Goal: Information Seeking & Learning: Learn about a topic

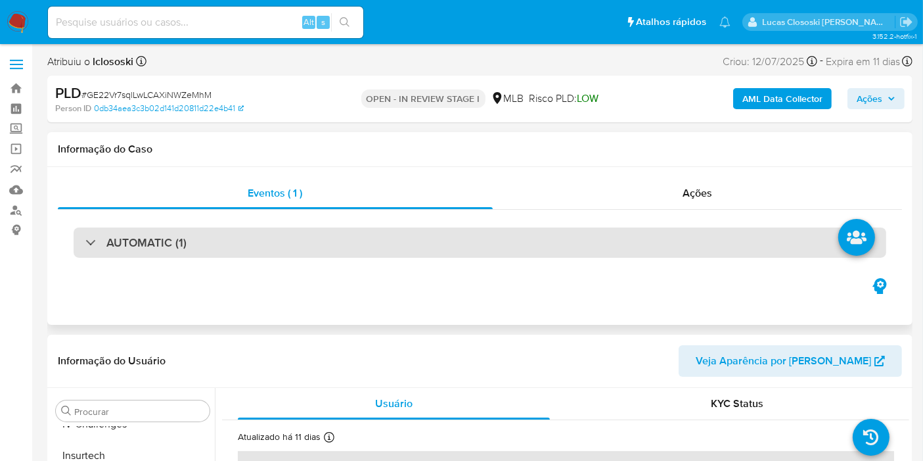
click at [389, 230] on div "AUTOMATIC (1)" at bounding box center [480, 242] width 813 height 30
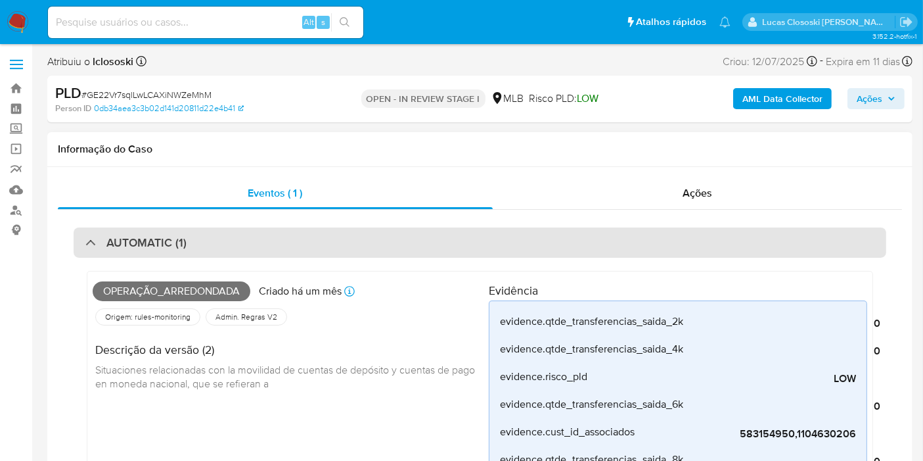
click at [222, 243] on div "AUTOMATIC (1)" at bounding box center [480, 242] width 813 height 30
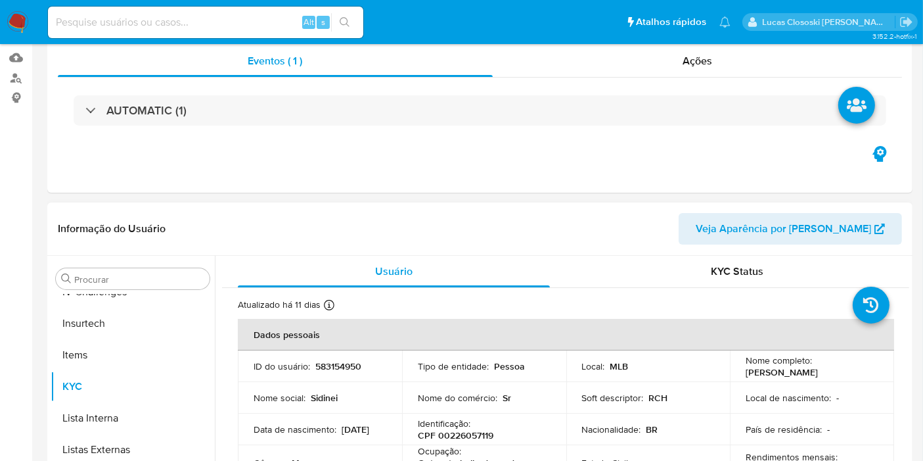
scroll to position [292, 0]
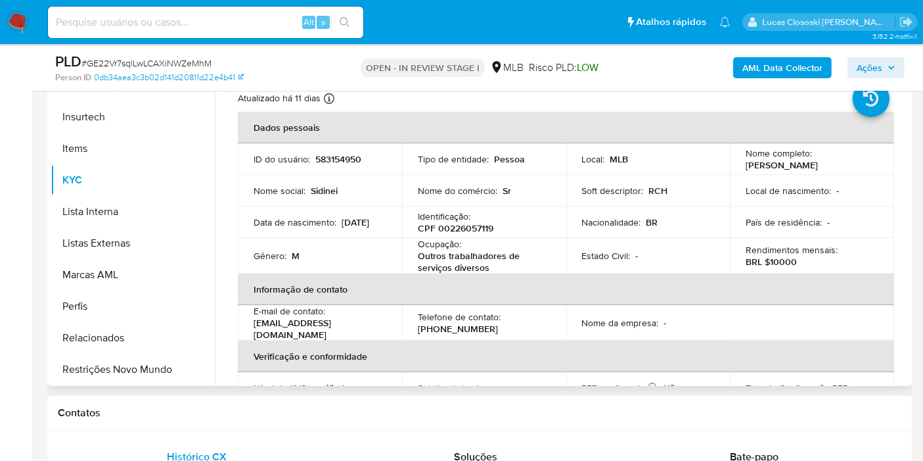
click at [461, 222] on p "CPF 00226057119" at bounding box center [456, 228] width 76 height 12
copy p "00226057119"
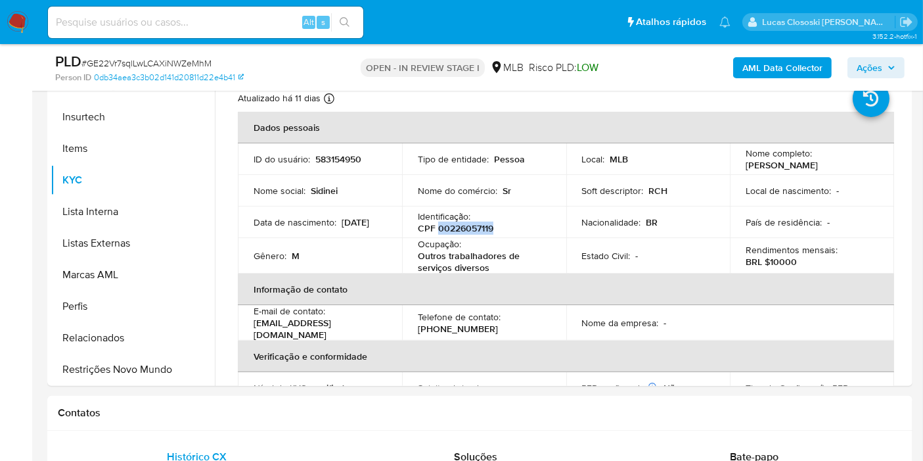
copy p "00226057119"
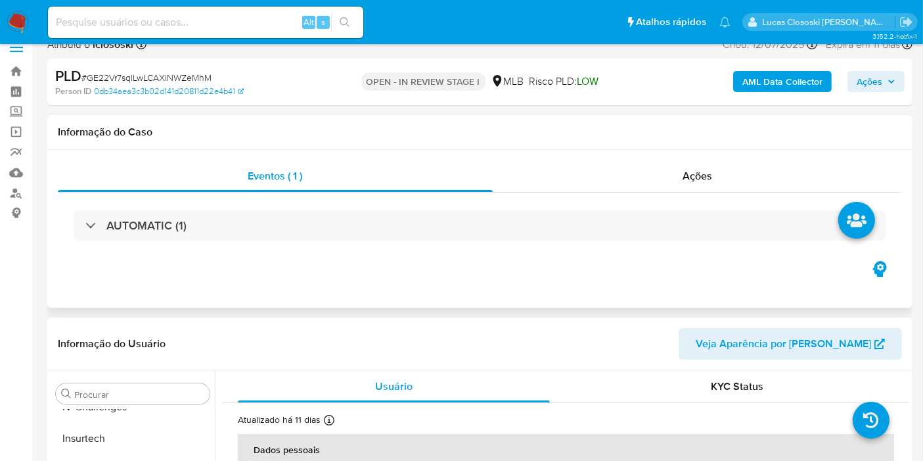
scroll to position [0, 0]
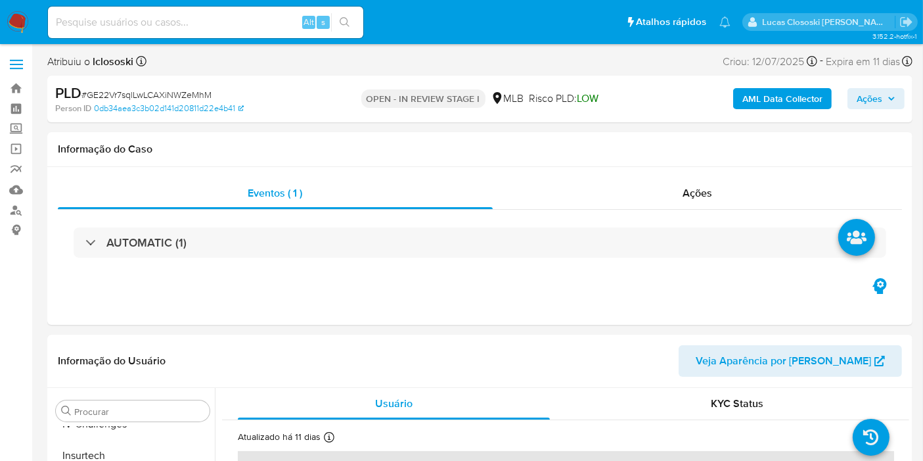
click at [777, 95] on b "AML Data Collector" at bounding box center [782, 98] width 80 height 21
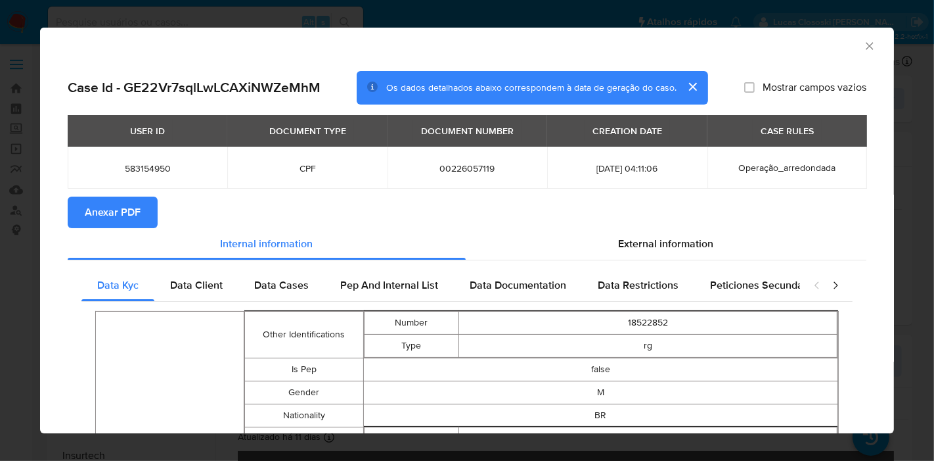
click at [161, 216] on section "Anexar PDF" at bounding box center [467, 212] width 799 height 32
click at [147, 216] on button "Anexar PDF" at bounding box center [113, 212] width 90 height 32
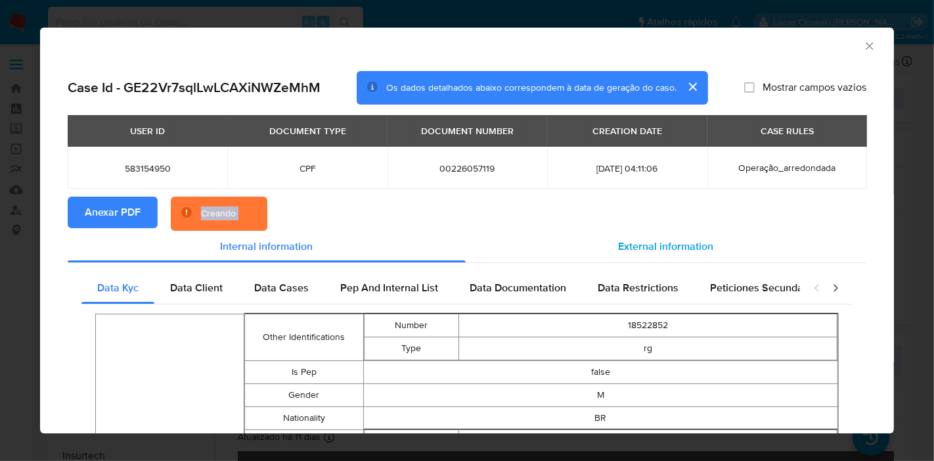
click at [659, 250] on span "External information" at bounding box center [666, 246] width 95 height 15
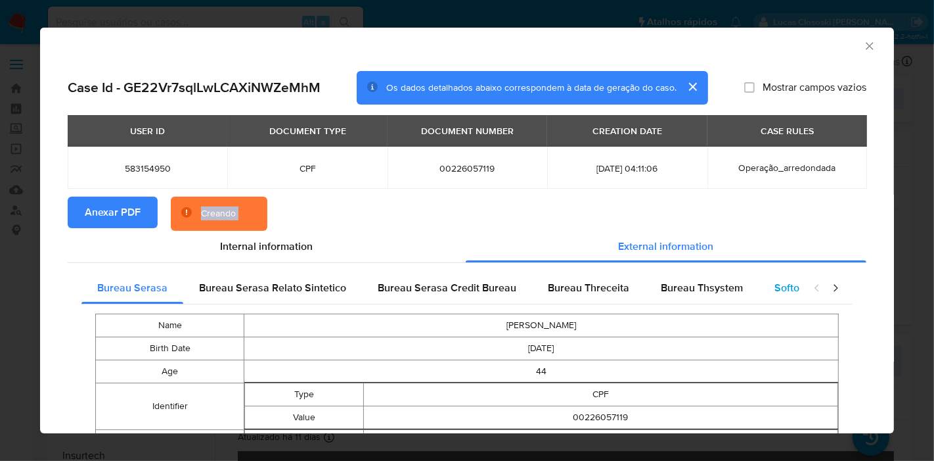
click at [764, 288] on div "Softon" at bounding box center [790, 288] width 62 height 32
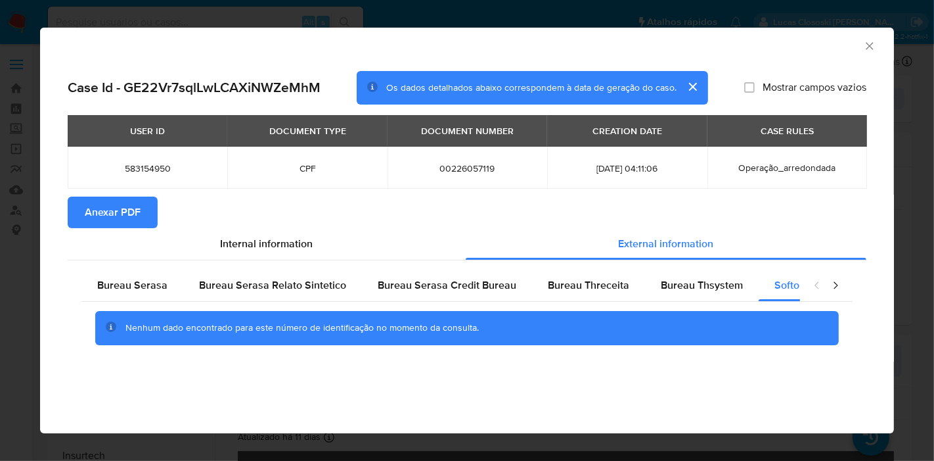
click at [867, 42] on icon "Fechar a janela" at bounding box center [869, 45] width 13 height 13
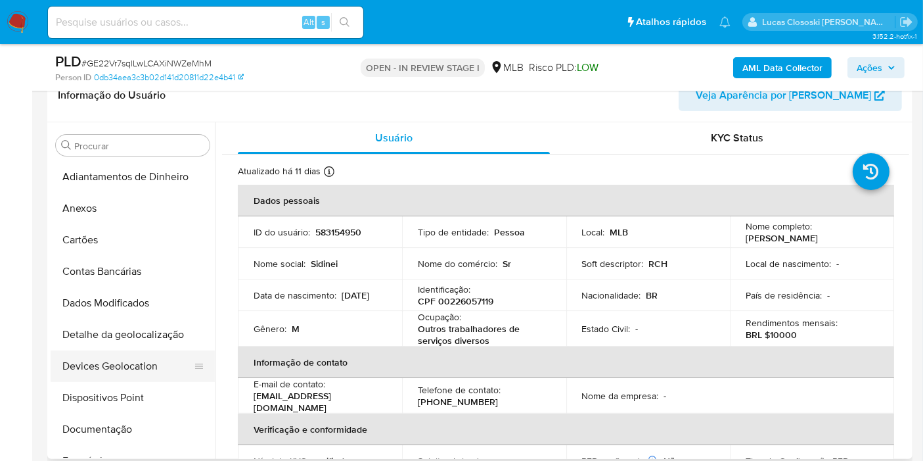
click at [133, 370] on button "Devices Geolocation" at bounding box center [128, 366] width 154 height 32
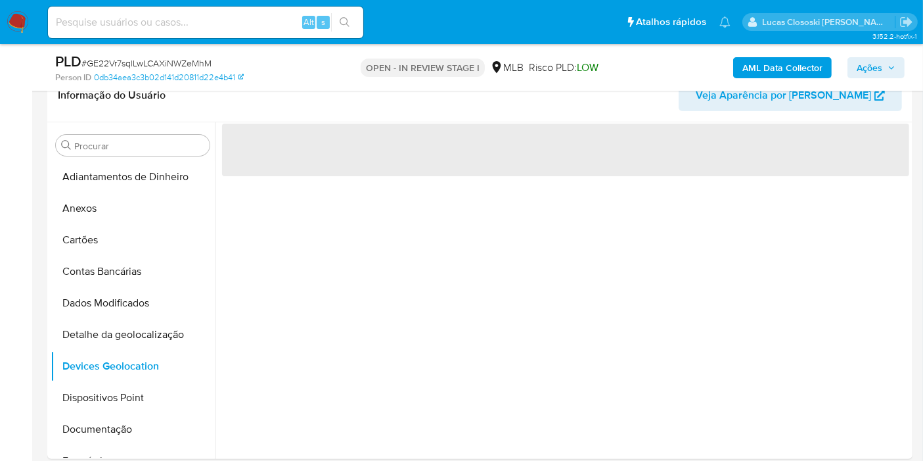
scroll to position [212, 0]
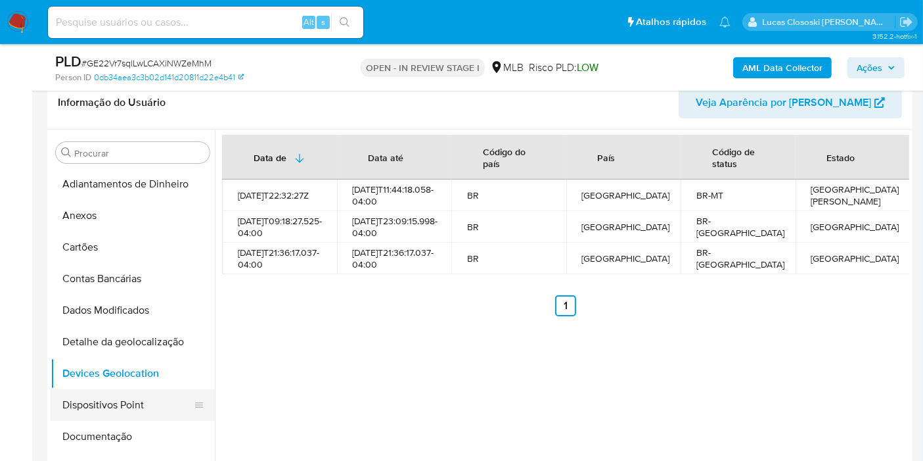
click at [130, 411] on button "Dispositivos Point" at bounding box center [128, 405] width 154 height 32
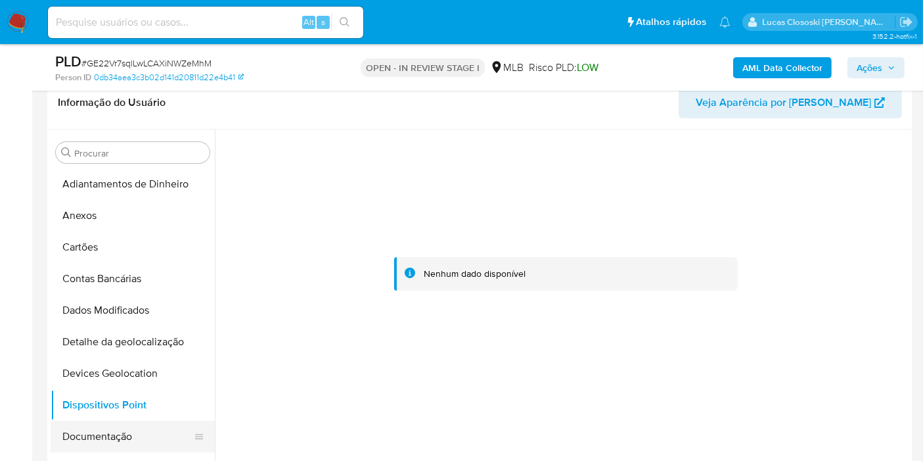
click at [137, 428] on button "Documentação" at bounding box center [128, 437] width 154 height 32
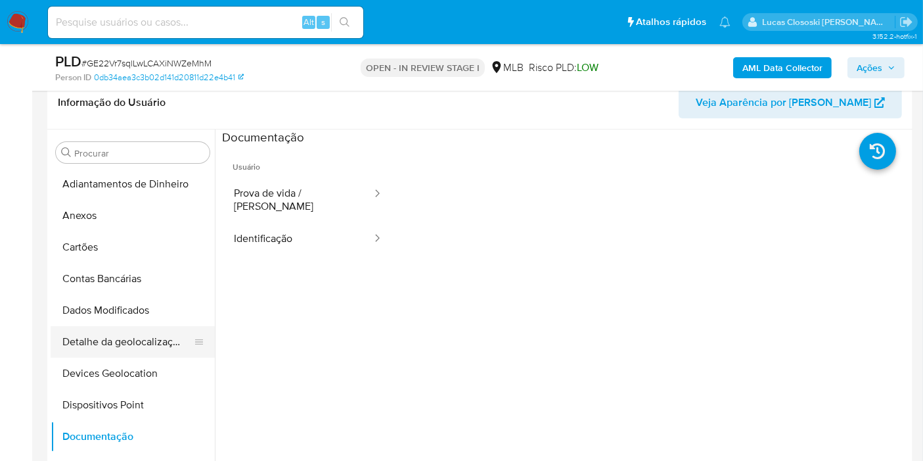
scroll to position [73, 0]
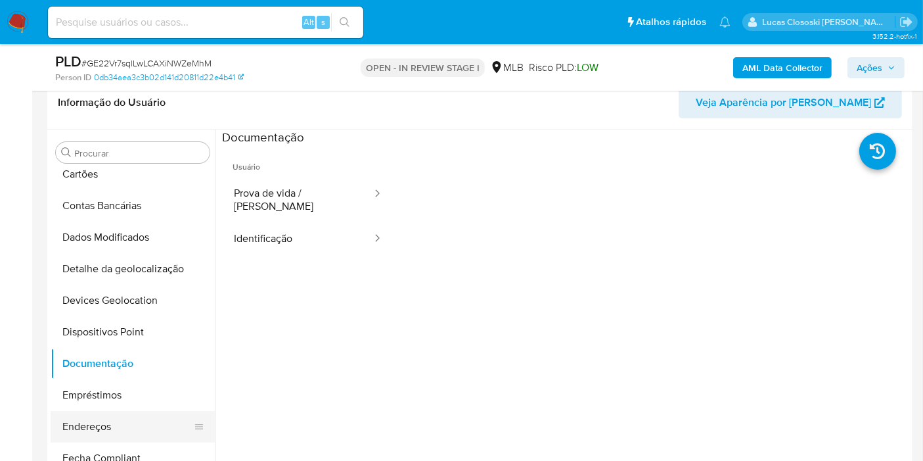
click at [108, 418] on button "Endereços" at bounding box center [128, 427] width 154 height 32
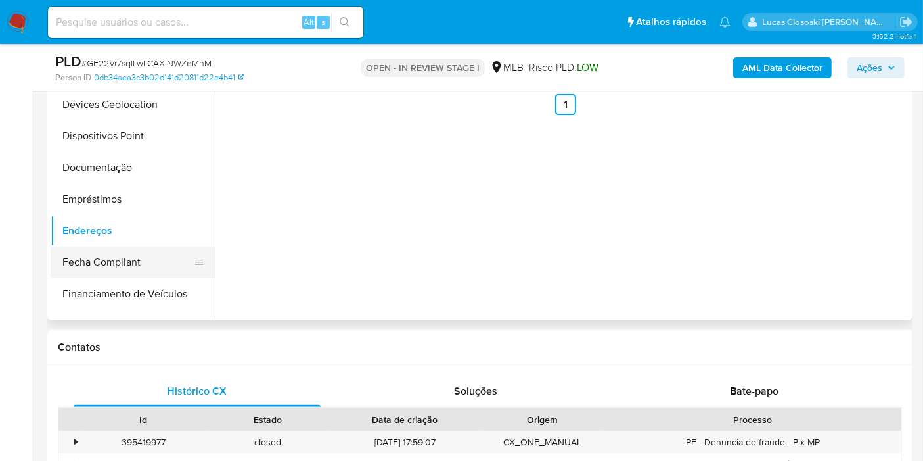
scroll to position [146, 0]
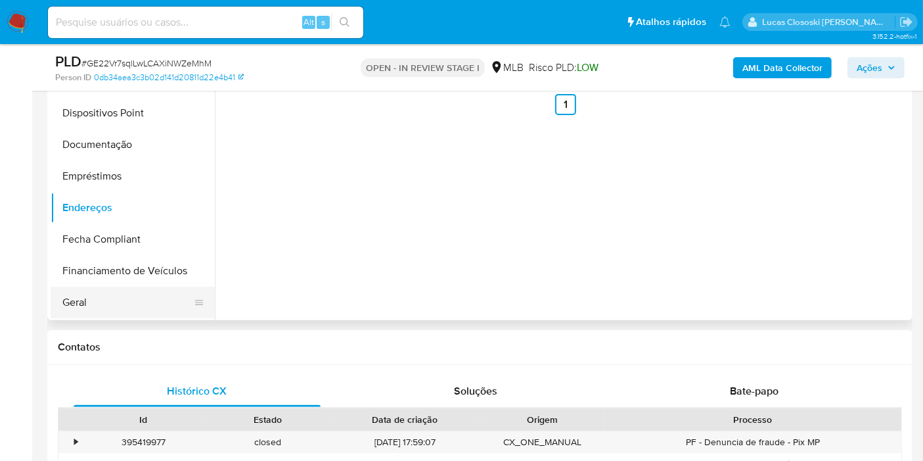
click at [103, 289] on button "Geral" at bounding box center [128, 302] width 154 height 32
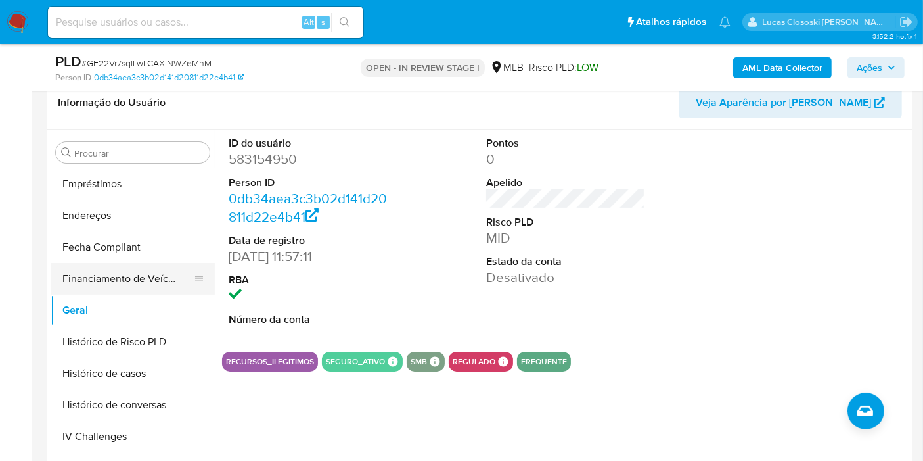
scroll to position [365, 0]
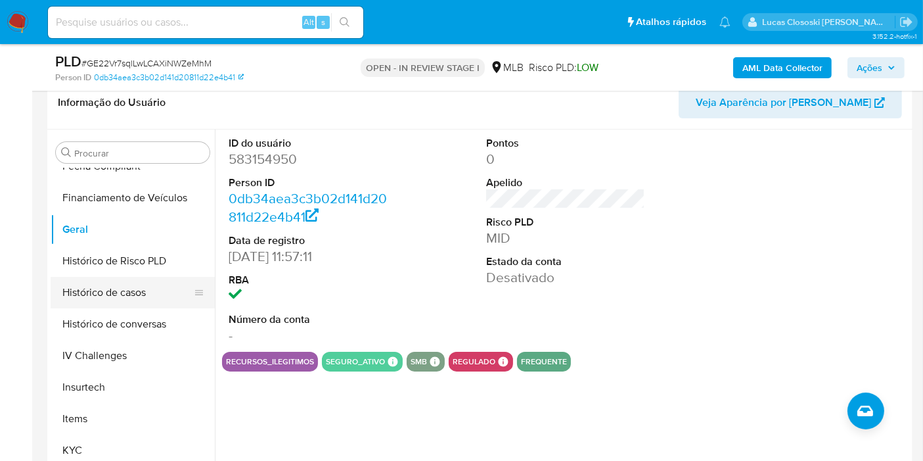
click at [116, 299] on button "Histórico de casos" at bounding box center [128, 293] width 154 height 32
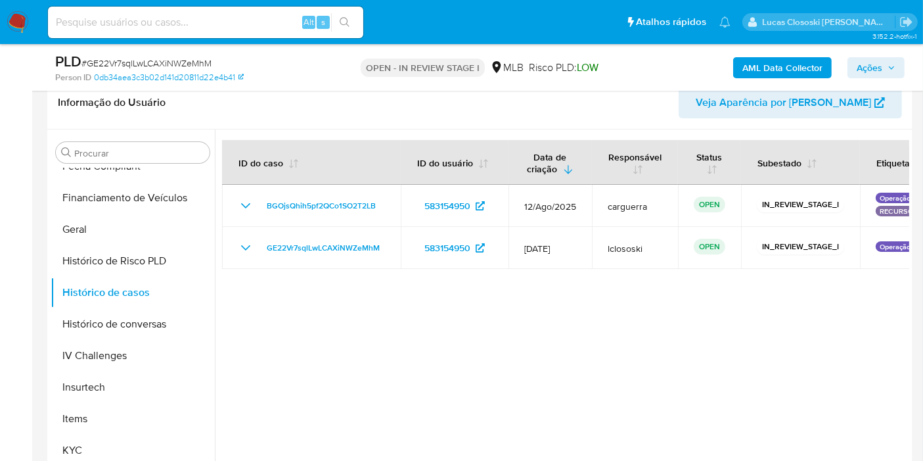
click at [340, 311] on div at bounding box center [562, 297] width 694 height 336
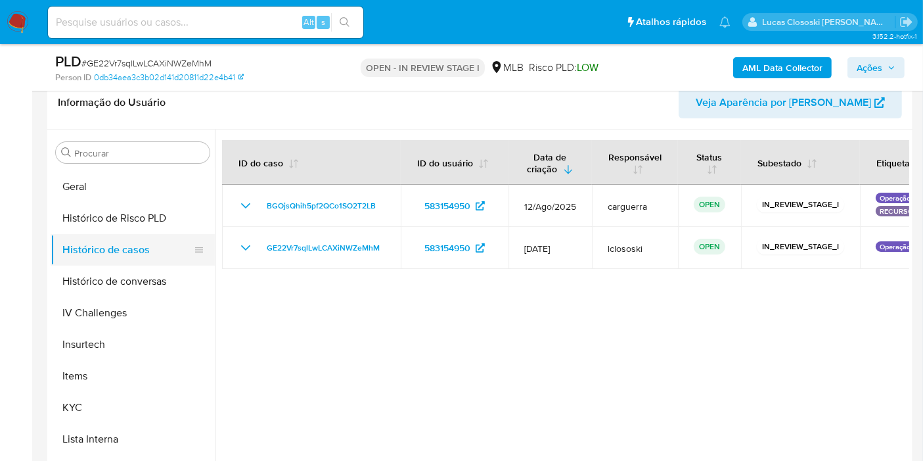
scroll to position [438, 0]
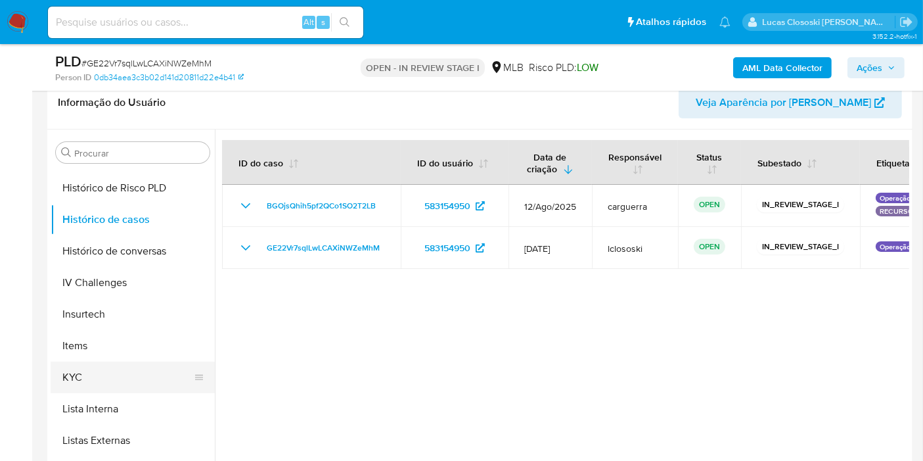
click at [96, 369] on button "KYC" at bounding box center [128, 377] width 154 height 32
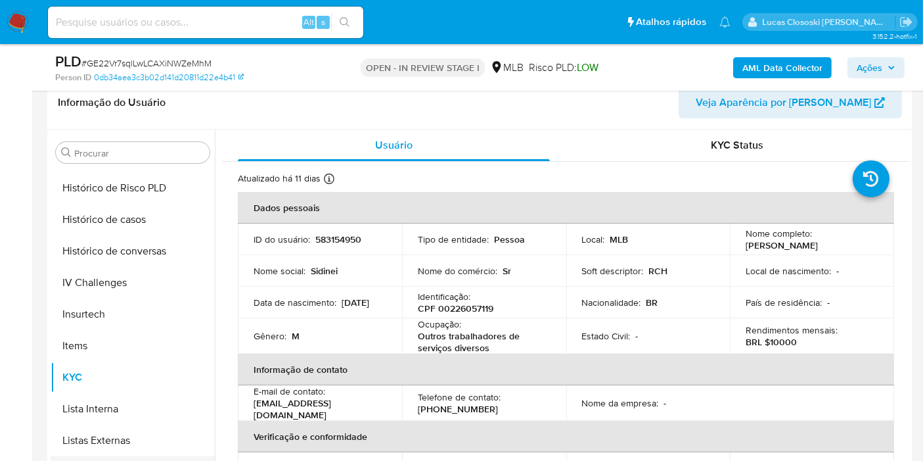
scroll to position [555, 0]
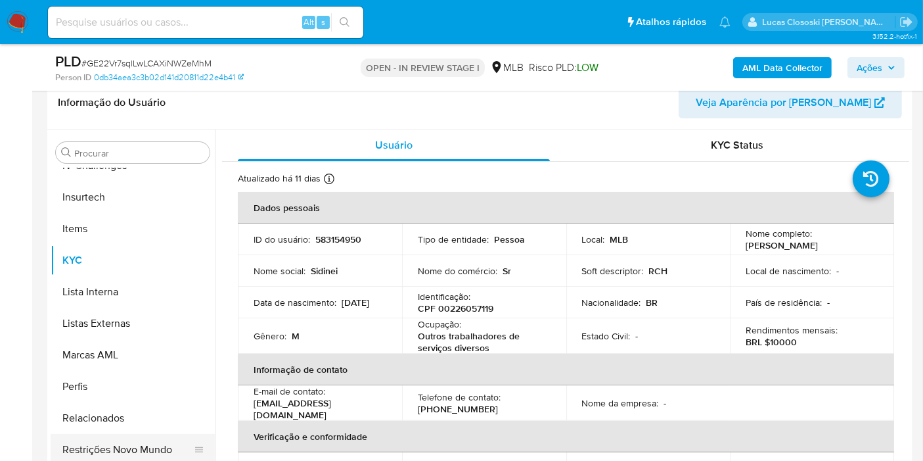
click at [145, 438] on button "Restrições Novo Mundo" at bounding box center [128, 450] width 154 height 32
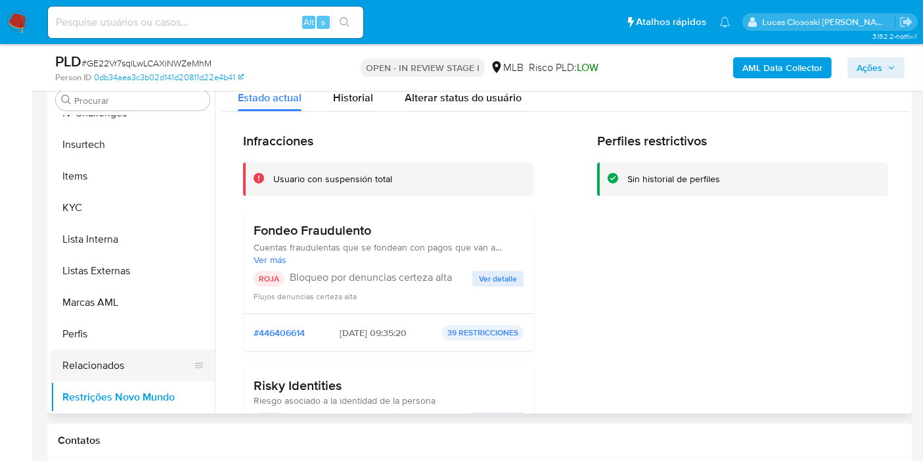
scroll to position [284, 0]
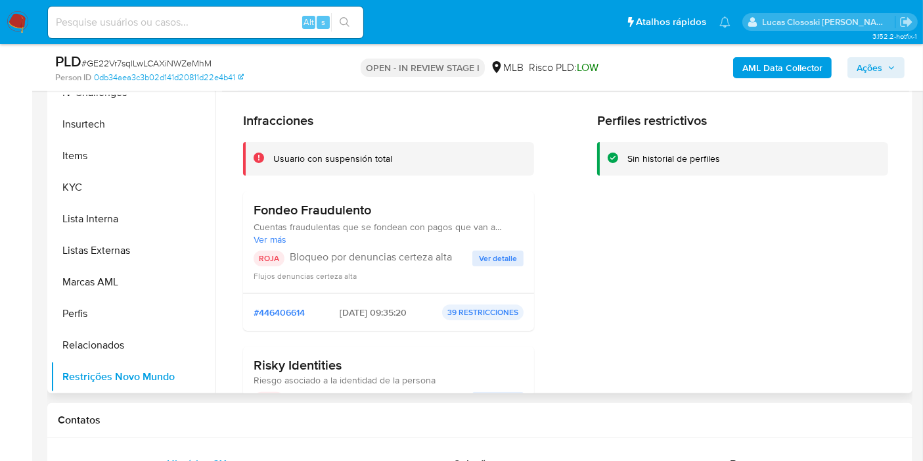
click at [505, 254] on span "Ver detalle" at bounding box center [498, 258] width 38 height 13
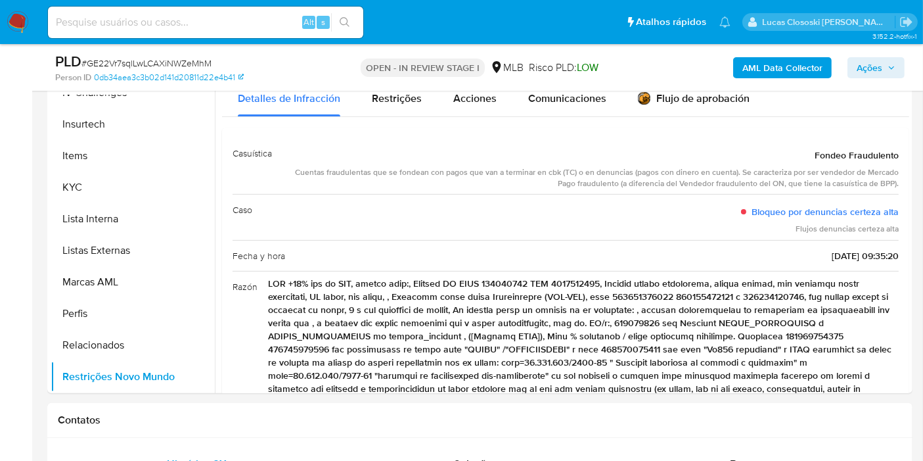
click at [145, 55] on div "PLD # GE22Vr7sqlLwLCAXiNWZeMhM" at bounding box center [194, 62] width 279 height 20
click at [143, 60] on span "# GE22Vr7sqlLwLCAXiNWZeMhM" at bounding box center [146, 63] width 130 height 13
copy span "GE22Vr7sqlLwLCAXiNWZeMhM"
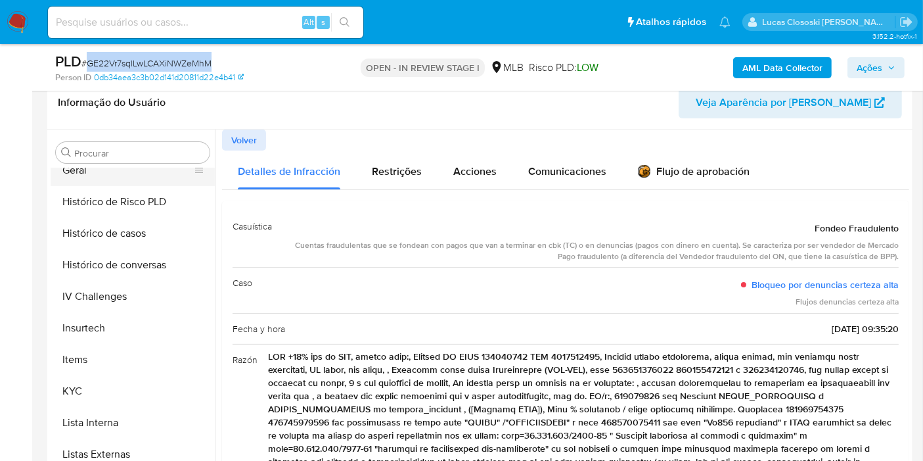
scroll to position [336, 0]
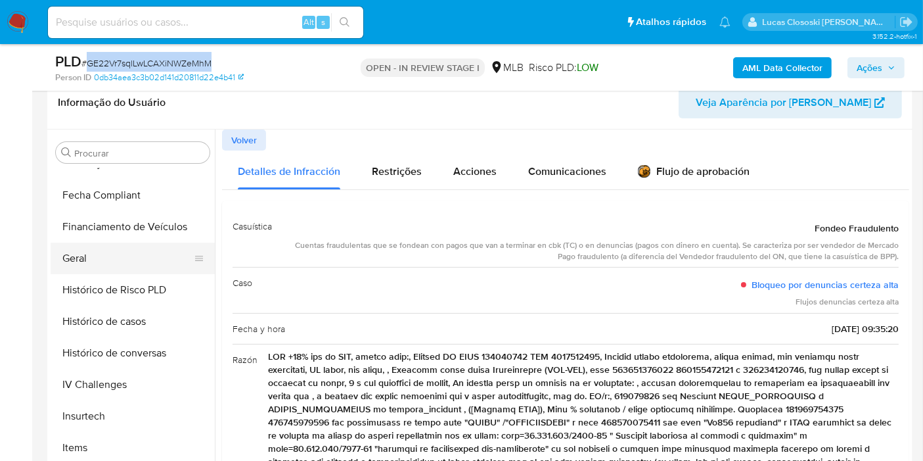
click at [87, 248] on button "Geral" at bounding box center [128, 258] width 154 height 32
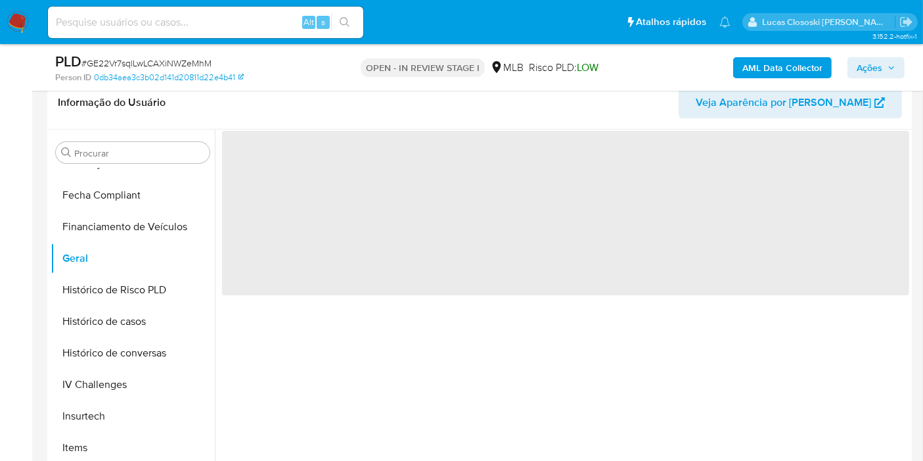
click at [319, 86] on div "PLD # GE22Vr7sqlLwLCAXiNWZeMhM Person ID 0db34aea3c3b02d141d20811d22e4b41 OPEN …" at bounding box center [479, 67] width 865 height 47
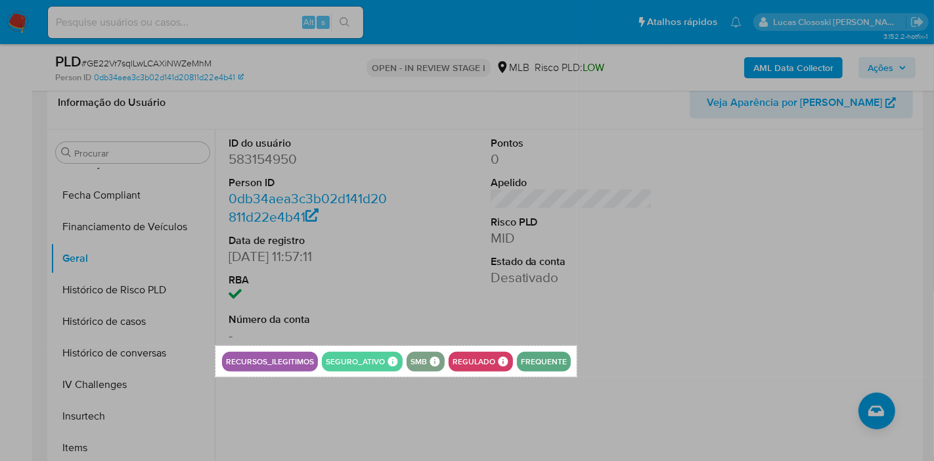
drag, startPoint x: 216, startPoint y: 346, endPoint x: 577, endPoint y: 378, distance: 362.8
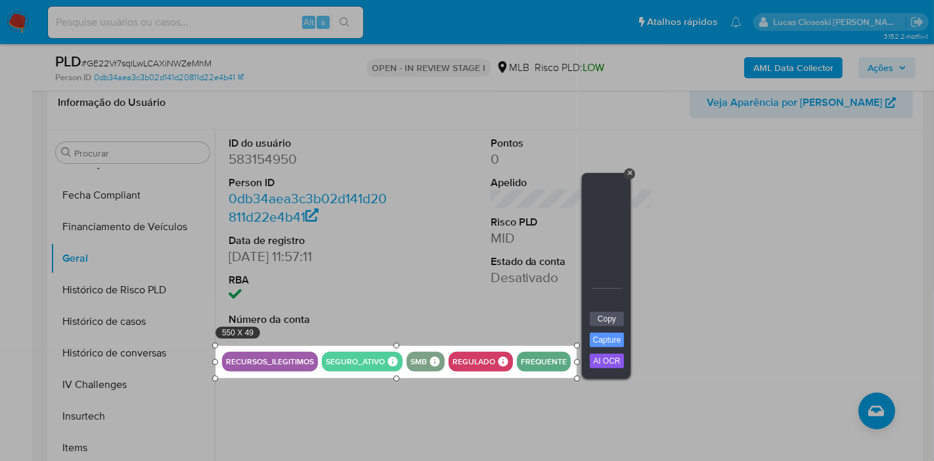
drag, startPoint x: 614, startPoint y: 312, endPoint x: 610, endPoint y: 196, distance: 115.7
click at [614, 313] on link "Copy" at bounding box center [607, 318] width 34 height 14
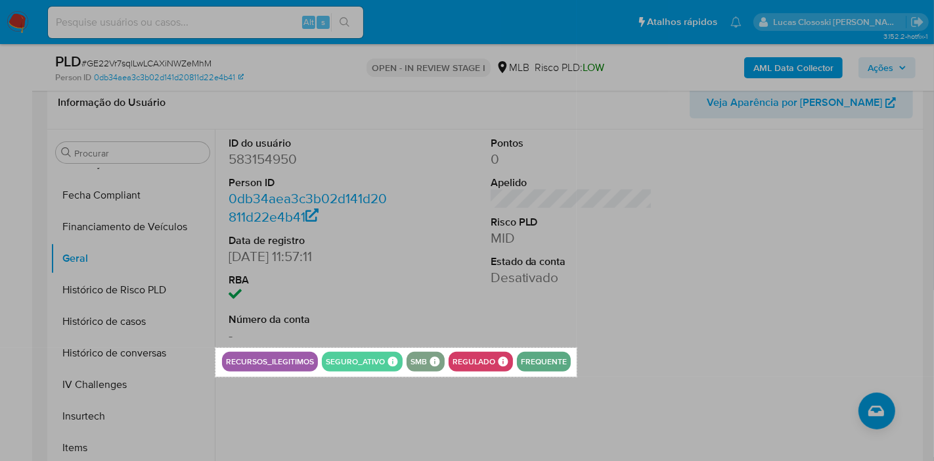
drag, startPoint x: 216, startPoint y: 348, endPoint x: 577, endPoint y: 376, distance: 362.5
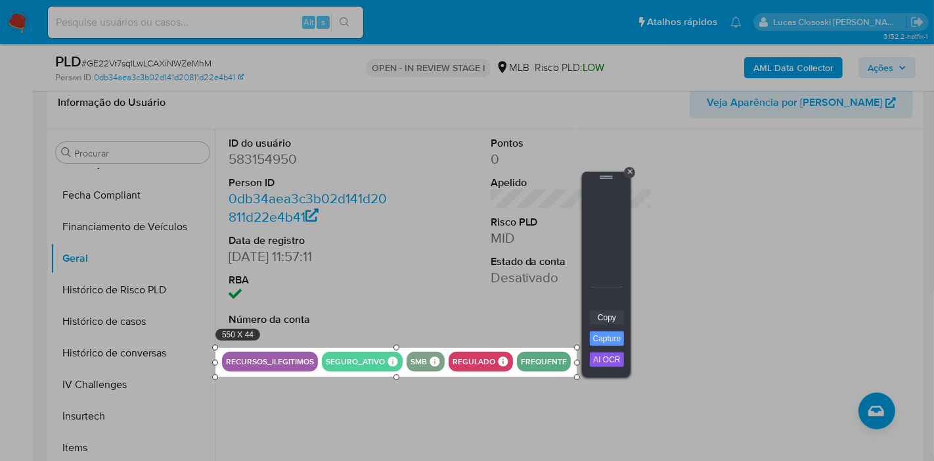
click at [611, 311] on link "Copy" at bounding box center [607, 317] width 34 height 14
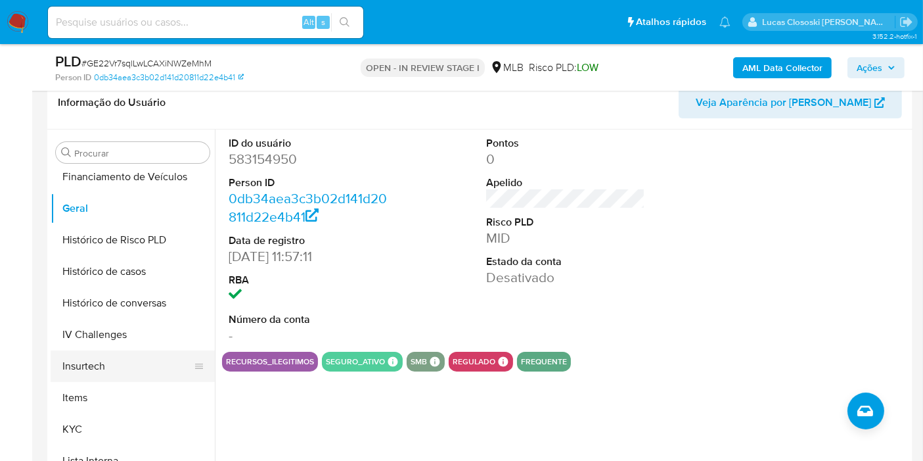
scroll to position [409, 0]
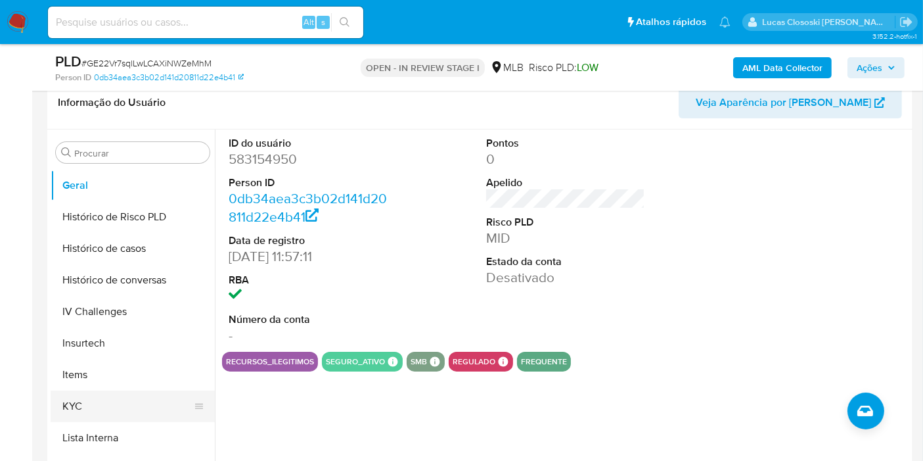
click at [92, 398] on button "KYC" at bounding box center [128, 406] width 154 height 32
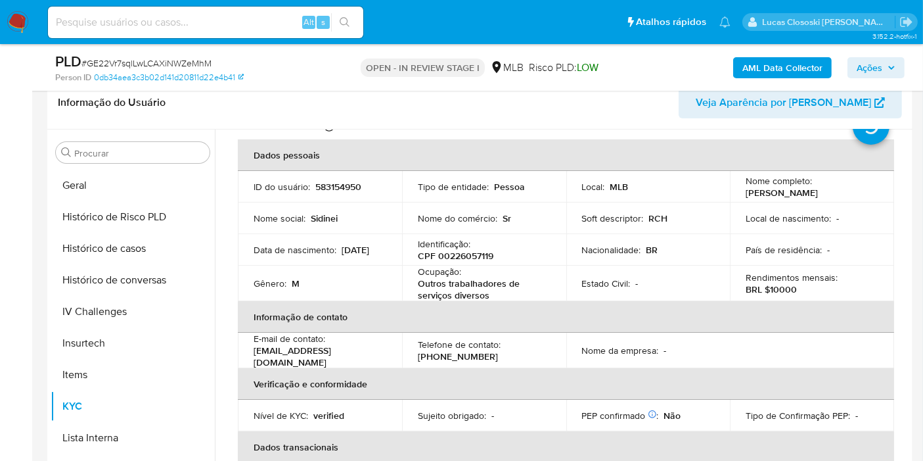
scroll to position [73, 0]
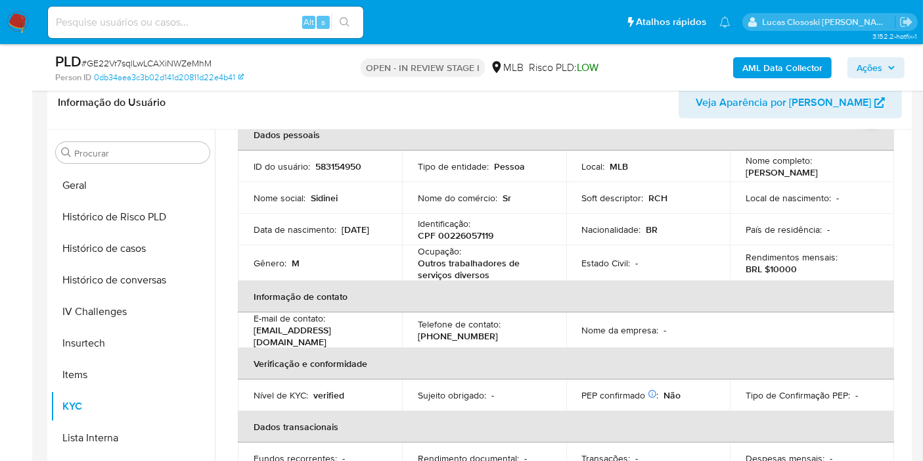
click at [903, 58] on button "Ações" at bounding box center [876, 67] width 57 height 21
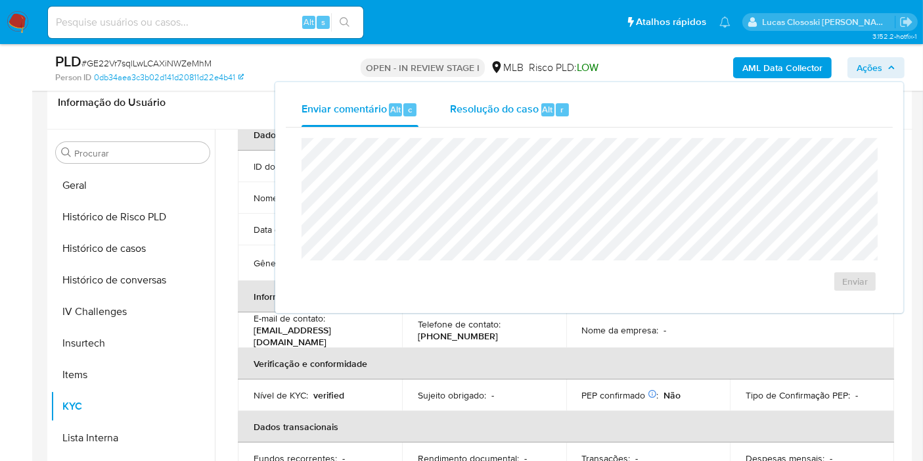
click at [554, 116] on div "Resolução do caso Alt r" at bounding box center [510, 110] width 120 height 34
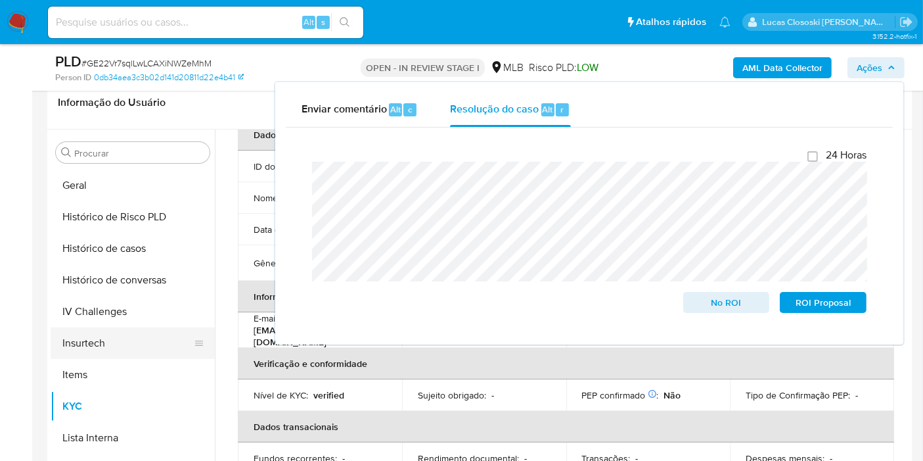
scroll to position [555, 0]
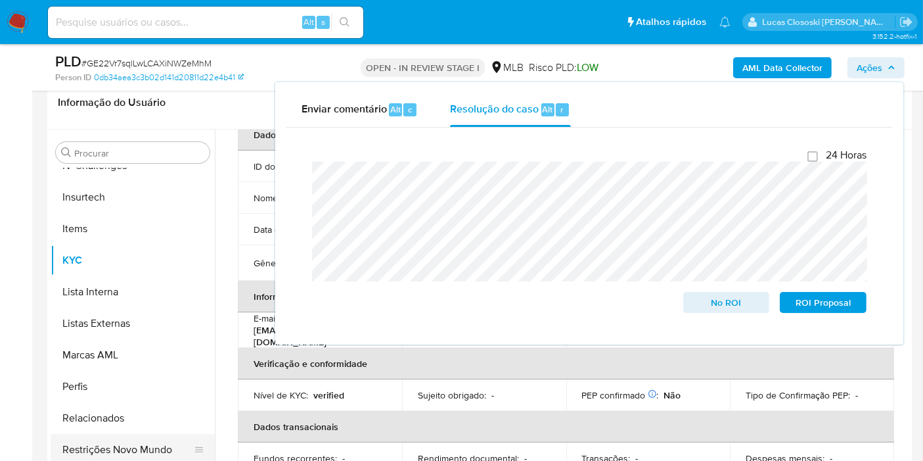
click at [142, 434] on button "Restrições Novo Mundo" at bounding box center [128, 450] width 154 height 32
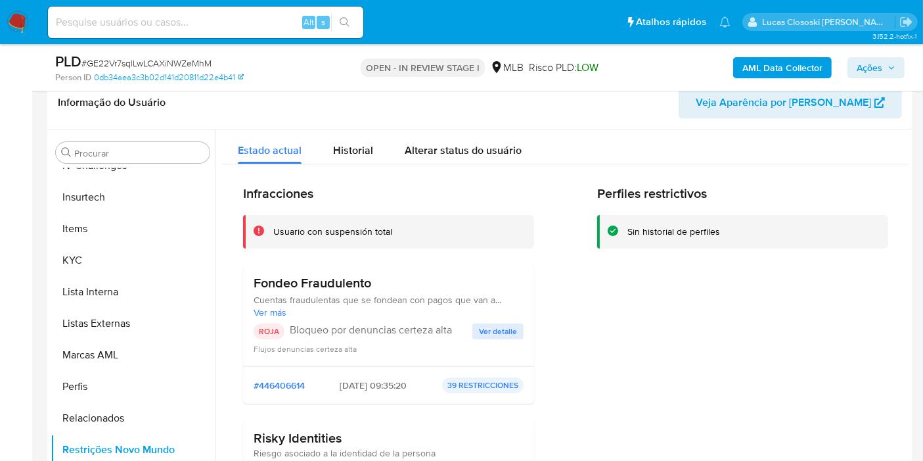
click at [417, 327] on p "Bloqueo por denuncias certeza alta" at bounding box center [381, 329] width 183 height 13
click at [871, 64] on span "Ações" at bounding box center [870, 67] width 26 height 21
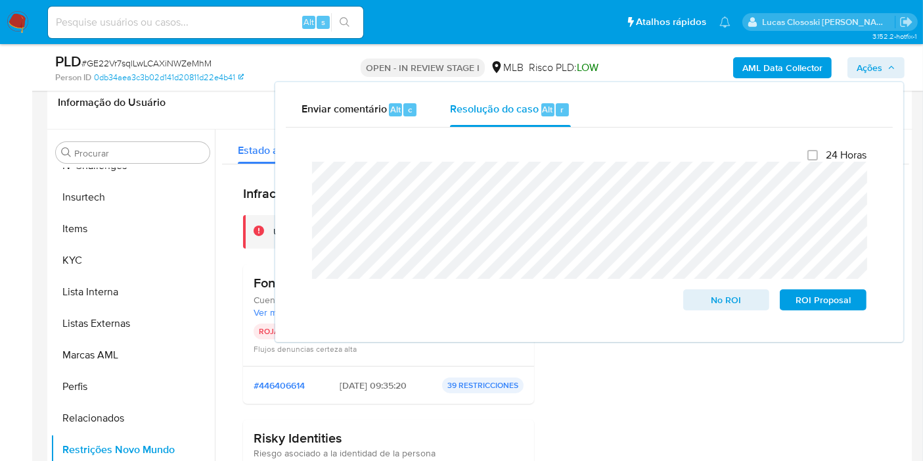
click at [871, 64] on span "Ações" at bounding box center [870, 67] width 26 height 21
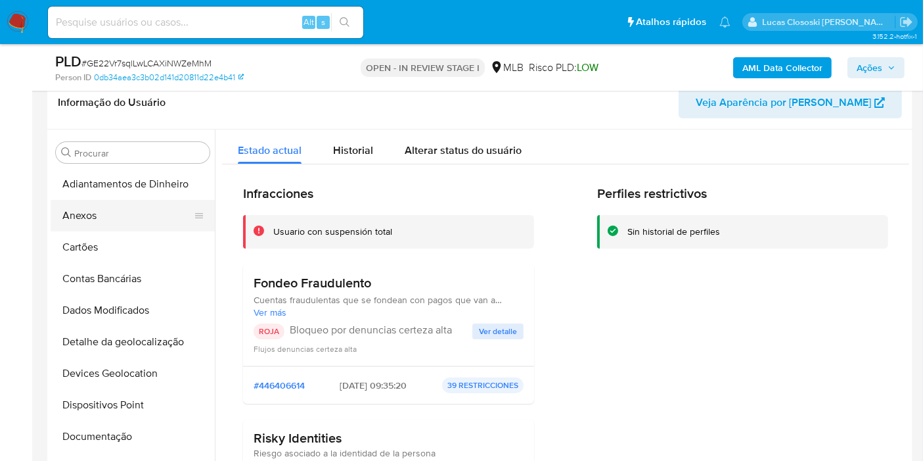
click at [100, 214] on button "Anexos" at bounding box center [128, 216] width 154 height 32
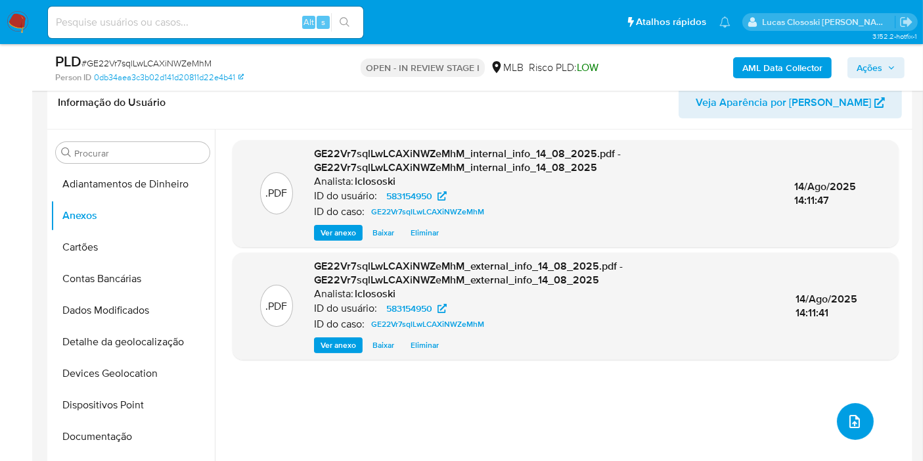
click at [855, 425] on icon "upload-file" at bounding box center [855, 421] width 16 height 16
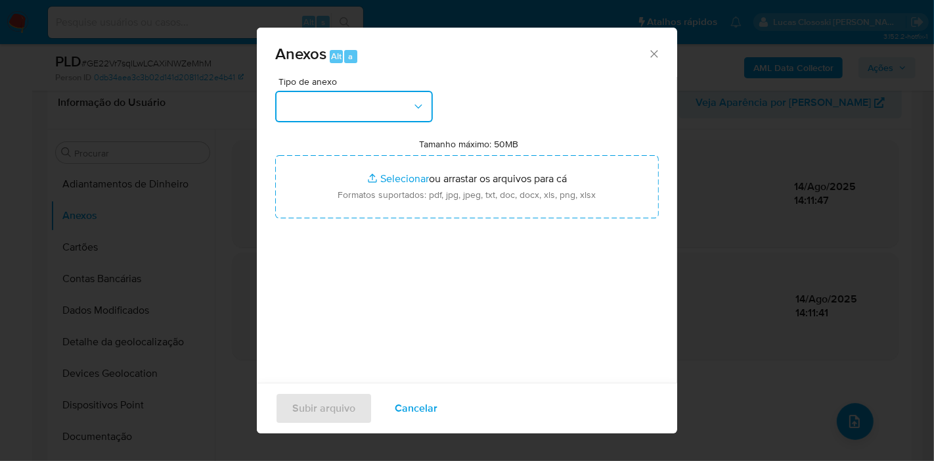
click at [325, 93] on button "button" at bounding box center [354, 107] width 158 height 32
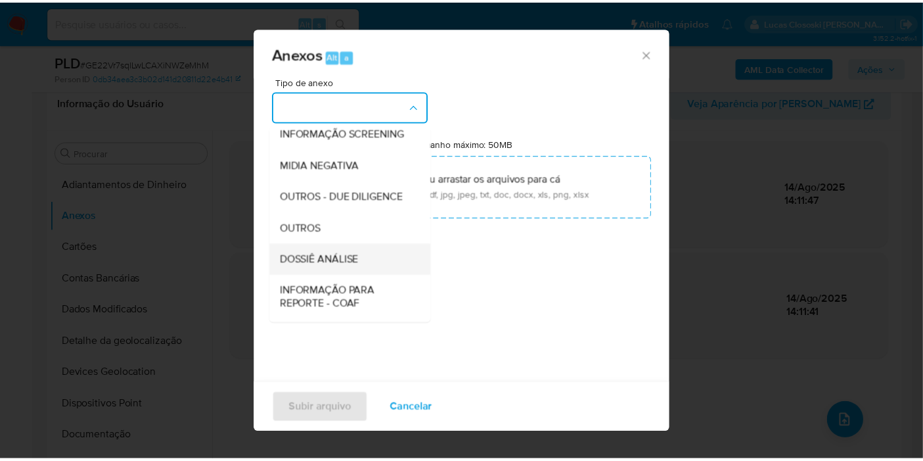
scroll to position [202, 0]
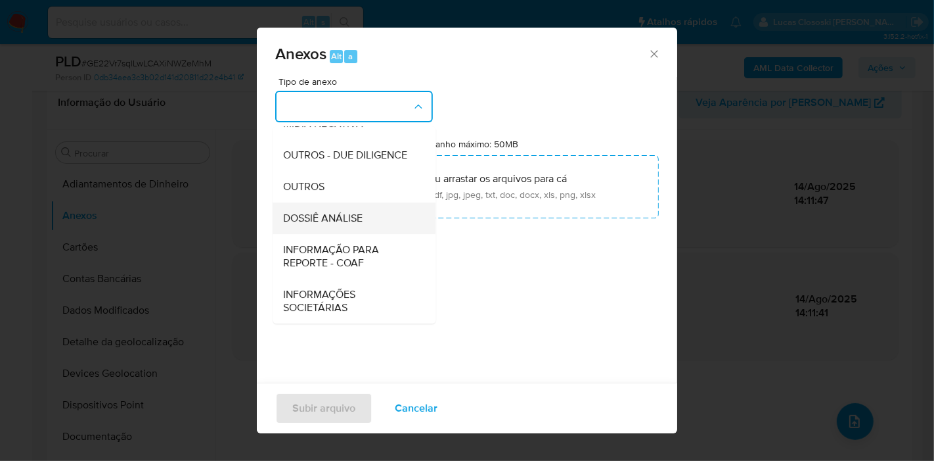
click at [334, 219] on span "DOSSIÊ ANÁLISE" at bounding box center [323, 218] width 80 height 13
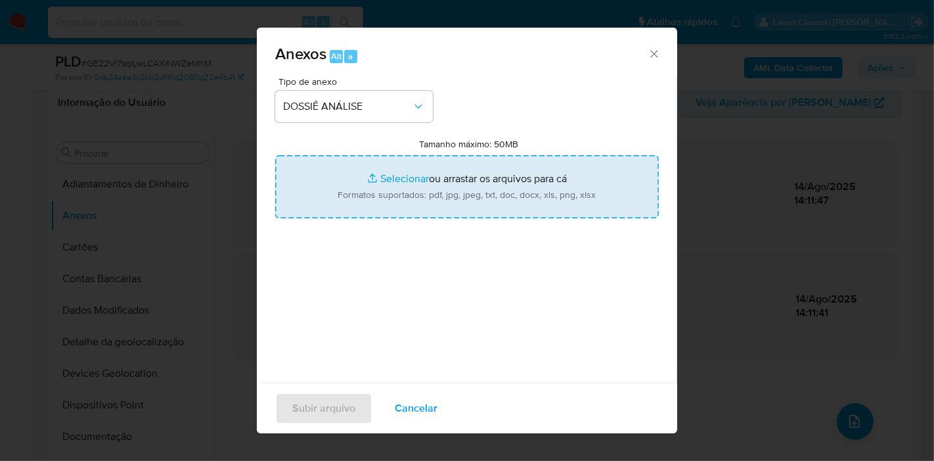
click at [374, 173] on input "Tamanho máximo: 50MB Selecionar arquivos" at bounding box center [467, 186] width 384 height 63
type input "C:\fakepath\SAR - XXXX - CPF 00226057119 - SIDINEI SOUZA DA ROCHA.pdf"
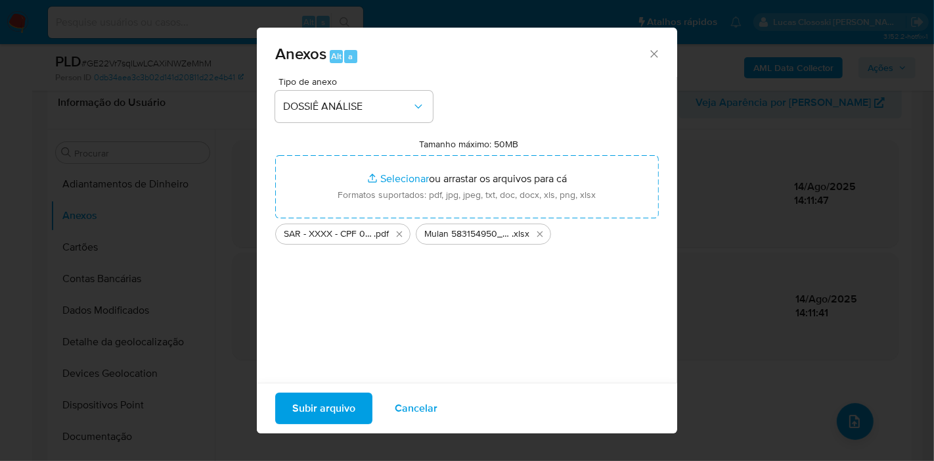
click at [315, 403] on span "Subir arquivo" at bounding box center [323, 408] width 63 height 29
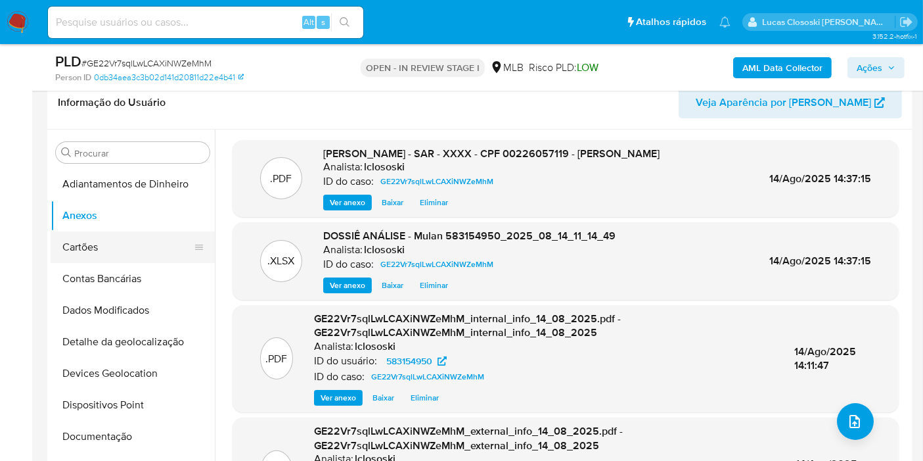
click at [69, 239] on button "Cartões" at bounding box center [128, 247] width 154 height 32
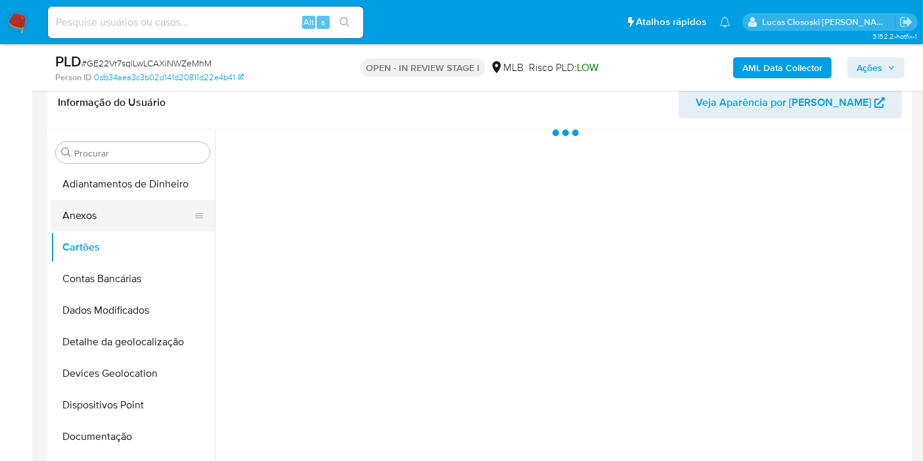
click at [82, 215] on button "Anexos" at bounding box center [128, 216] width 154 height 32
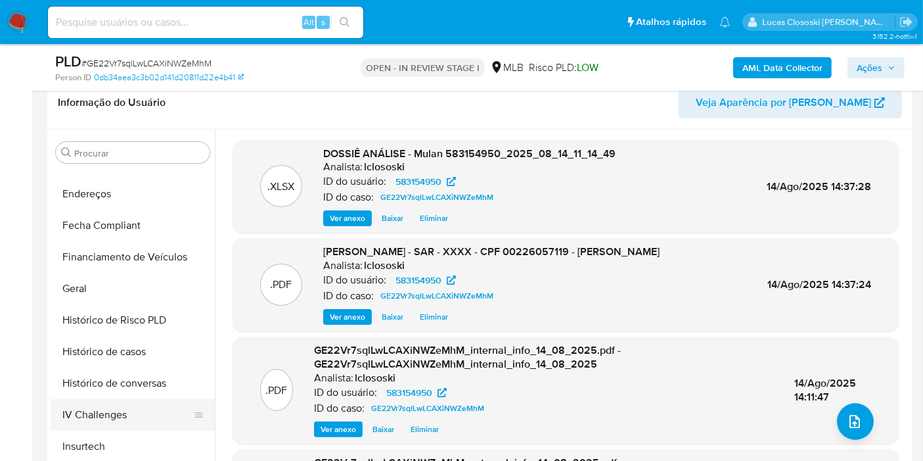
scroll to position [365, 0]
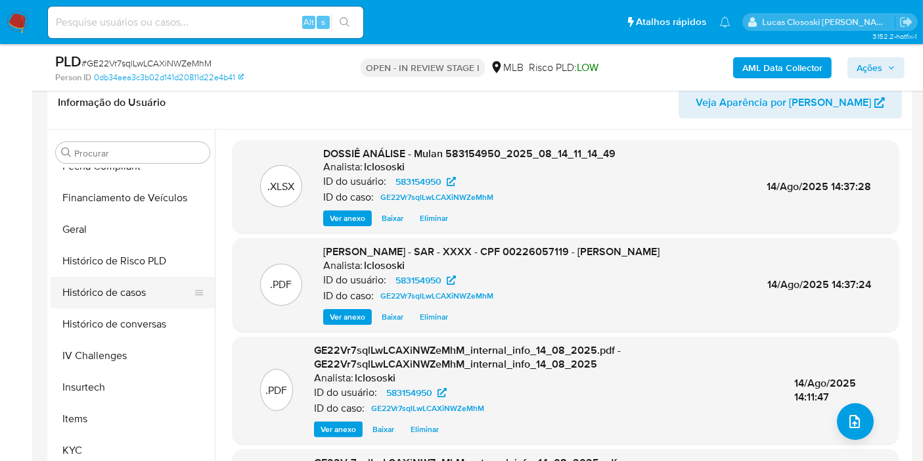
click at [118, 305] on button "Histórico de casos" at bounding box center [128, 293] width 154 height 32
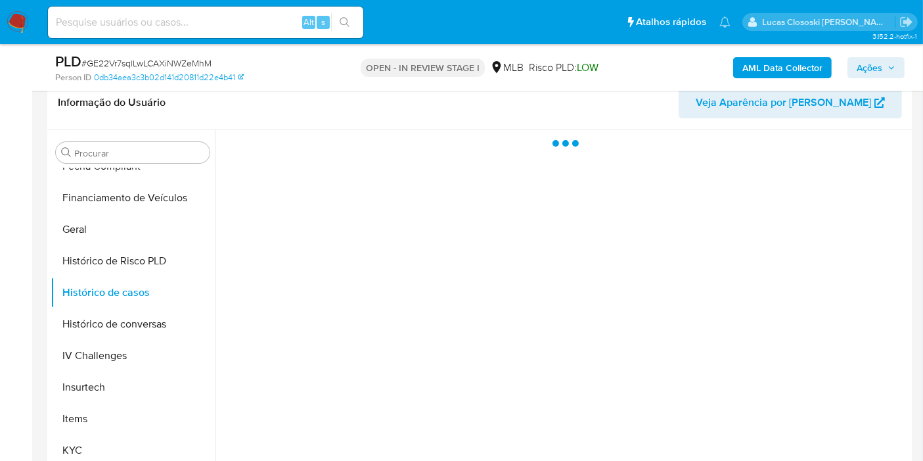
click at [884, 72] on span "Ações" at bounding box center [876, 67] width 39 height 18
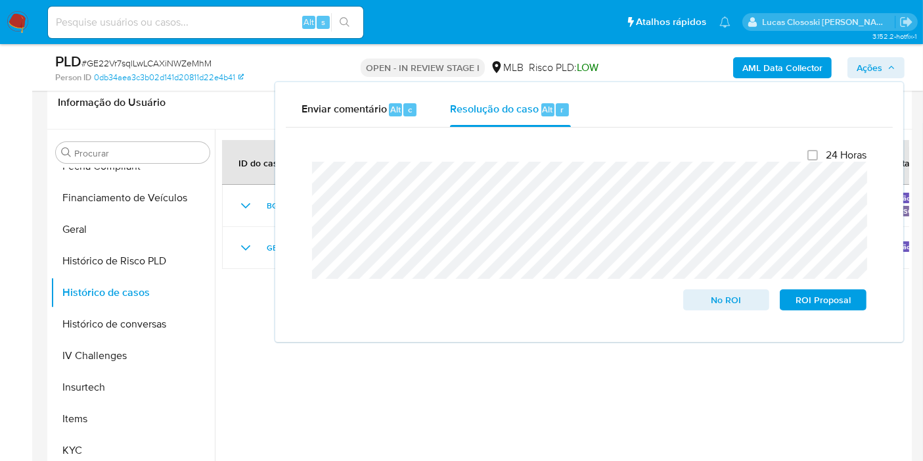
click at [884, 72] on span "Ações" at bounding box center [876, 67] width 39 height 18
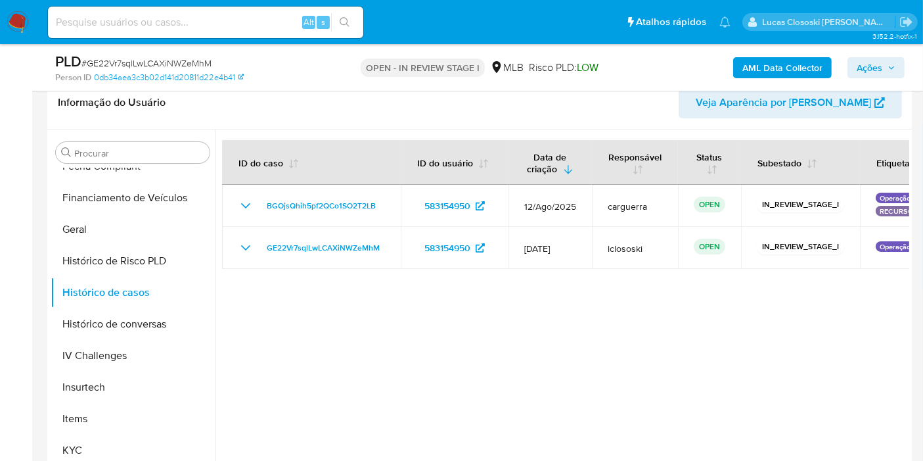
click at [884, 72] on span "Ações" at bounding box center [876, 67] width 39 height 18
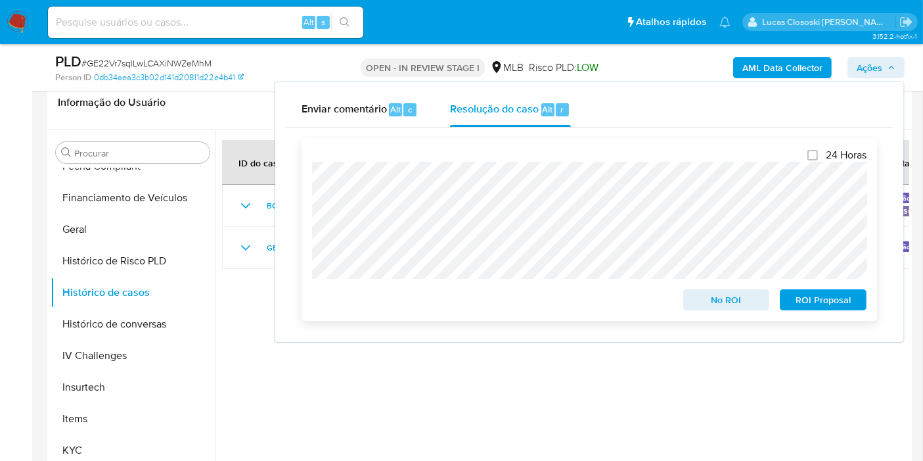
click at [800, 305] on span "ROI Proposal" at bounding box center [823, 299] width 68 height 18
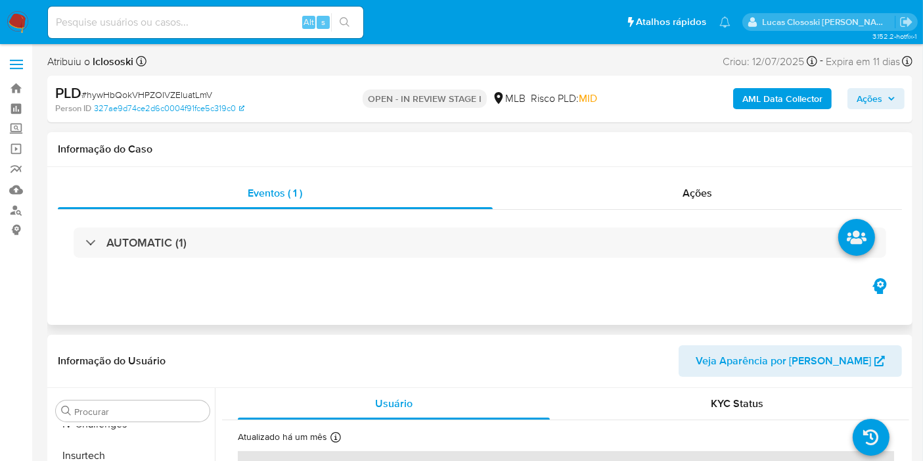
click at [332, 217] on div "AUTOMATIC (1)" at bounding box center [480, 243] width 844 height 66
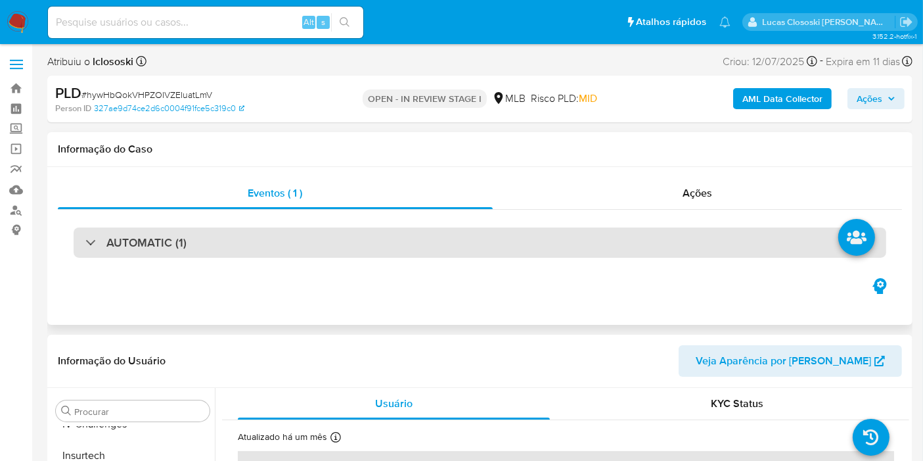
click at [328, 243] on div "AUTOMATIC (1)" at bounding box center [480, 242] width 813 height 30
click at [429, 244] on div "AUTOMATIC (1)" at bounding box center [480, 242] width 813 height 30
click at [373, 235] on div "AUTOMATIC (1)" at bounding box center [480, 242] width 813 height 30
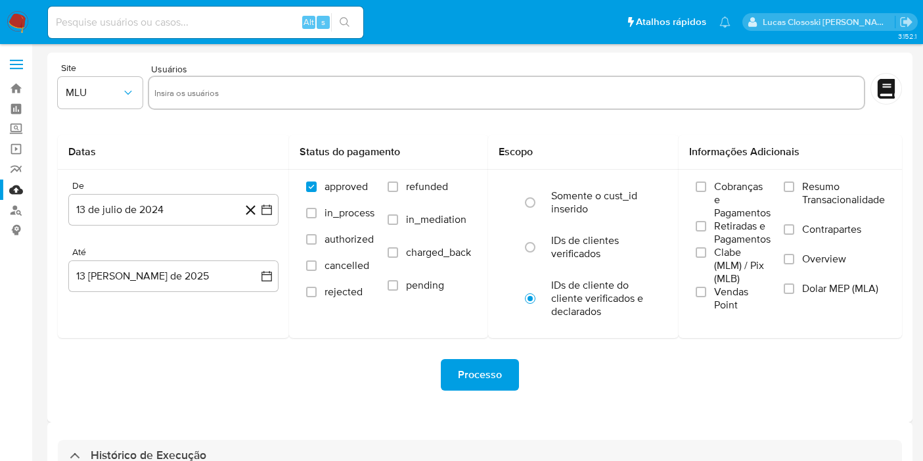
select select "10"
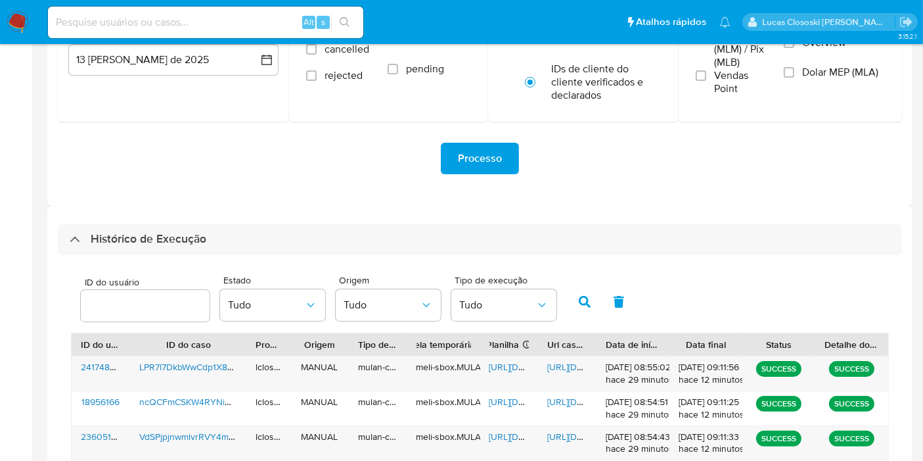
click at [443, 223] on div "Histórico de Execução" at bounding box center [480, 239] width 844 height 32
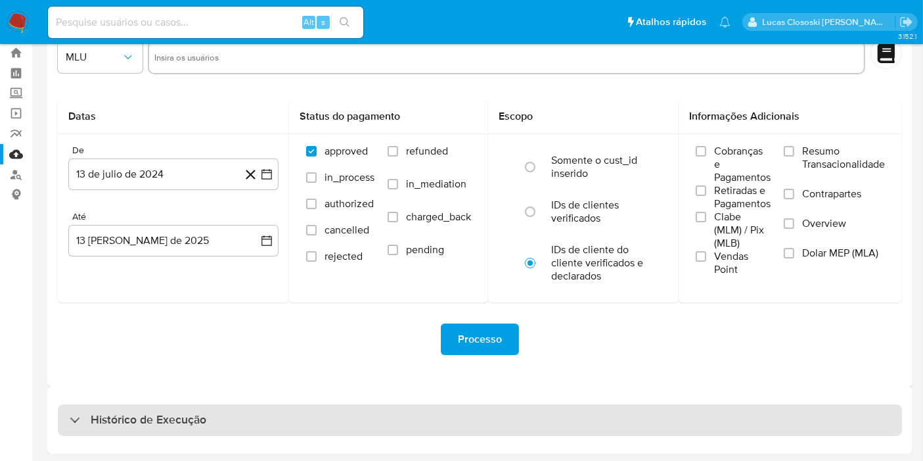
click at [263, 429] on div "Histórico de Execução" at bounding box center [480, 420] width 844 height 32
select select "10"
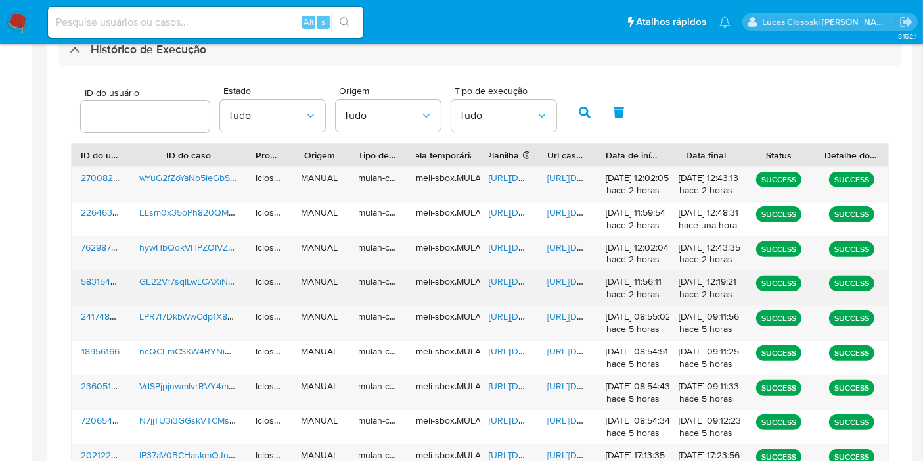
click at [514, 283] on span "https://docs.google.com/spreadsheets/d/1hul8yFNGMGG3rvNGpvTOuBP7lWZRgy75zW7Ochb…" at bounding box center [534, 281] width 91 height 13
click at [555, 275] on span "https://docs.google.com/document/d/1aFvGpjGhzF2ROJFHHWuOR4Als8LhgTxgAI0rpwC2aiY…" at bounding box center [592, 281] width 91 height 13
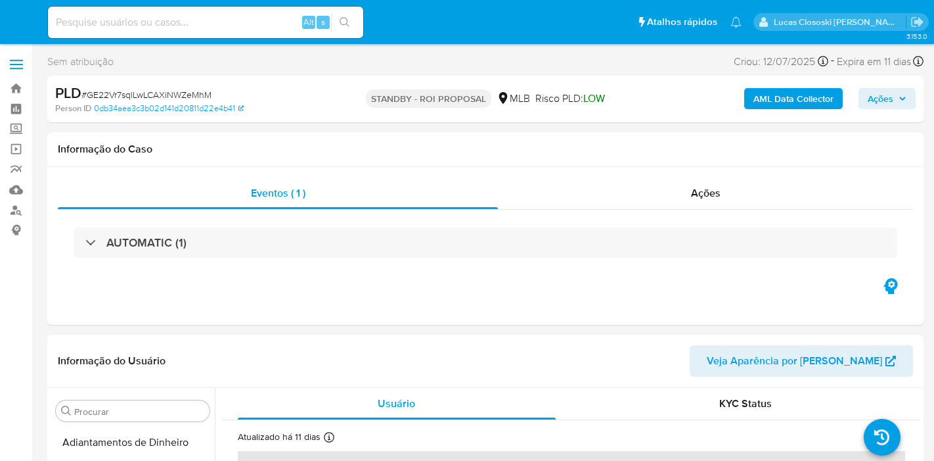
select select "10"
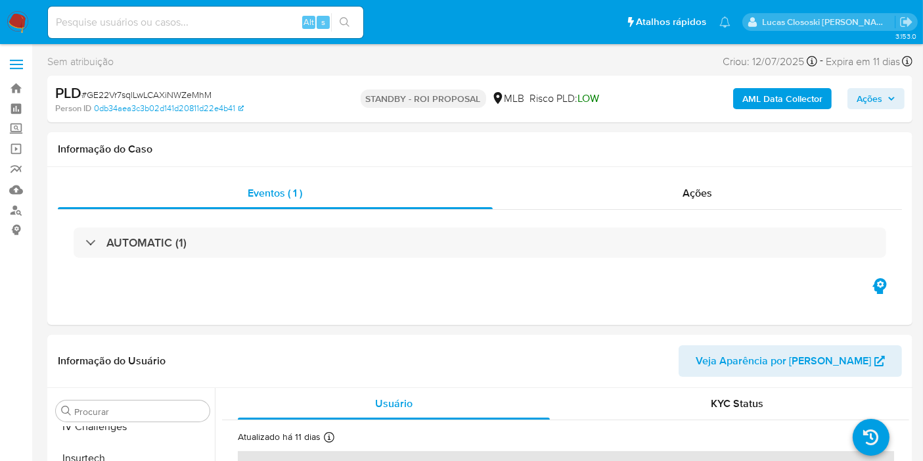
scroll to position [586, 0]
click at [184, 93] on span "# GE22Vr7sqlLwLCAXiNWZeMhM" at bounding box center [146, 94] width 130 height 13
copy span "GE22Vr7sqlLwLCAXiNWZeMhM"
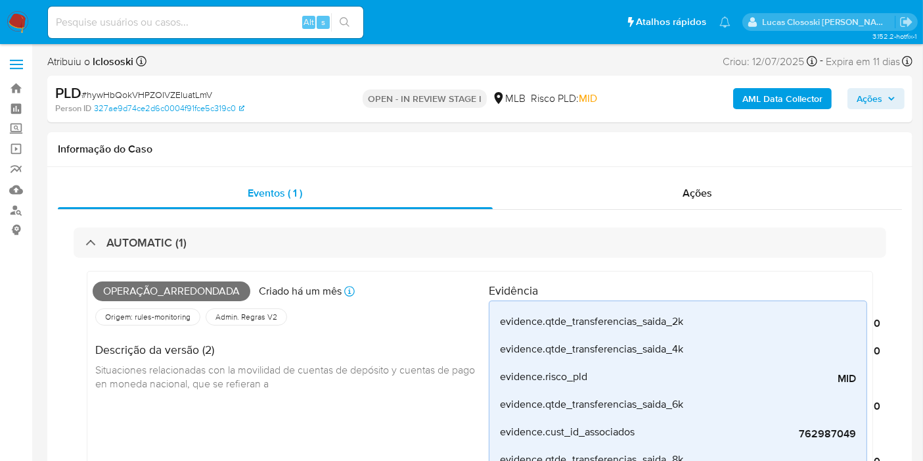
scroll to position [555, 0]
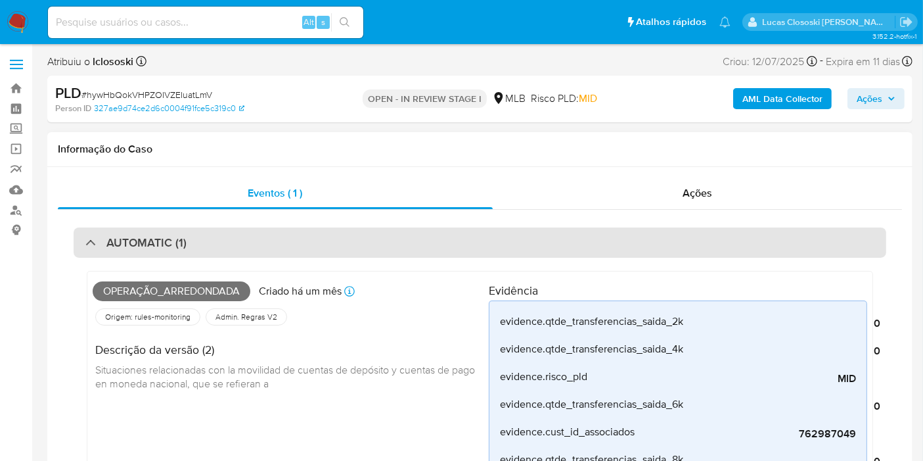
click at [406, 248] on div "AUTOMATIC (1)" at bounding box center [480, 242] width 813 height 30
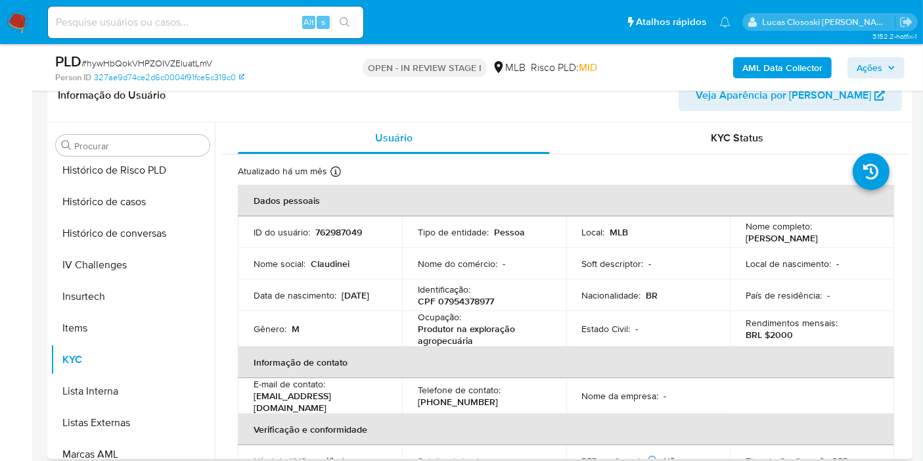
scroll to position [263, 0]
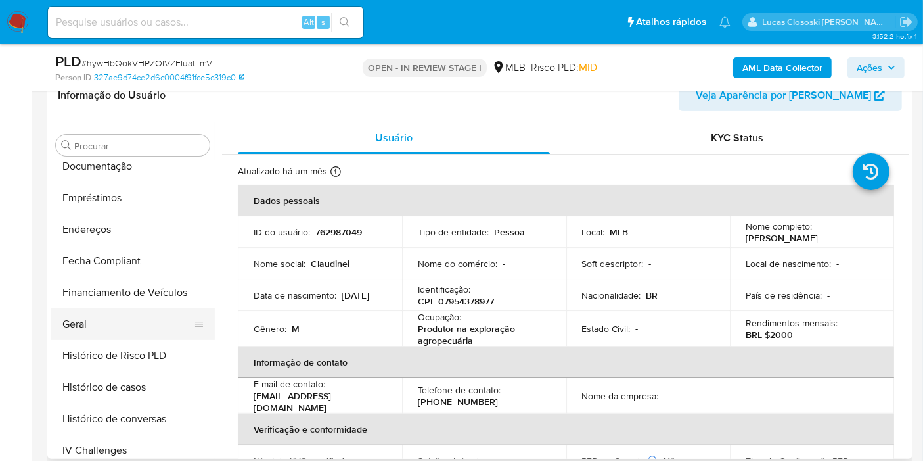
click at [90, 314] on button "Geral" at bounding box center [128, 324] width 154 height 32
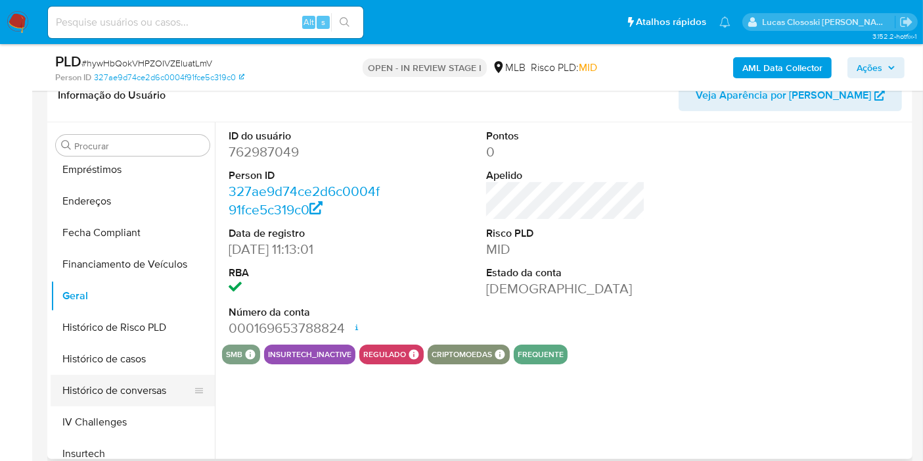
scroll to position [336, 0]
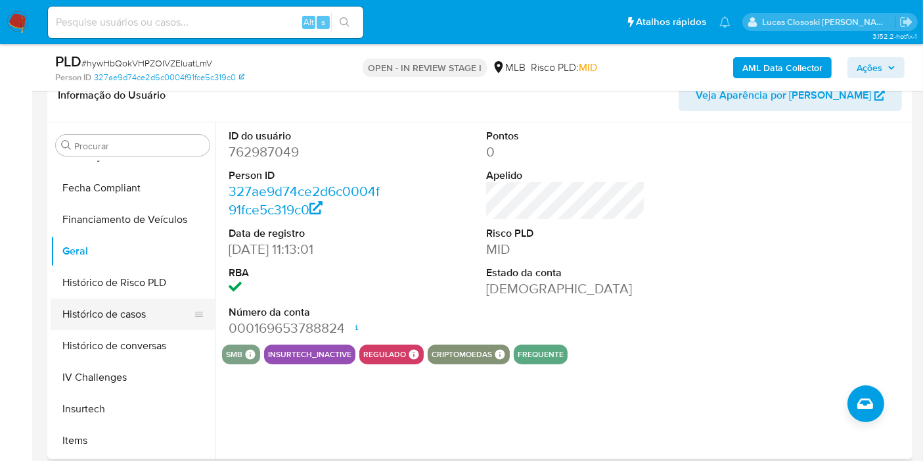
click at [118, 314] on button "Histórico de casos" at bounding box center [128, 314] width 154 height 32
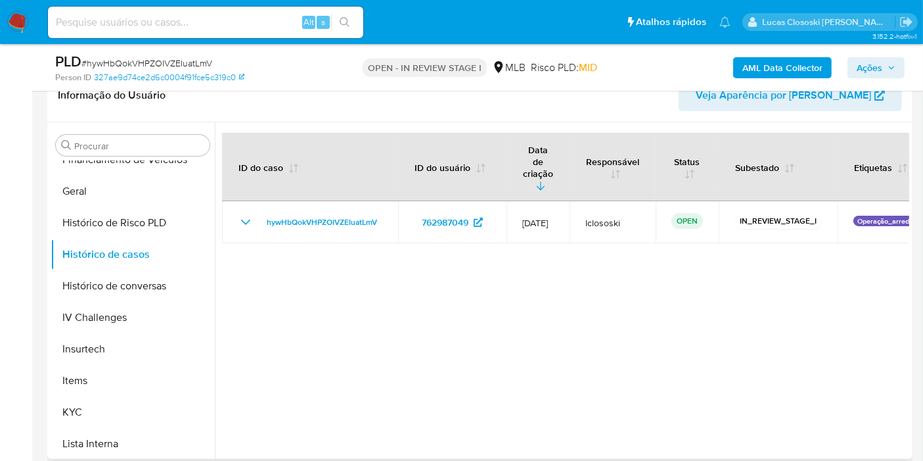
scroll to position [482, 0]
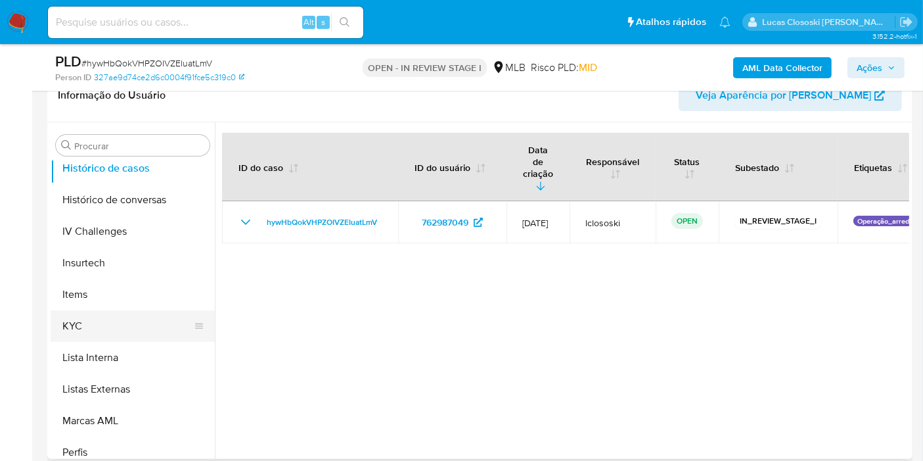
click at [104, 334] on button "KYC" at bounding box center [128, 326] width 154 height 32
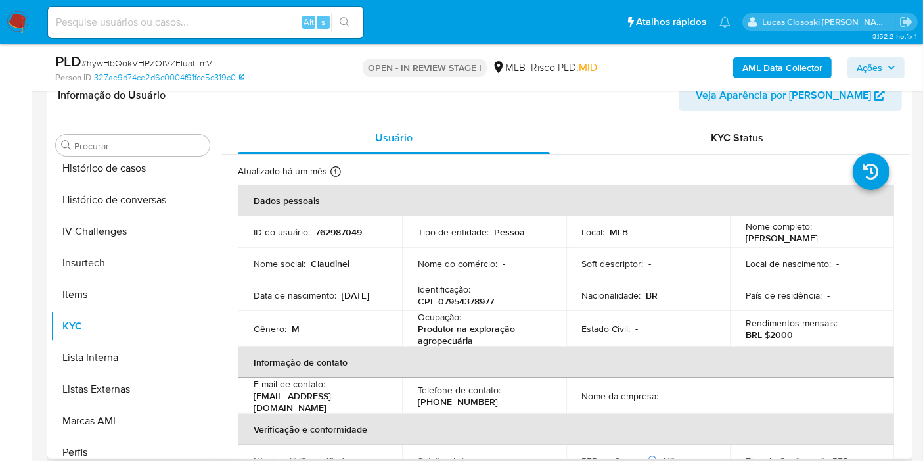
click at [444, 301] on p "CPF 07954378977" at bounding box center [456, 301] width 76 height 12
copy p "07954378977"
click at [465, 175] on div "Atualizado há um mês Criado: 21/05/2021 12:13:11 Atualizado: 17/07/2025 21:46:13" at bounding box center [549, 173] width 623 height 17
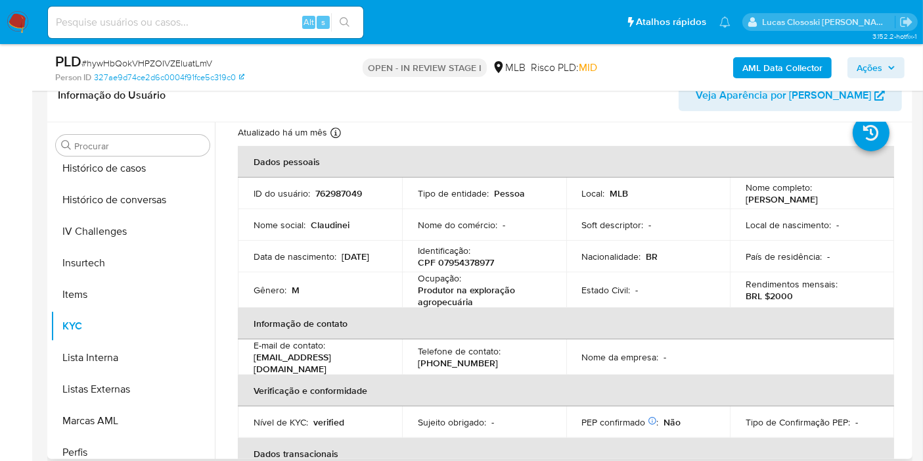
scroll to position [0, 0]
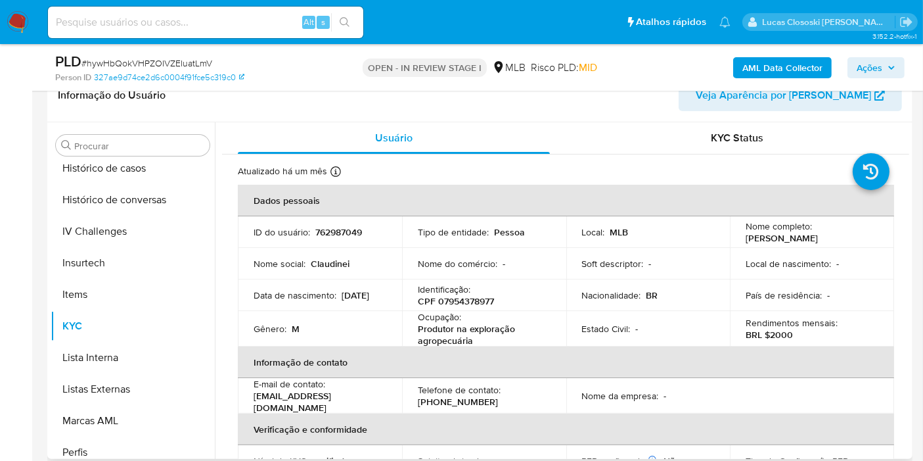
click at [452, 303] on p "CPF 07954378977" at bounding box center [456, 301] width 76 height 12
copy p "07954378977"
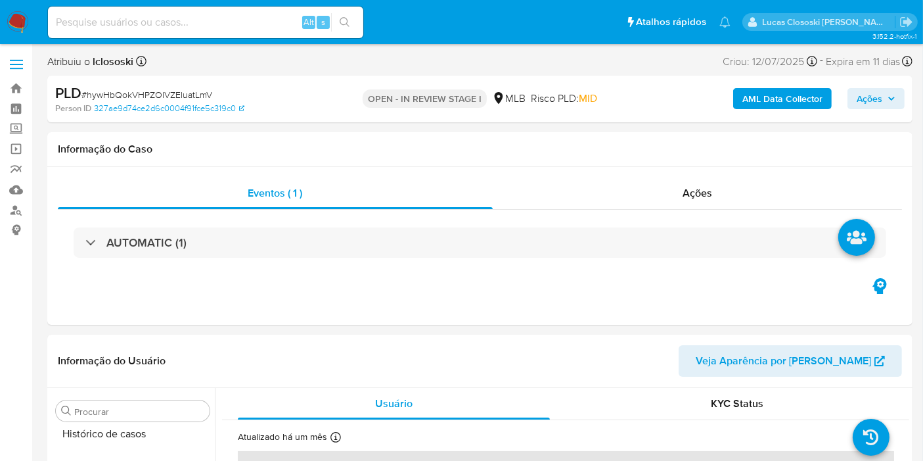
click at [789, 95] on b "AML Data Collector" at bounding box center [782, 98] width 80 height 21
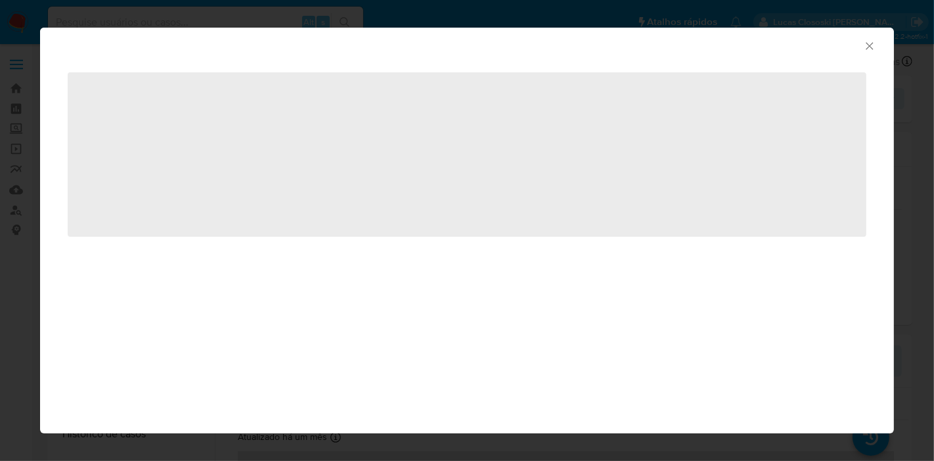
click at [317, 68] on div "‌" at bounding box center [467, 162] width 854 height 204
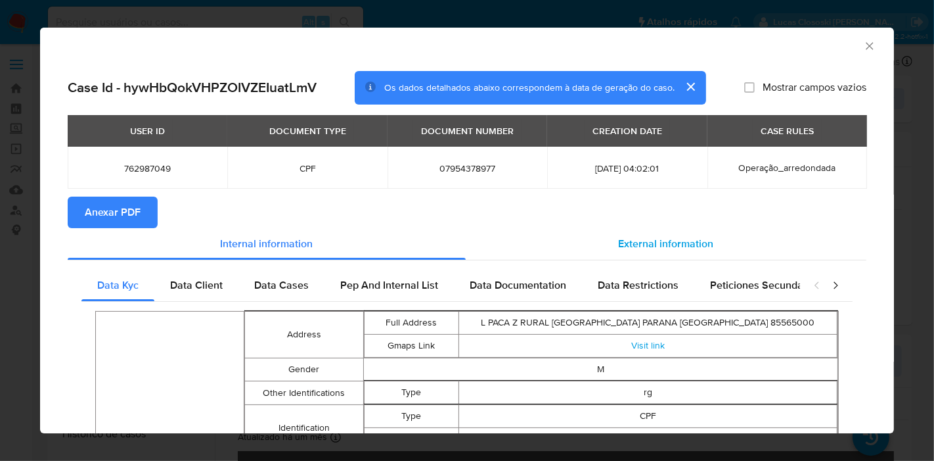
click at [643, 244] on span "External information" at bounding box center [666, 243] width 95 height 15
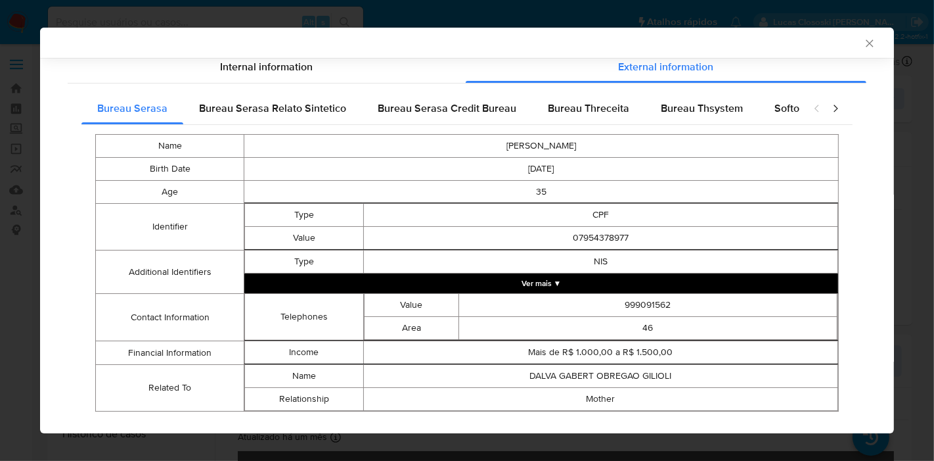
scroll to position [198, 0]
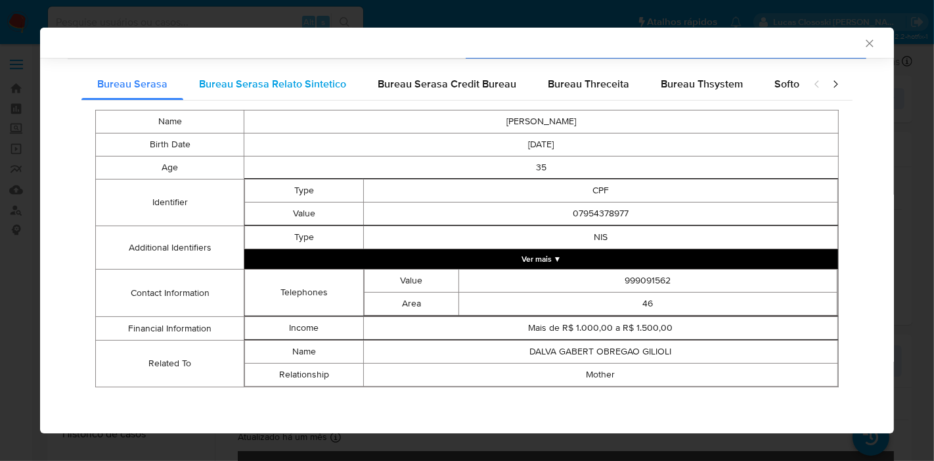
click at [287, 85] on span "Bureau Serasa Relato Sintetico" at bounding box center [272, 83] width 147 height 15
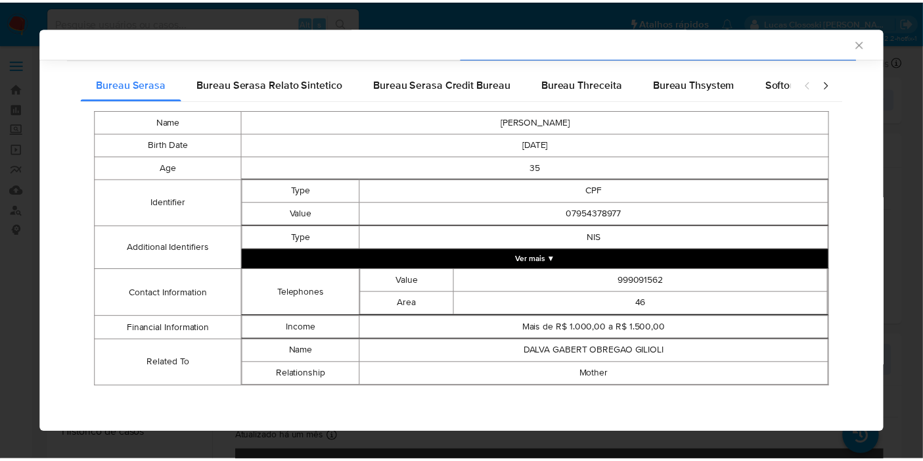
scroll to position [0, 0]
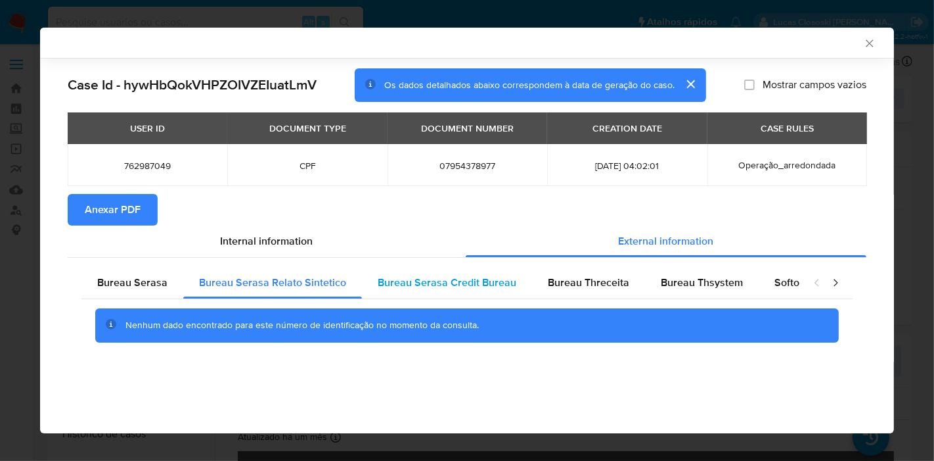
click at [443, 287] on span "Bureau Serasa Credit Bureau" at bounding box center [447, 282] width 139 height 15
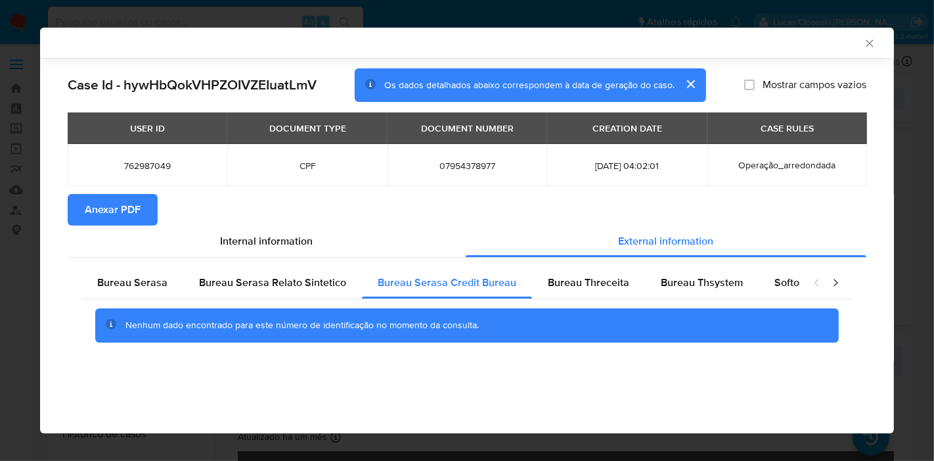
click at [106, 198] on span "Anexar PDF" at bounding box center [113, 209] width 56 height 29
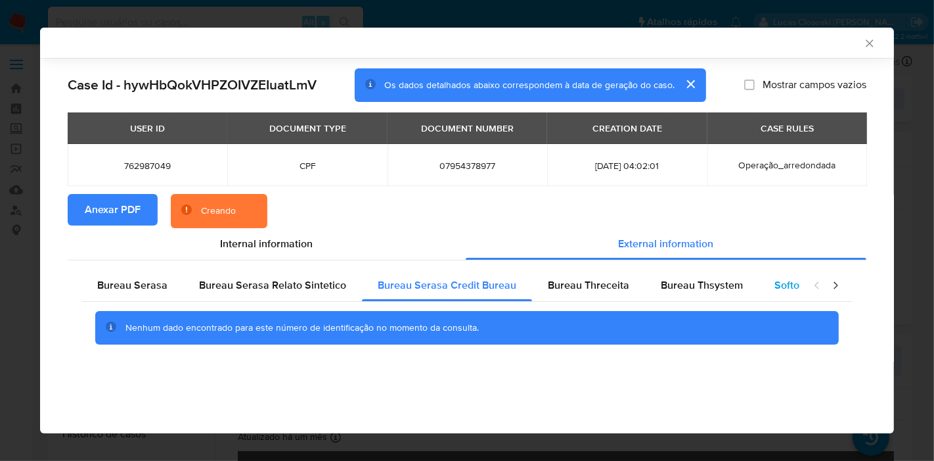
click at [788, 286] on span "Softon" at bounding box center [790, 284] width 31 height 15
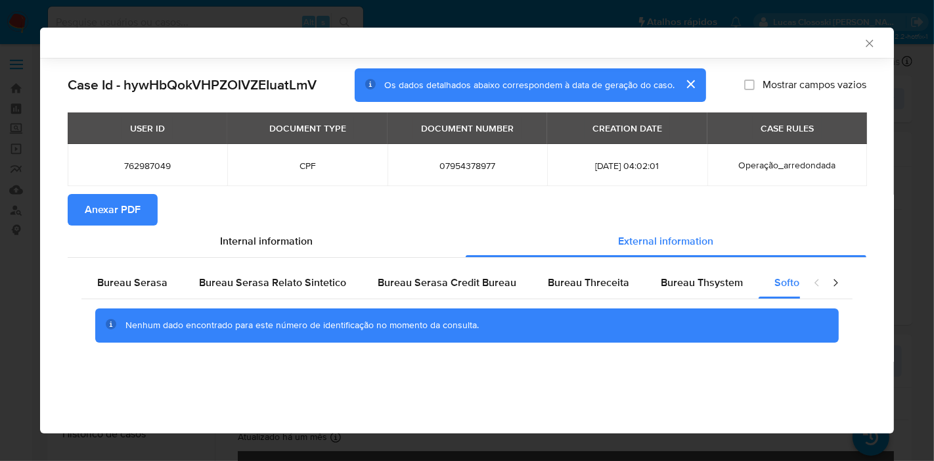
click at [867, 42] on icon "Fechar a janela" at bounding box center [869, 43] width 13 height 13
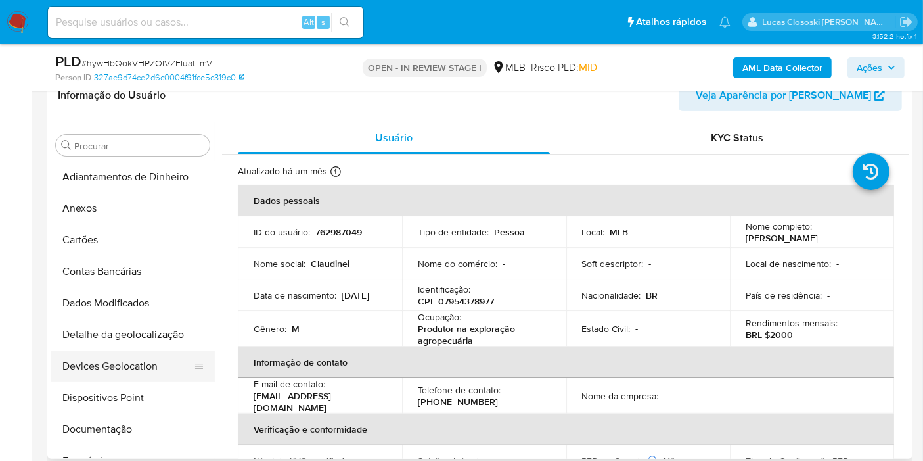
click at [115, 376] on button "Devices Geolocation" at bounding box center [128, 366] width 154 height 32
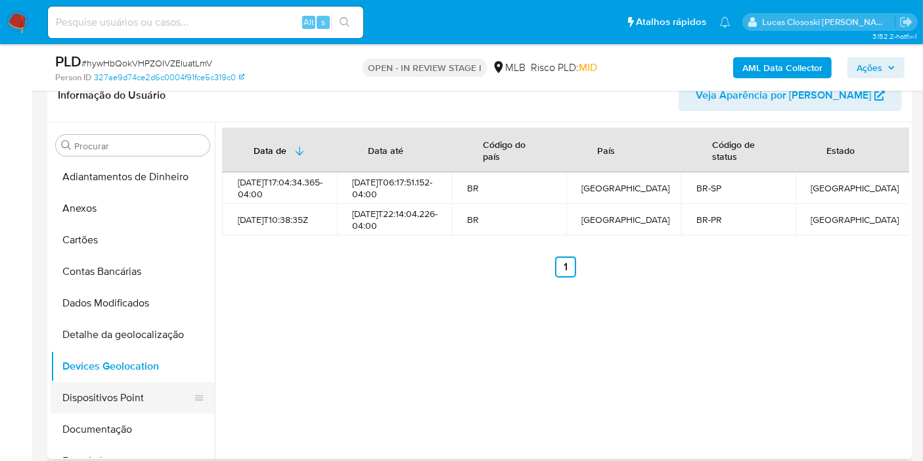
click at [127, 388] on button "Dispositivos Point" at bounding box center [128, 398] width 154 height 32
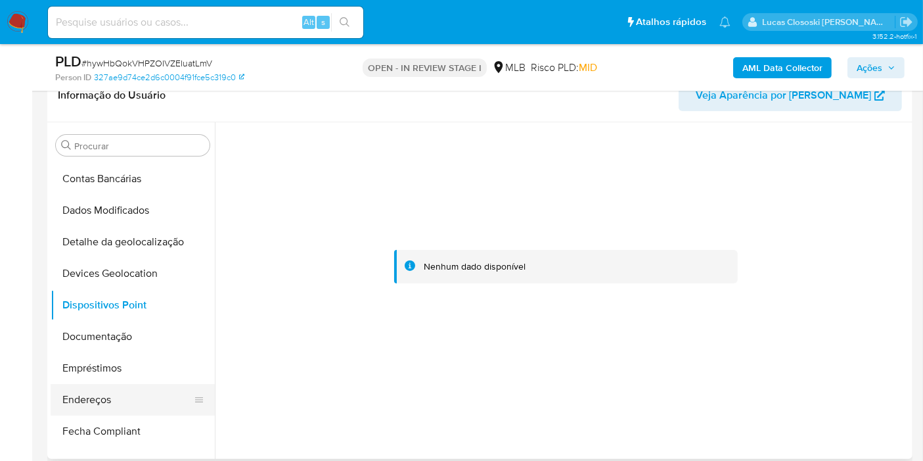
scroll to position [146, 0]
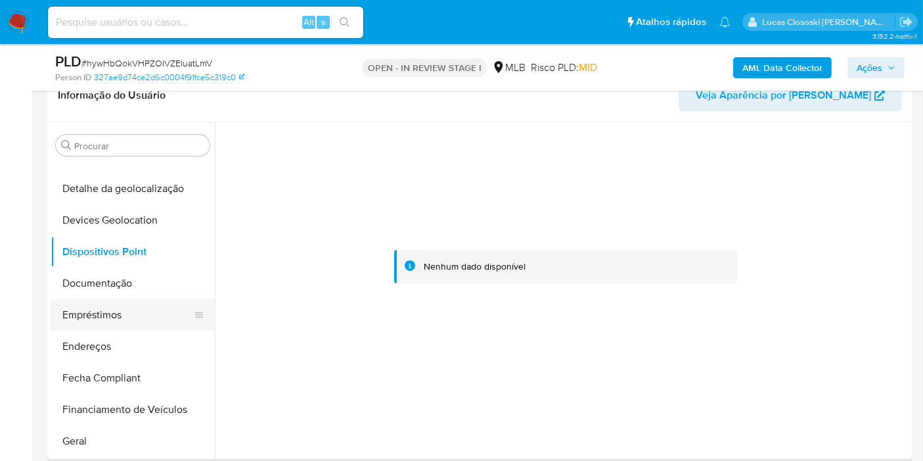
click at [121, 299] on button "Empréstimos" at bounding box center [128, 315] width 154 height 32
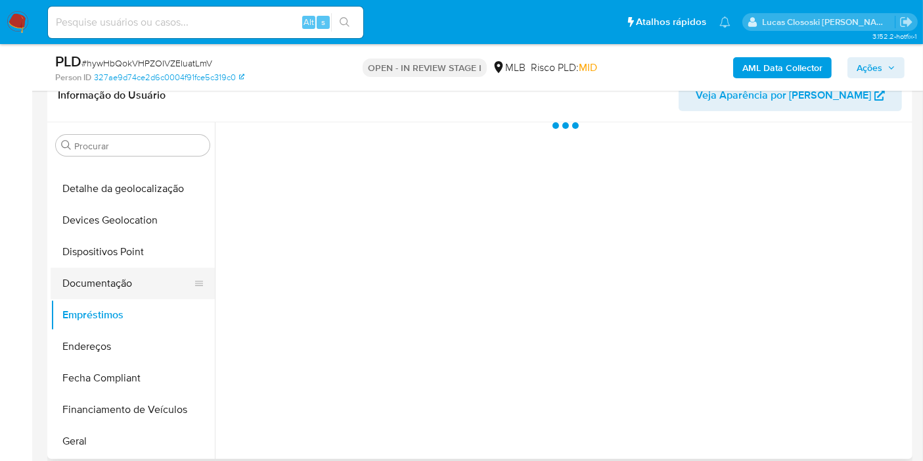
click at [138, 273] on button "Documentação" at bounding box center [128, 283] width 154 height 32
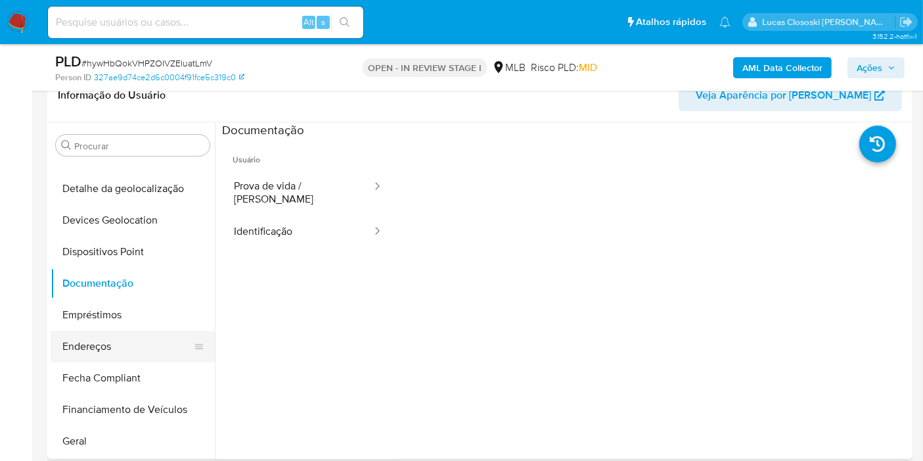
click at [149, 336] on button "Endereços" at bounding box center [128, 346] width 154 height 32
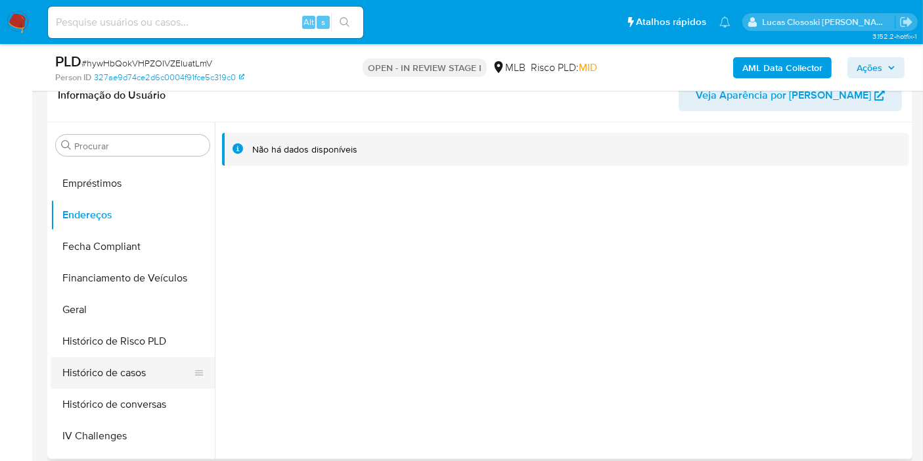
scroll to position [292, 0]
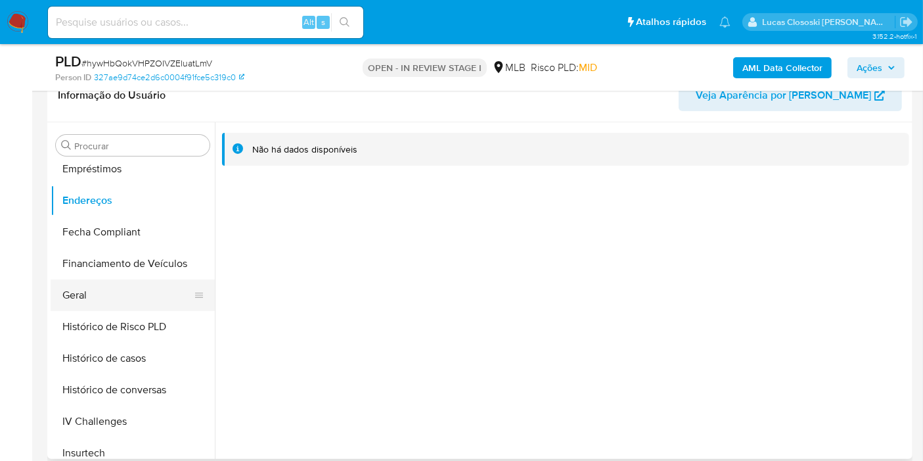
click at [106, 288] on button "Geral" at bounding box center [128, 295] width 154 height 32
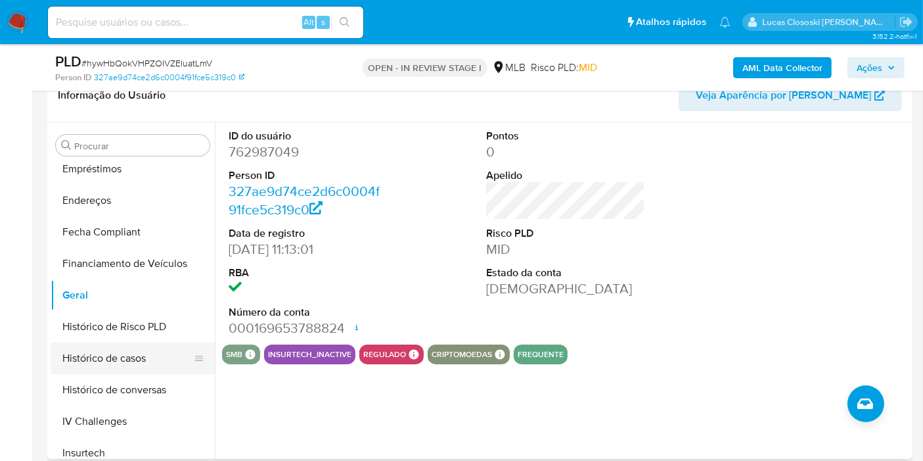
click at [136, 348] on button "Histórico de casos" at bounding box center [128, 358] width 154 height 32
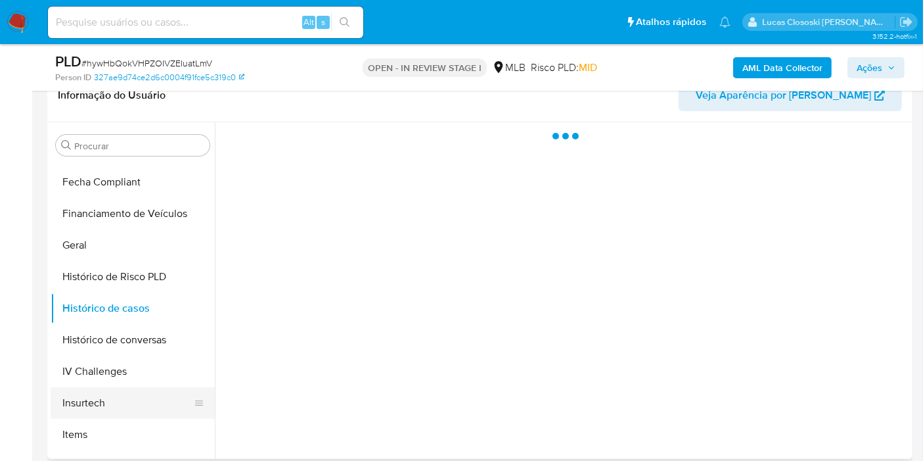
scroll to position [365, 0]
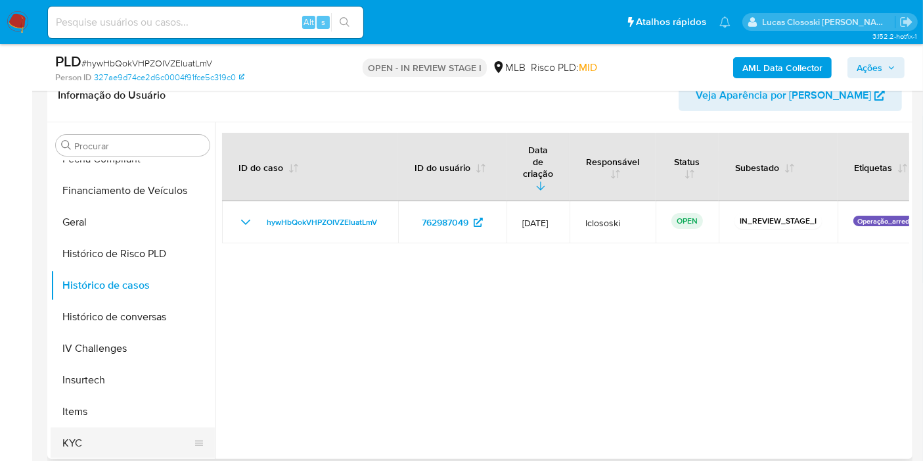
click at [115, 436] on button "KYC" at bounding box center [128, 443] width 154 height 32
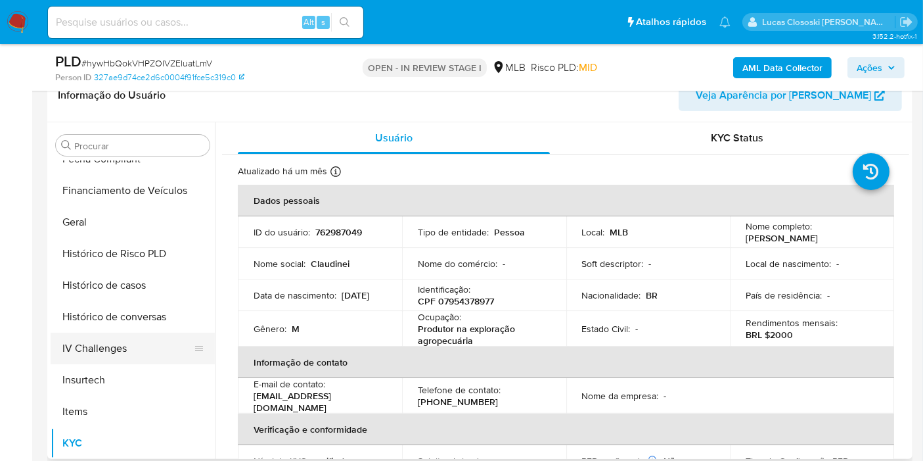
scroll to position [555, 0]
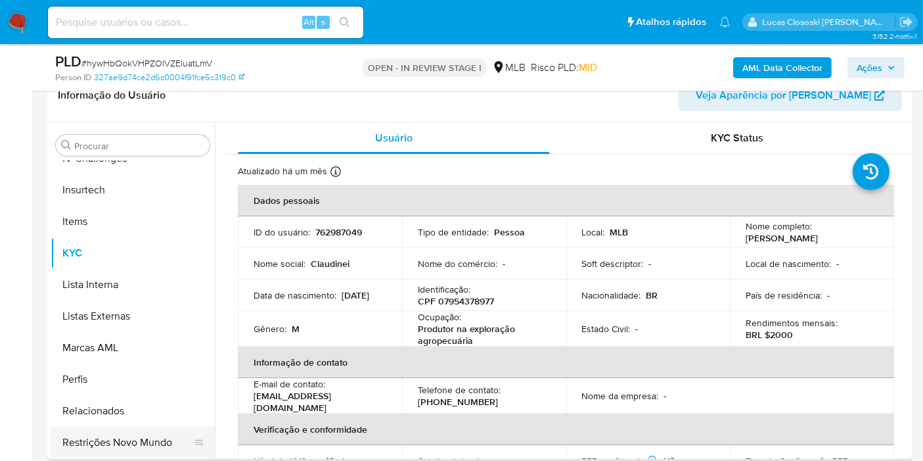
click at [164, 438] on button "Restrições Novo Mundo" at bounding box center [128, 442] width 154 height 32
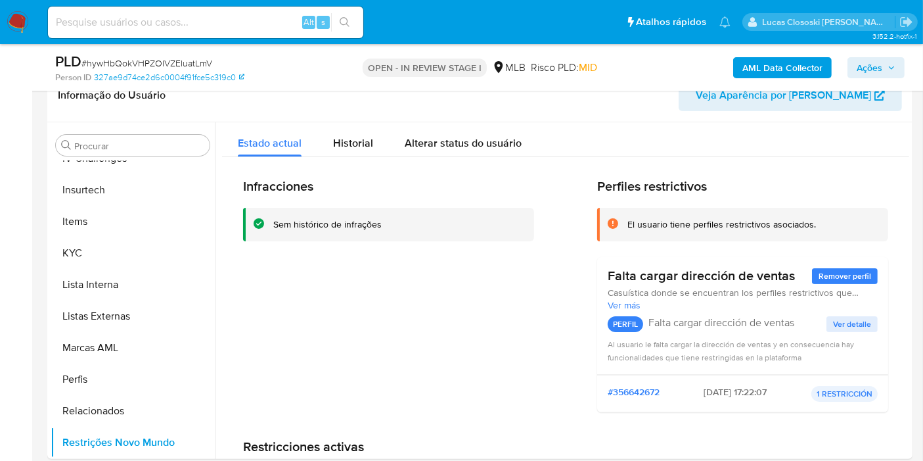
click at [201, 61] on span "# hywHbQokVHPZOIVZEIuatLmV" at bounding box center [146, 63] width 131 height 13
copy span "hywHbQokVHPZOIVZEIuatLmV"
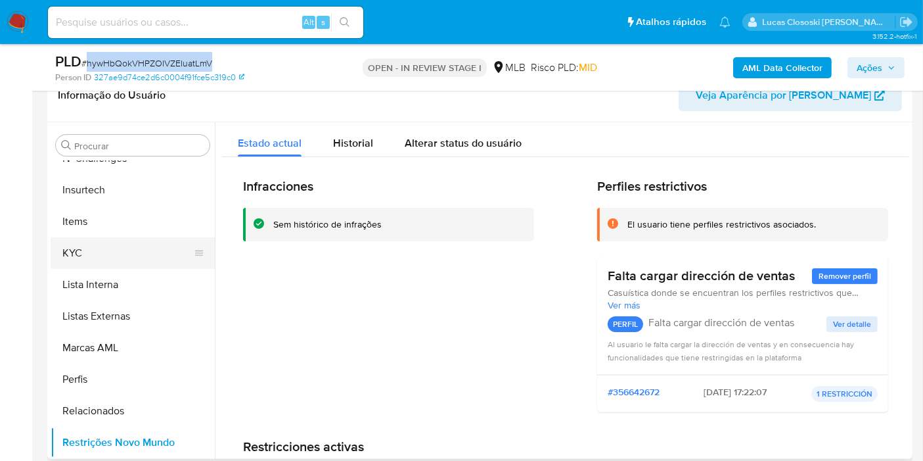
click at [99, 265] on button "KYC" at bounding box center [128, 253] width 154 height 32
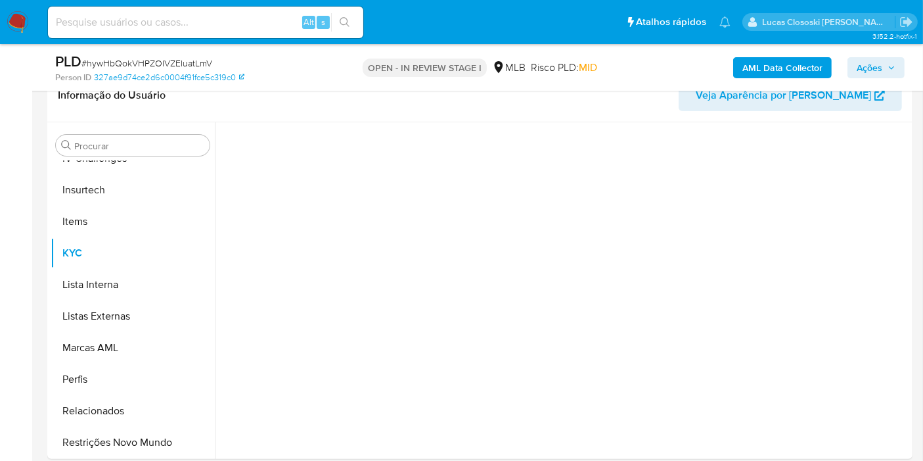
click at [277, 78] on div "Person ID 327ae9d74ce2d6c0004f91fce5c319c0" at bounding box center [195, 78] width 280 height 12
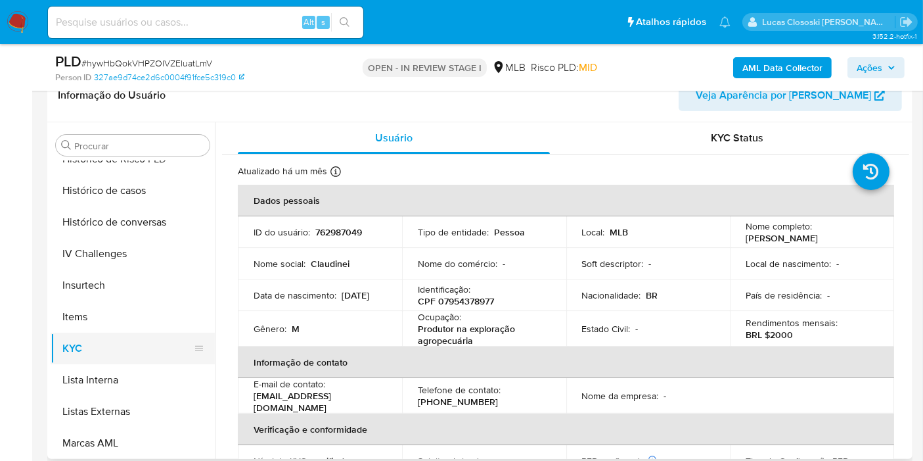
scroll to position [409, 0]
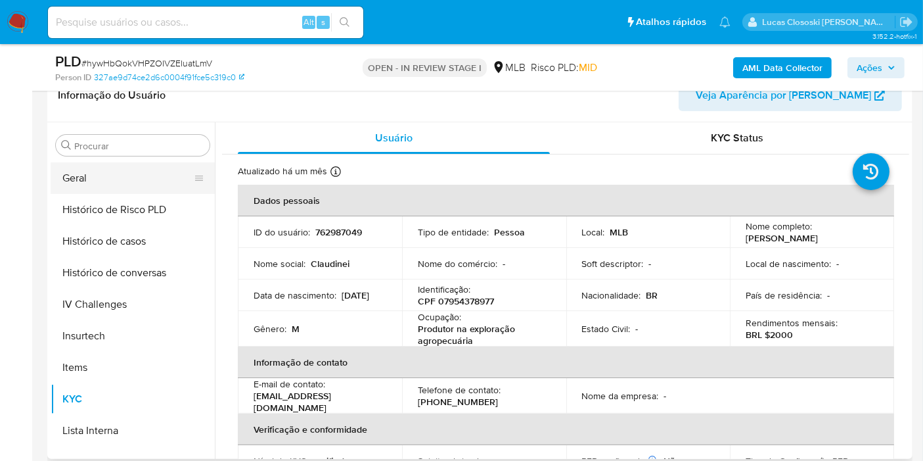
click at [95, 177] on button "Geral" at bounding box center [128, 178] width 154 height 32
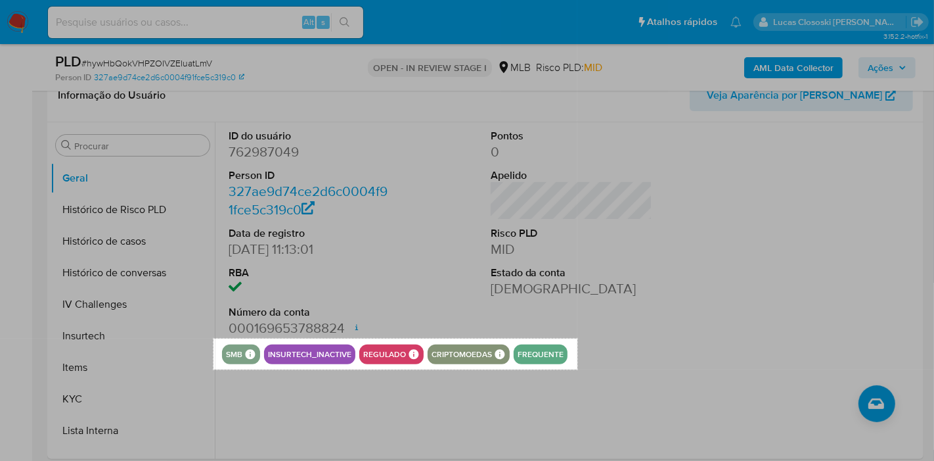
drag, startPoint x: 214, startPoint y: 338, endPoint x: 578, endPoint y: 369, distance: 365.3
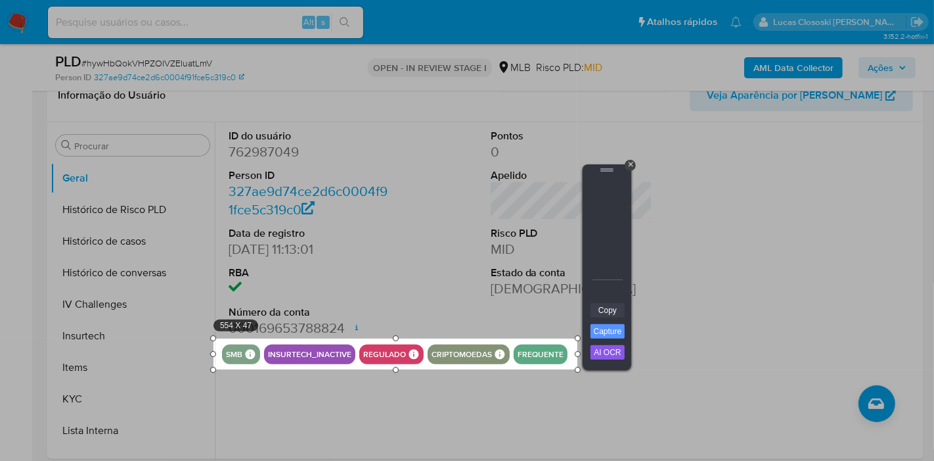
click at [610, 309] on link "Copy" at bounding box center [608, 310] width 34 height 14
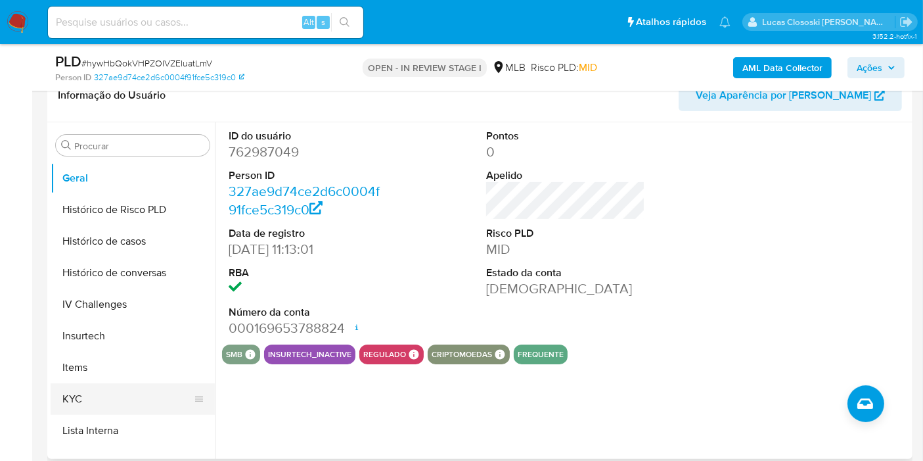
click at [111, 395] on button "KYC" at bounding box center [128, 399] width 154 height 32
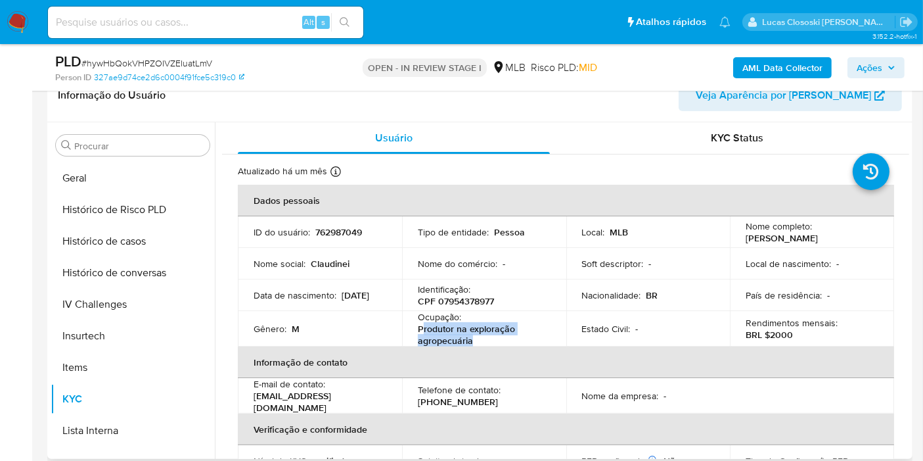
drag, startPoint x: 494, startPoint y: 341, endPoint x: 422, endPoint y: 331, distance: 72.9
click at [422, 331] on p "Produtor na exploração agropecuária" at bounding box center [481, 335] width 127 height 24
copy p "rodutor na exploração agropecuária"
click at [875, 66] on span "Ações" at bounding box center [870, 67] width 26 height 21
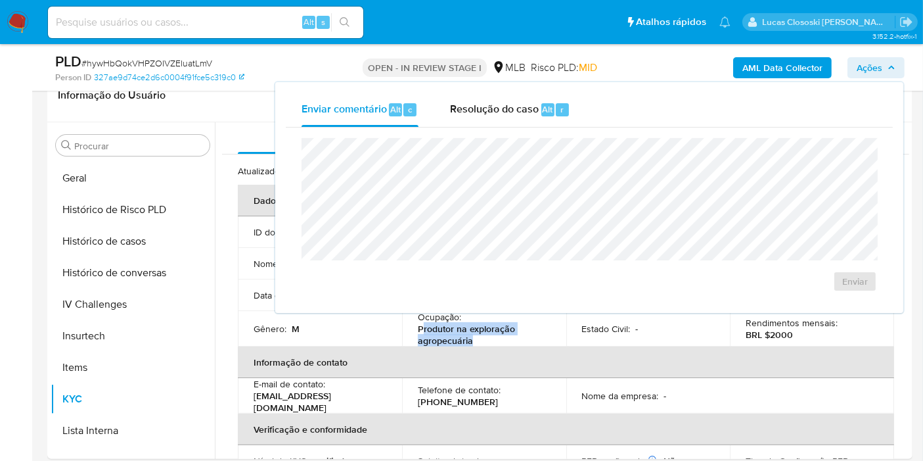
drag, startPoint x: 530, startPoint y: 115, endPoint x: 530, endPoint y: 131, distance: 15.8
click at [530, 115] on span "Resolução do caso" at bounding box center [494, 108] width 89 height 15
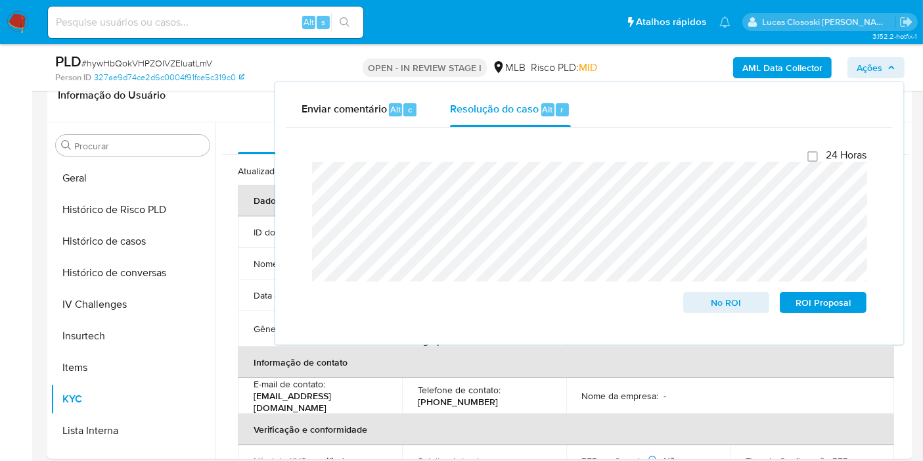
click at [891, 78] on button "Ações" at bounding box center [876, 67] width 57 height 21
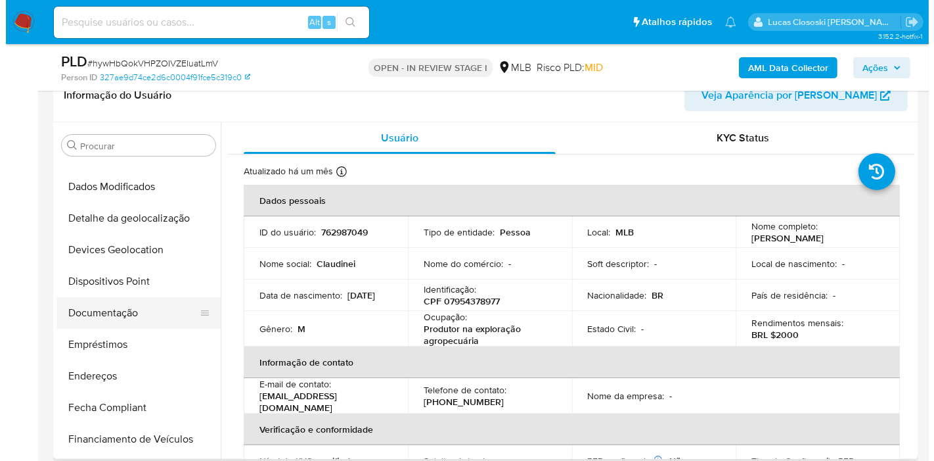
scroll to position [0, 0]
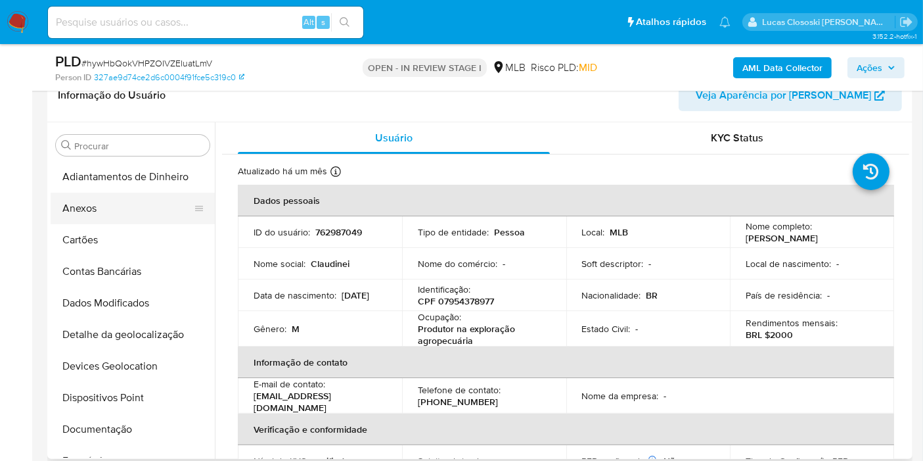
click at [116, 197] on button "Anexos" at bounding box center [128, 209] width 154 height 32
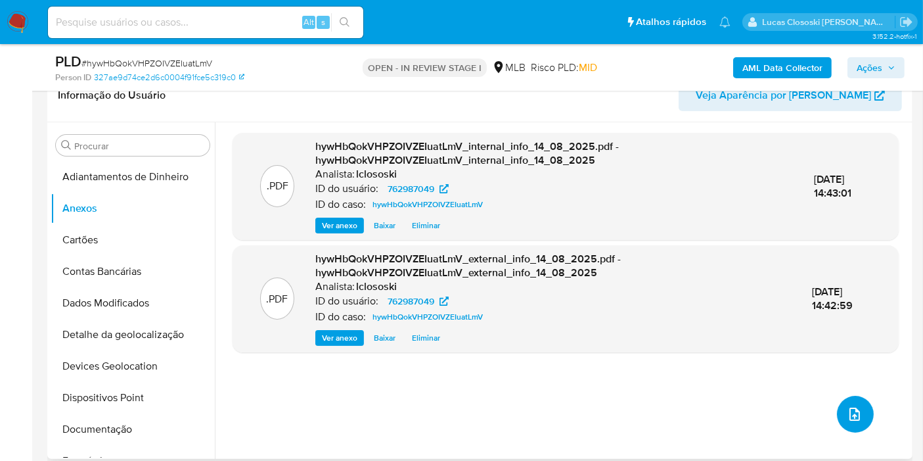
click at [846, 422] on button "upload-file" at bounding box center [855, 414] width 37 height 37
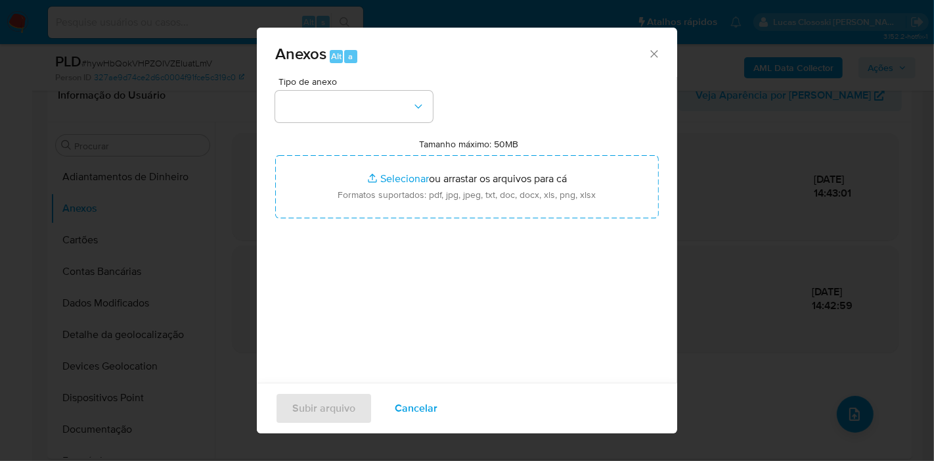
click at [413, 128] on div "Tipo de anexo Tamanho máximo: 50MB Selecionar arquivos Selecionar ou arrastar o…" at bounding box center [467, 232] width 384 height 310
click at [407, 119] on button "button" at bounding box center [354, 107] width 158 height 32
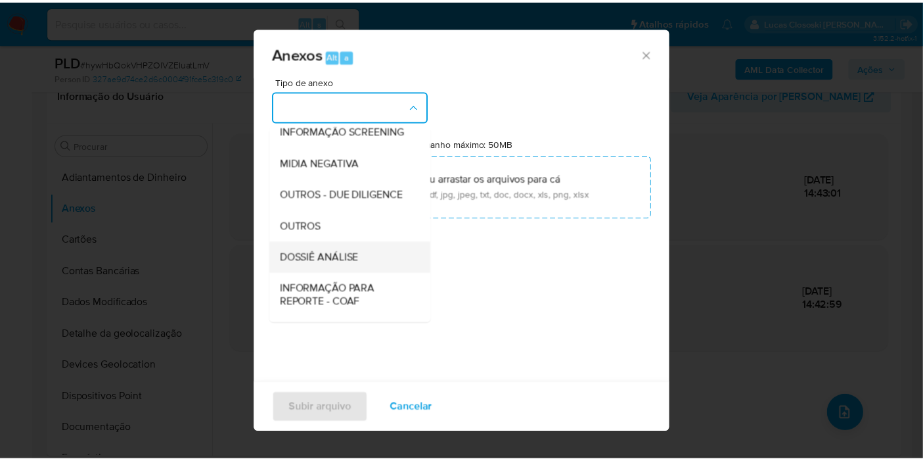
scroll to position [202, 0]
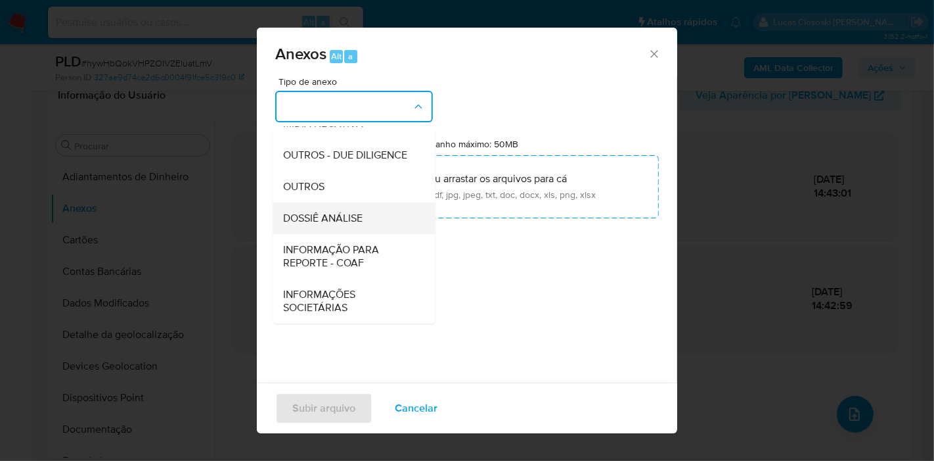
click at [344, 224] on span "DOSSIÊ ANÁLISE" at bounding box center [323, 218] width 80 height 13
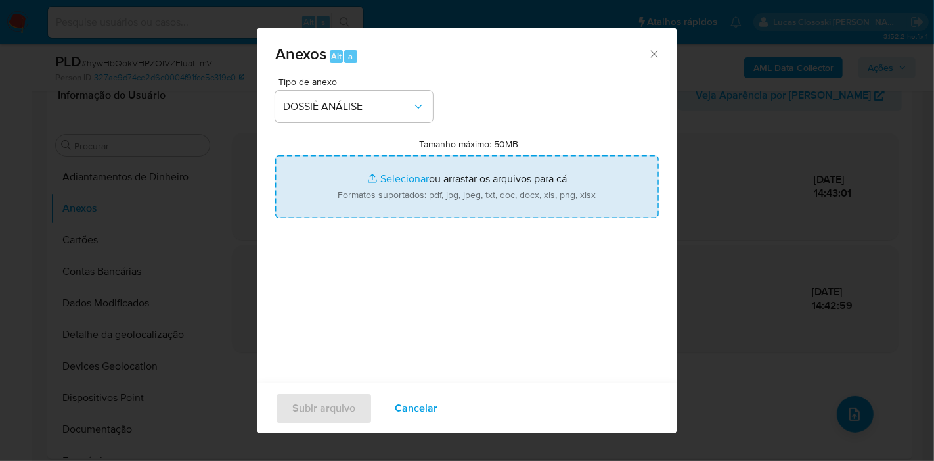
click at [348, 181] on input "Tamanho máximo: 50MB Selecionar arquivos" at bounding box center [467, 186] width 384 height 63
type input "C:\fakepath\SAR - XXXX - CPF 07954378977 - CLAUDINEI GILIOLI.pdf"
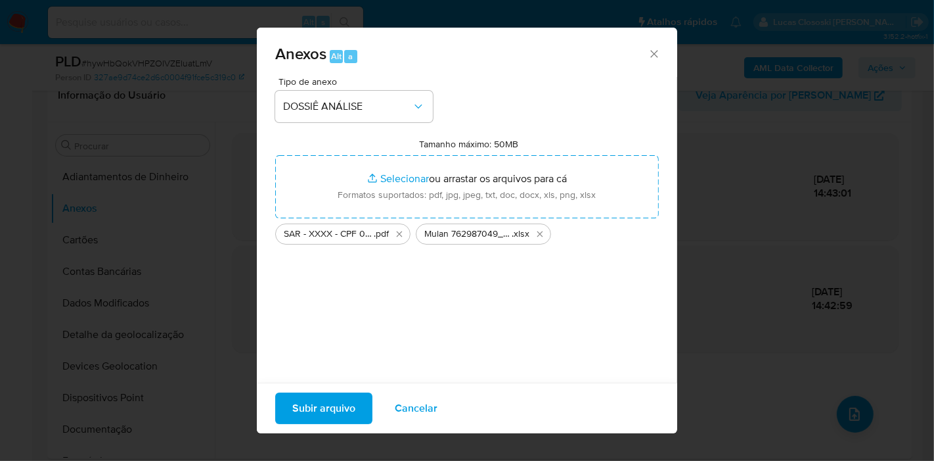
click at [350, 412] on span "Subir arquivo" at bounding box center [323, 408] width 63 height 29
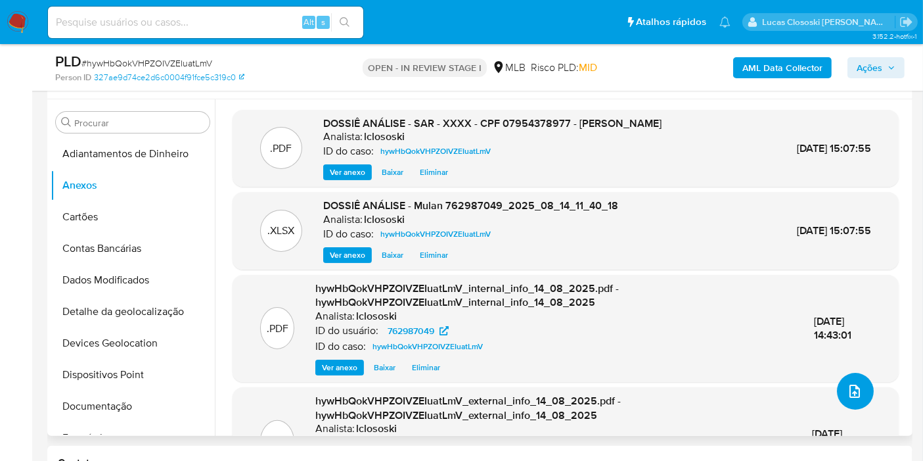
scroll to position [219, 0]
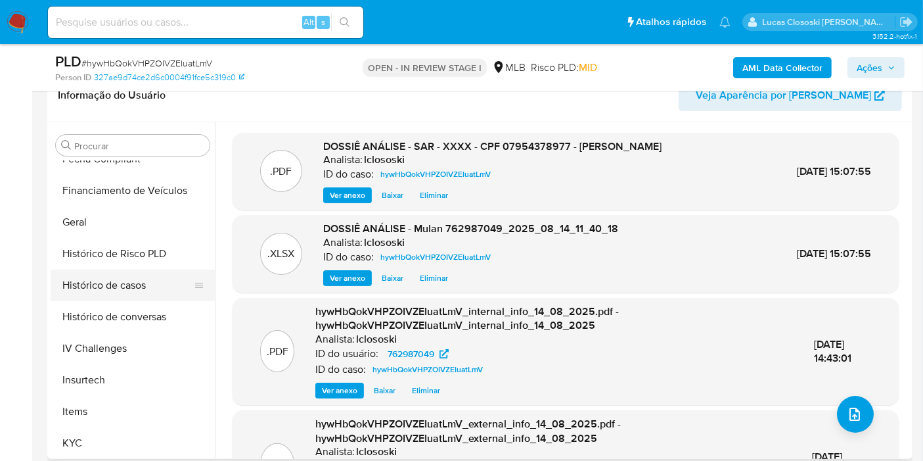
click at [129, 279] on button "Histórico de casos" at bounding box center [128, 285] width 154 height 32
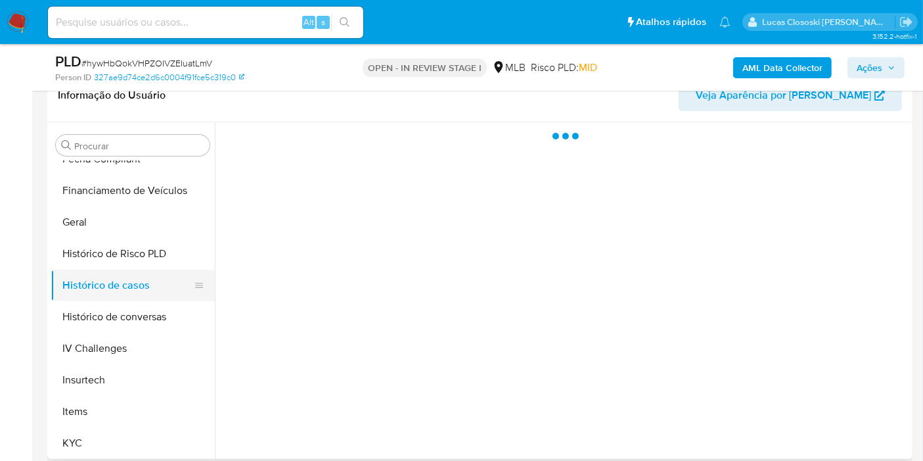
scroll to position [438, 0]
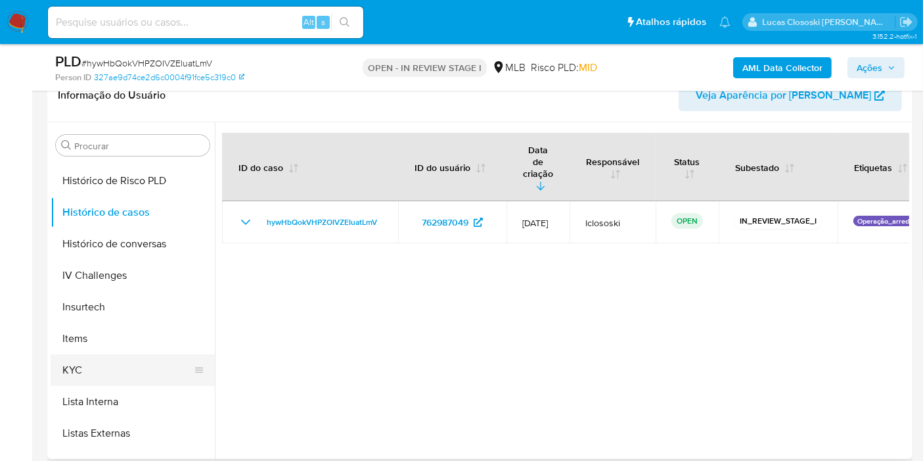
click at [103, 373] on button "KYC" at bounding box center [128, 370] width 154 height 32
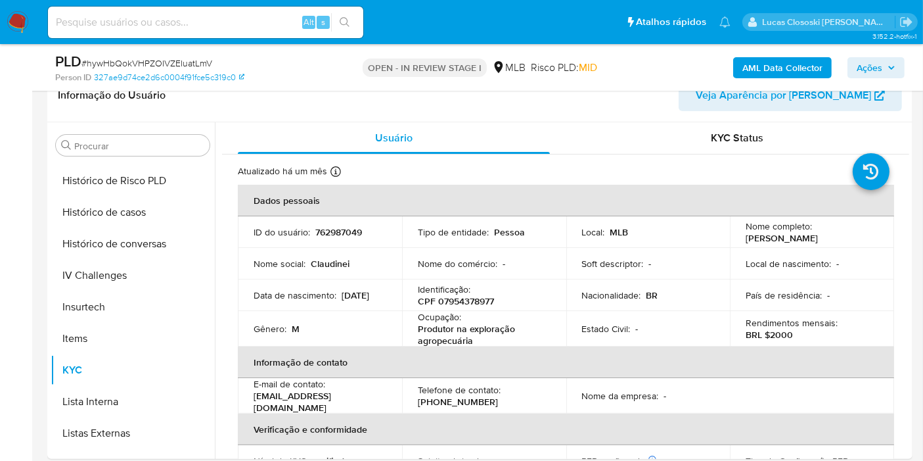
click at [874, 68] on span "Ações" at bounding box center [870, 67] width 26 height 21
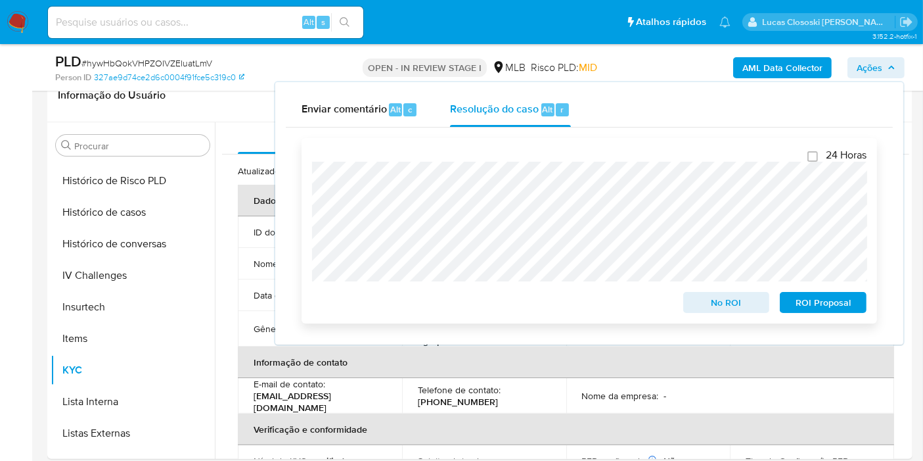
click at [813, 302] on span "ROI Proposal" at bounding box center [823, 302] width 68 height 18
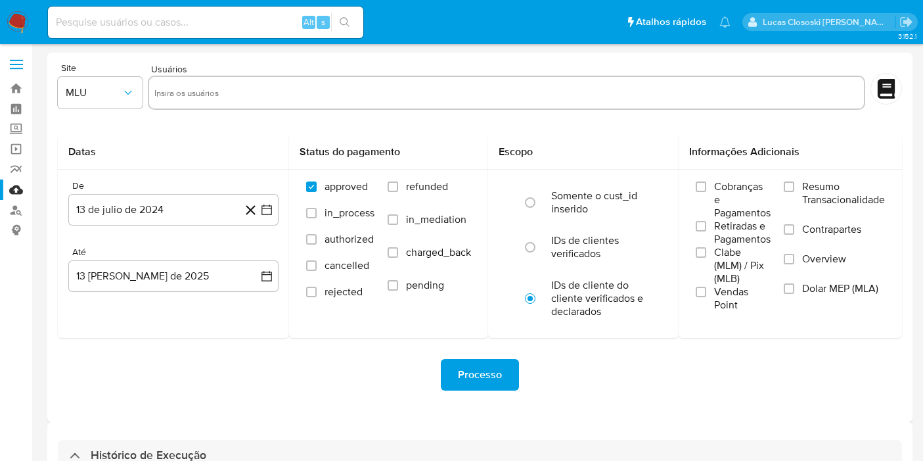
select select "10"
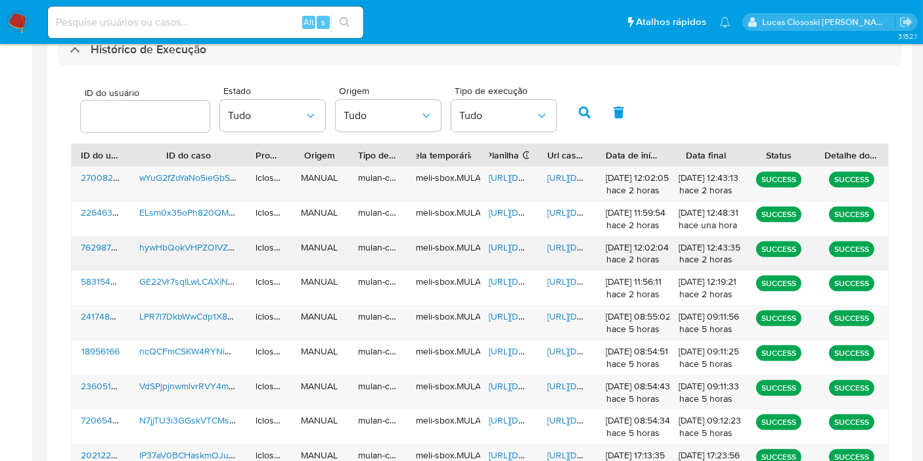
click at [493, 245] on span "https://docs.google.com/spreadsheets/d/1va9yV-BZ-9F06_fAfP7RHeP5cXHZ3JzUN_w0zEx…" at bounding box center [534, 246] width 91 height 13
click at [560, 249] on span "https://docs.google.com/document/d/1u4XjLkXRn38dPtvJ3fEoEtJgTfYGoYSXYVLXYnBz7vg…" at bounding box center [592, 246] width 91 height 13
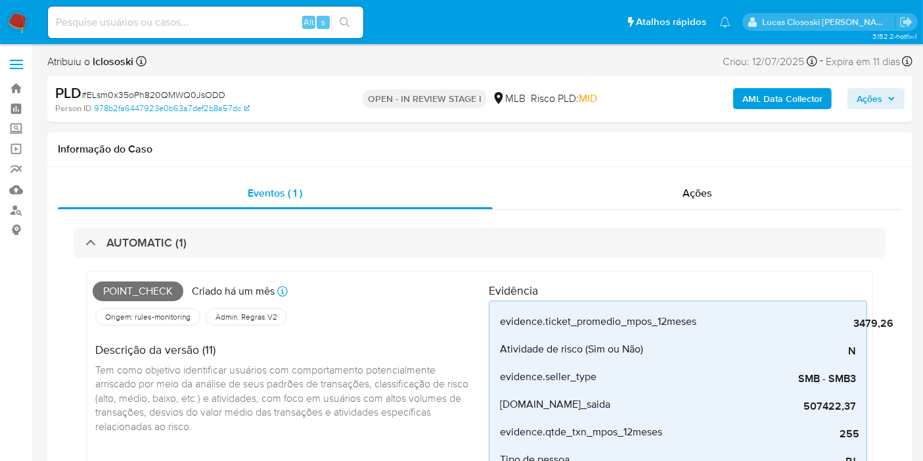
scroll to position [555, 0]
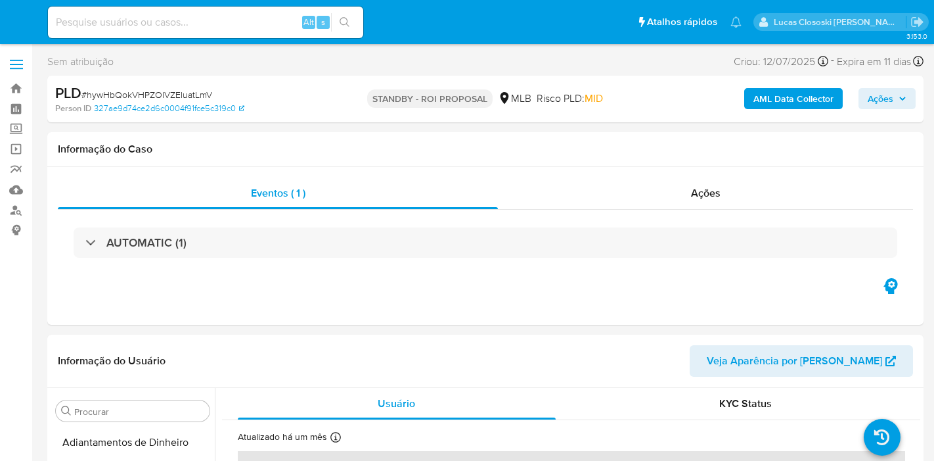
select select "10"
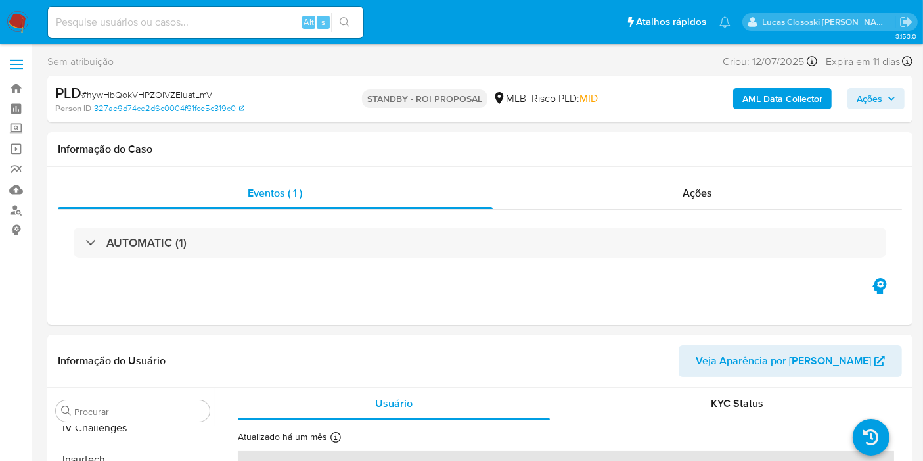
scroll to position [586, 0]
drag, startPoint x: 0, startPoint y: 0, endPoint x: 113, endPoint y: 95, distance: 147.8
click at [113, 95] on span "# hywHbQokVHPZOIVZEIuatLmV" at bounding box center [146, 94] width 131 height 13
copy span "hywHbQokVHPZOIVZEIuatLmV"
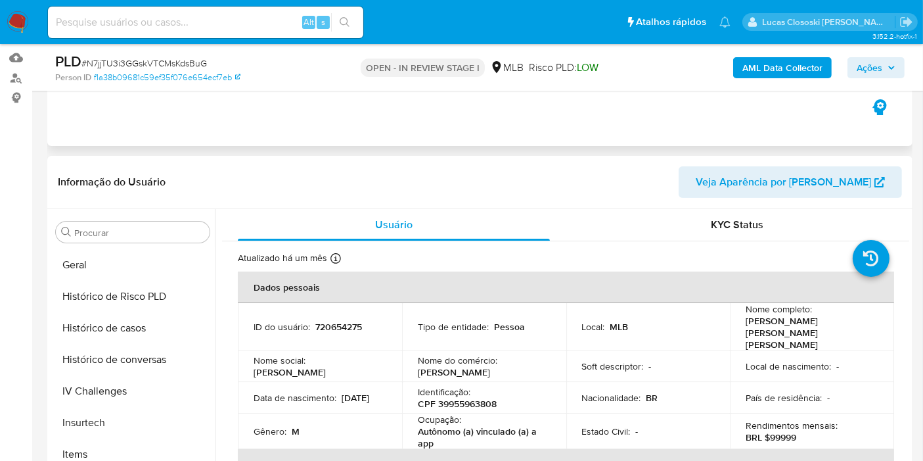
scroll to position [82, 0]
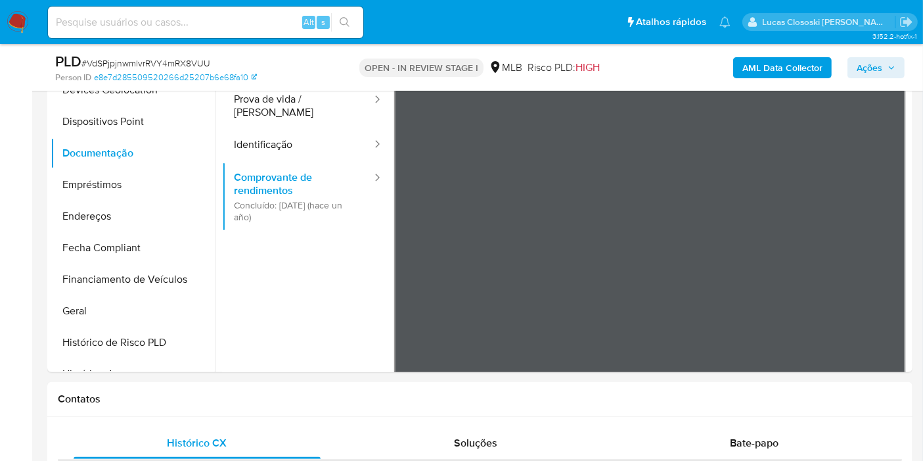
scroll to position [159, 0]
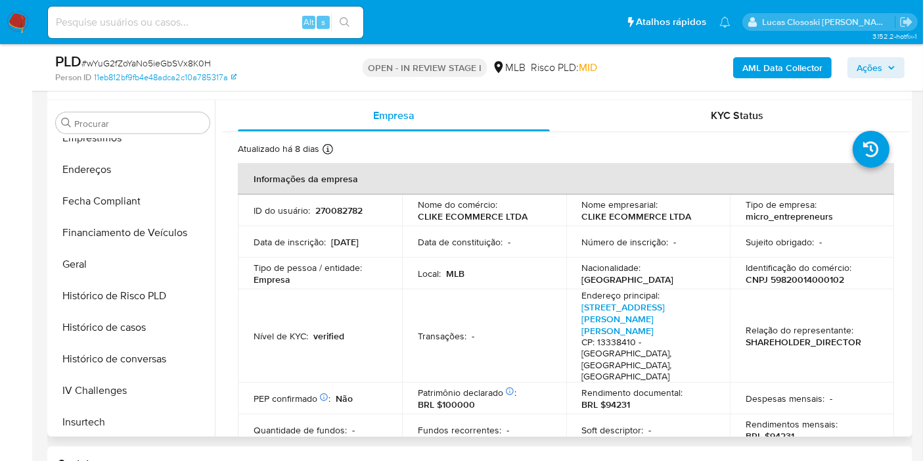
scroll to position [263, 0]
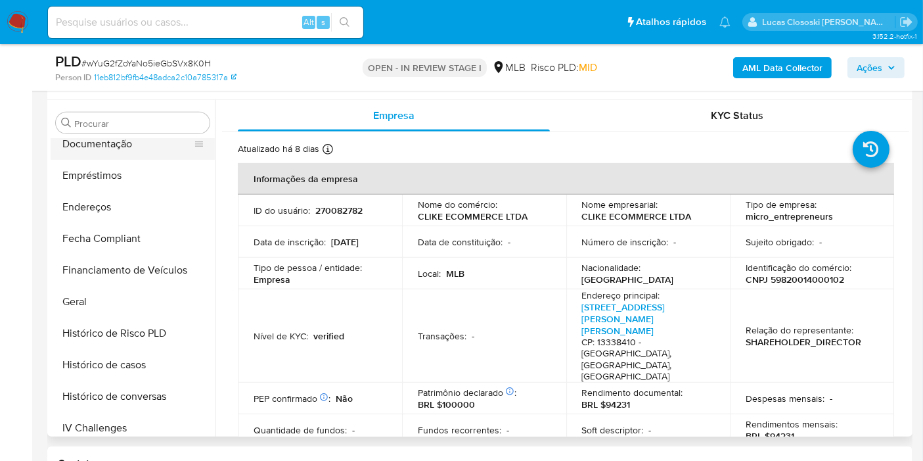
click at [114, 144] on button "Documentação" at bounding box center [128, 144] width 154 height 32
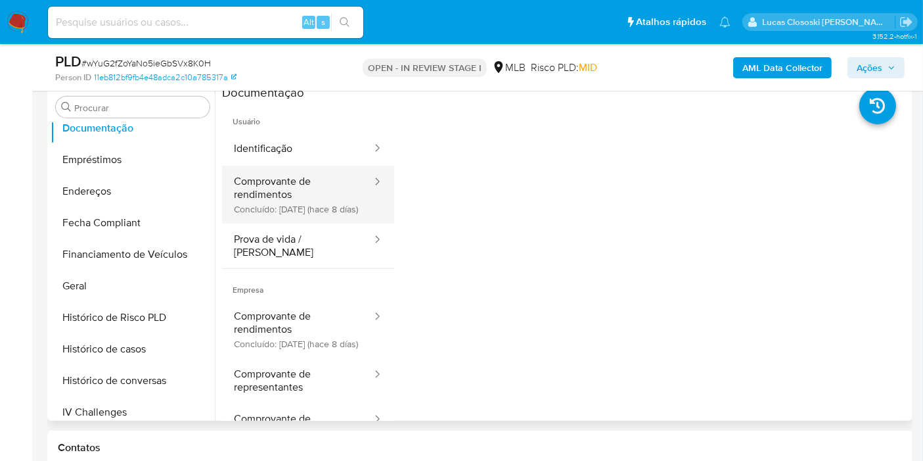
click at [290, 204] on button "Comprovante de rendimentos Concluído: 06/08/2025 (hace 8 días)" at bounding box center [297, 195] width 151 height 58
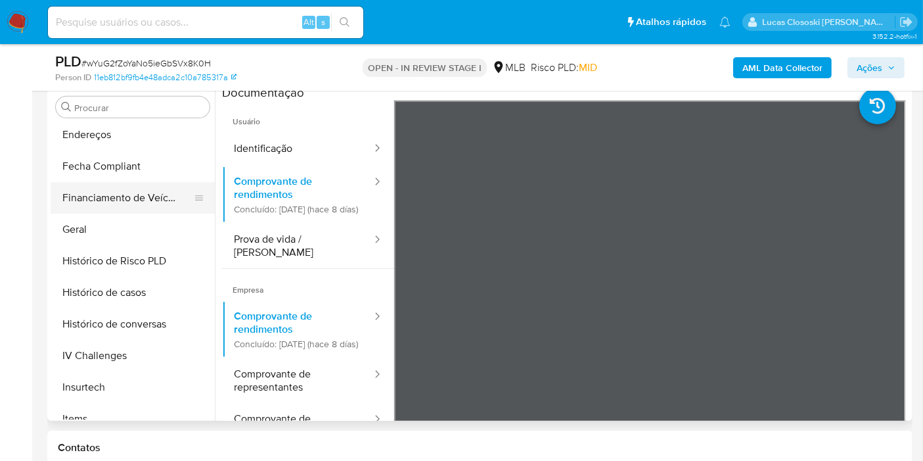
scroll to position [409, 0]
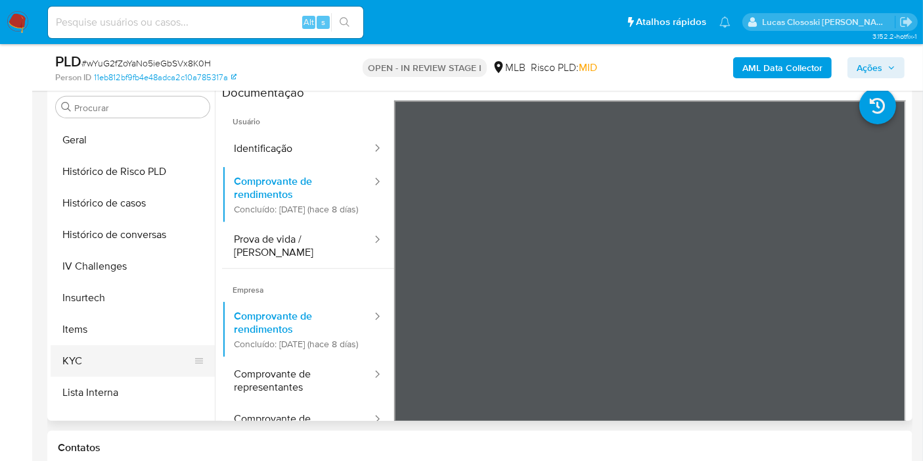
click at [110, 355] on button "KYC" at bounding box center [128, 361] width 154 height 32
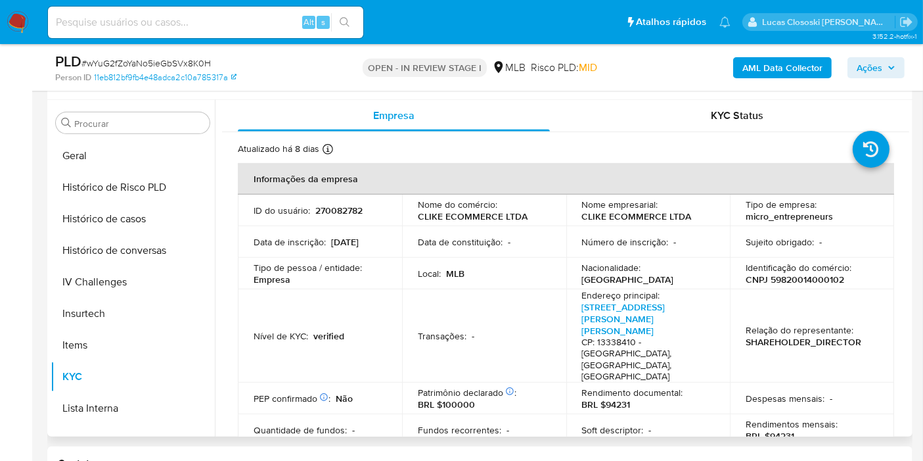
click at [822, 274] on p "CNPJ 59820014000102" at bounding box center [795, 279] width 99 height 12
copy p "59820014000102"
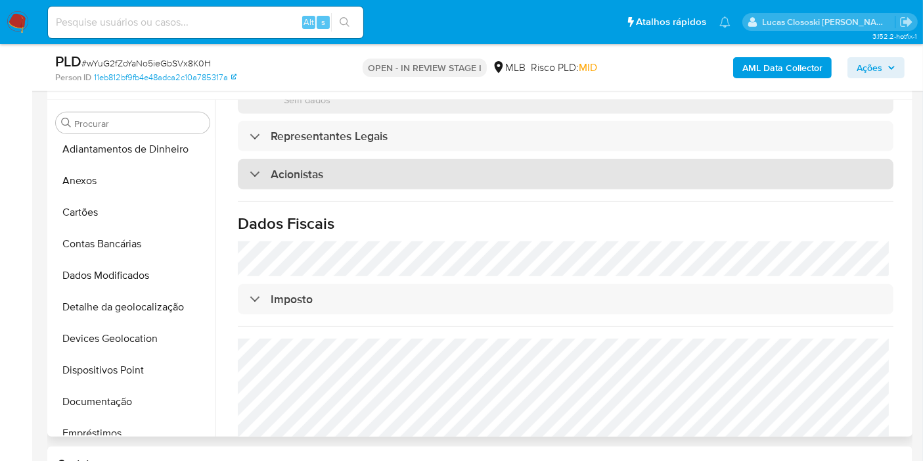
scroll to position [0, 0]
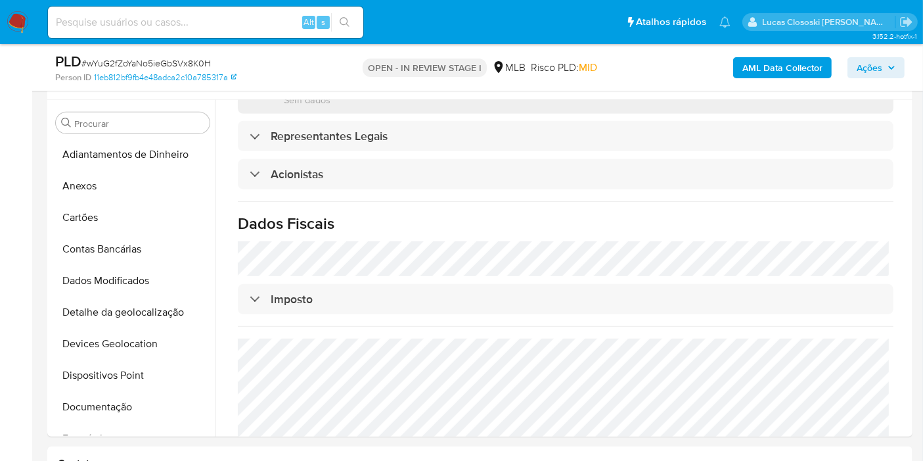
click at [806, 82] on div "AML Data Collector Ações" at bounding box center [765, 67] width 280 height 31
click at [803, 74] on b "AML Data Collector" at bounding box center [782, 67] width 80 height 21
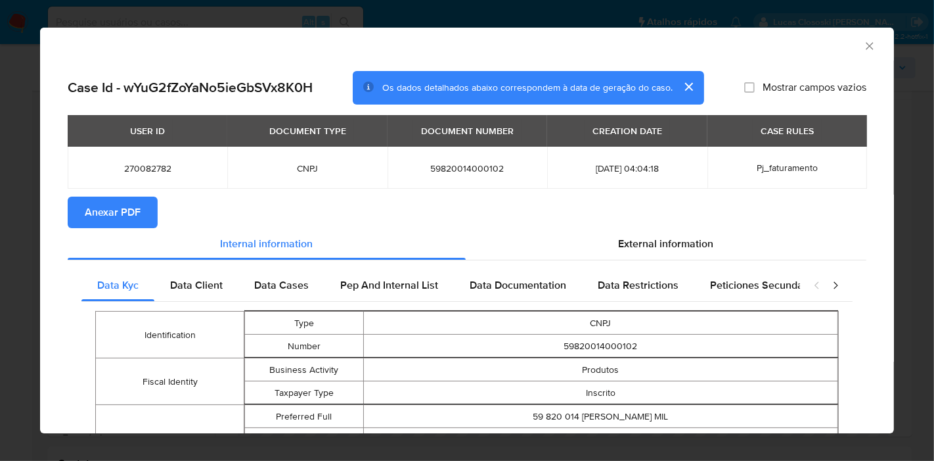
click at [127, 214] on span "Anexar PDF" at bounding box center [113, 212] width 56 height 29
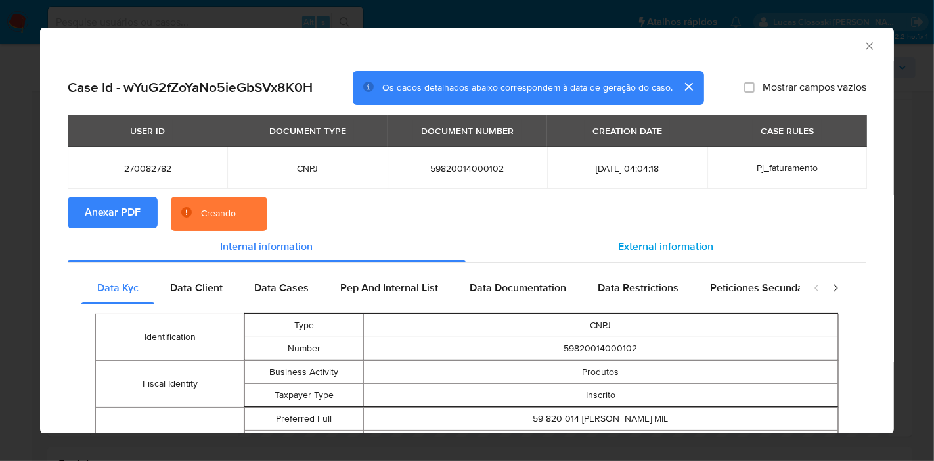
click at [675, 246] on span "External information" at bounding box center [666, 246] width 95 height 15
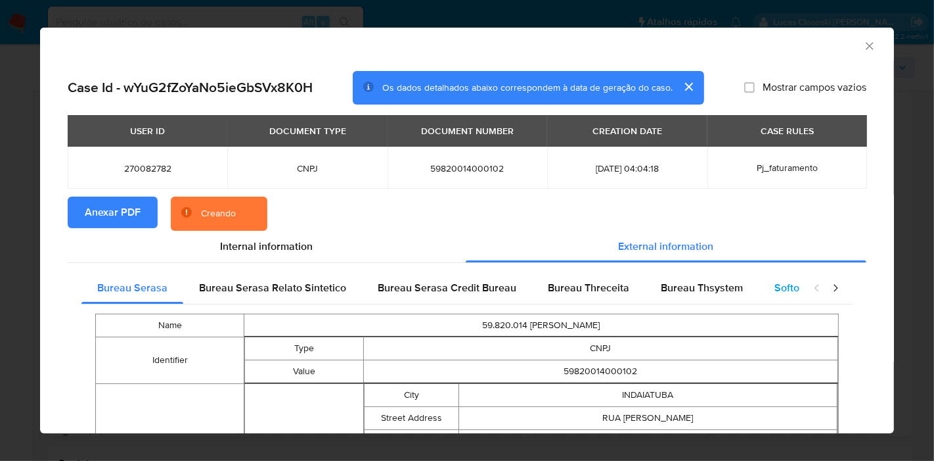
click at [786, 284] on span "Softon" at bounding box center [790, 287] width 31 height 15
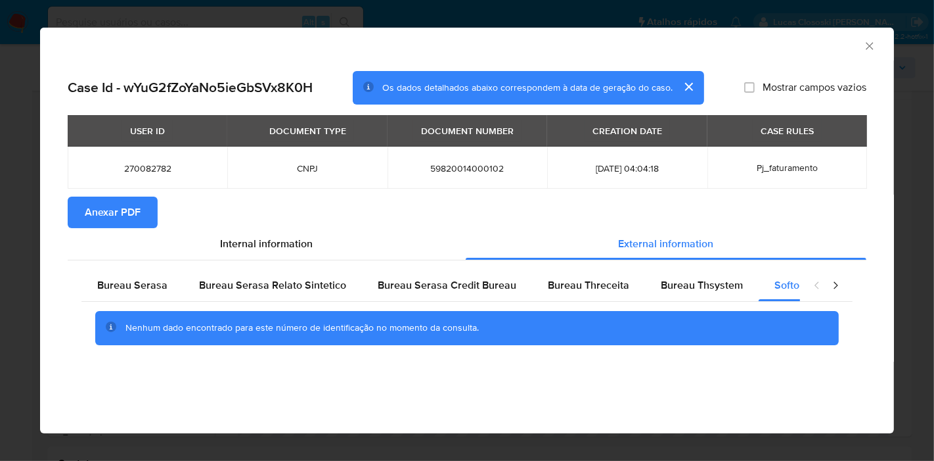
click at [865, 49] on icon "Fechar a janela" at bounding box center [869, 45] width 13 height 13
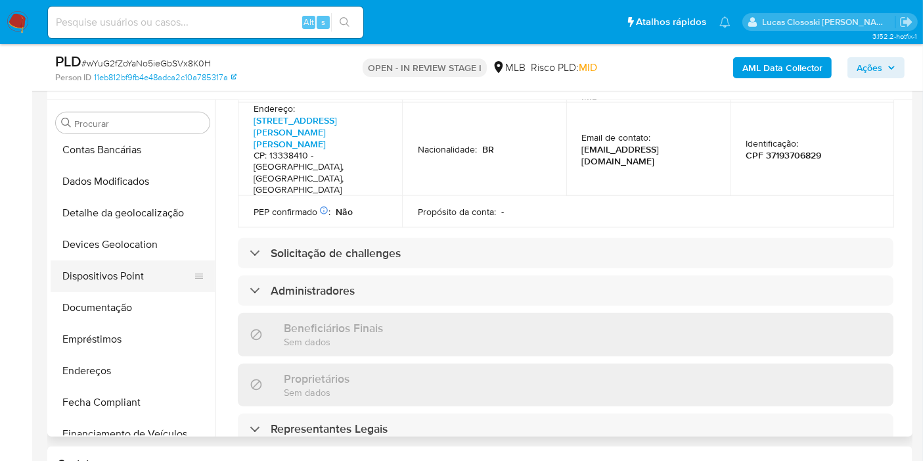
scroll to position [146, 0]
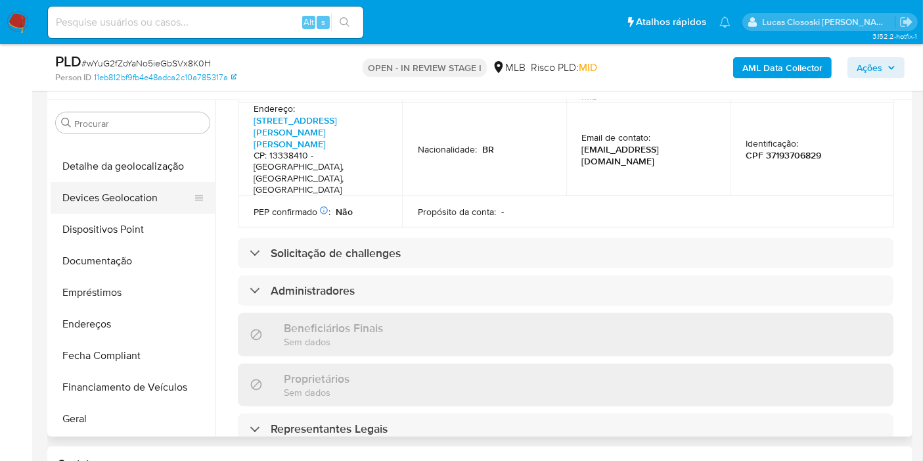
click at [132, 196] on button "Devices Geolocation" at bounding box center [128, 198] width 154 height 32
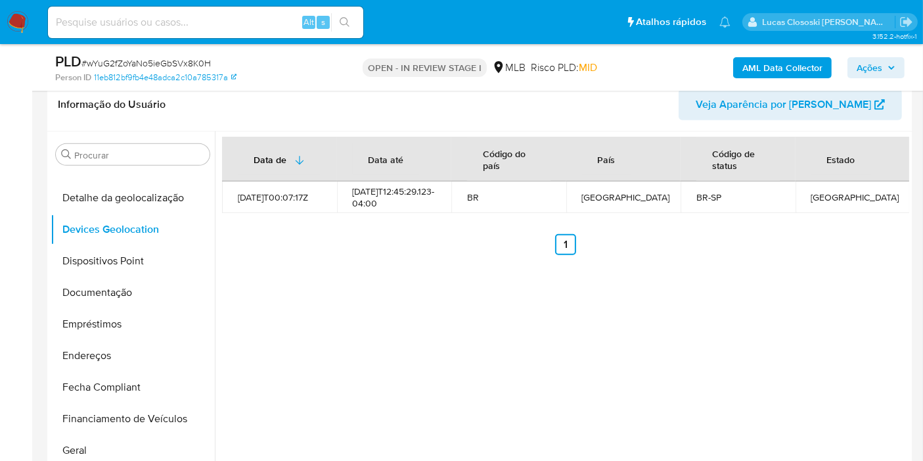
scroll to position [595, 0]
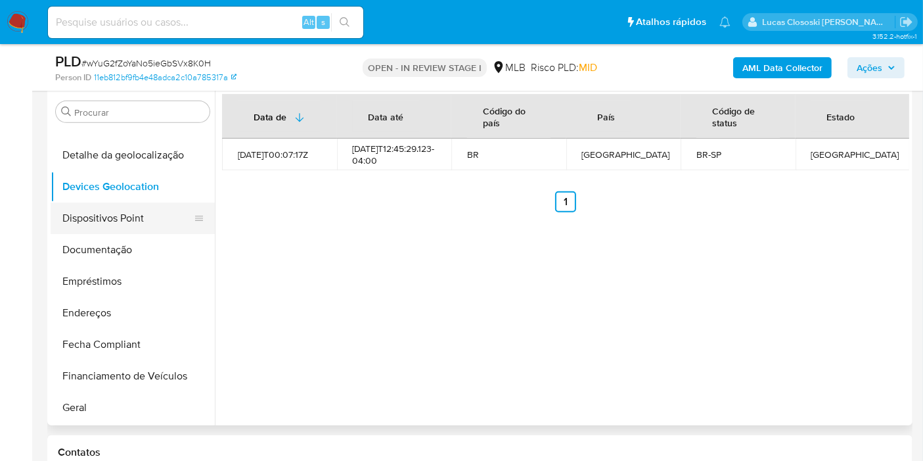
click at [121, 217] on button "Dispositivos Point" at bounding box center [128, 218] width 154 height 32
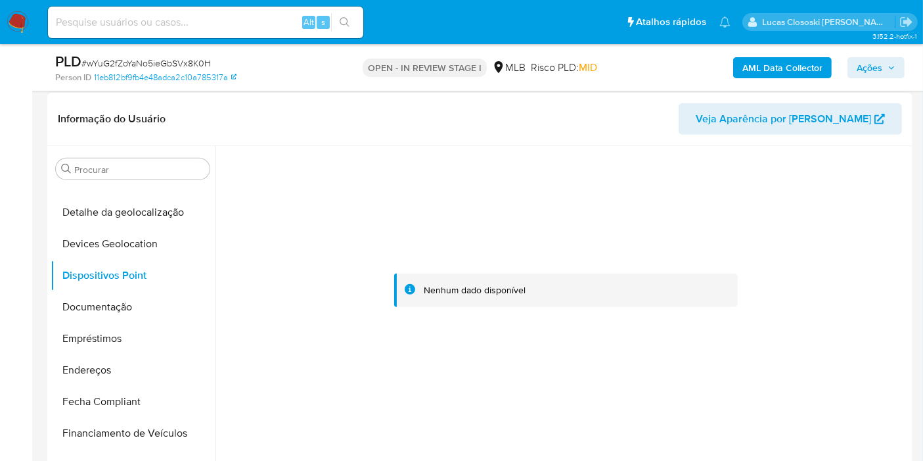
scroll to position [0, 0]
click at [428, 307] on div at bounding box center [565, 290] width 687 height 289
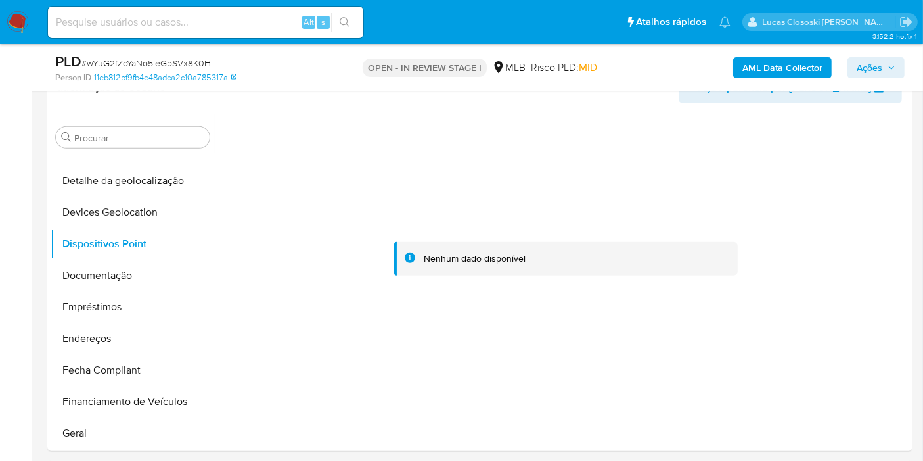
scroll to position [563, 0]
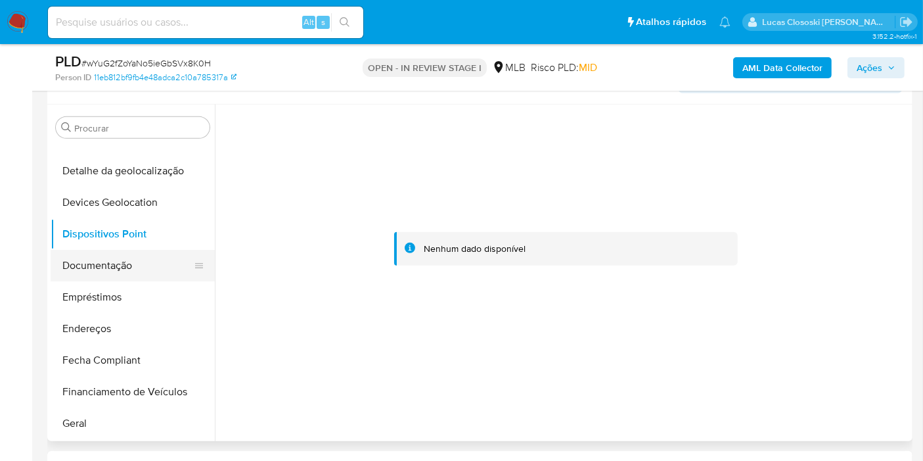
click at [112, 269] on button "Documentação" at bounding box center [128, 266] width 154 height 32
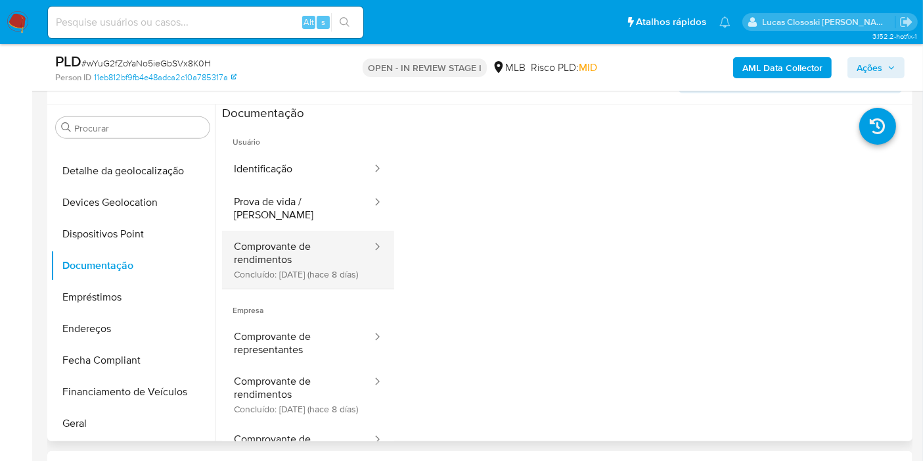
click at [315, 232] on button "Comprovante de rendimentos Concluído: 06/08/2025 (hace 8 días)" at bounding box center [297, 260] width 151 height 58
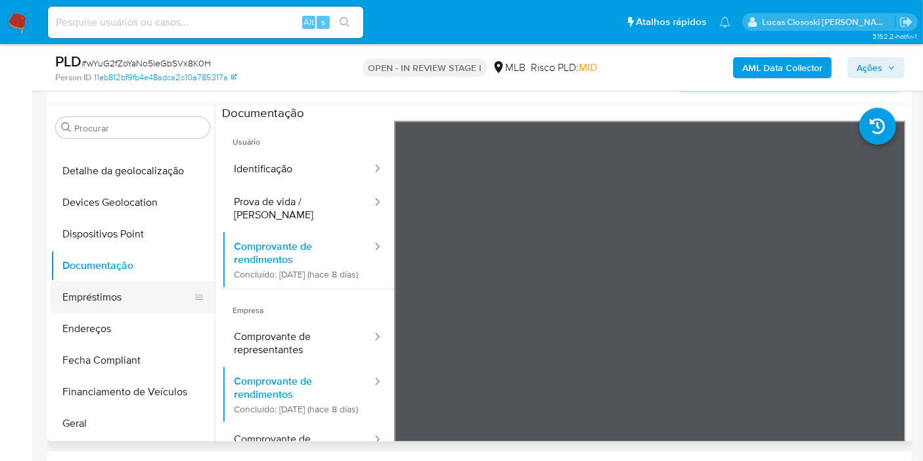
click at [106, 310] on button "Empréstimos" at bounding box center [128, 297] width 154 height 32
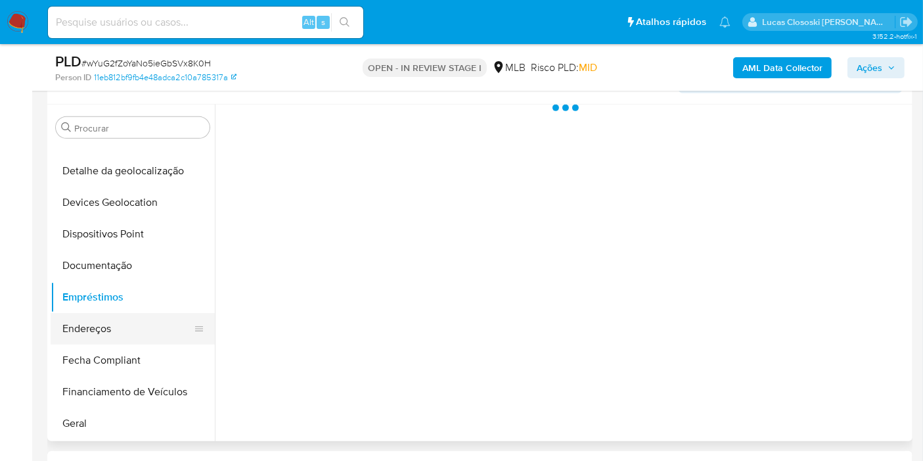
click at [108, 320] on button "Endereços" at bounding box center [128, 329] width 154 height 32
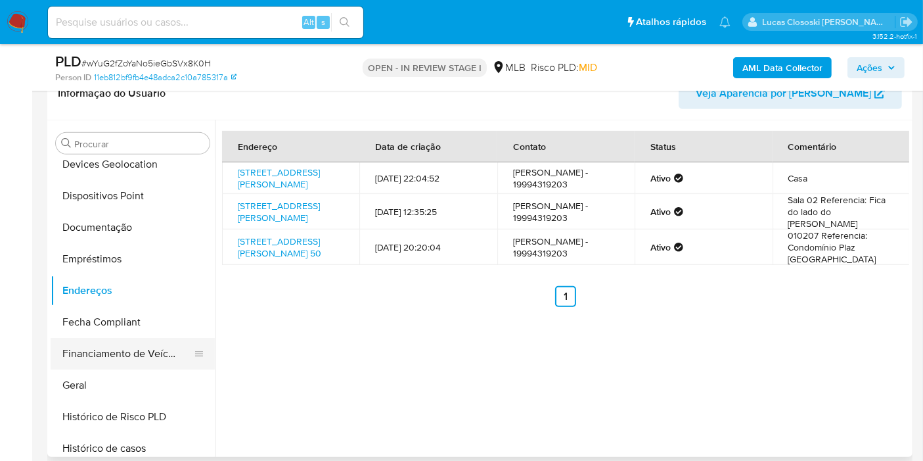
scroll to position [219, 0]
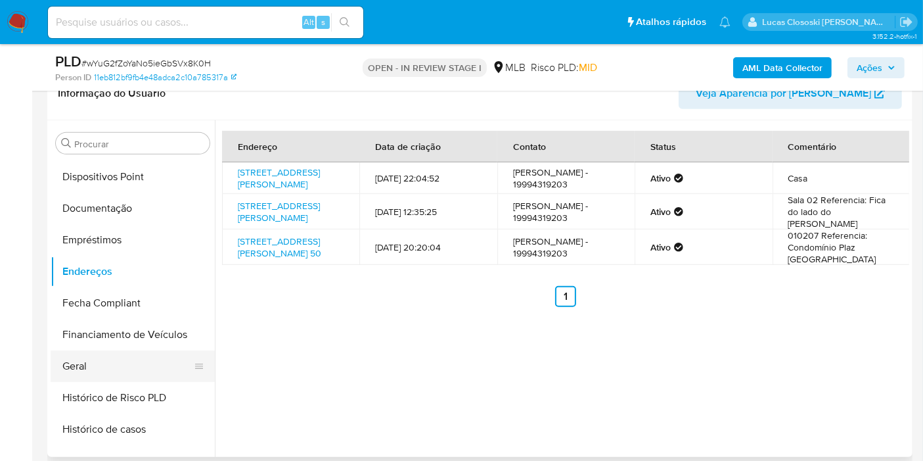
click at [104, 373] on button "Geral" at bounding box center [128, 366] width 154 height 32
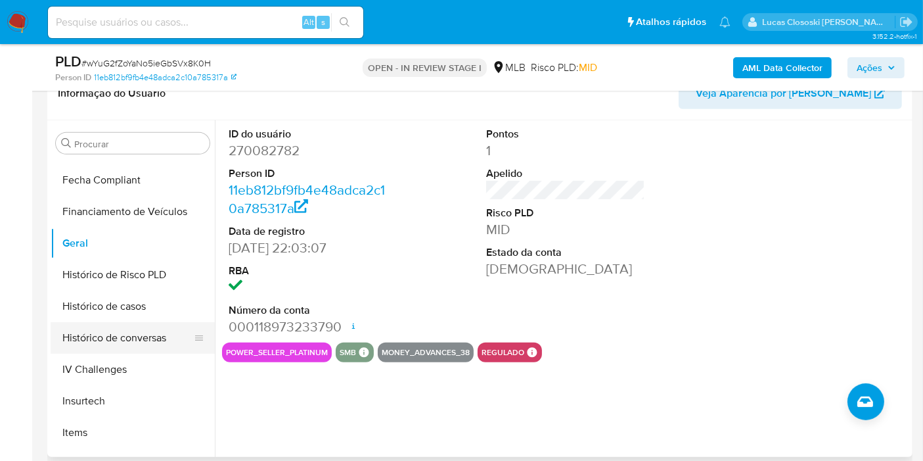
scroll to position [365, 0]
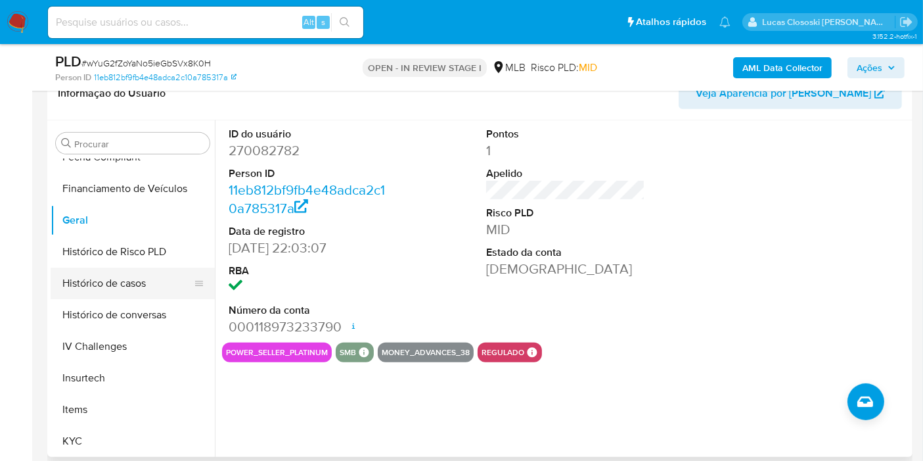
click at [128, 291] on button "Histórico de casos" at bounding box center [128, 283] width 154 height 32
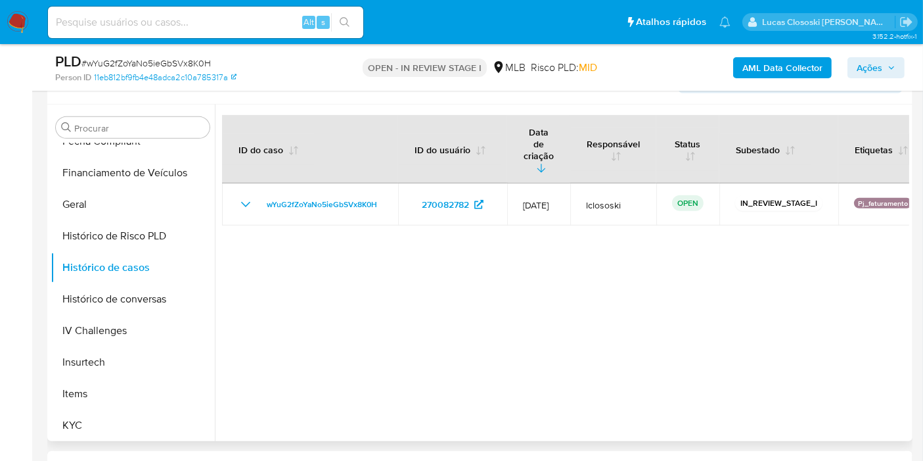
click at [901, 275] on div at bounding box center [562, 272] width 694 height 336
drag, startPoint x: 101, startPoint y: 416, endPoint x: 124, endPoint y: 399, distance: 27.7
click at [101, 417] on button "KYC" at bounding box center [133, 425] width 164 height 32
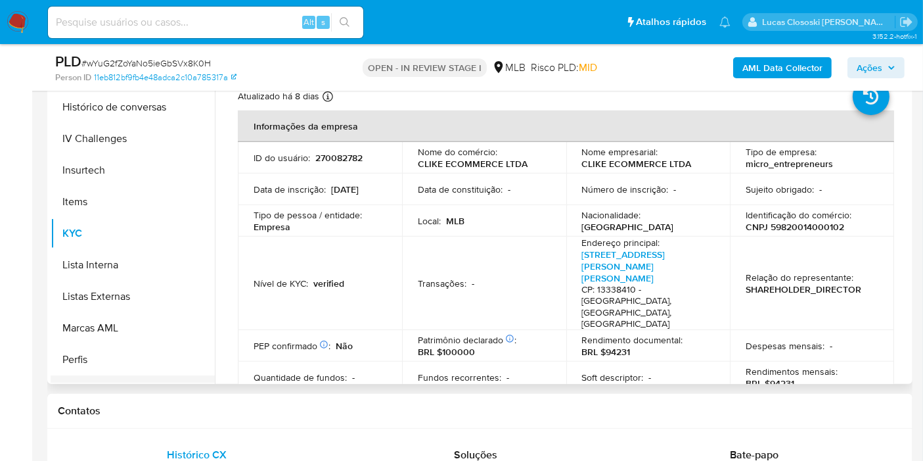
scroll to position [555, 0]
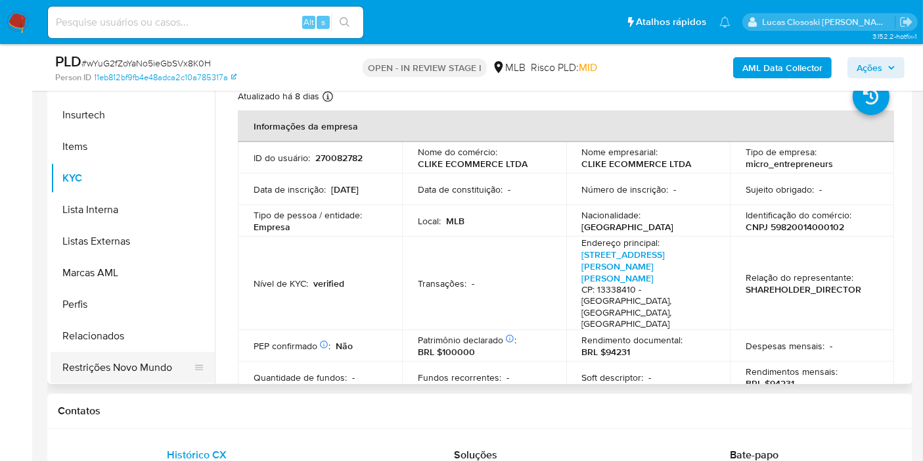
drag, startPoint x: 131, startPoint y: 365, endPoint x: 143, endPoint y: 340, distance: 26.8
click at [131, 366] on button "Restrições Novo Mundo" at bounding box center [128, 368] width 154 height 32
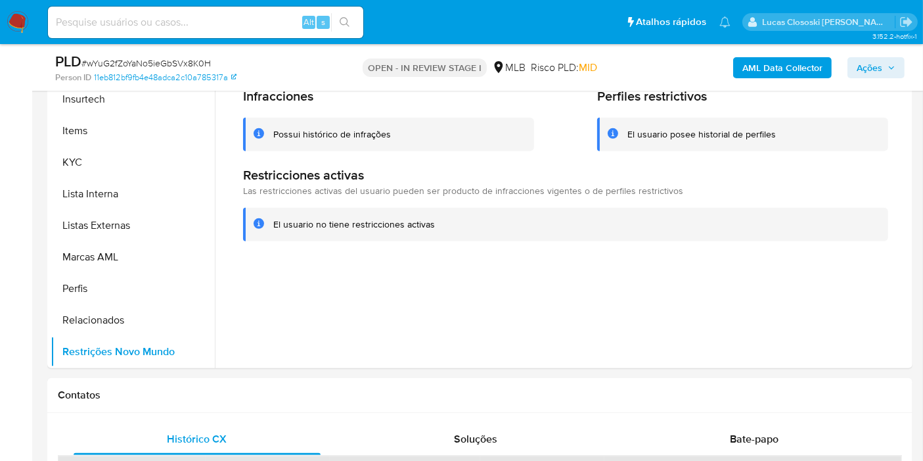
click at [184, 64] on span "# wYuG2fZoYaNo5ieGbSVx8K0H" at bounding box center [145, 63] width 129 height 13
copy span "wYuG2fZoYaNo5ieGbSVx8K0H"
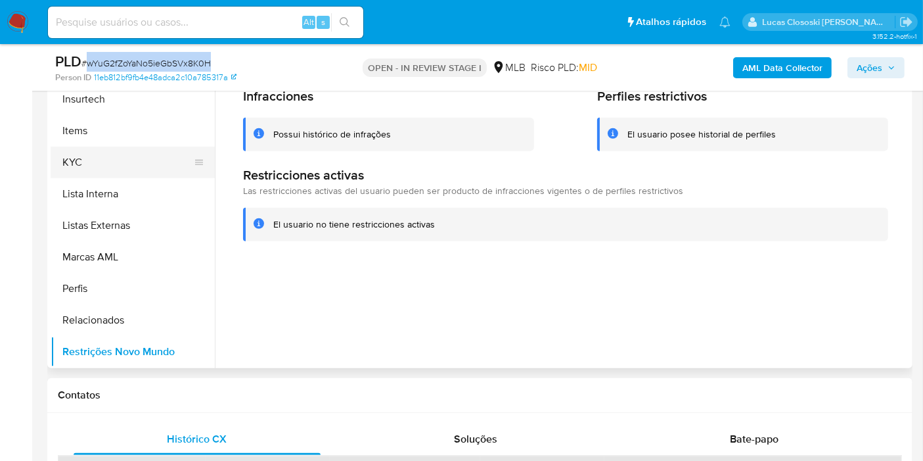
click at [114, 166] on button "KYC" at bounding box center [128, 163] width 154 height 32
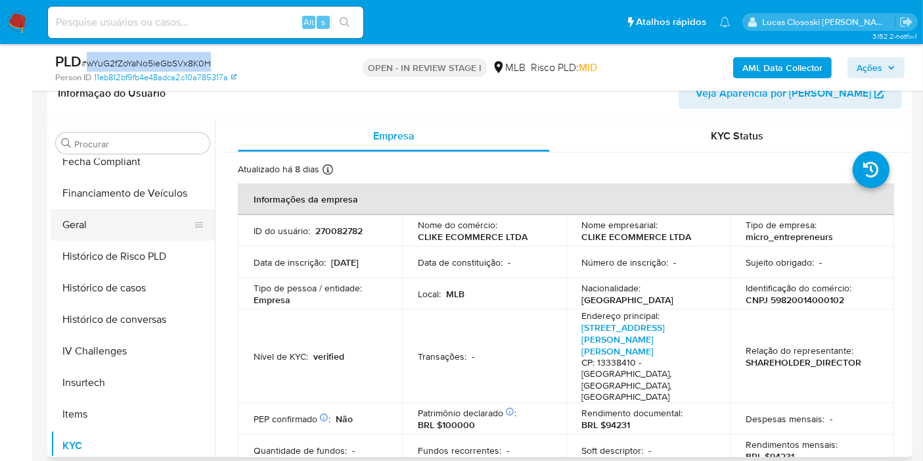
scroll to position [336, 0]
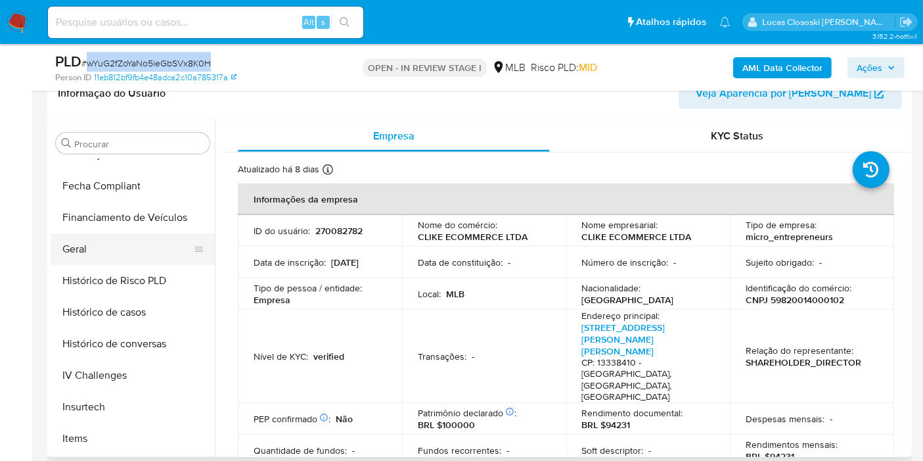
click at [99, 252] on button "Geral" at bounding box center [128, 249] width 154 height 32
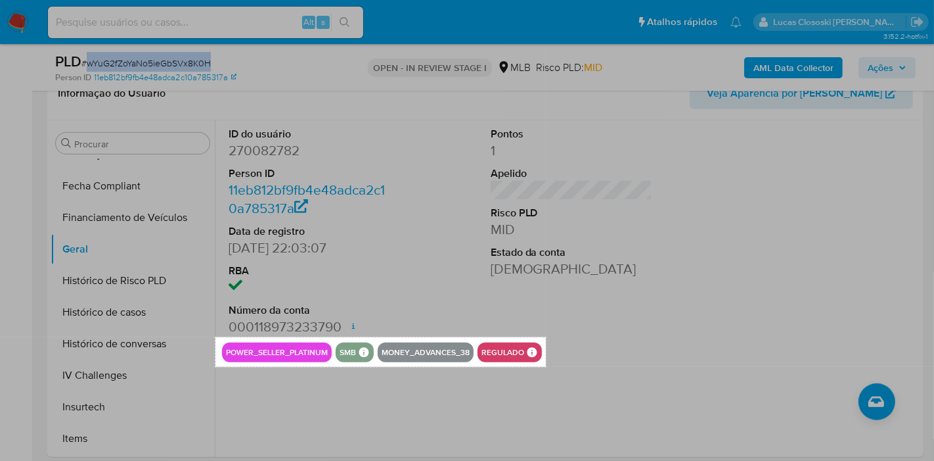
drag, startPoint x: 216, startPoint y: 337, endPoint x: 544, endPoint y: 368, distance: 329.3
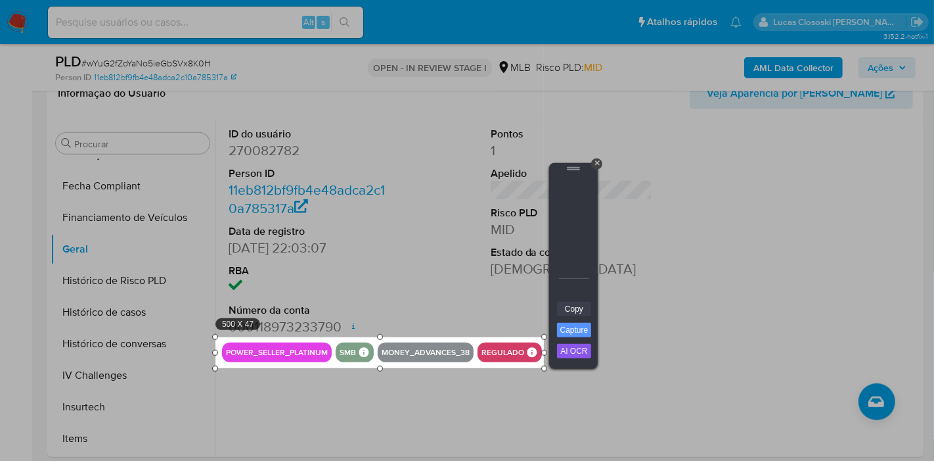
click at [581, 305] on link "Copy" at bounding box center [574, 309] width 34 height 14
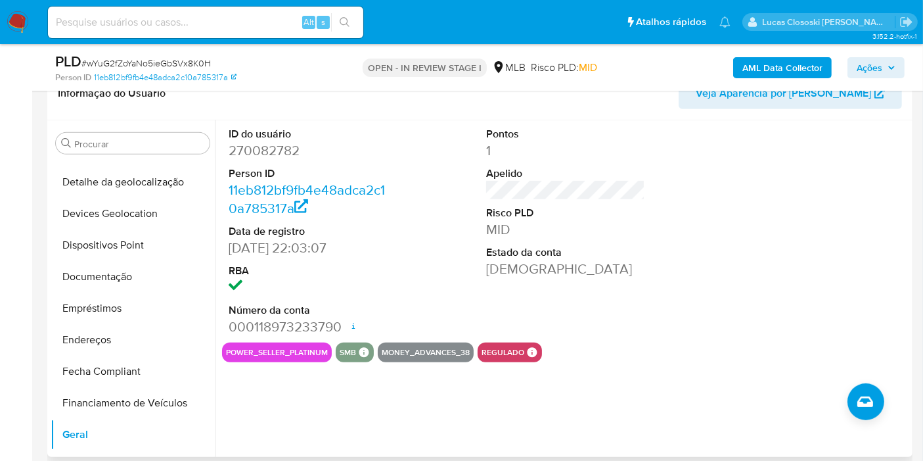
scroll to position [43, 0]
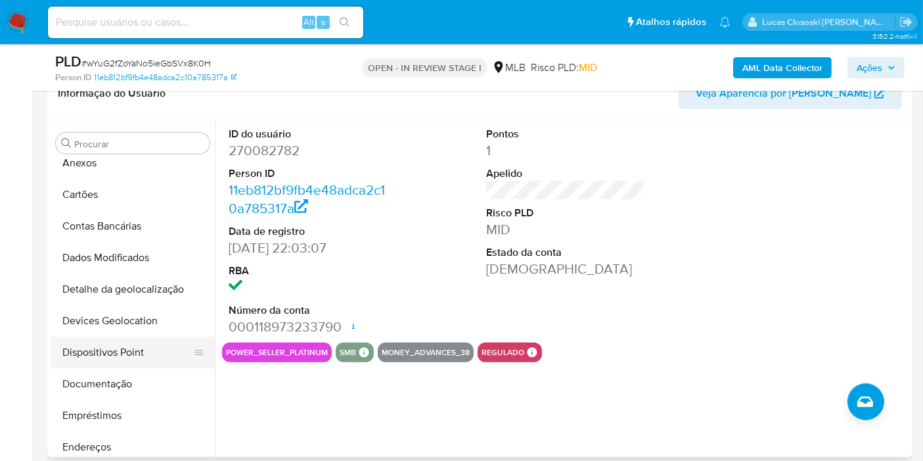
click at [131, 344] on button "Dispositivos Point" at bounding box center [128, 352] width 154 height 32
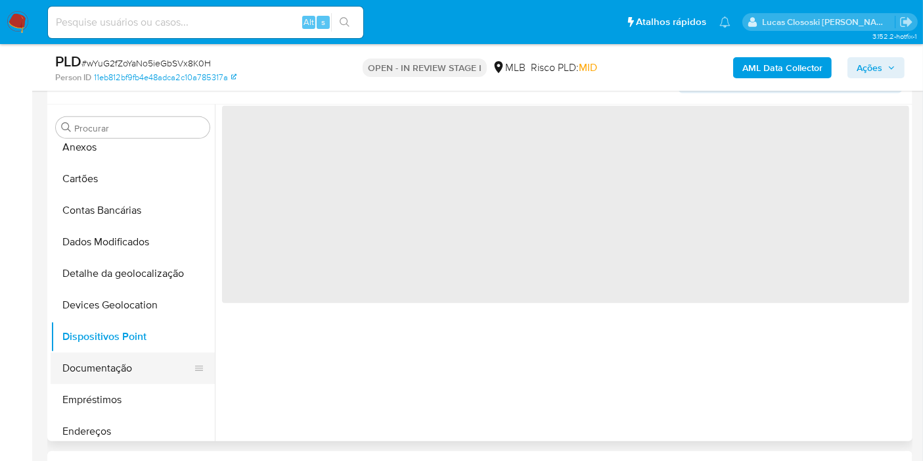
click at [132, 370] on button "Documentação" at bounding box center [128, 368] width 154 height 32
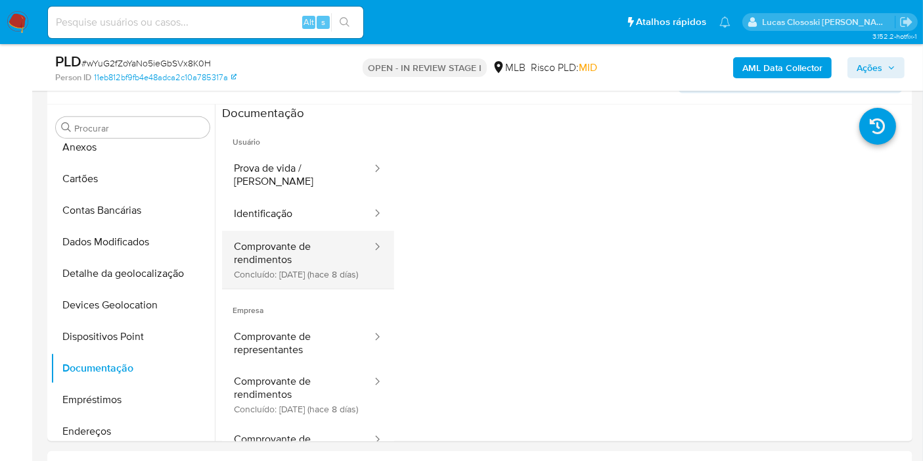
click at [330, 256] on button "Comprovante de rendimentos Concluído: 06/08/2025 (hace 8 días)" at bounding box center [297, 260] width 151 height 58
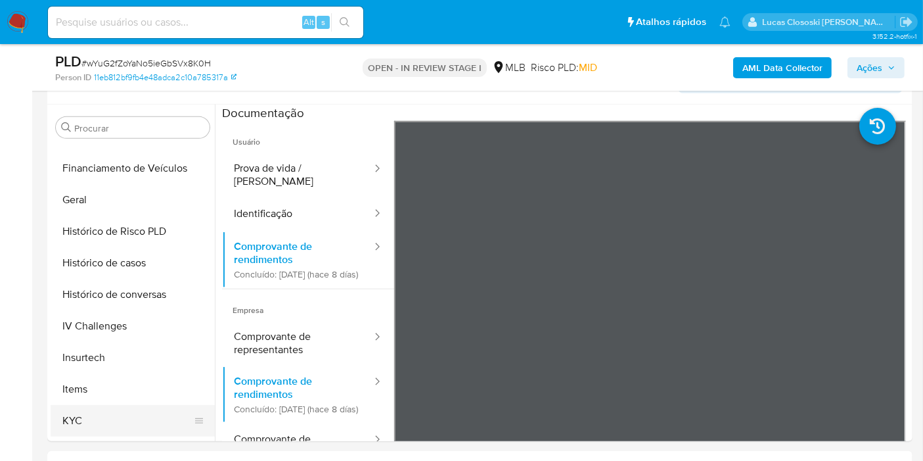
scroll to position [482, 0]
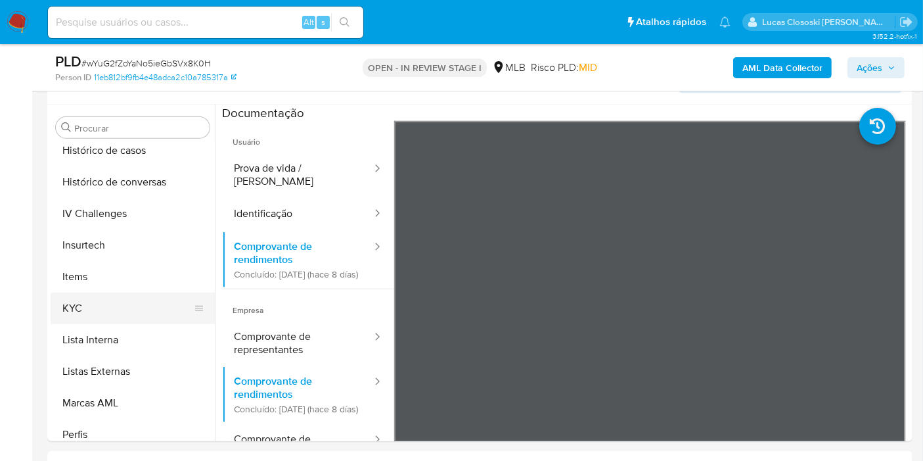
click at [89, 302] on button "KYC" at bounding box center [128, 308] width 154 height 32
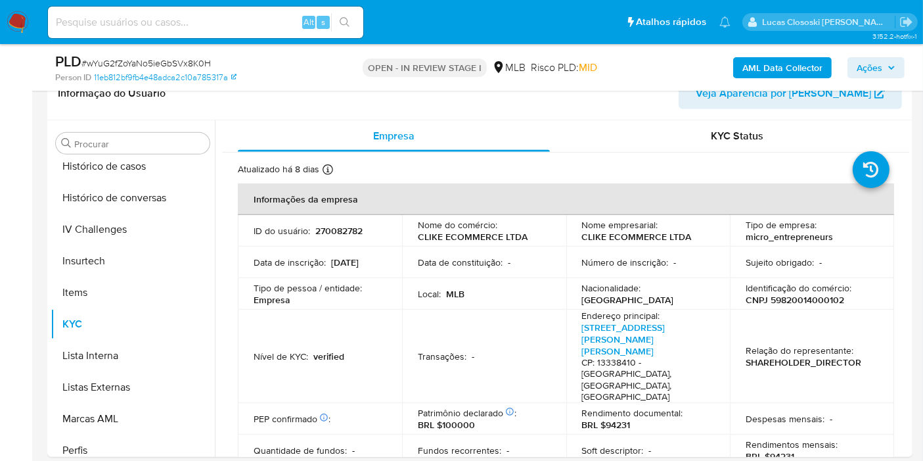
scroll to position [146, 0]
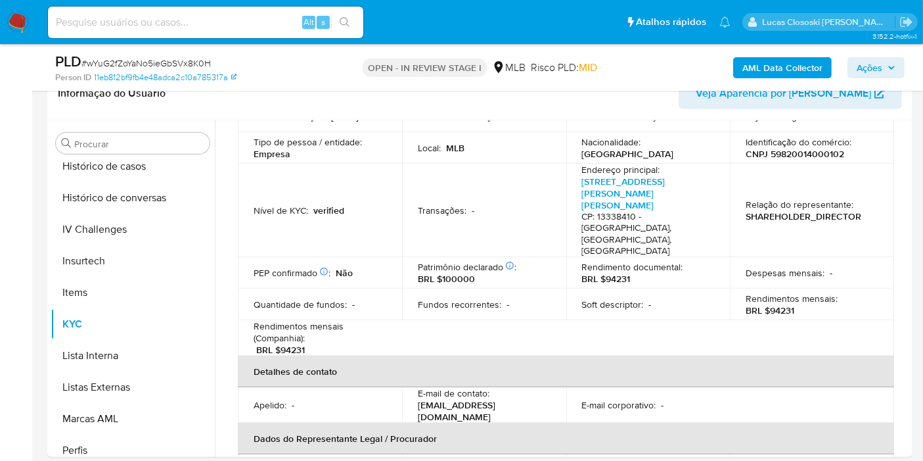
click at [616, 273] on p "BRL $94231" at bounding box center [606, 279] width 49 height 12
copy p "94231"
drag, startPoint x: 507, startPoint y: 436, endPoint x: 413, endPoint y: 442, distance: 94.1
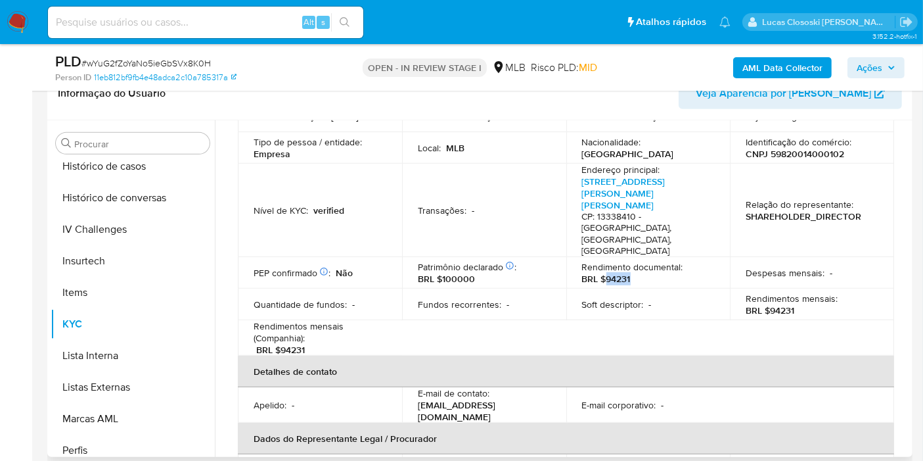
copy p "Douglas Ugolini Miiller"
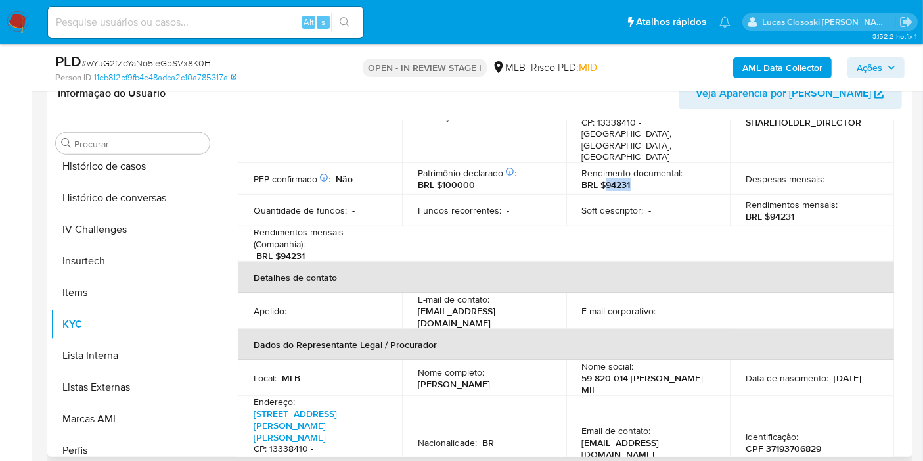
scroll to position [292, 0]
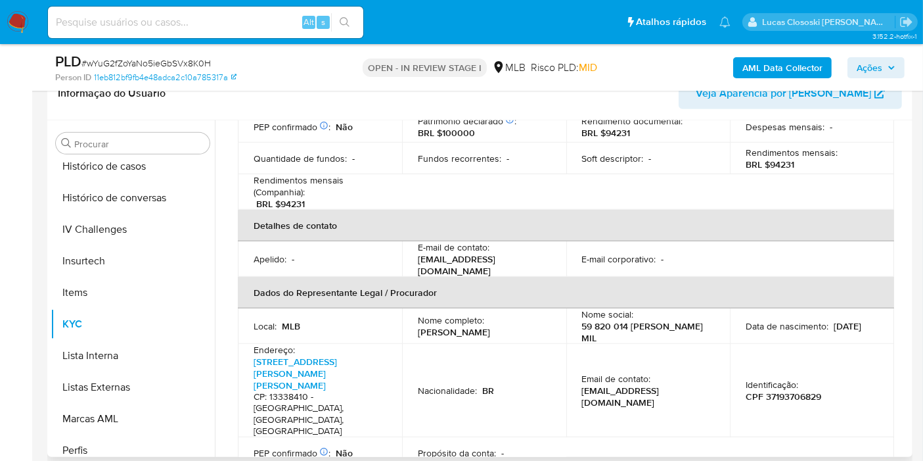
click at [798, 390] on p "CPF 37193706829" at bounding box center [784, 396] width 76 height 12
copy p "37193706829"
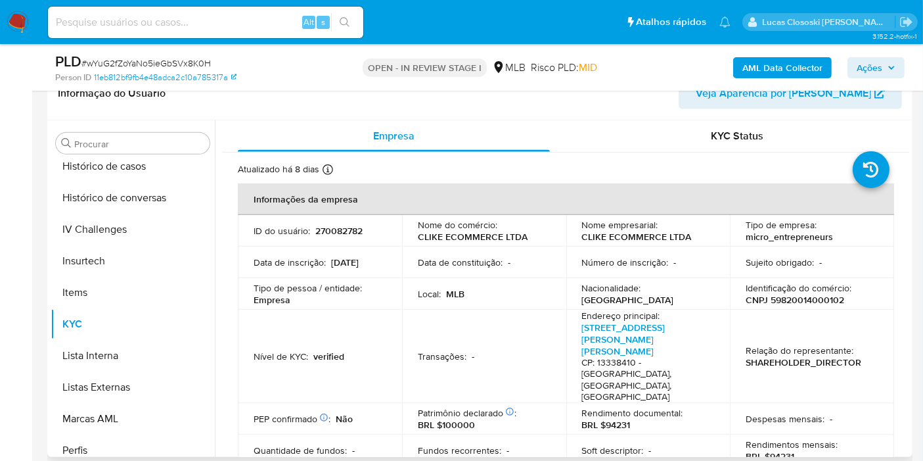
click at [816, 299] on p "CNPJ 59820014000102" at bounding box center [795, 300] width 99 height 12
copy p "59820014000102"
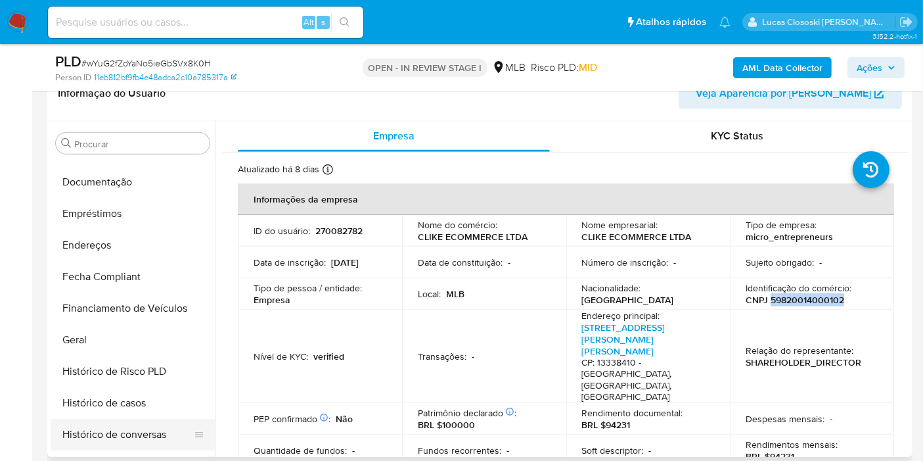
scroll to position [189, 0]
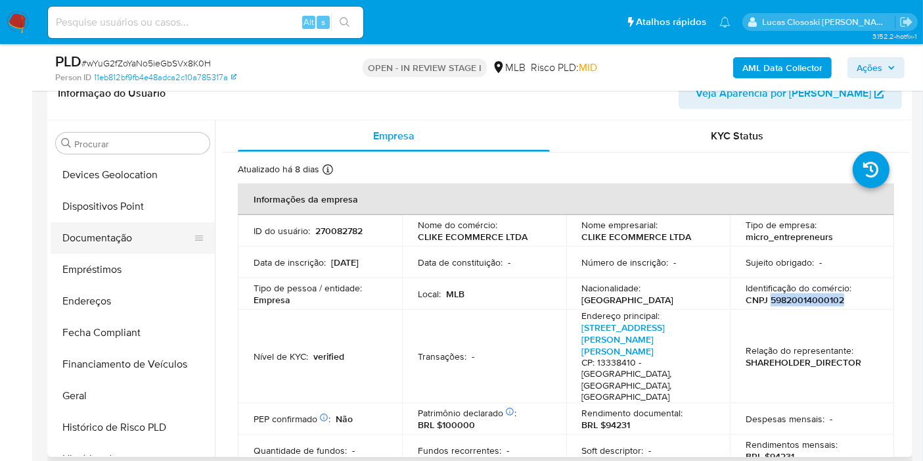
click at [124, 231] on button "Documentação" at bounding box center [128, 238] width 154 height 32
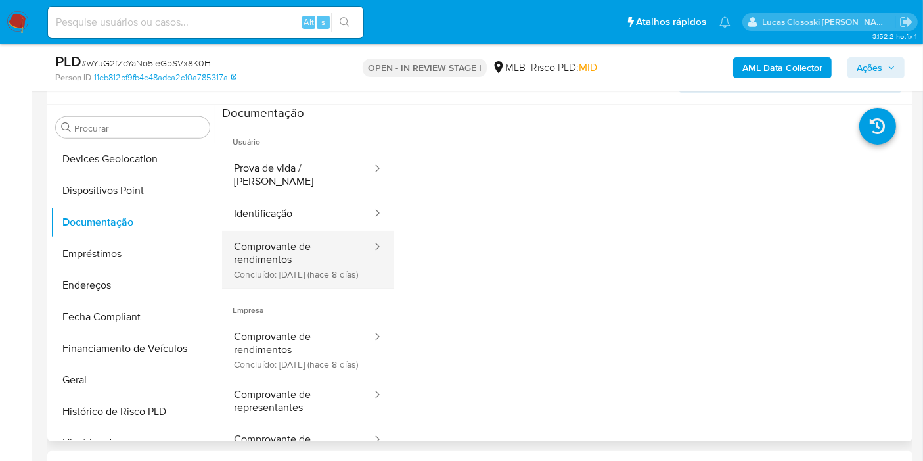
click at [306, 233] on button "Comprovante de rendimentos Concluído: 06/08/2025 (hace 8 días)" at bounding box center [297, 260] width 151 height 58
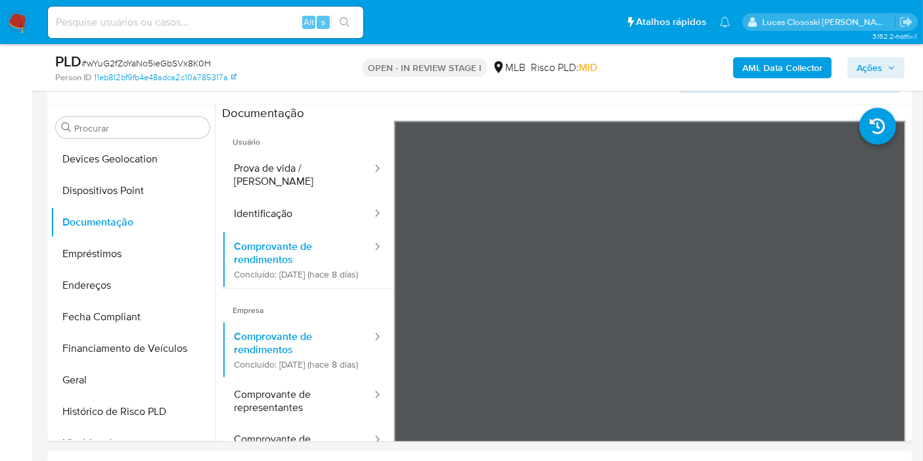
drag, startPoint x: 885, startPoint y: 68, endPoint x: 800, endPoint y: 80, distance: 86.1
click at [884, 68] on span "Ações" at bounding box center [876, 67] width 39 height 18
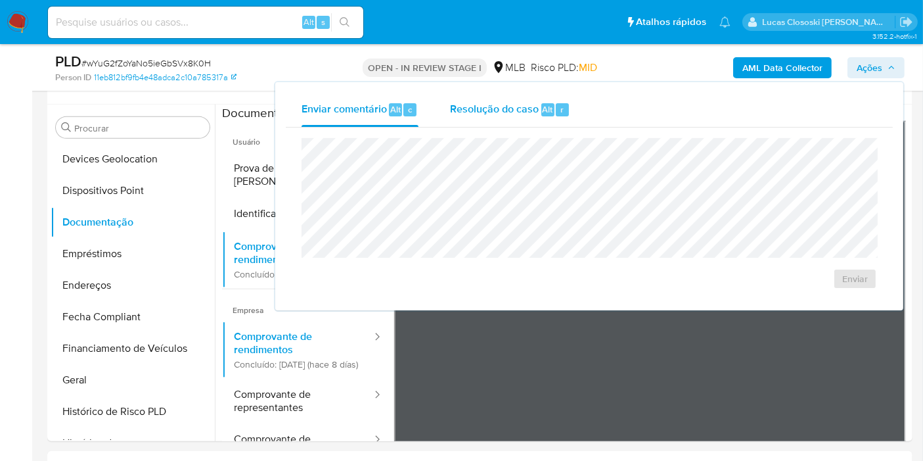
click at [461, 120] on div "Resolução do caso Alt r" at bounding box center [510, 110] width 120 height 34
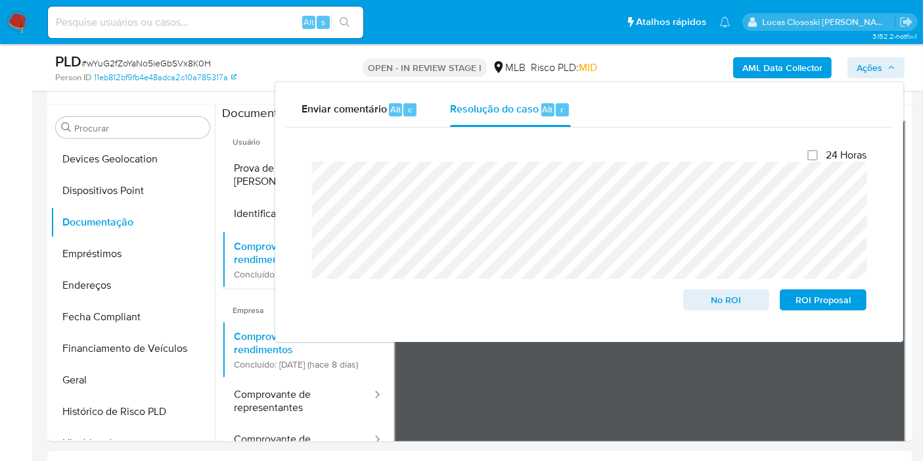
click at [888, 72] on span "Ações" at bounding box center [876, 67] width 39 height 18
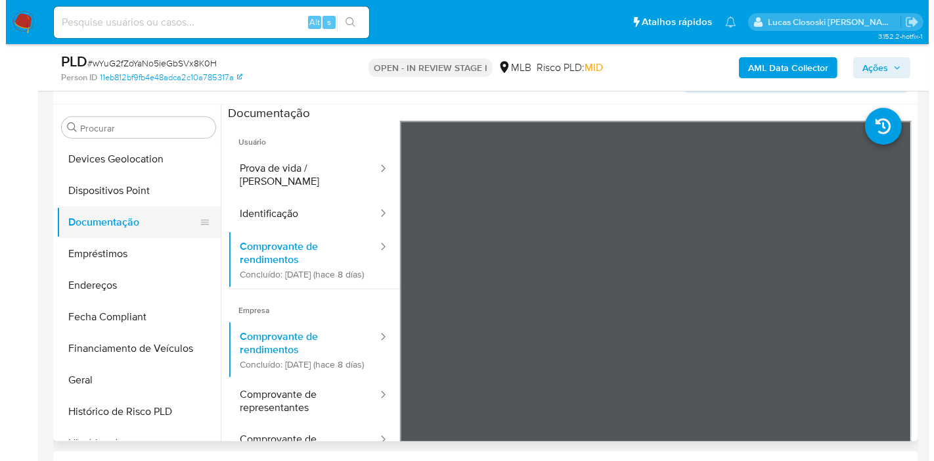
scroll to position [0, 0]
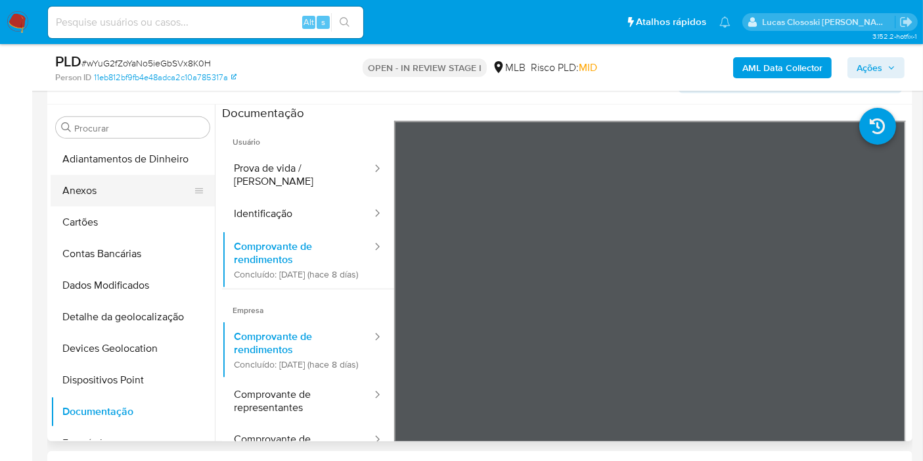
click at [89, 193] on button "Anexos" at bounding box center [128, 191] width 154 height 32
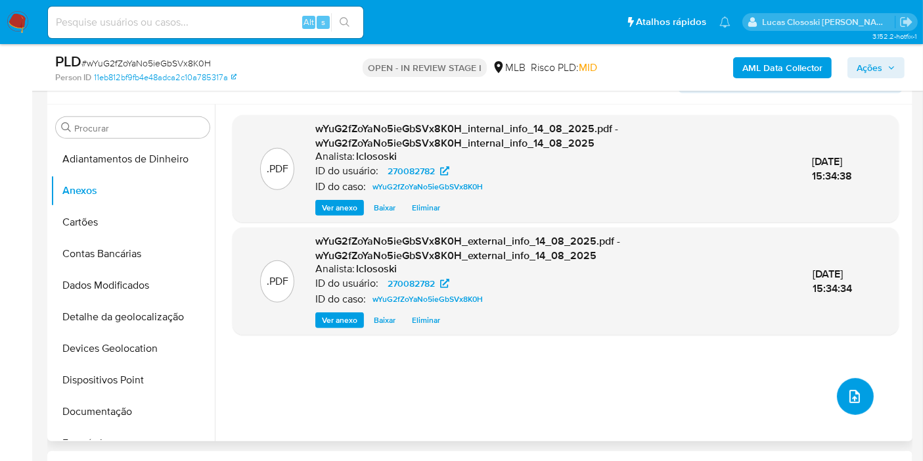
click at [851, 397] on icon "upload-file" at bounding box center [855, 396] width 16 height 16
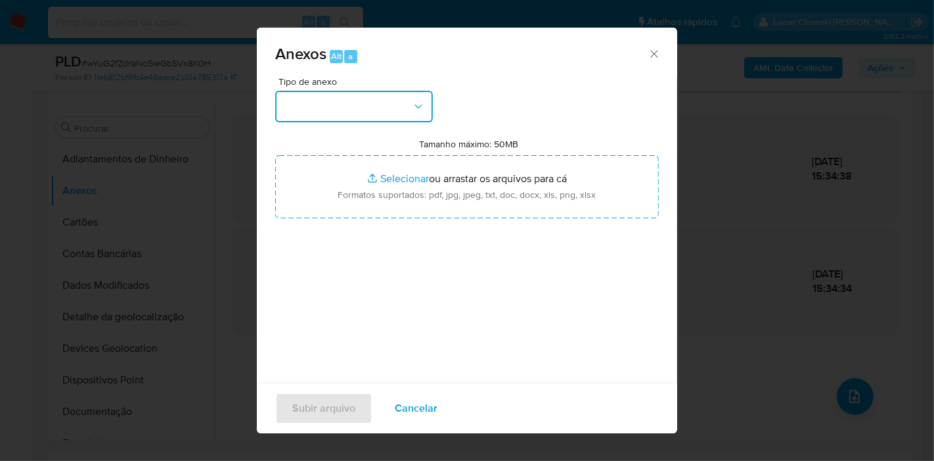
click at [338, 98] on button "button" at bounding box center [354, 107] width 158 height 32
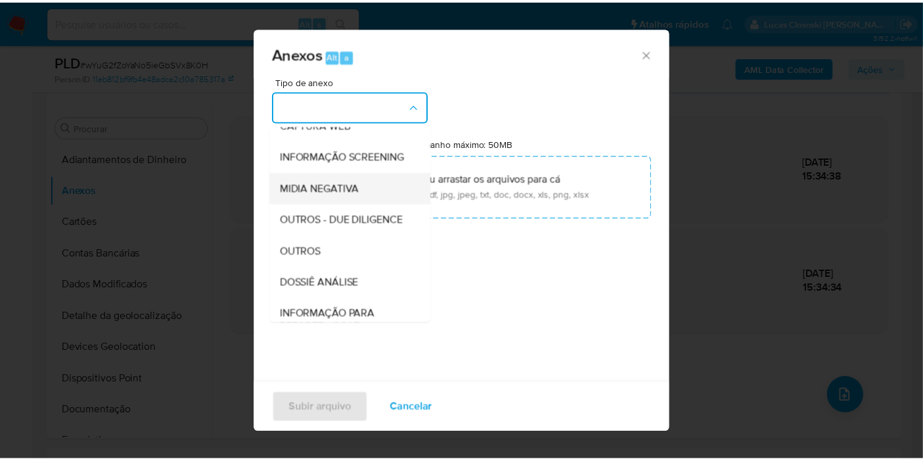
scroll to position [202, 0]
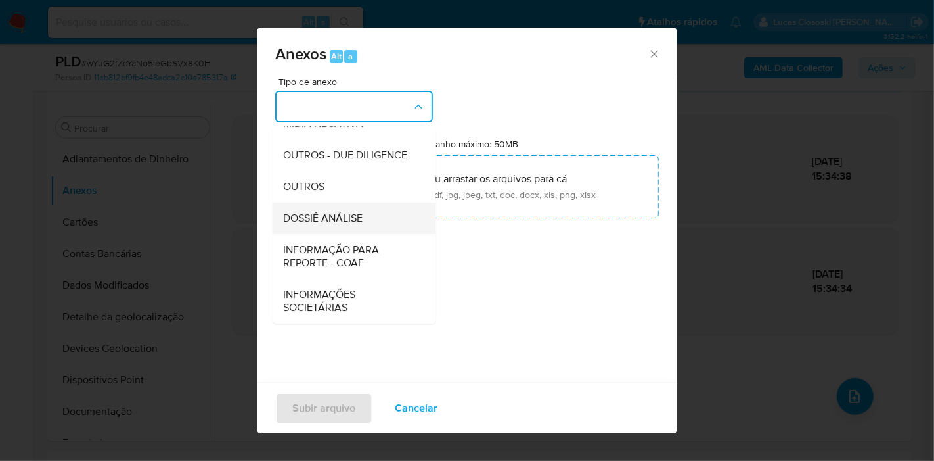
click at [352, 218] on span "DOSSIÊ ANÁLISE" at bounding box center [323, 218] width 80 height 13
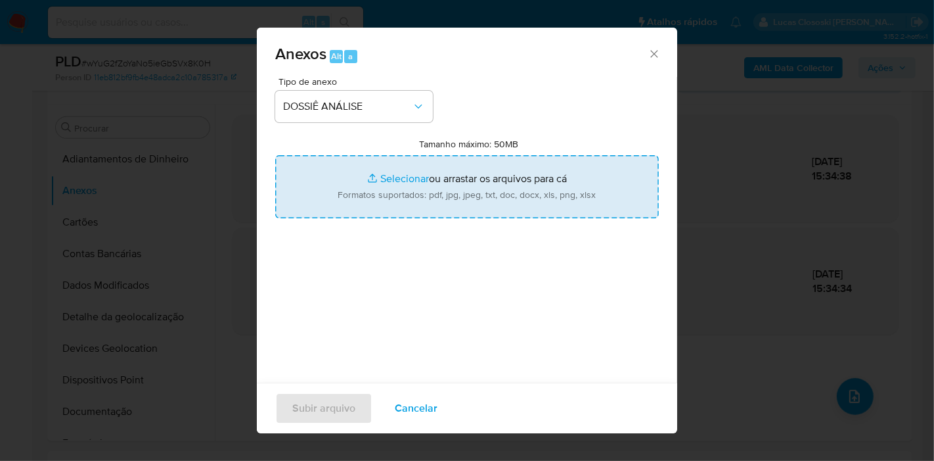
click at [381, 173] on input "Tamanho máximo: 50MB Selecionar arquivos" at bounding box center [467, 186] width 384 height 63
type input "C:\fakepath\SAR - XXXX - CNPJ 59820014000102 - CLIKE ECOMMERCE LTDA.pdf"
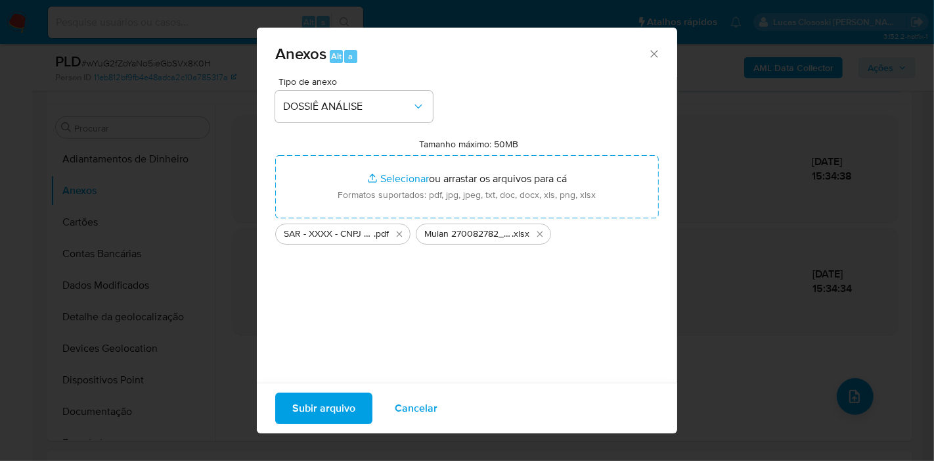
click at [294, 400] on span "Subir arquivo" at bounding box center [323, 408] width 63 height 29
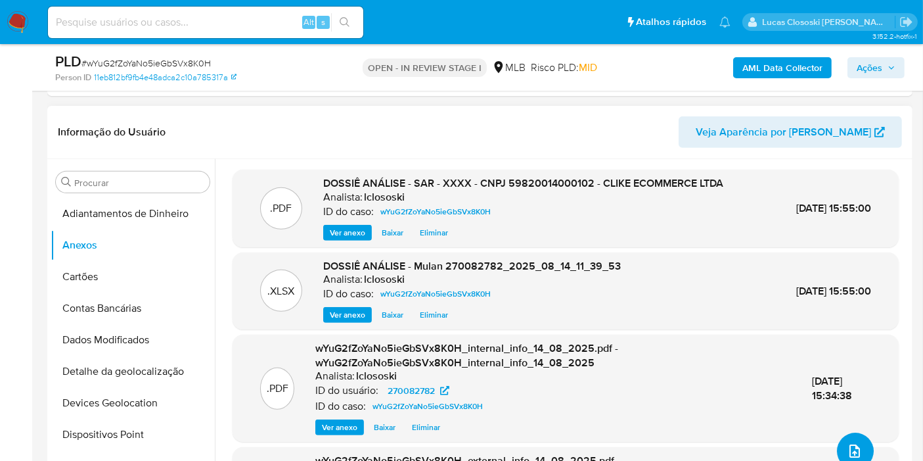
scroll to position [489, 0]
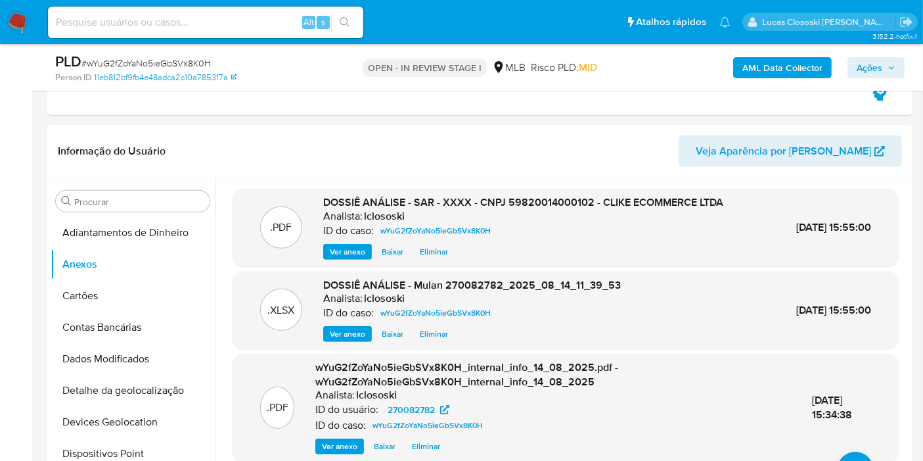
click at [876, 55] on div "AML Data Collector Ações" at bounding box center [765, 67] width 280 height 31
click at [875, 59] on span "Ações" at bounding box center [870, 67] width 26 height 21
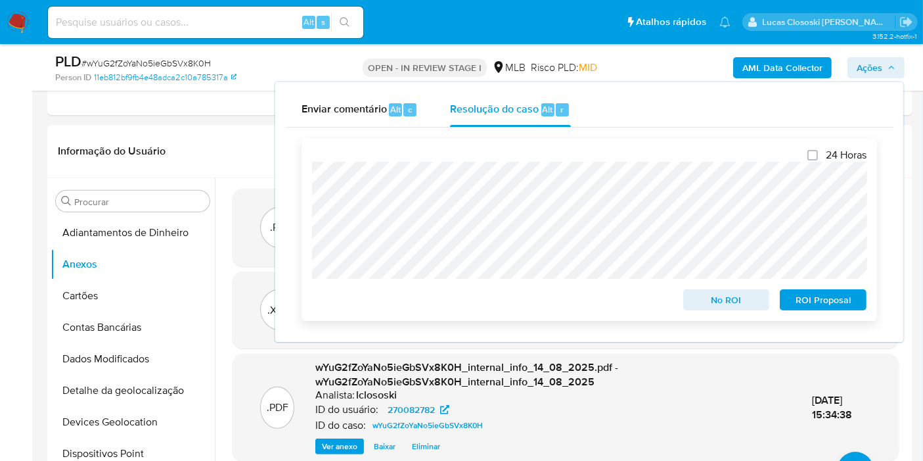
click at [820, 305] on span "ROI Proposal" at bounding box center [823, 299] width 68 height 18
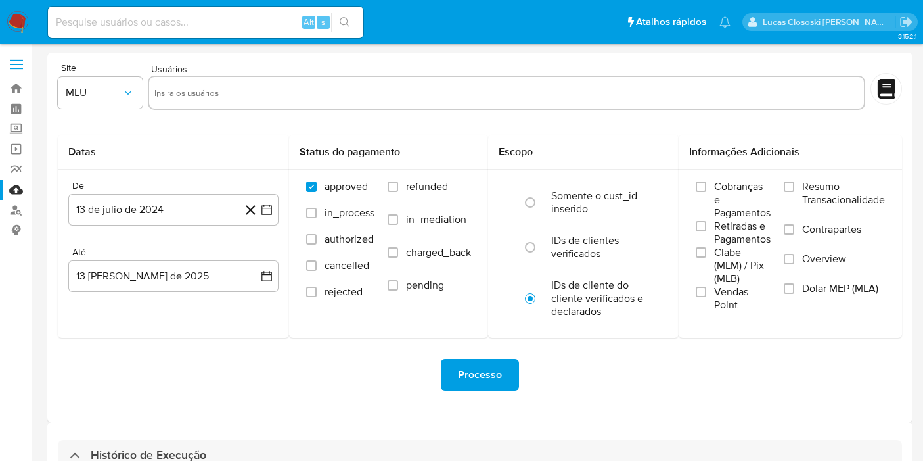
select select "10"
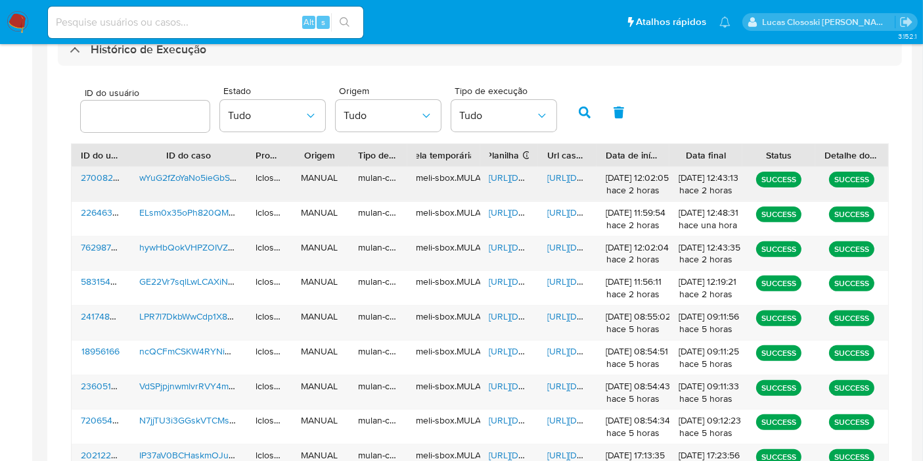
click at [516, 179] on span "[URL][DOMAIN_NAME]" at bounding box center [534, 177] width 91 height 13
click at [552, 177] on span "[URL][DOMAIN_NAME]" at bounding box center [592, 177] width 91 height 13
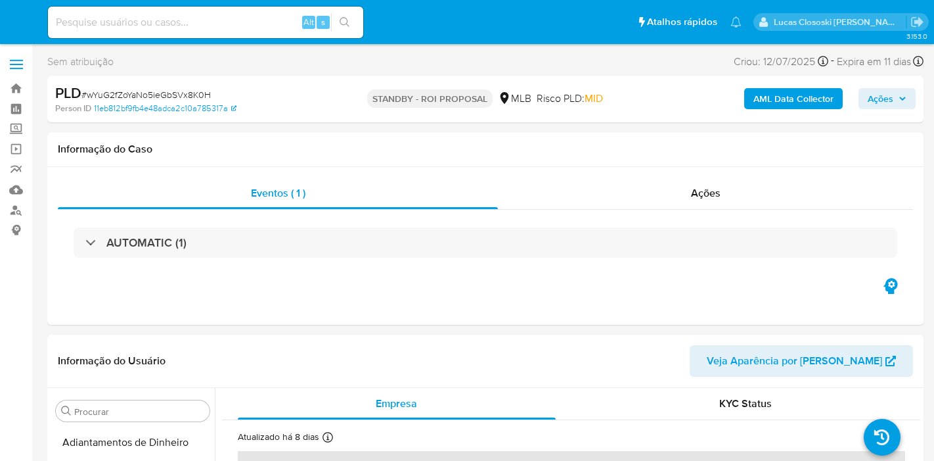
select select "10"
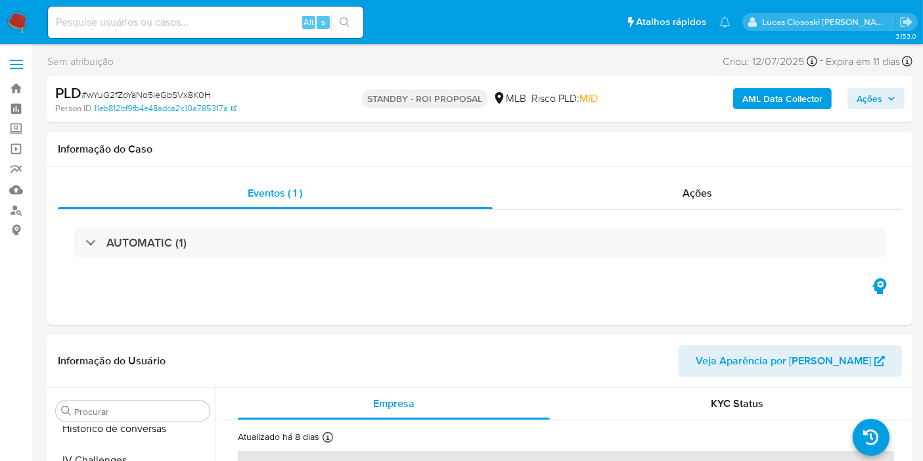
scroll to position [586, 0]
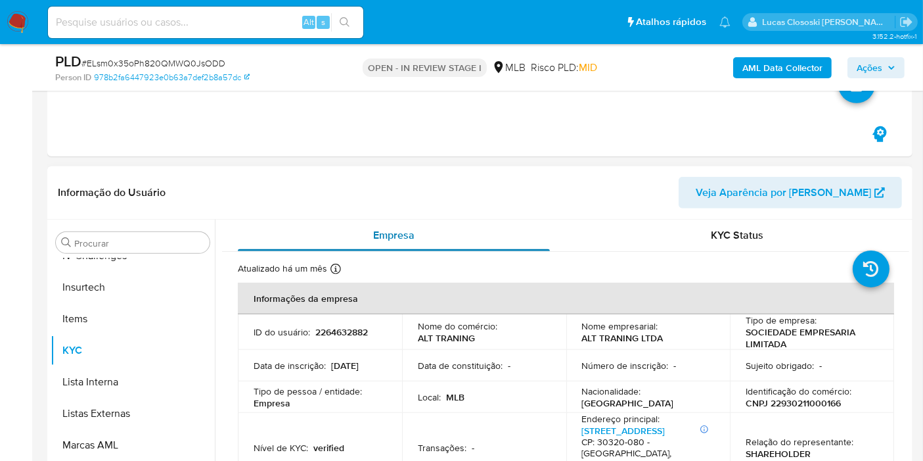
scroll to position [803, 0]
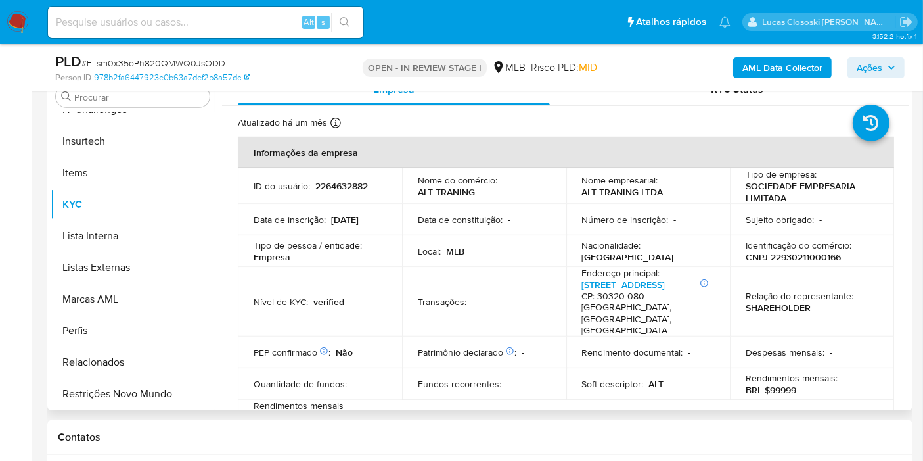
click at [800, 261] on td "Identificação do comércio : CNPJ 22930211000166" at bounding box center [812, 251] width 164 height 32
click at [798, 259] on p "CNPJ 22930211000166" at bounding box center [793, 257] width 95 height 12
copy p "22930211000166"
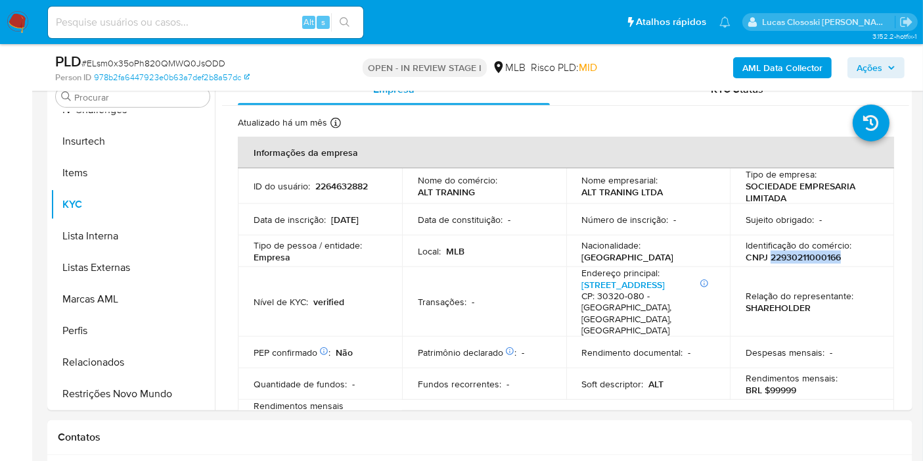
click at [747, 72] on b "AML Data Collector" at bounding box center [782, 67] width 80 height 21
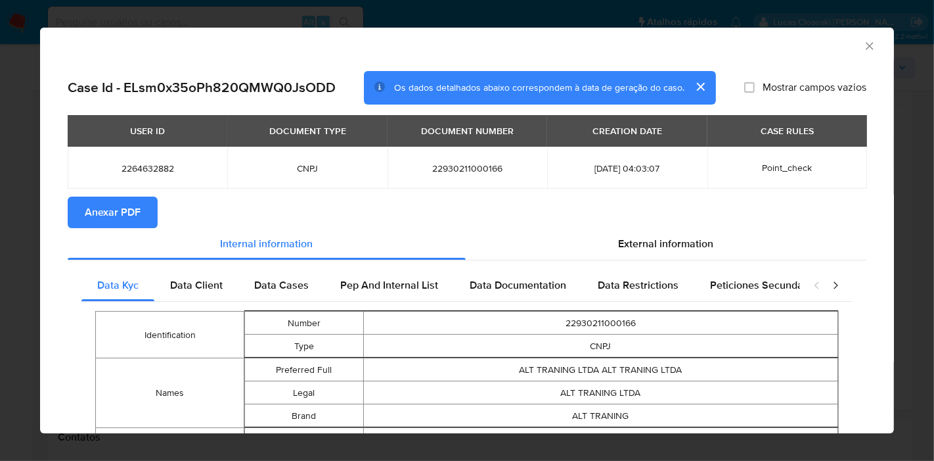
click at [108, 224] on span "Anexar PDF" at bounding box center [113, 212] width 56 height 29
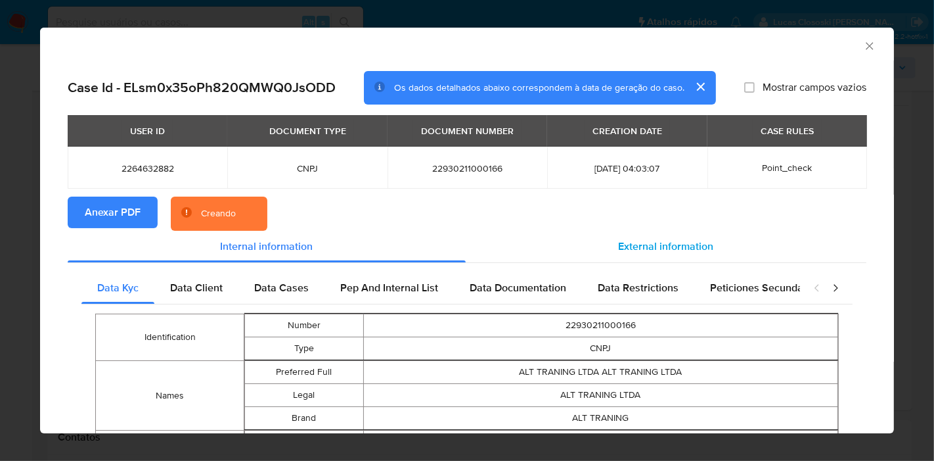
click at [704, 241] on span "External information" at bounding box center [666, 246] width 95 height 15
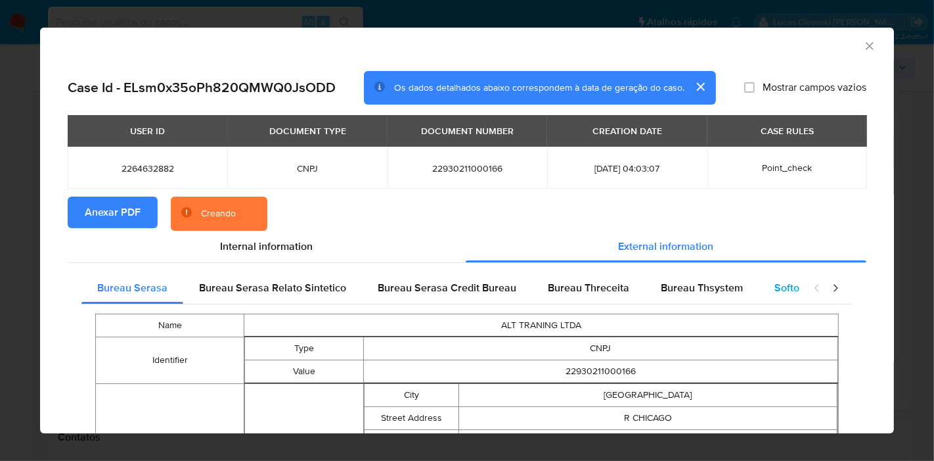
click at [775, 284] on span "Softon" at bounding box center [790, 287] width 31 height 15
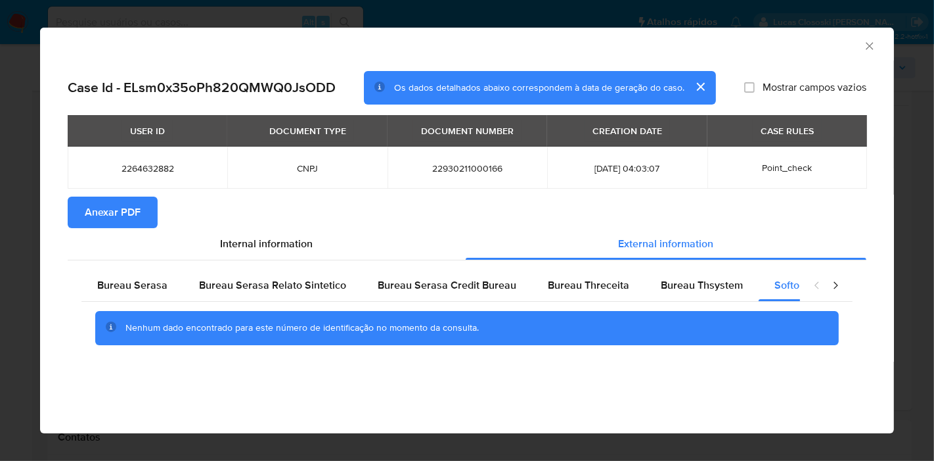
click at [871, 47] on icon "Fechar a janela" at bounding box center [869, 45] width 7 height 7
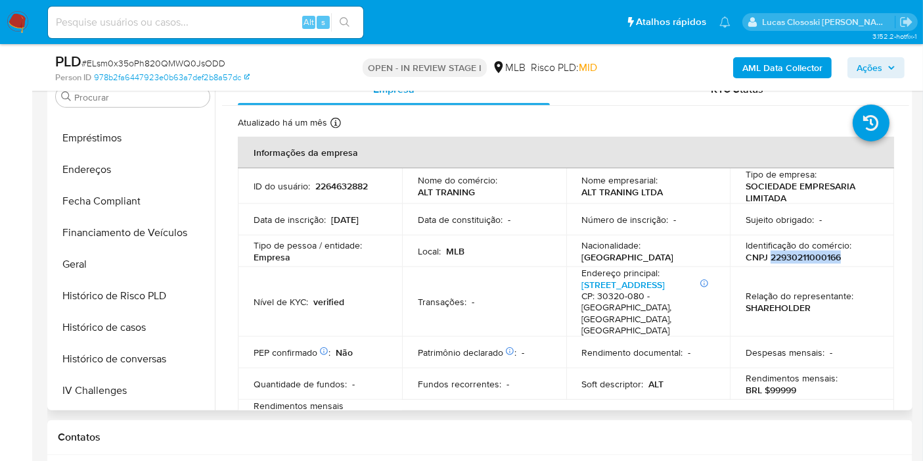
scroll to position [116, 0]
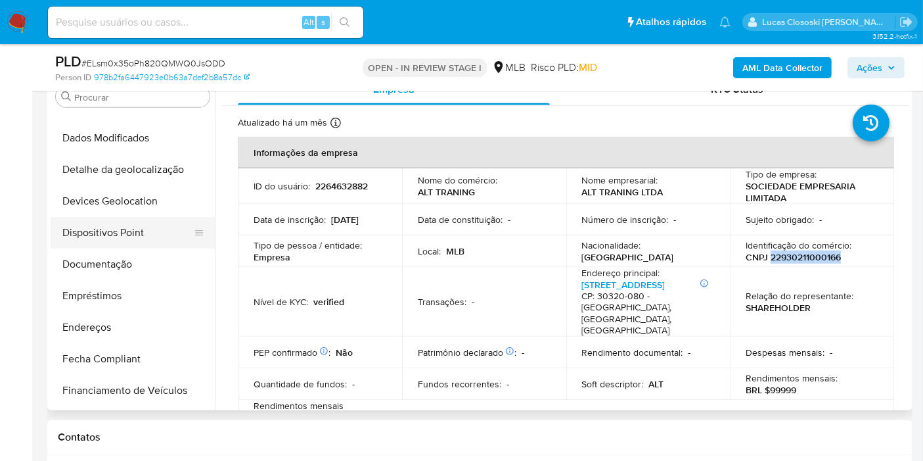
click at [122, 233] on button "Dispositivos Point" at bounding box center [128, 233] width 154 height 32
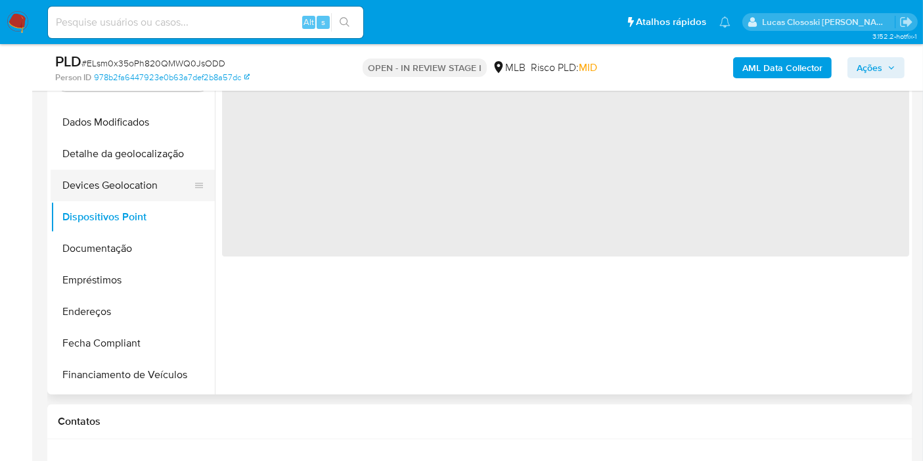
click at [125, 170] on button "Devices Geolocation" at bounding box center [128, 186] width 154 height 32
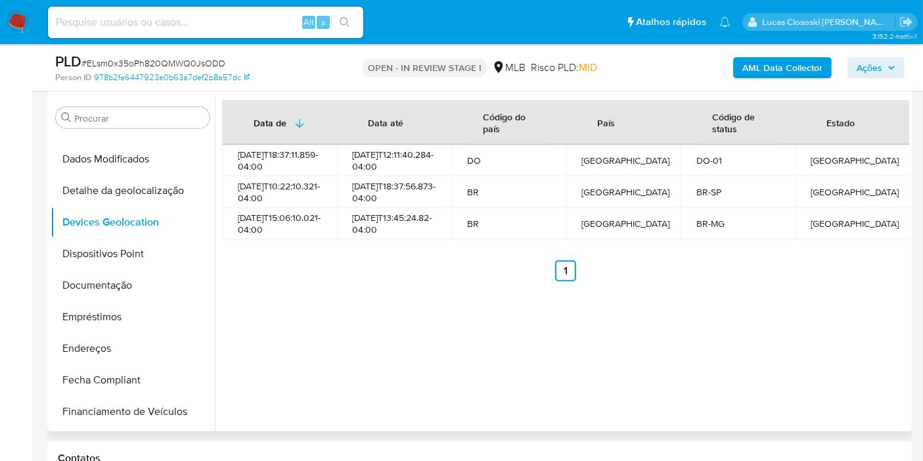
scroll to position [803, 0]
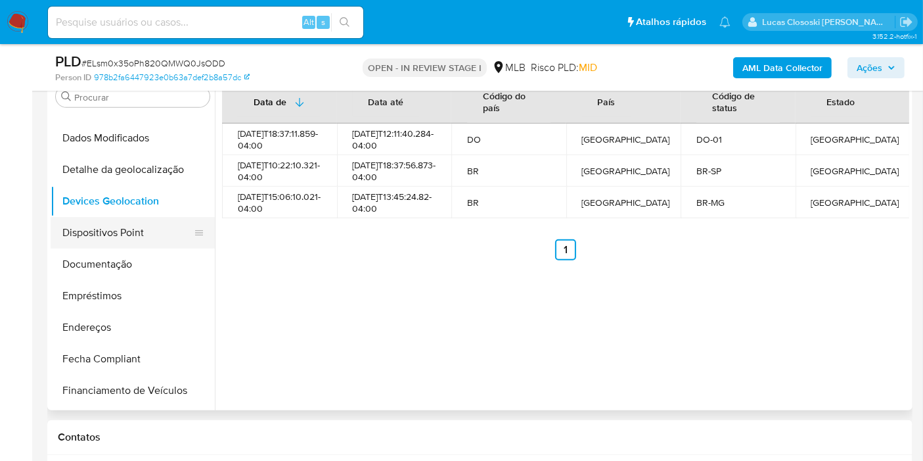
click at [116, 222] on button "Dispositivos Point" at bounding box center [128, 233] width 154 height 32
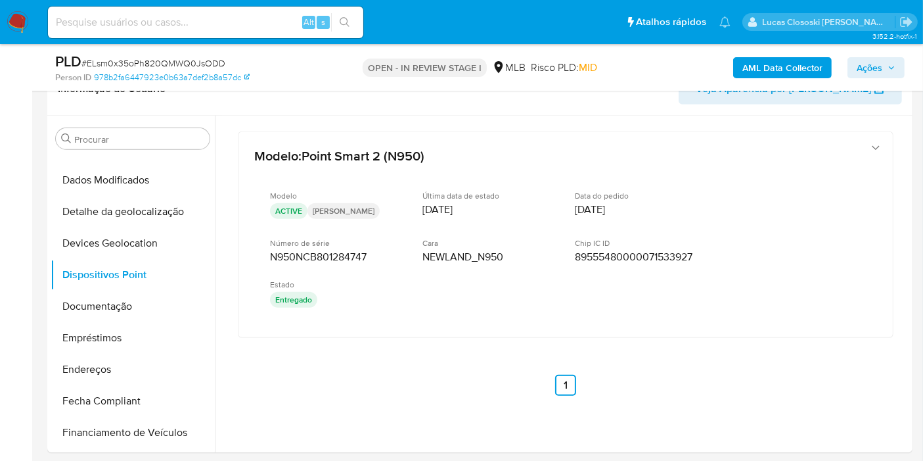
scroll to position [748, 0]
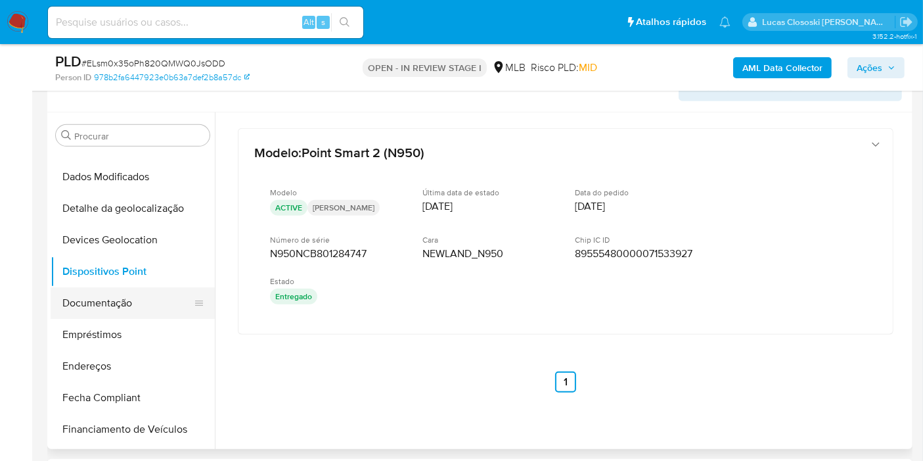
click at [74, 288] on button "Documentação" at bounding box center [128, 303] width 154 height 32
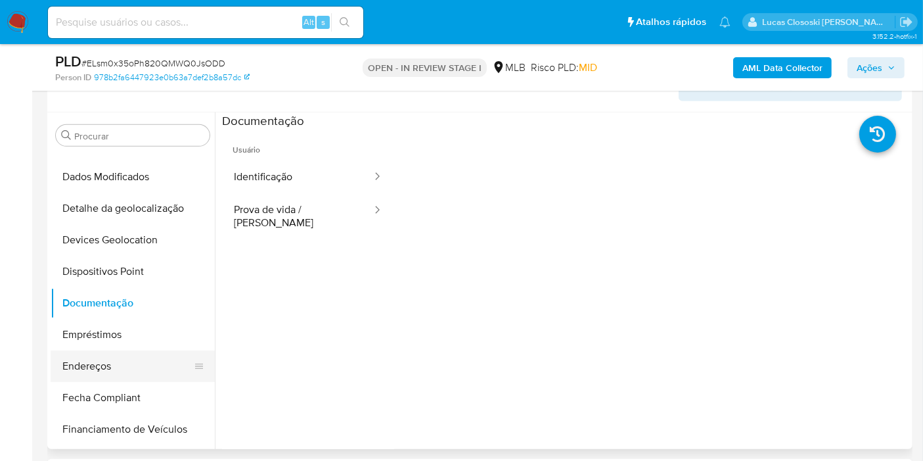
click at [124, 357] on button "Endereços" at bounding box center [128, 366] width 154 height 32
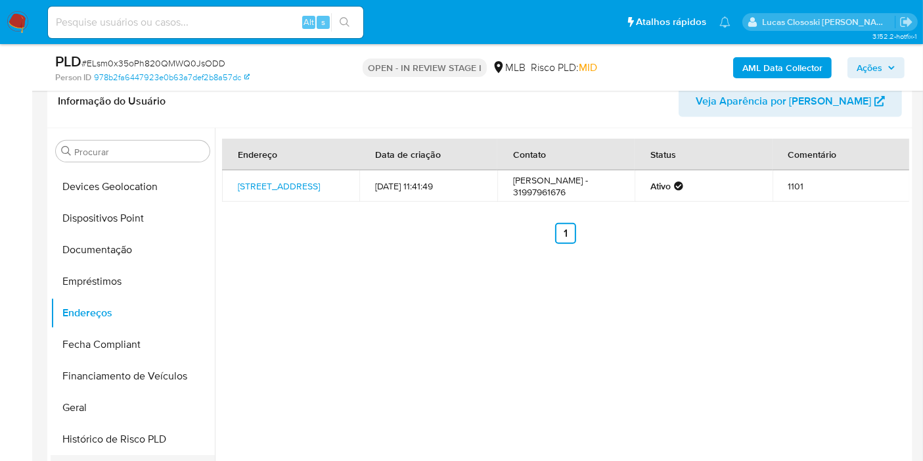
scroll to position [263, 0]
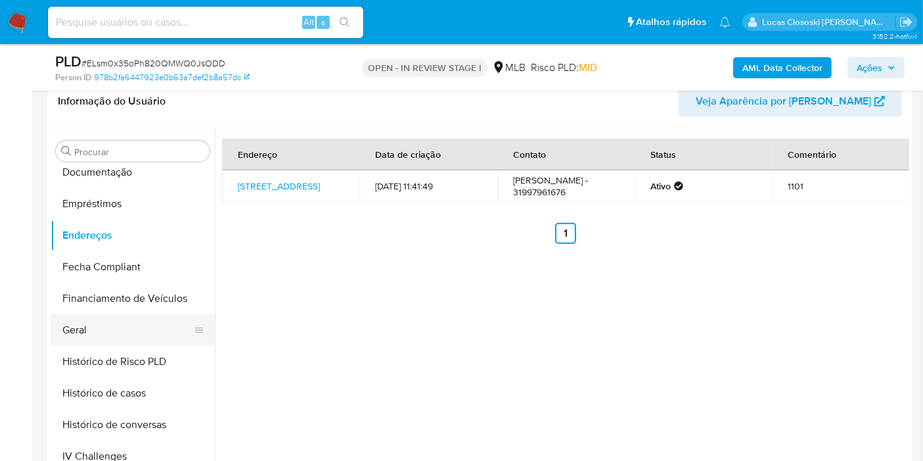
click at [84, 324] on button "Geral" at bounding box center [128, 330] width 154 height 32
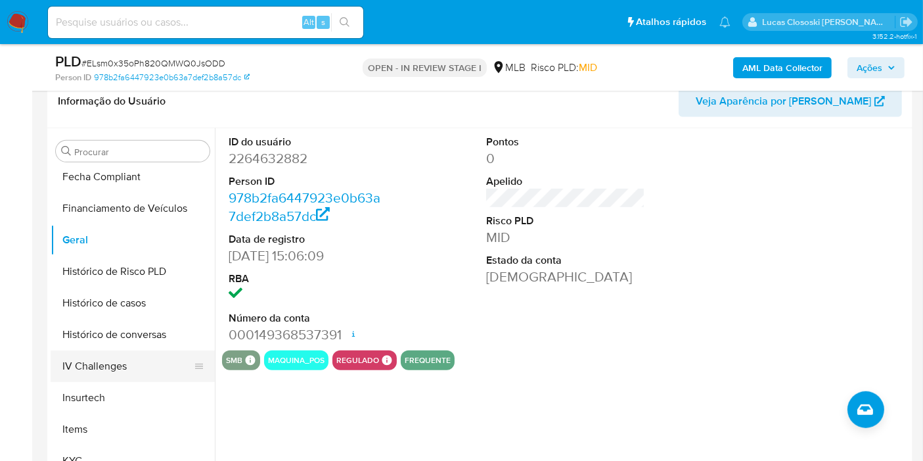
scroll to position [409, 0]
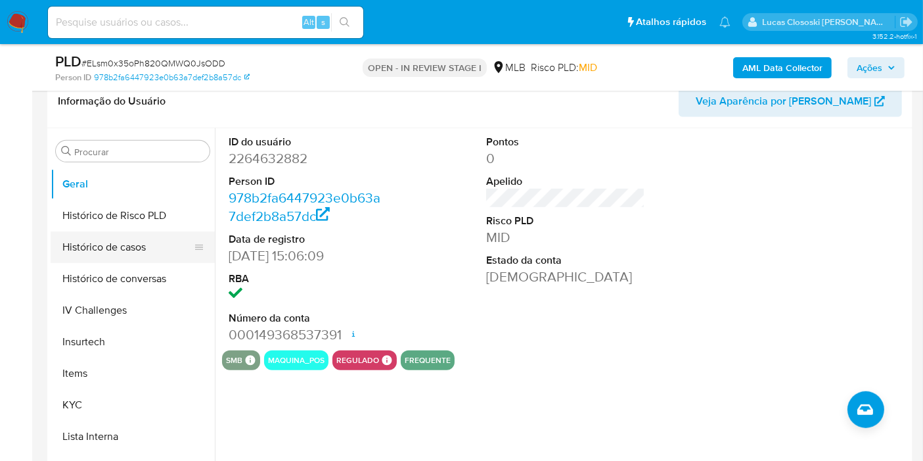
click at [133, 252] on button "Histórico de casos" at bounding box center [128, 247] width 154 height 32
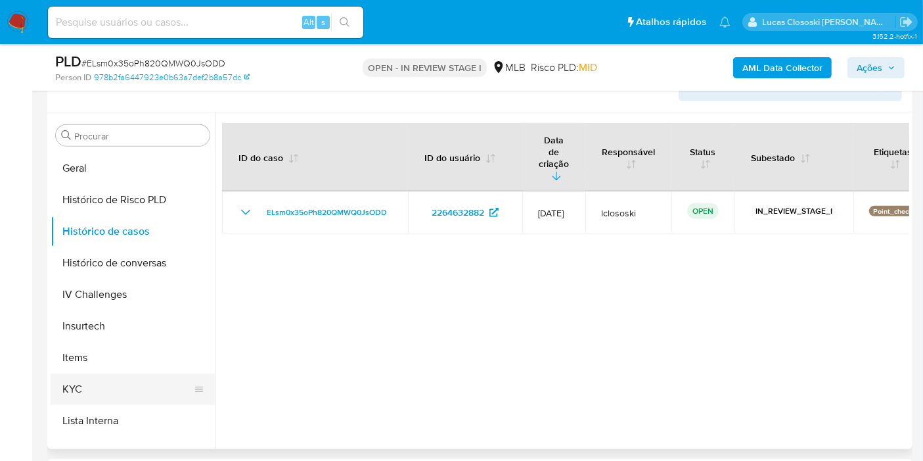
click at [139, 391] on button "KYC" at bounding box center [128, 389] width 154 height 32
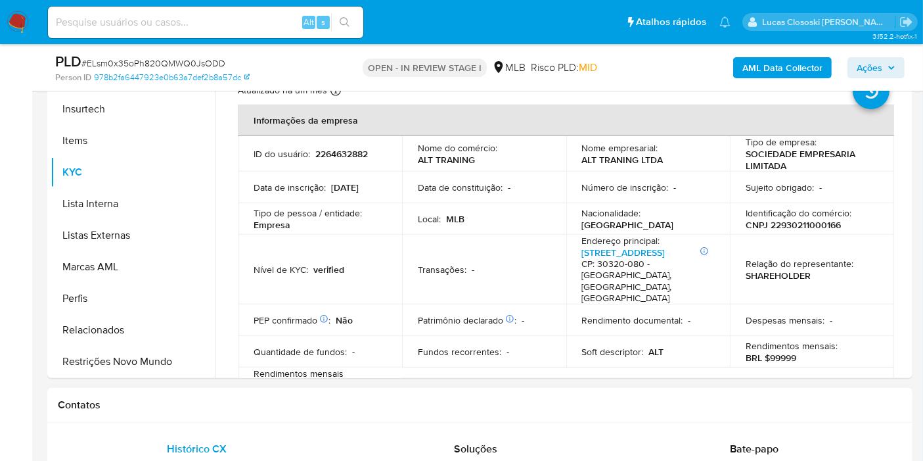
scroll to position [967, 0]
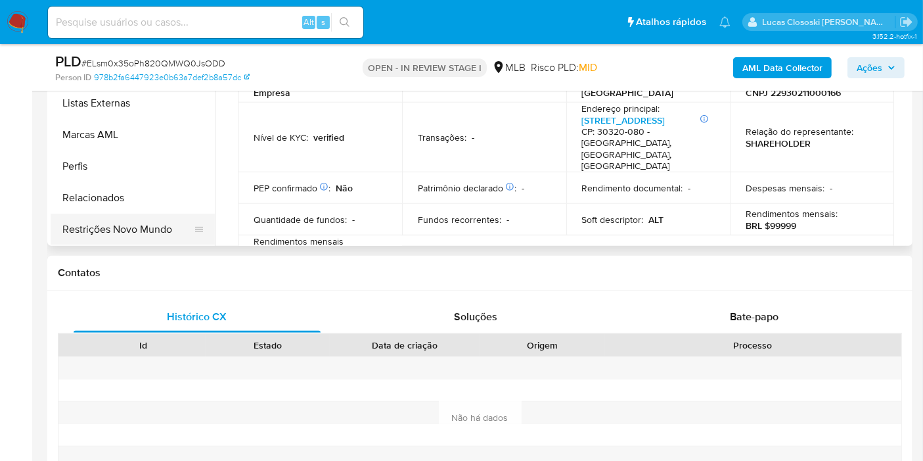
click at [138, 228] on button "Restrições Novo Mundo" at bounding box center [128, 230] width 154 height 32
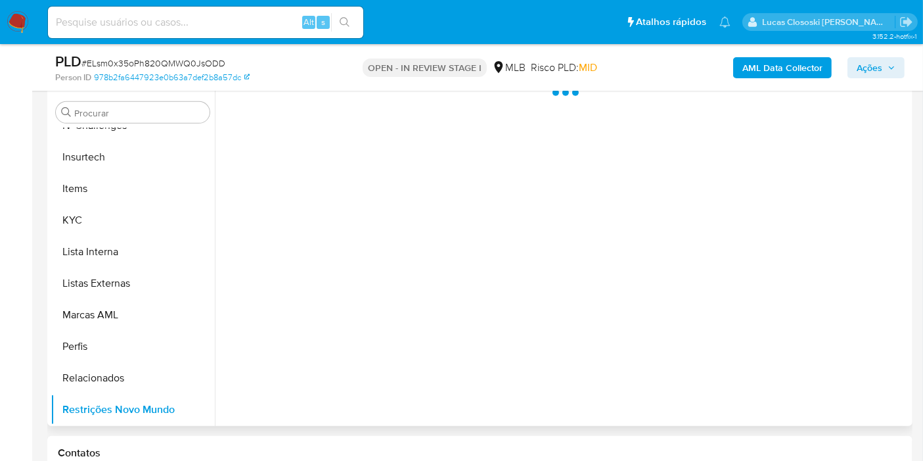
scroll to position [748, 0]
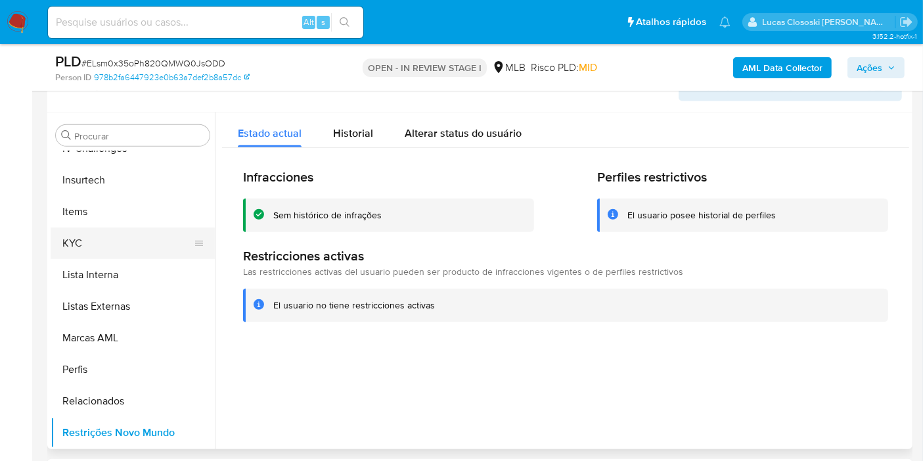
click at [126, 240] on button "KYC" at bounding box center [128, 243] width 154 height 32
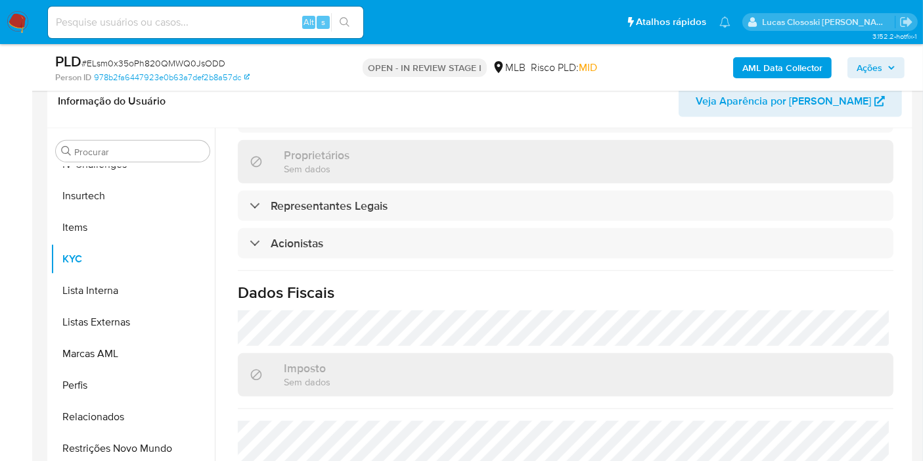
scroll to position [270, 0]
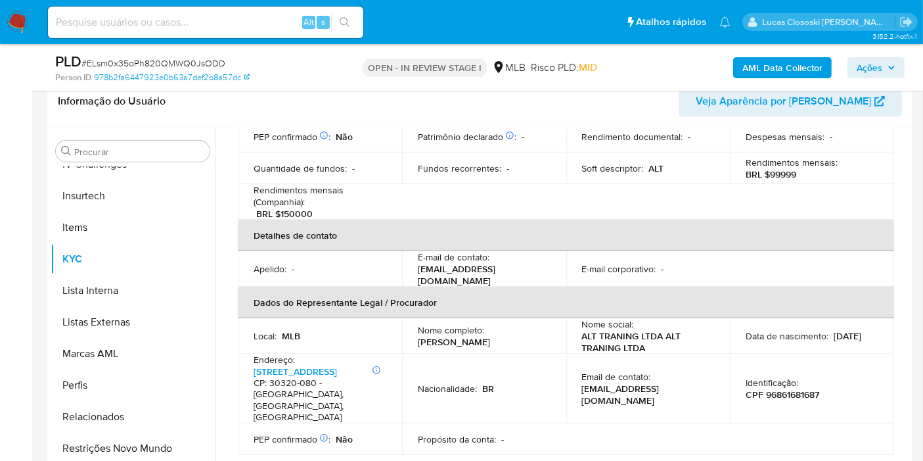
click at [777, 388] on p "CPF 96861681687" at bounding box center [783, 394] width 74 height 12
copy p "96861681687"
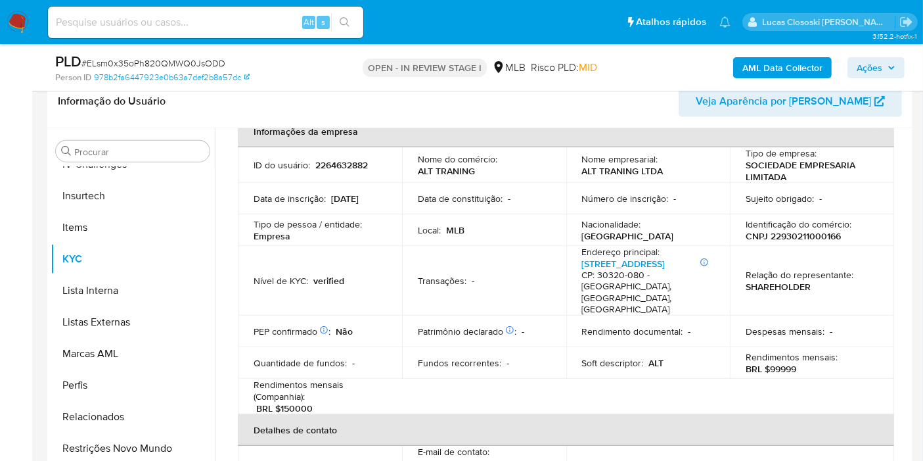
scroll to position [51, 0]
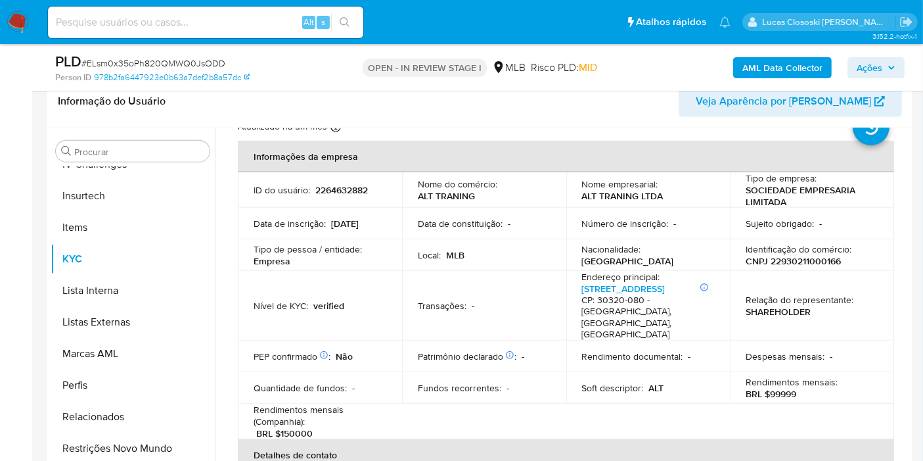
click at [776, 256] on p "CNPJ 22930211000166" at bounding box center [793, 261] width 95 height 12
copy p "22930211000166"
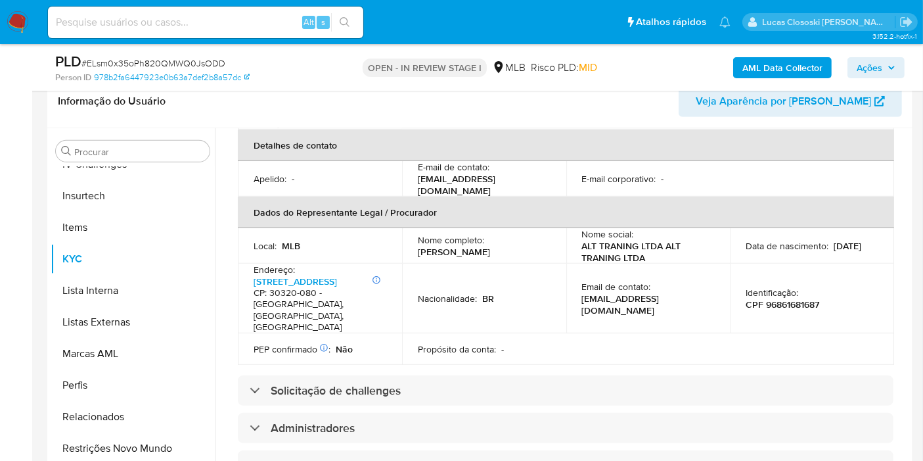
scroll to position [270, 0]
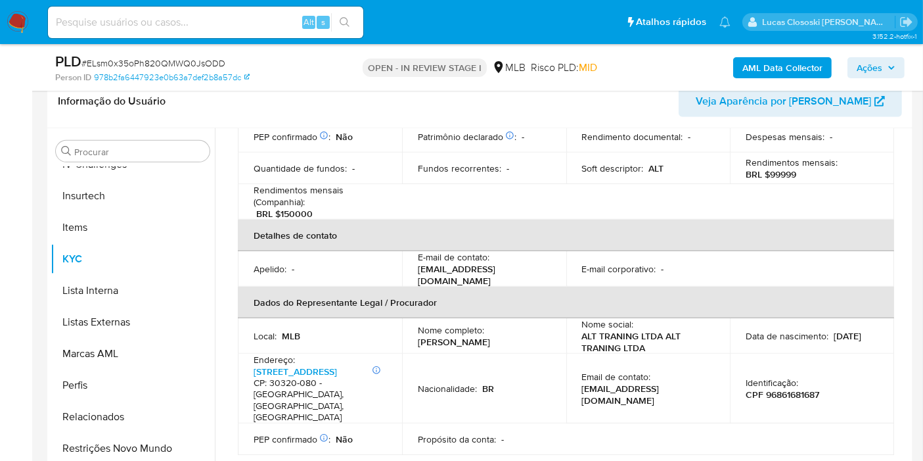
click at [796, 388] on p "CPF 96861681687" at bounding box center [783, 394] width 74 height 12
copy p "96861681687"
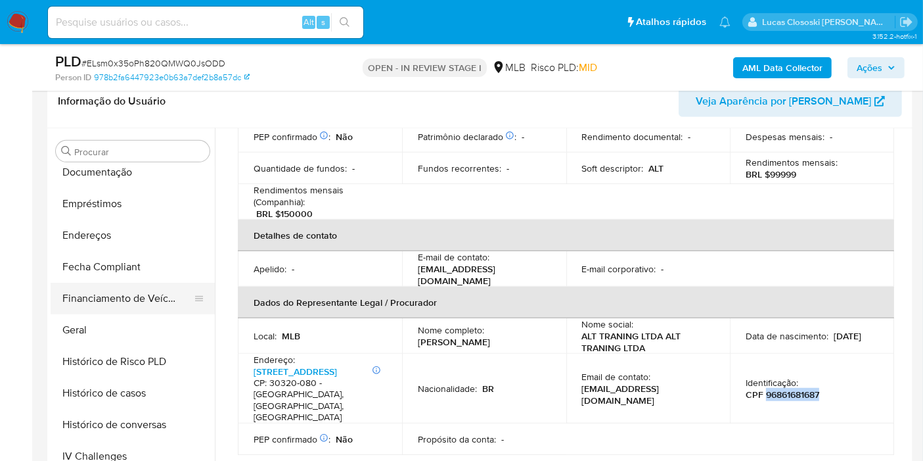
scroll to position [116, 0]
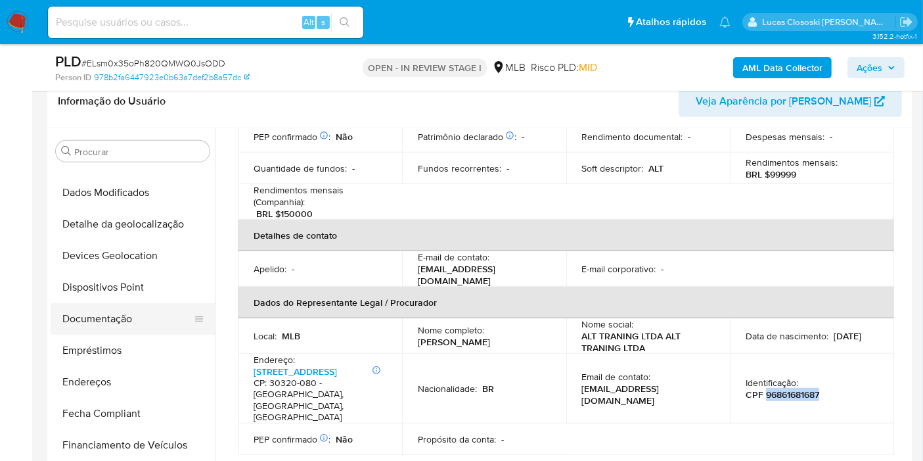
click at [105, 324] on button "Documentação" at bounding box center [128, 319] width 154 height 32
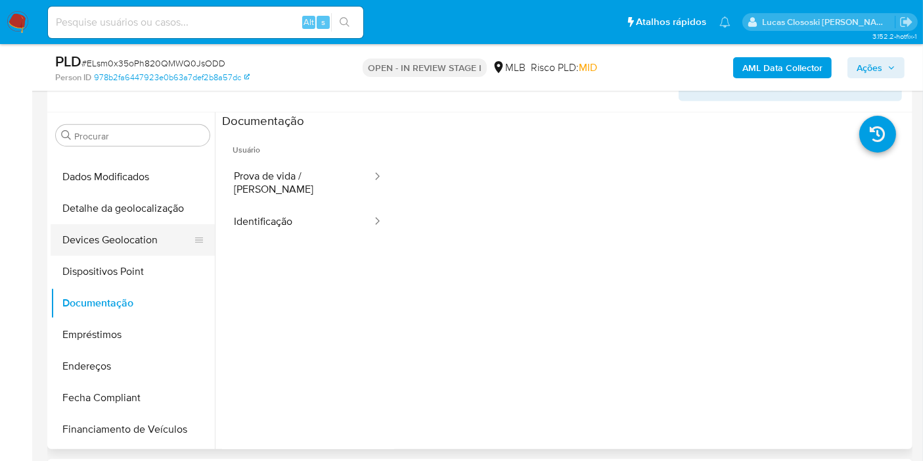
click at [122, 227] on button "Devices Geolocation" at bounding box center [128, 240] width 154 height 32
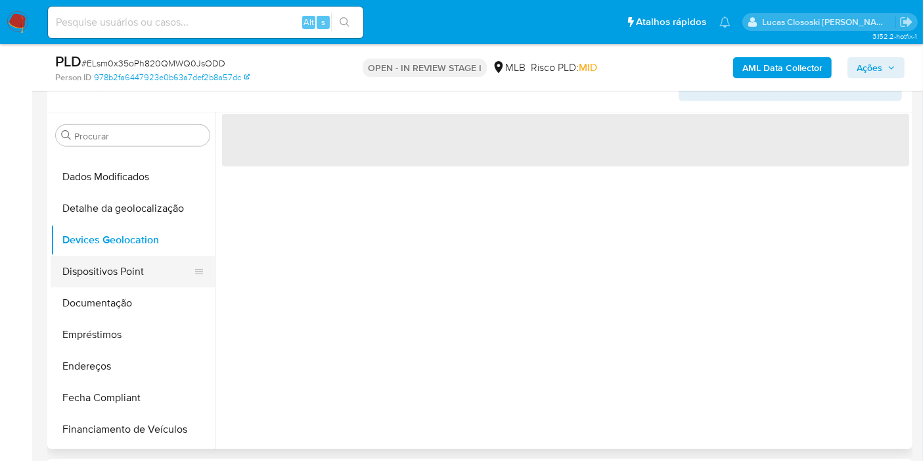
click at [116, 260] on button "Dispositivos Point" at bounding box center [128, 272] width 154 height 32
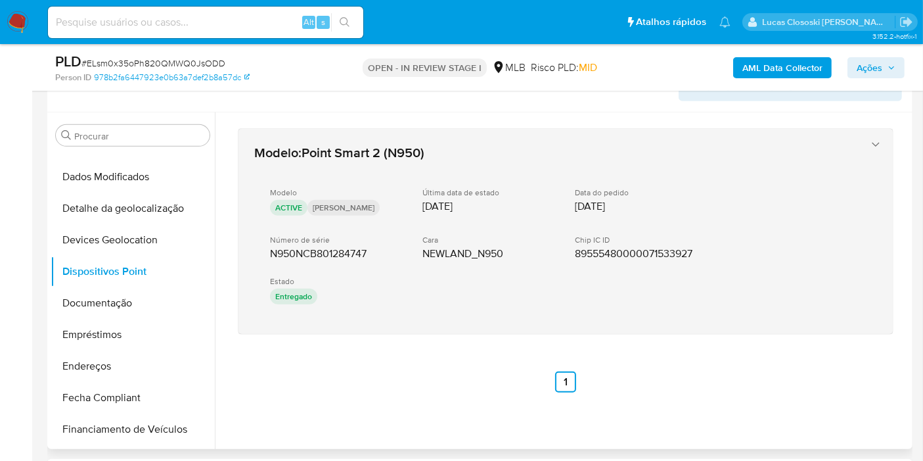
drag, startPoint x: 386, startPoint y: 357, endPoint x: 266, endPoint y: 246, distance: 162.7
click at [266, 246] on div "Modelo : Point Smart 2 (N950) Modelo ACTIVE [PERSON_NAME] data de estado [DATE]…" at bounding box center [565, 260] width 687 height 296
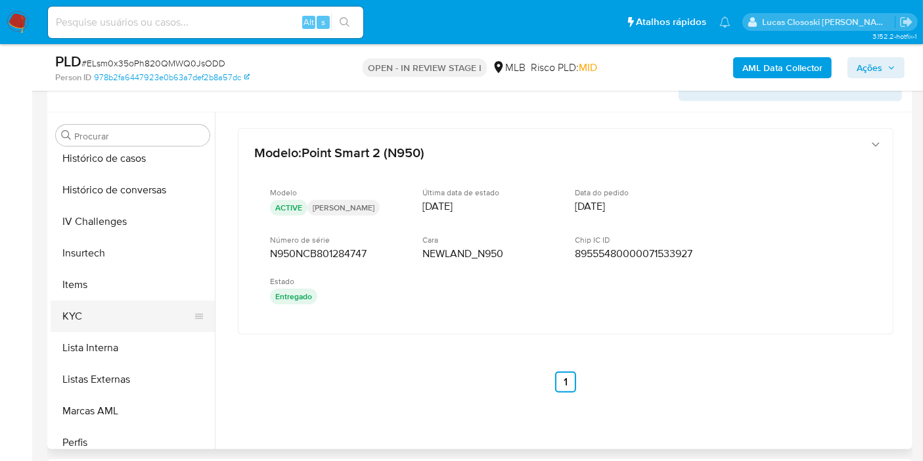
click at [106, 309] on button "KYC" at bounding box center [128, 316] width 154 height 32
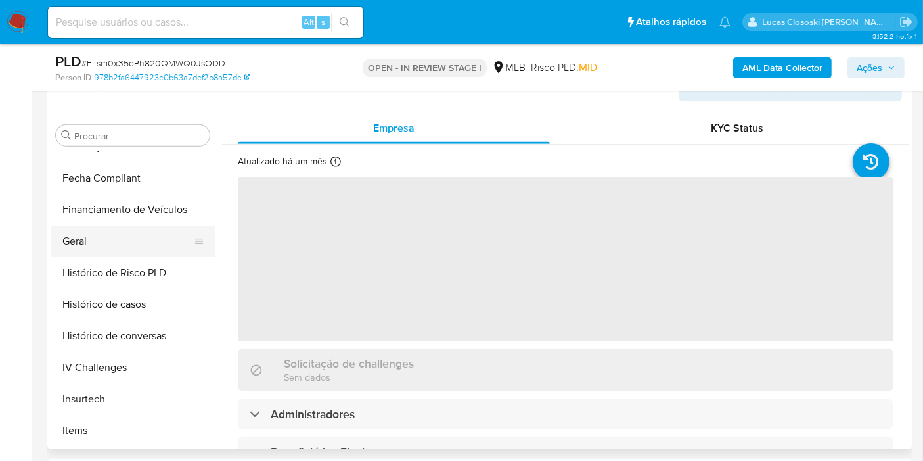
scroll to position [336, 0]
click at [114, 254] on button "Geral" at bounding box center [128, 241] width 154 height 32
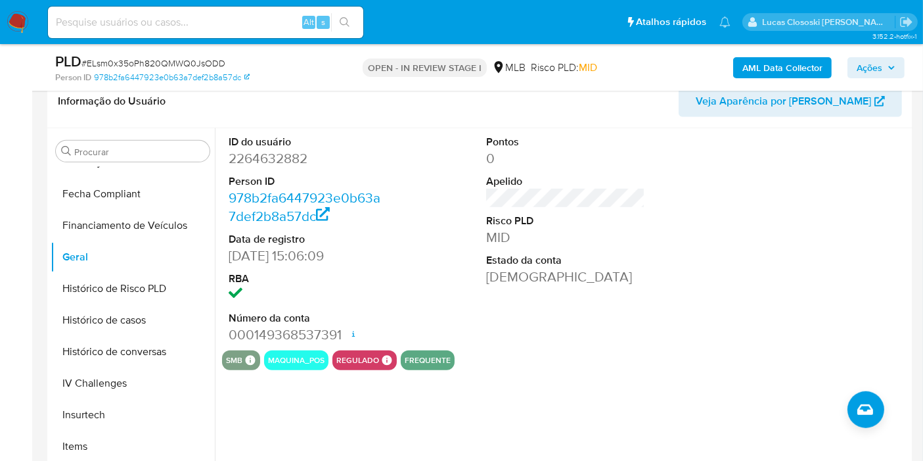
click at [160, 62] on span "# ELsm0x35oPh820QMWQ0JsODD" at bounding box center [153, 63] width 144 height 13
copy span "ELsm0x35oPh820QMWQ0JsODD"
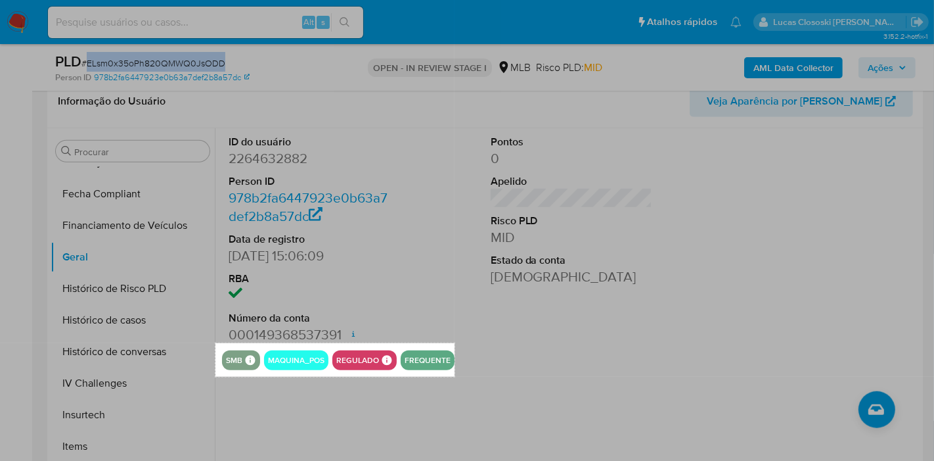
drag, startPoint x: 216, startPoint y: 343, endPoint x: 455, endPoint y: 376, distance: 240.8
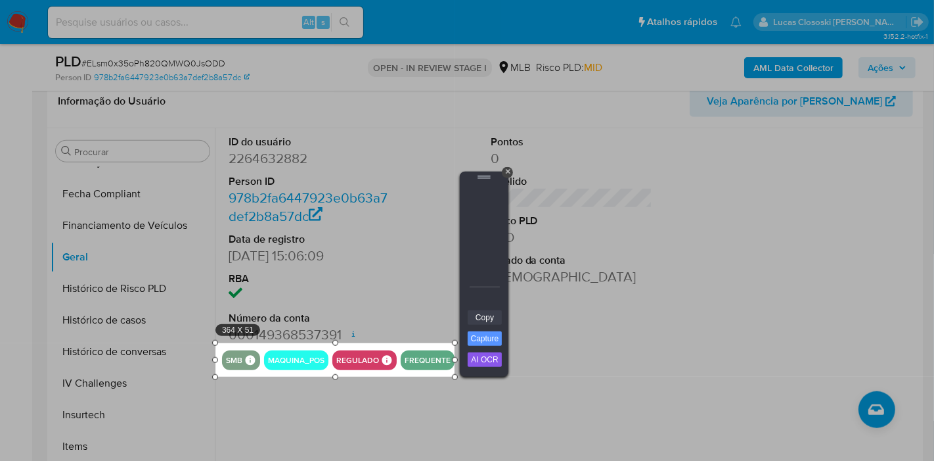
click at [495, 319] on link "Copy" at bounding box center [485, 317] width 34 height 14
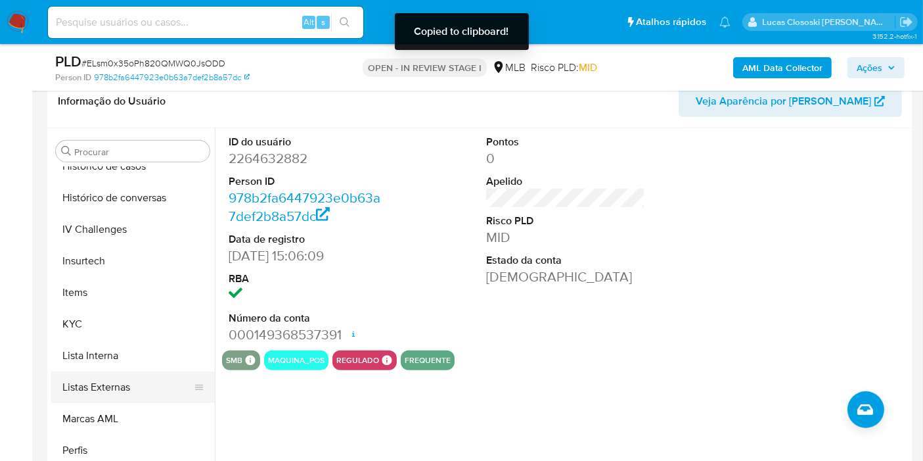
scroll to position [555, 0]
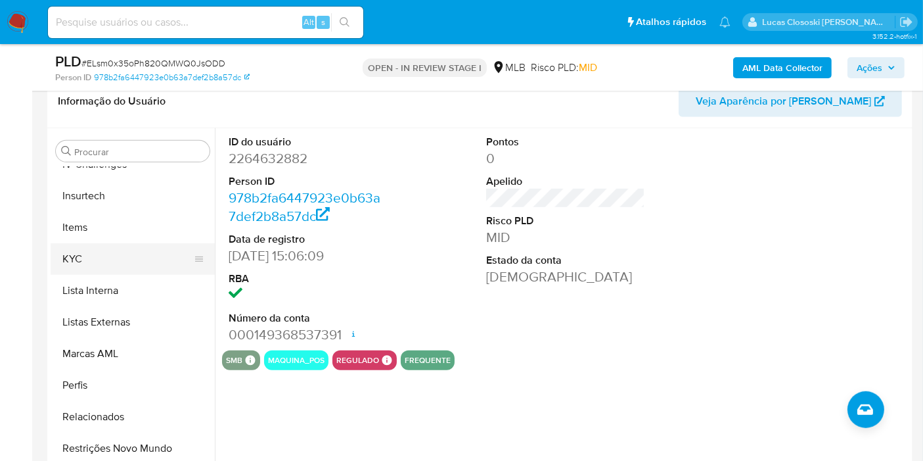
click at [82, 267] on button "KYC" at bounding box center [128, 259] width 154 height 32
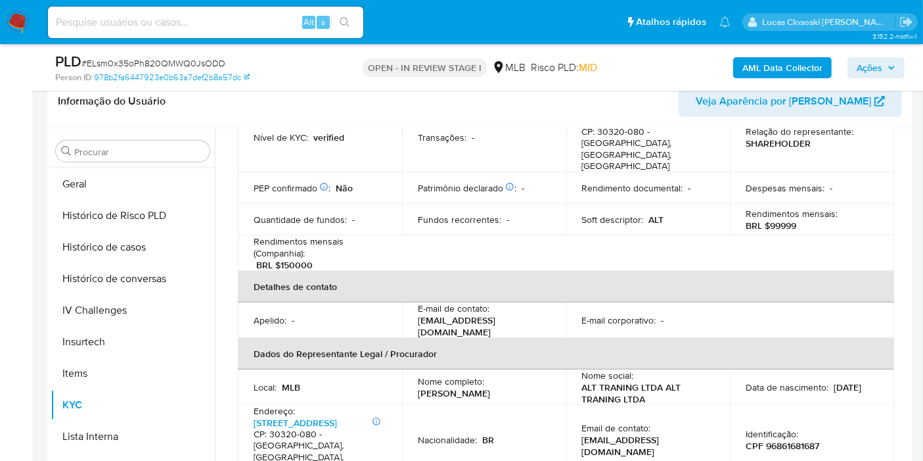
scroll to position [263, 0]
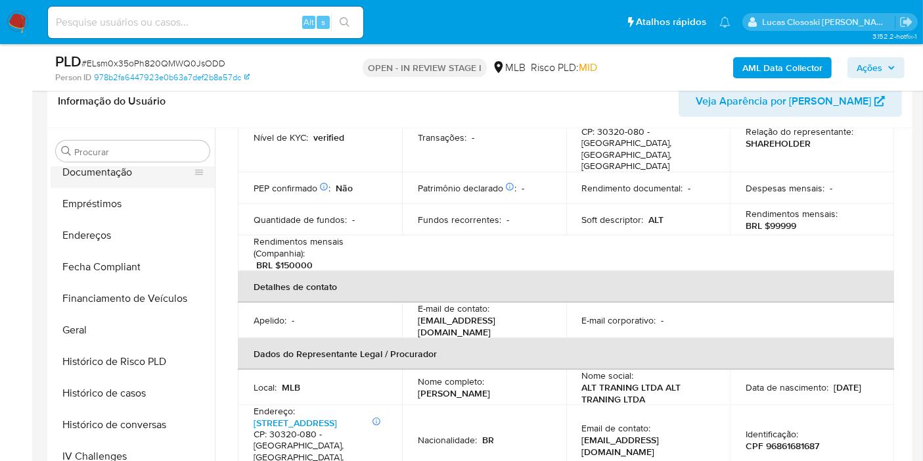
click at [112, 173] on button "Documentação" at bounding box center [128, 172] width 154 height 32
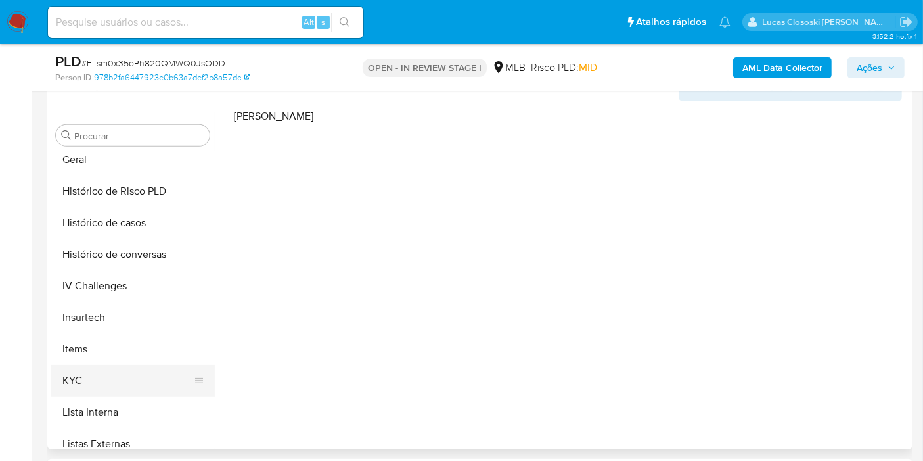
scroll to position [482, 0]
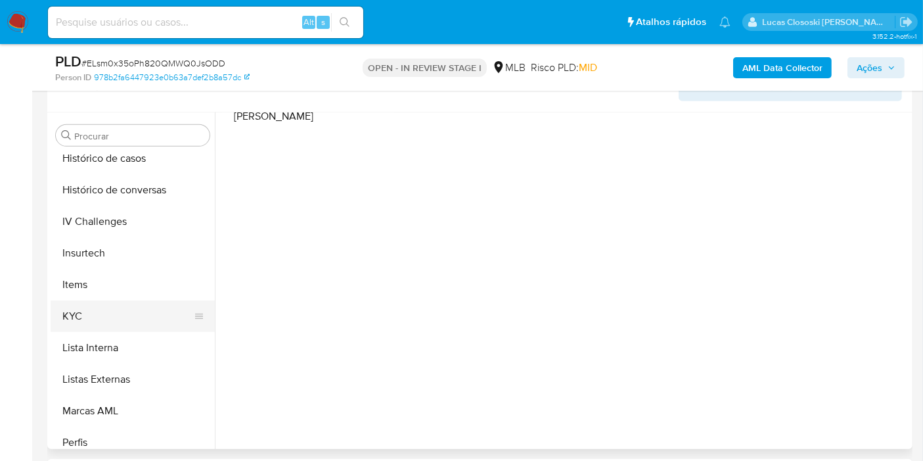
click at [83, 313] on button "KYC" at bounding box center [128, 316] width 154 height 32
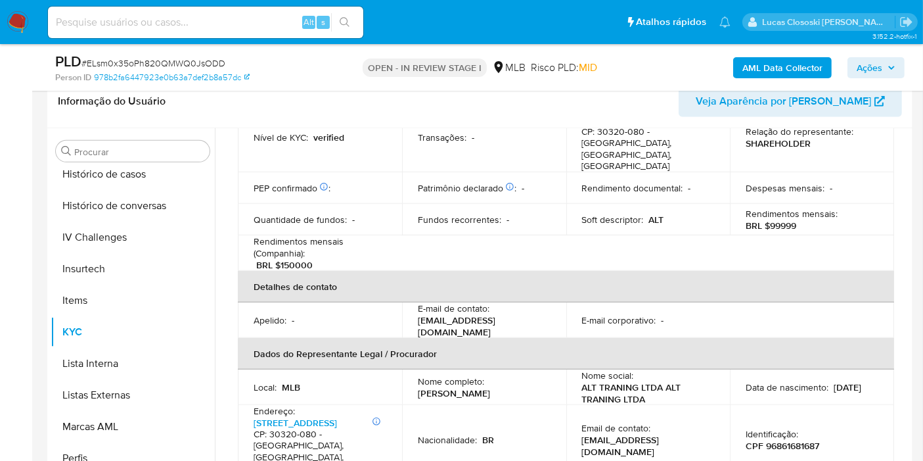
scroll to position [219, 0]
drag, startPoint x: 424, startPoint y: 359, endPoint x: 408, endPoint y: 361, distance: 15.9
click at [408, 369] on td "Nome completo : Adail Jose Lopes Filho" at bounding box center [484, 386] width 164 height 35
copy p "[PERSON_NAME]"
click at [806, 440] on p "CPF 96861681687" at bounding box center [783, 446] width 74 height 12
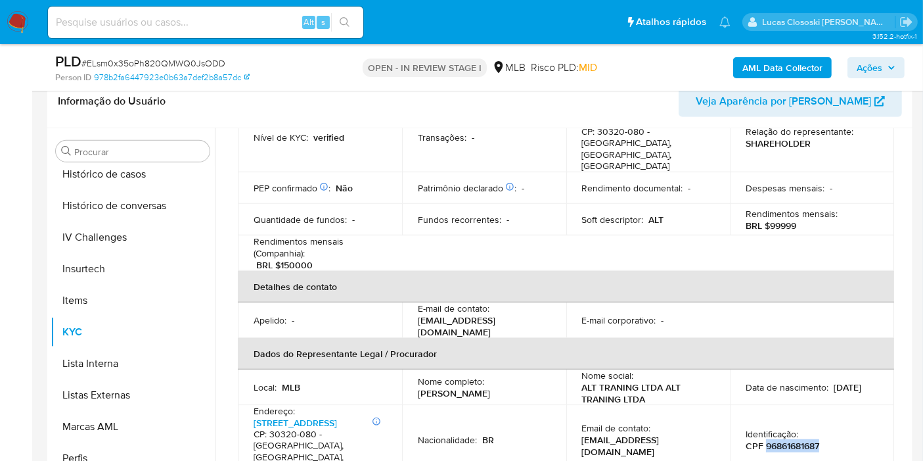
click at [806, 440] on p "CPF 96861681687" at bounding box center [783, 446] width 74 height 12
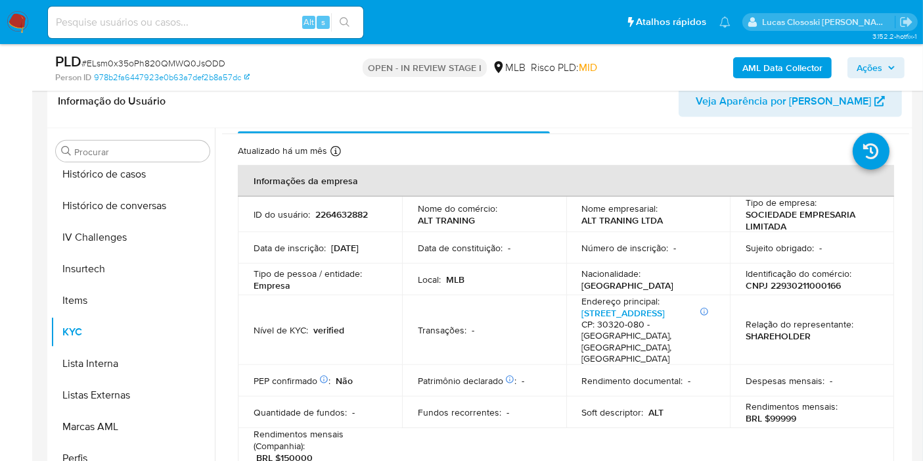
scroll to position [0, 0]
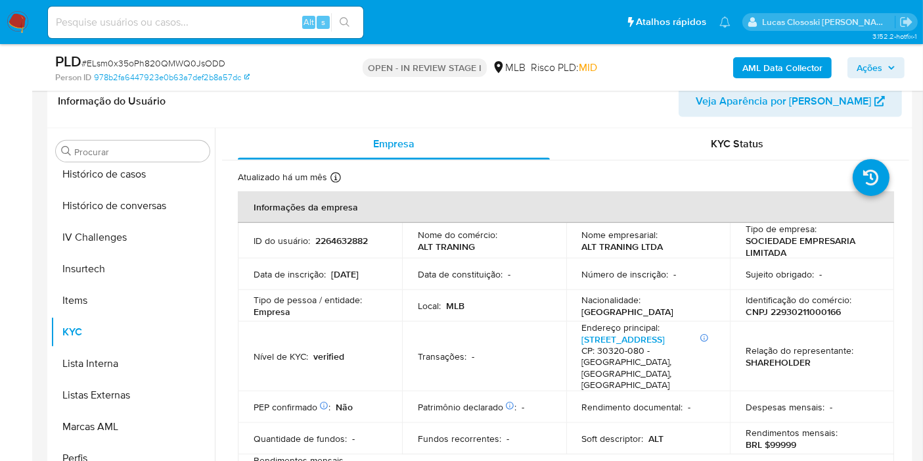
click at [319, 235] on p "2264632882" at bounding box center [341, 241] width 53 height 12
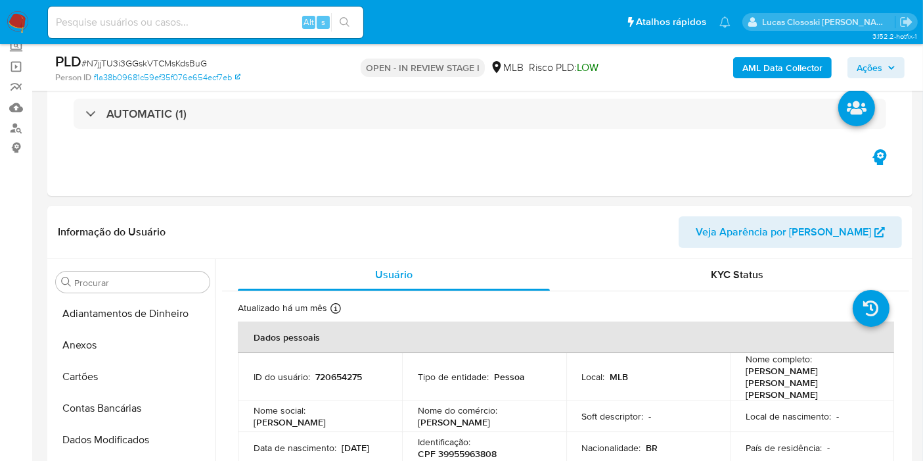
scroll to position [409, 0]
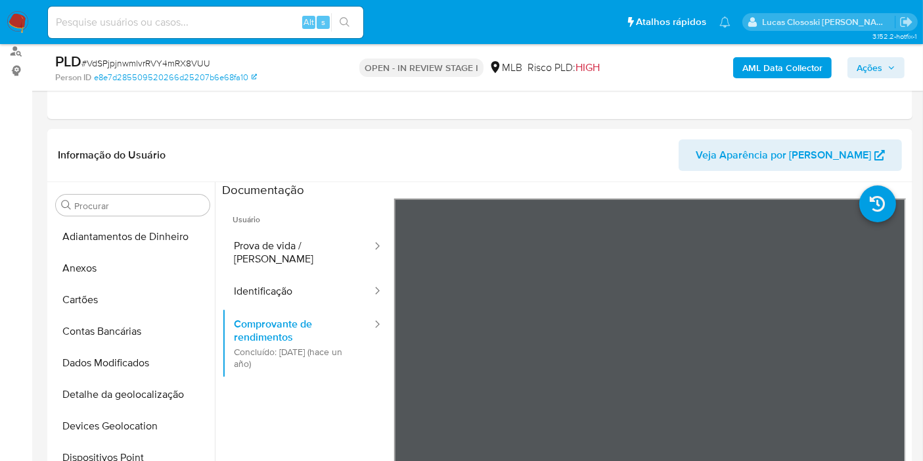
scroll to position [189, 0]
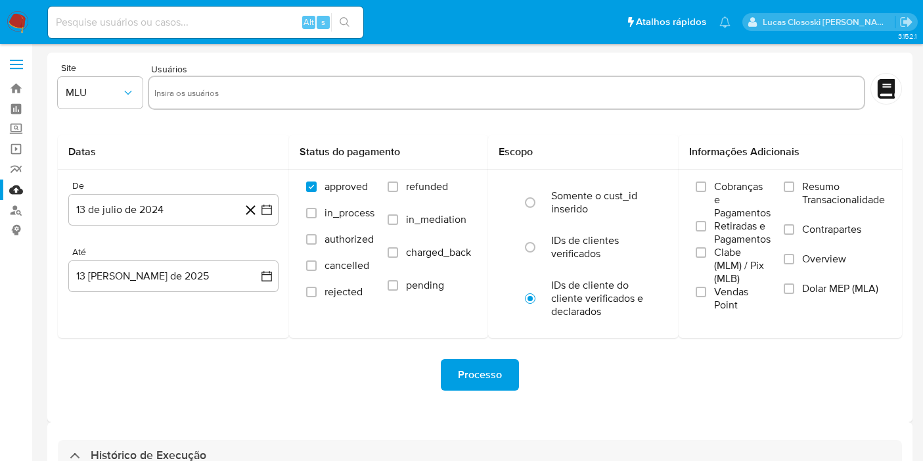
select select "10"
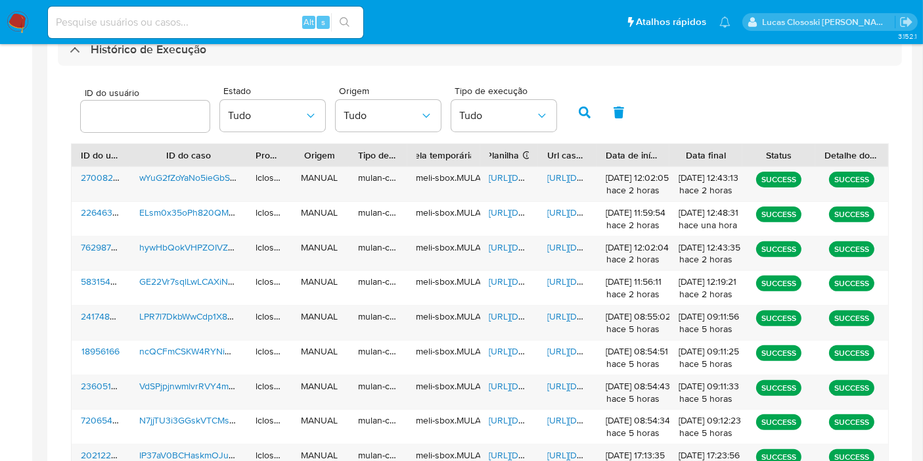
click at [524, 214] on span "[URL][DOMAIN_NAME]" at bounding box center [534, 212] width 91 height 13
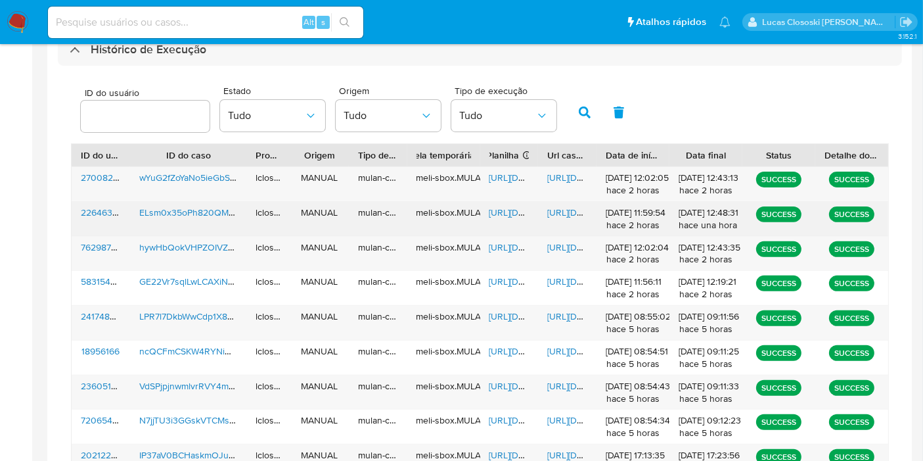
click at [557, 208] on span "[URL][DOMAIN_NAME]" at bounding box center [592, 212] width 91 height 13
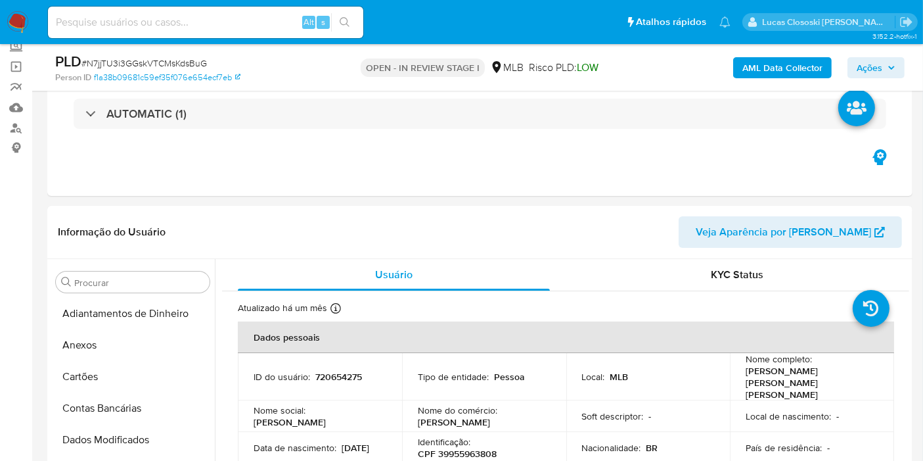
scroll to position [409, 0]
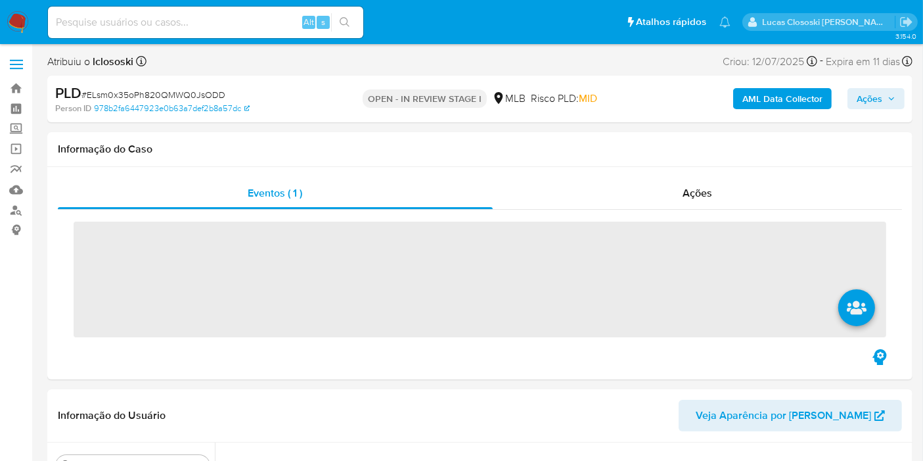
scroll to position [586, 0]
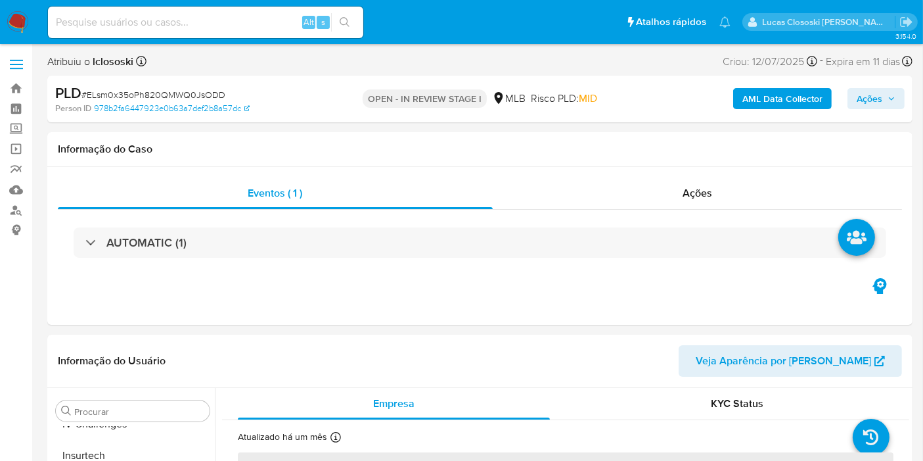
select select "10"
click at [899, 99] on button "Ações" at bounding box center [876, 98] width 57 height 21
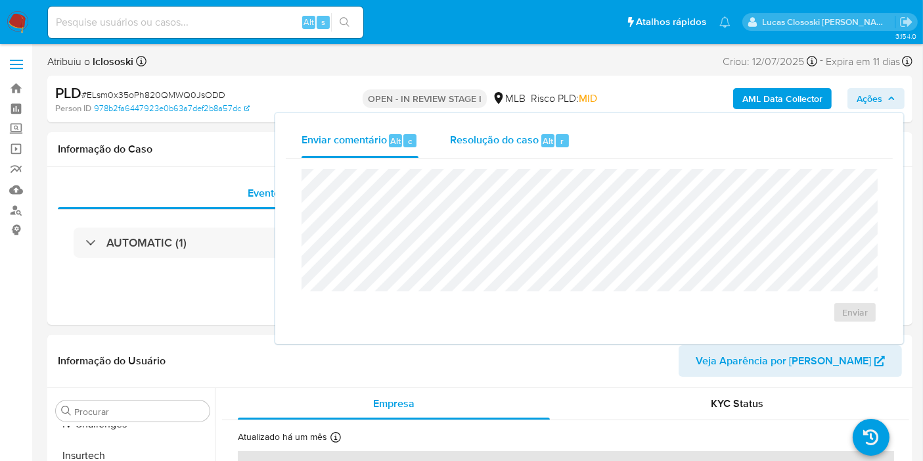
click at [541, 151] on div "Resolução do caso Alt r" at bounding box center [510, 141] width 120 height 34
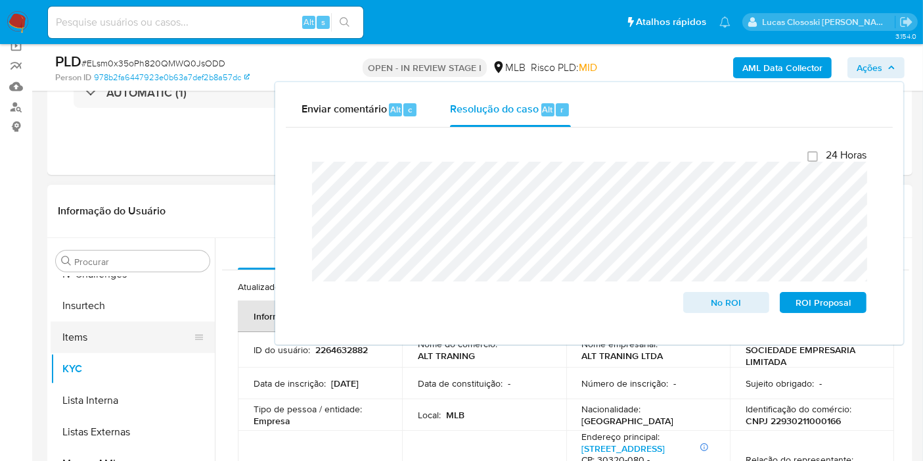
scroll to position [146, 0]
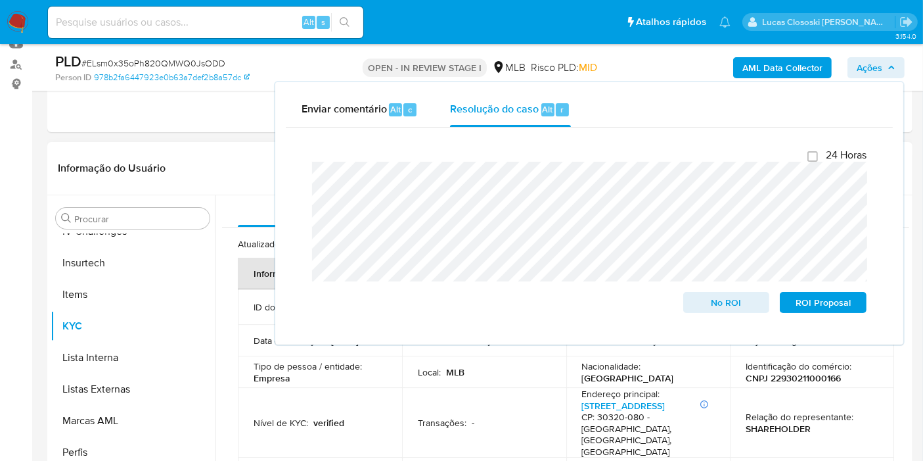
click at [246, 388] on td "Nível de KYC : verified" at bounding box center [320, 423] width 164 height 70
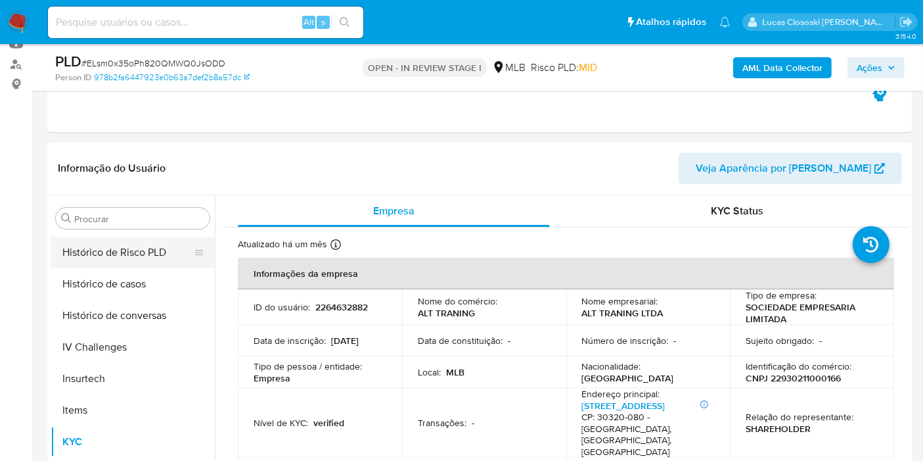
scroll to position [367, 0]
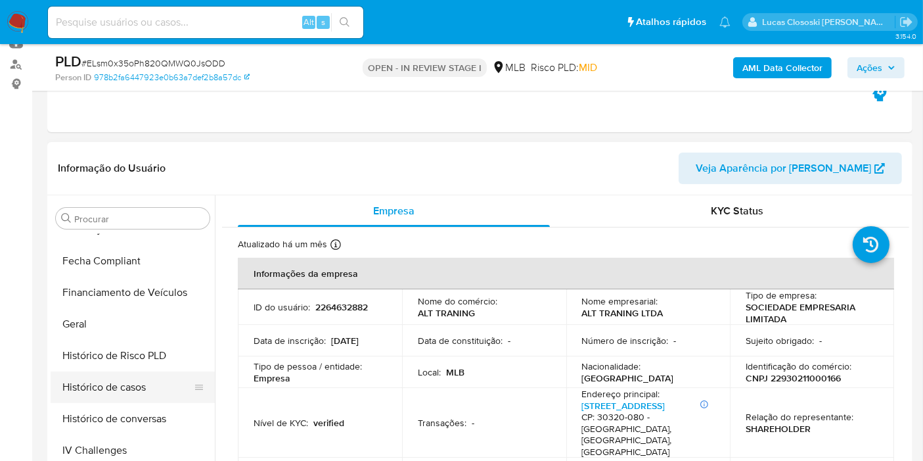
click at [107, 384] on button "Histórico de casos" at bounding box center [128, 387] width 154 height 32
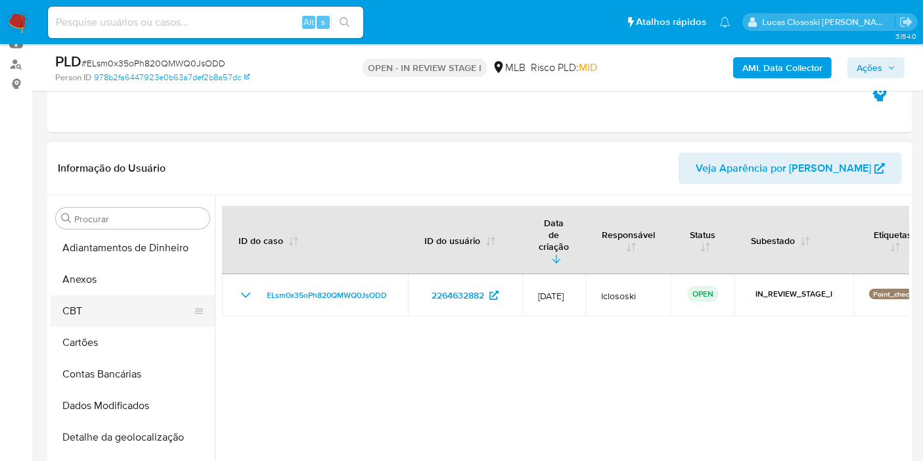
scroll to position [0, 0]
click at [111, 307] on button "CBT" at bounding box center [128, 313] width 154 height 32
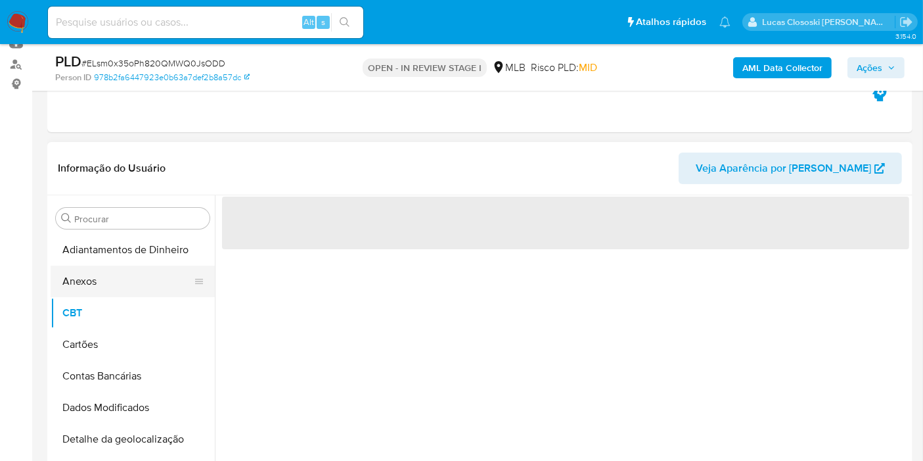
click at [111, 291] on button "Anexos" at bounding box center [128, 281] width 154 height 32
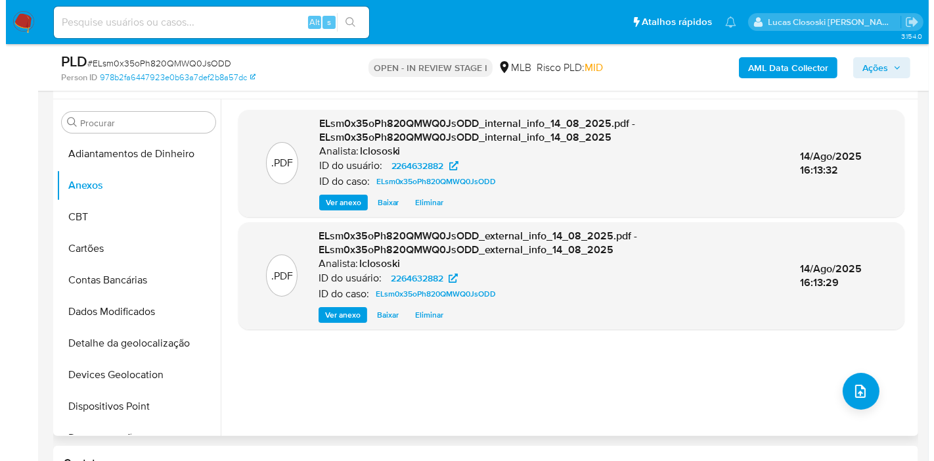
scroll to position [219, 0]
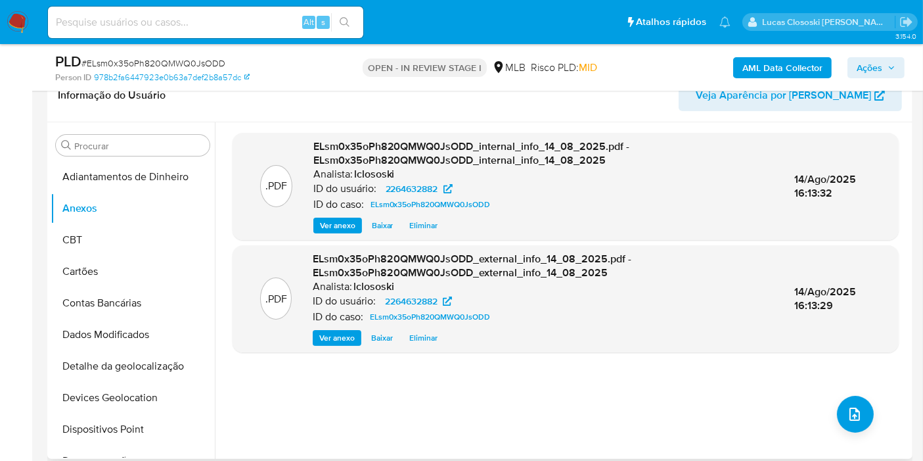
click at [832, 407] on div ".PDF ELsm0x35oPh820QMWQ0JsODD_internal_info_14_08_2025.pdf - ELsm0x35oPh820QMWQ…" at bounding box center [566, 290] width 666 height 315
click at [851, 407] on icon "upload-file" at bounding box center [855, 413] width 11 height 13
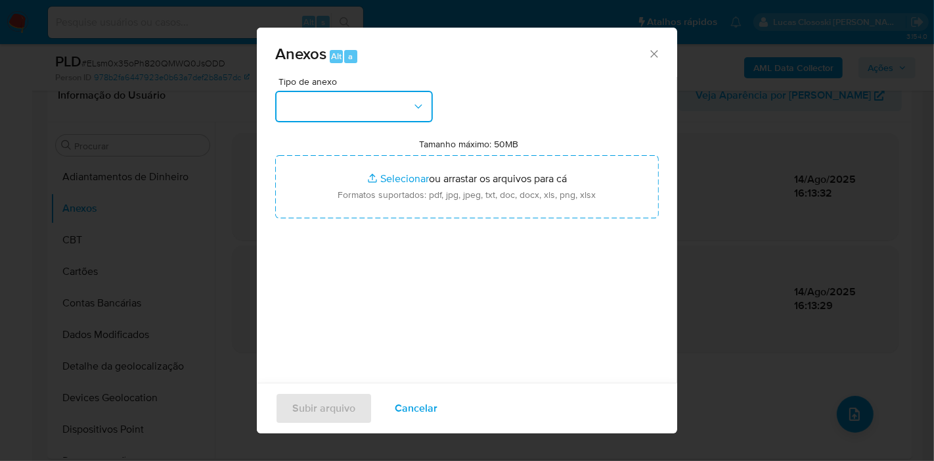
click at [405, 110] on button "button" at bounding box center [354, 107] width 158 height 32
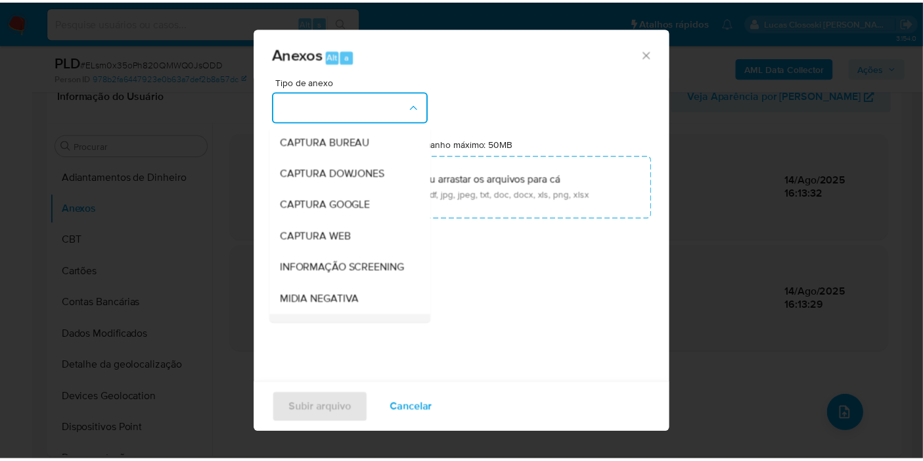
scroll to position [146, 0]
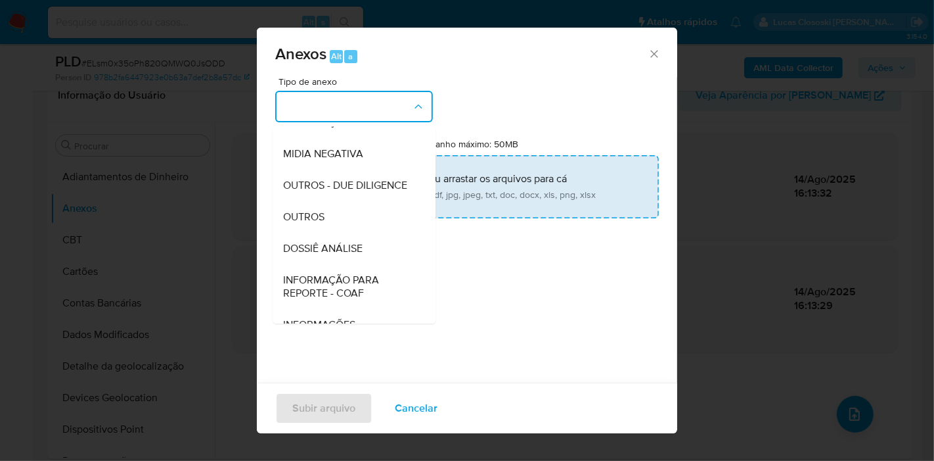
drag, startPoint x: 350, startPoint y: 269, endPoint x: 394, endPoint y: 200, distance: 82.7
click at [350, 255] on span "DOSSIÊ ANÁLISE" at bounding box center [323, 248] width 80 height 13
click at [394, 199] on input "Tamanho máximo: 50MB Selecionar arquivos" at bounding box center [467, 186] width 384 height 63
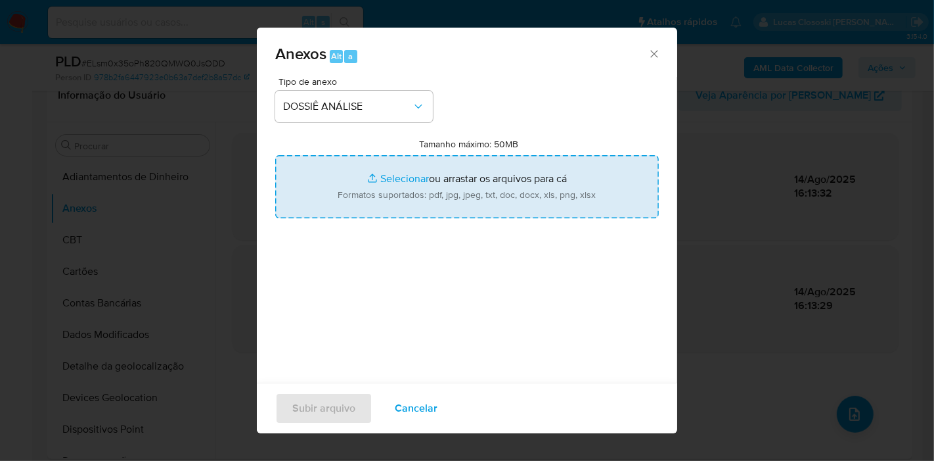
type input "C:\fakepath\SAR - XXXX - CNPJ 22930211000166 - ALT TRANING LTDA.pdf"
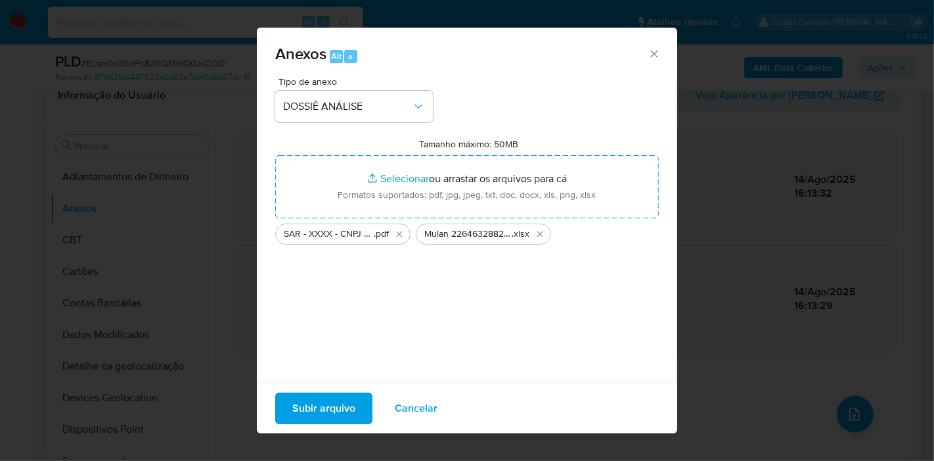
click at [327, 401] on span "Subir arquivo" at bounding box center [323, 408] width 63 height 29
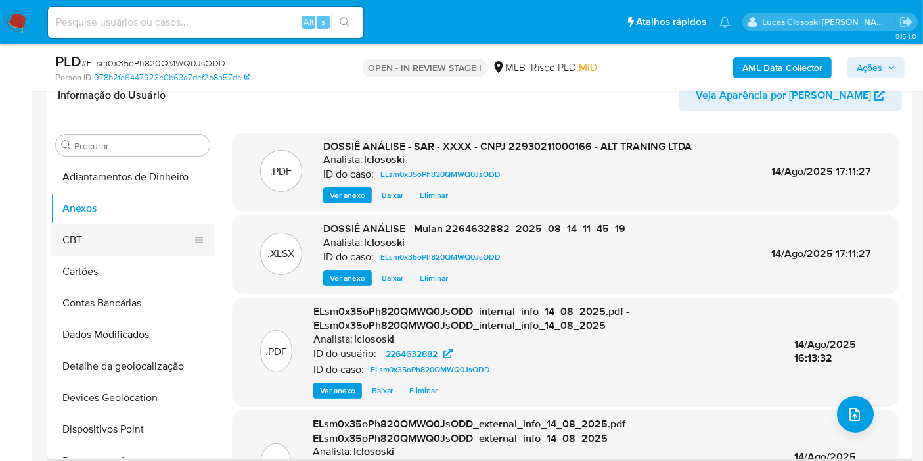
click at [101, 246] on button "CBT" at bounding box center [128, 240] width 154 height 32
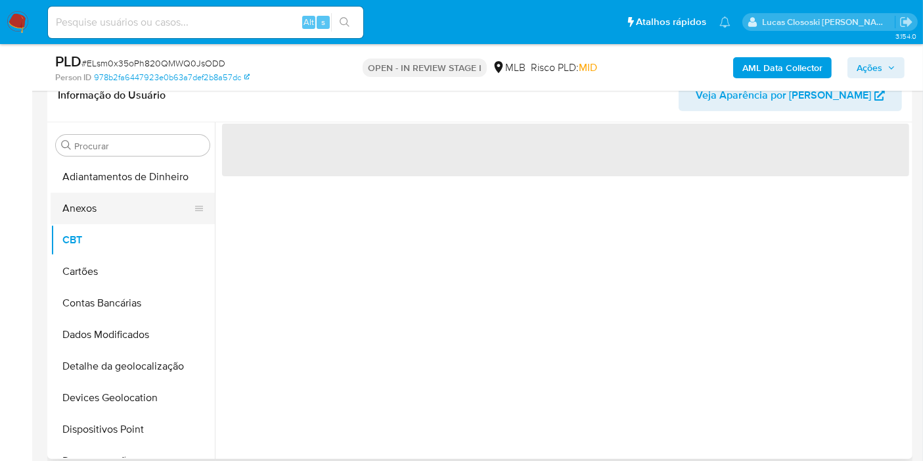
click at [97, 213] on button "Anexos" at bounding box center [128, 209] width 154 height 32
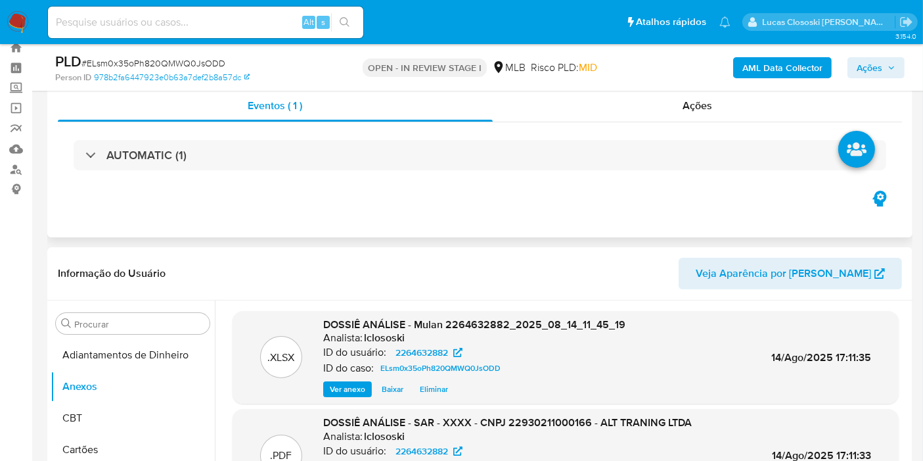
scroll to position [0, 0]
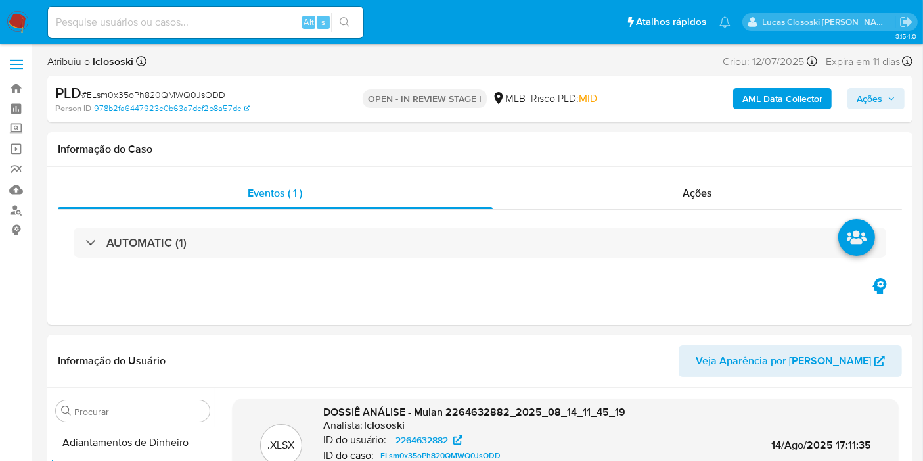
click at [867, 97] on span "Ações" at bounding box center [870, 98] width 26 height 21
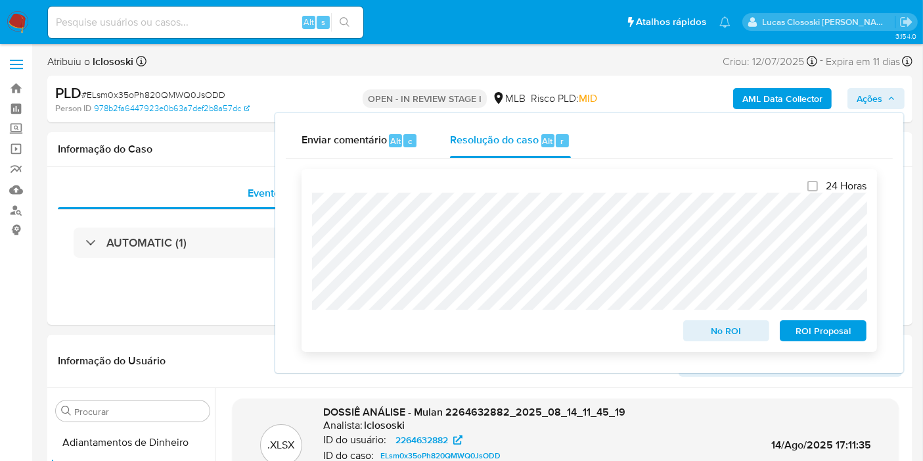
click at [844, 329] on span "ROI Proposal" at bounding box center [823, 330] width 68 height 18
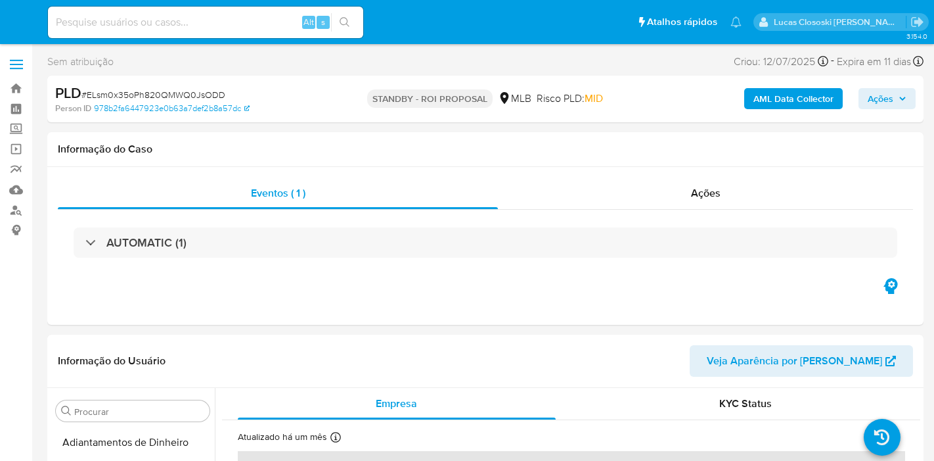
select select "10"
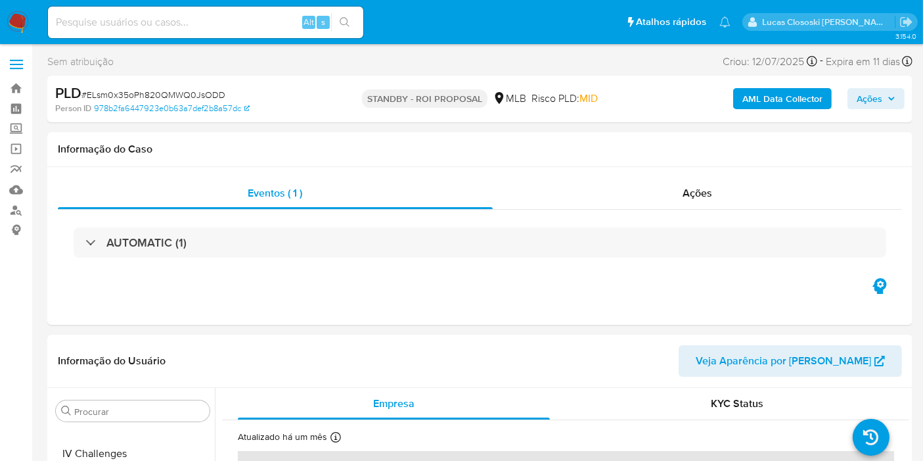
scroll to position [586, 0]
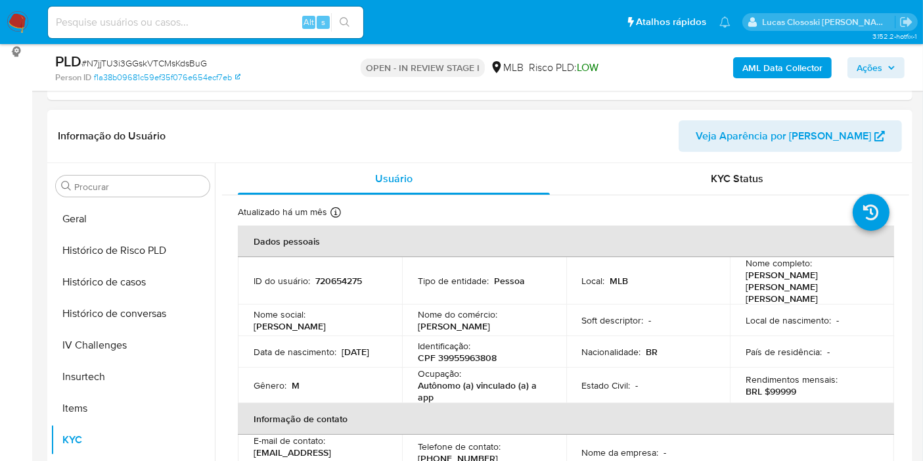
scroll to position [229, 0]
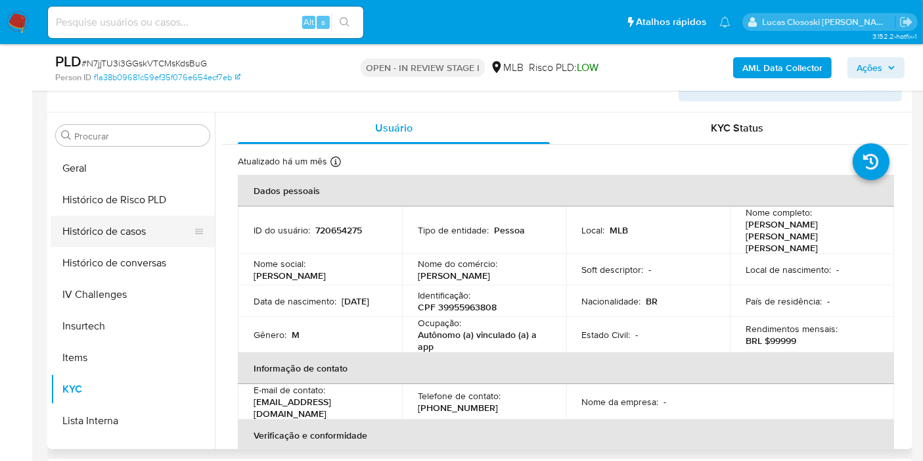
click at [143, 225] on button "Histórico de casos" at bounding box center [128, 232] width 154 height 32
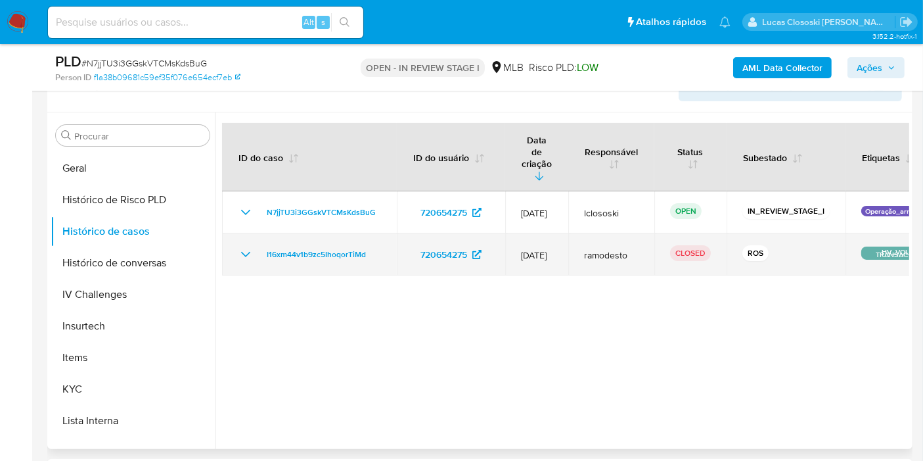
drag, startPoint x: 383, startPoint y: 219, endPoint x: 259, endPoint y: 235, distance: 125.2
click at [259, 235] on td "I16xm44v1b9zc5IhoqorTiMd" at bounding box center [309, 254] width 175 height 42
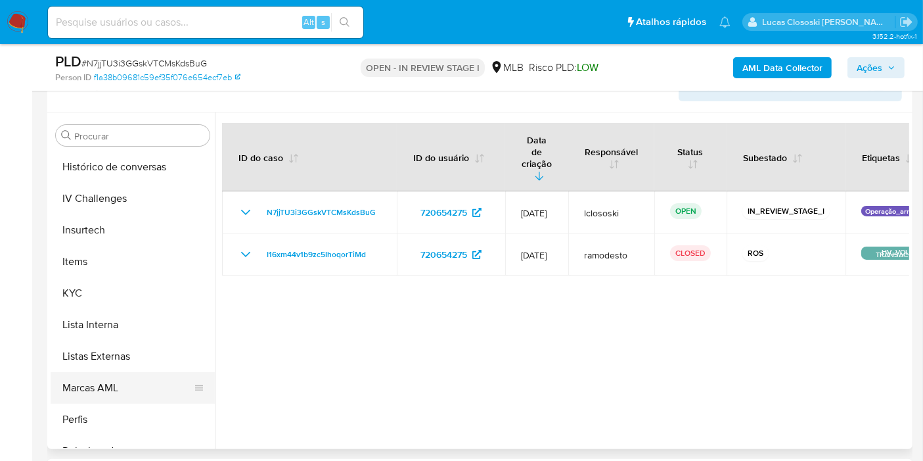
scroll to position [555, 0]
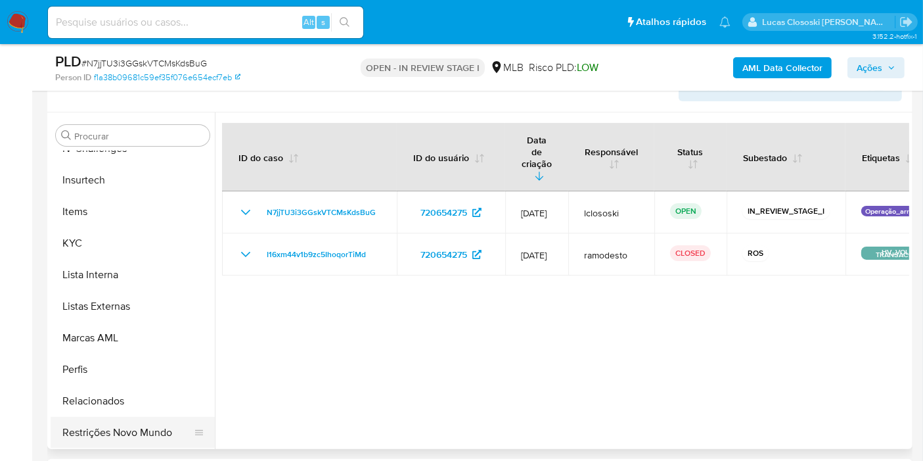
click at [97, 422] on button "Restrições Novo Mundo" at bounding box center [128, 433] width 154 height 32
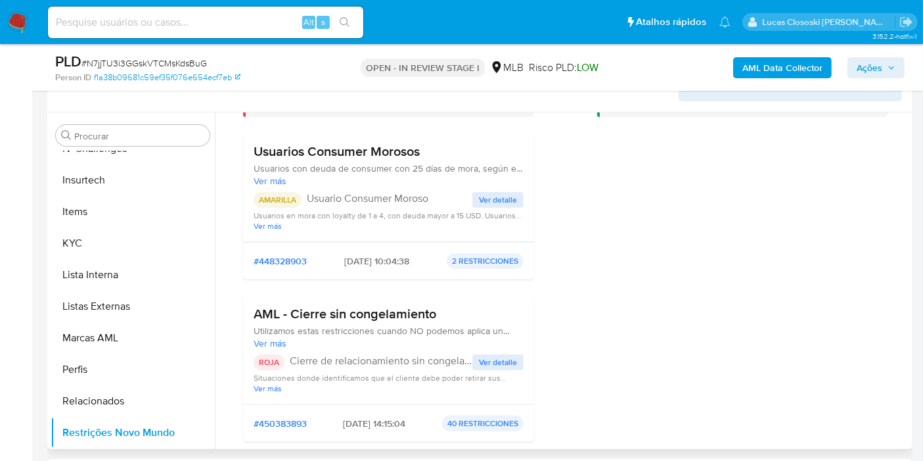
scroll to position [219, 0]
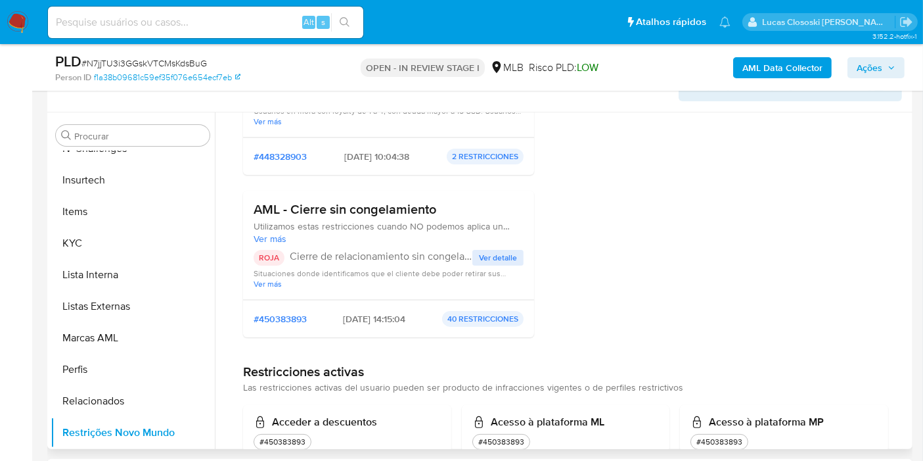
click at [394, 211] on h3 "AML - Cierre sin congelamiento" at bounding box center [389, 209] width 270 height 16
click at [861, 55] on div "AML Data Collector Ações" at bounding box center [765, 67] width 280 height 31
click at [864, 64] on span "Ações" at bounding box center [870, 67] width 26 height 21
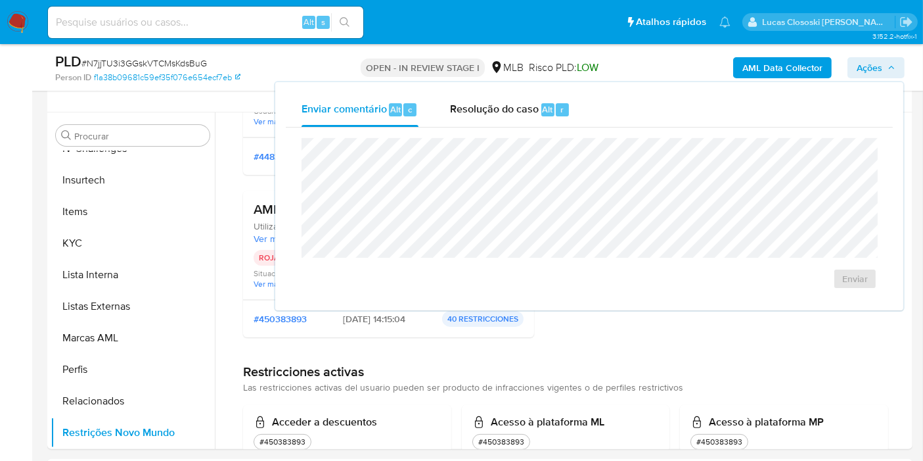
drag, startPoint x: 482, startPoint y: 106, endPoint x: 482, endPoint y: 129, distance: 23.7
click at [482, 110] on span "Resolução do caso" at bounding box center [494, 108] width 89 height 15
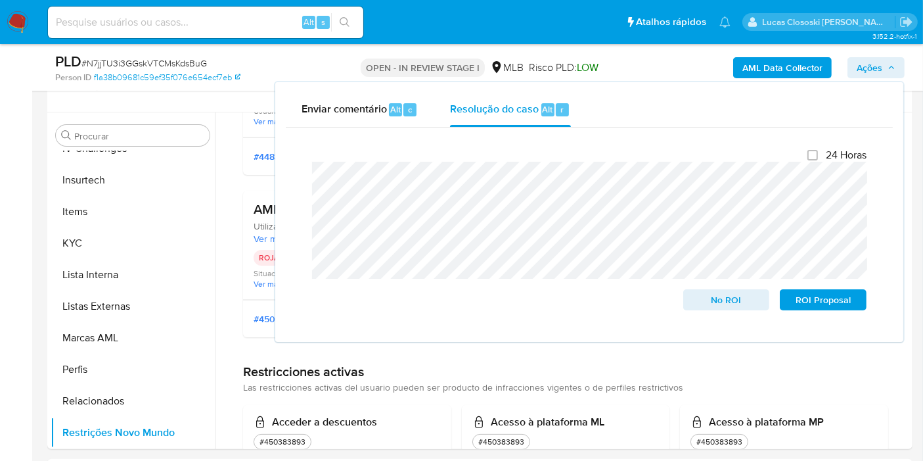
click at [869, 66] on span "Ações" at bounding box center [870, 67] width 26 height 21
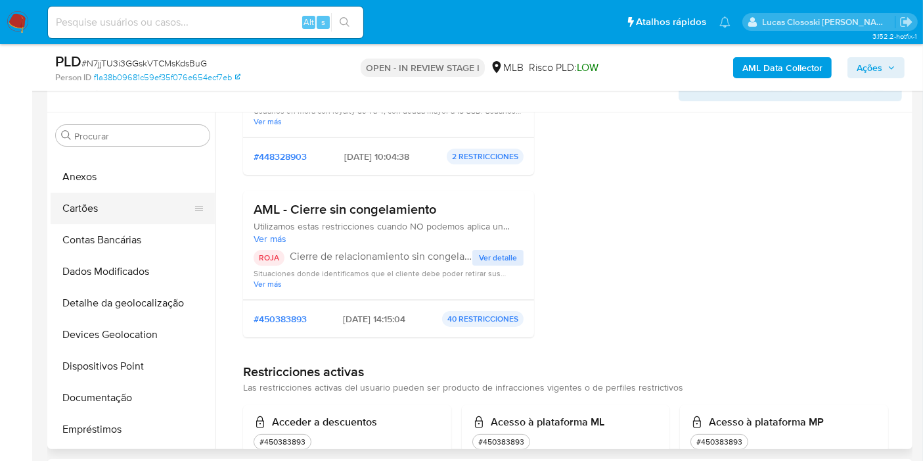
scroll to position [0, 0]
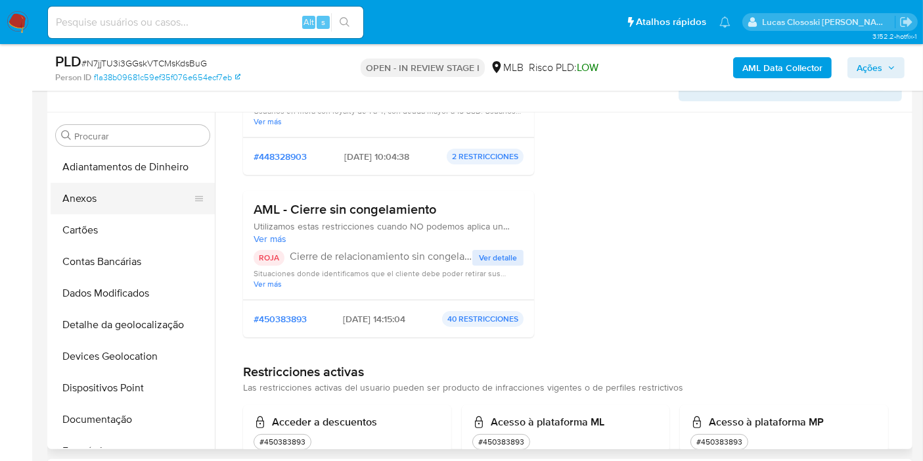
click at [79, 185] on button "Anexos" at bounding box center [128, 199] width 154 height 32
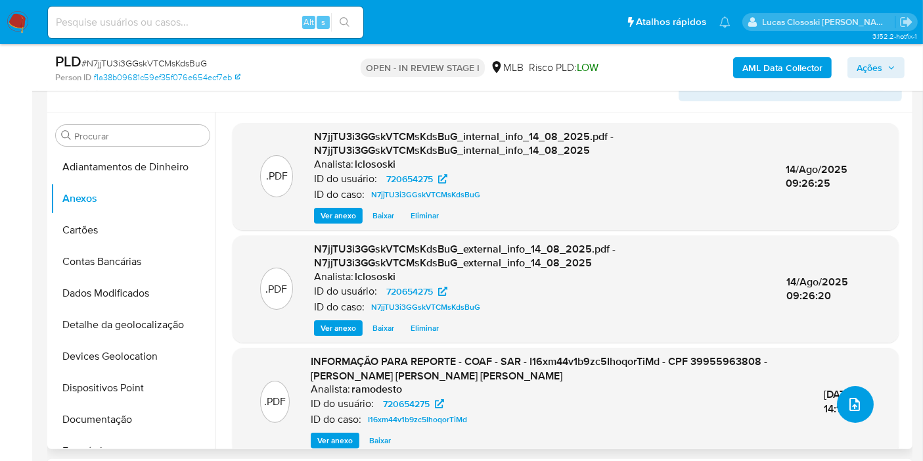
click at [852, 411] on span "upload-file" at bounding box center [855, 404] width 16 height 16
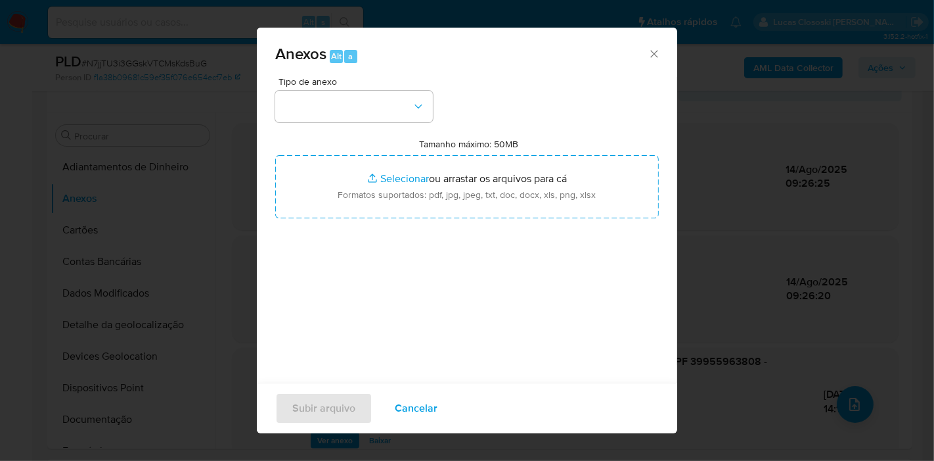
click at [377, 102] on button "button" at bounding box center [354, 107] width 158 height 32
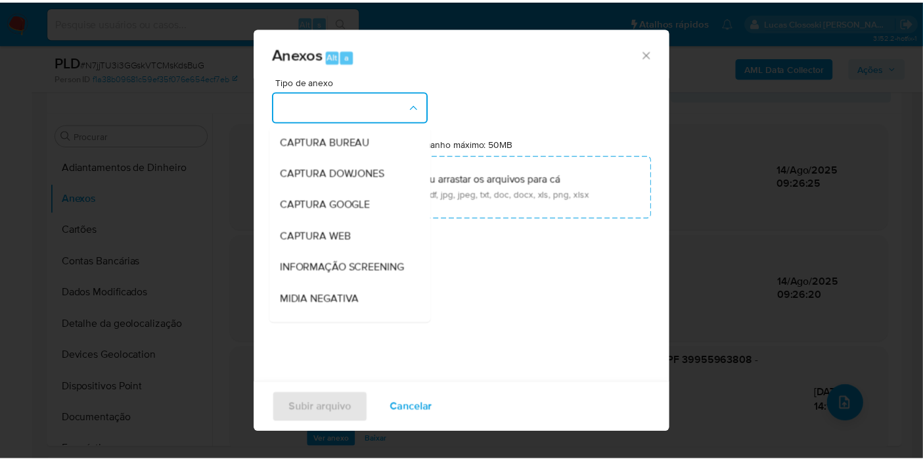
scroll to position [202, 0]
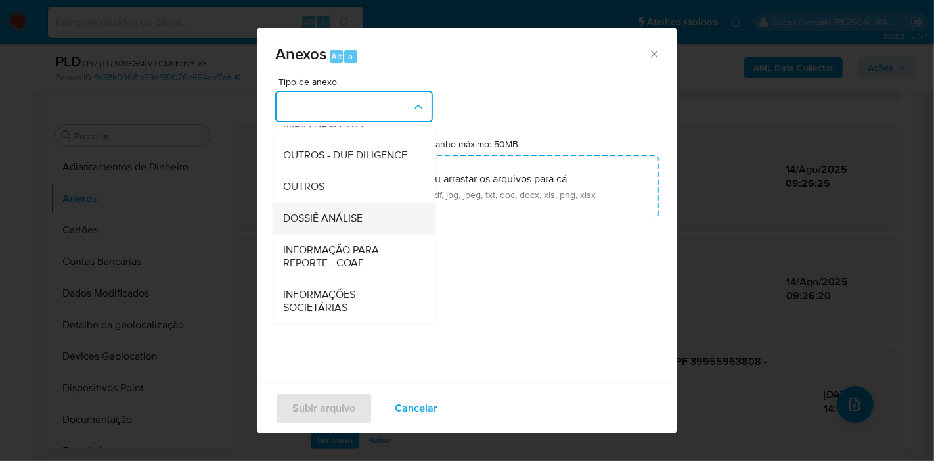
click at [347, 219] on span "DOSSIÊ ANÁLISE" at bounding box center [323, 218] width 80 height 13
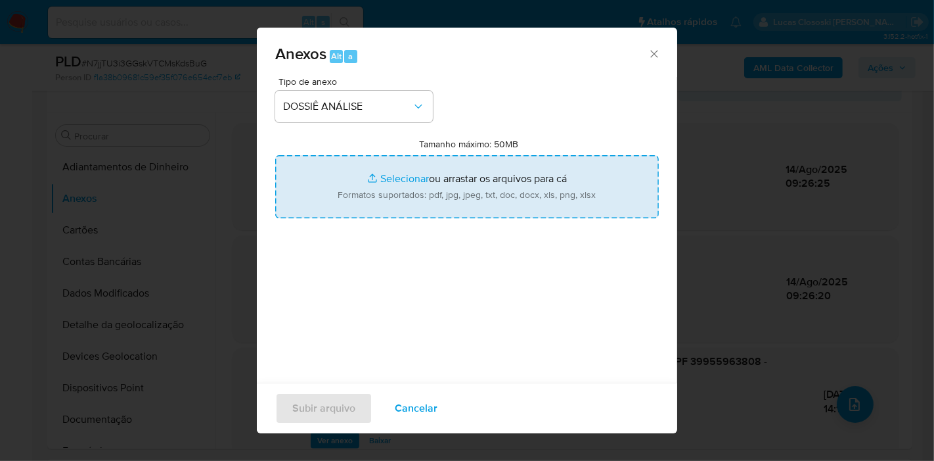
click at [368, 177] on input "Tamanho máximo: 50MB Selecionar arquivos" at bounding box center [467, 186] width 384 height 63
type input "C:\fakepath\SAR - XXXX - CPF 39955963808 - LUCAS RODRIGUES VILAS BOAS DA SILVA.…"
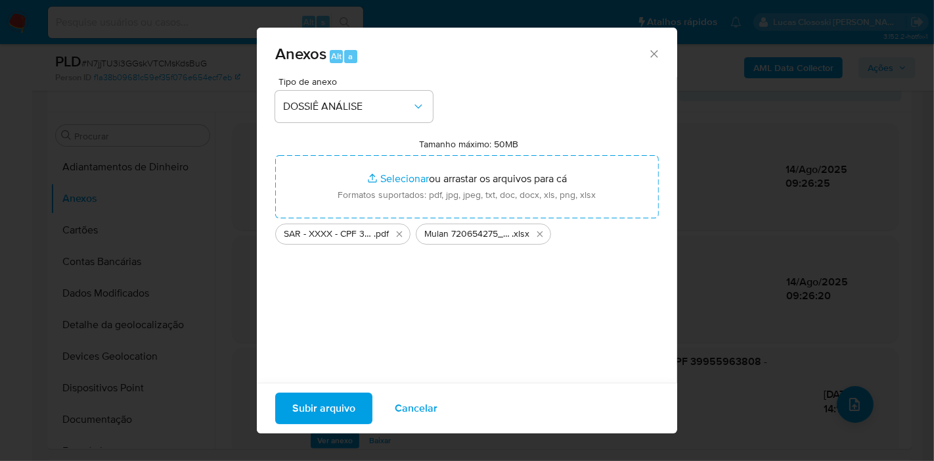
click at [292, 408] on span "Subir arquivo" at bounding box center [323, 408] width 63 height 29
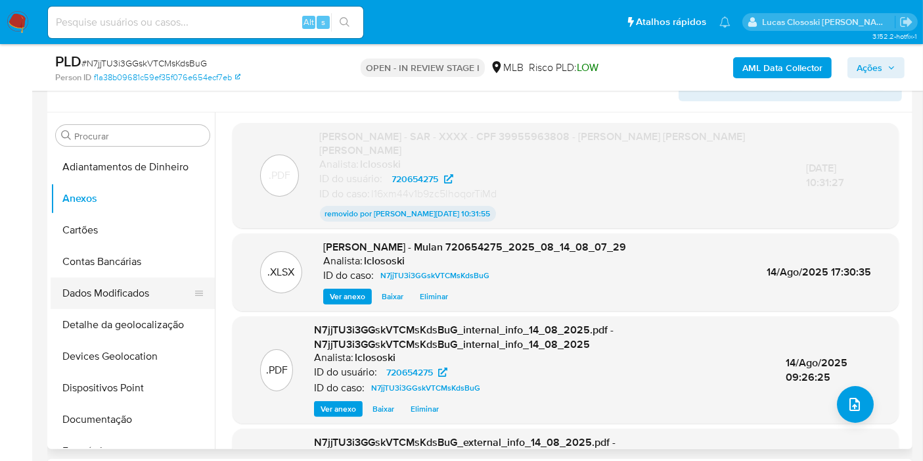
click at [101, 279] on button "Dados Modificados" at bounding box center [128, 293] width 154 height 32
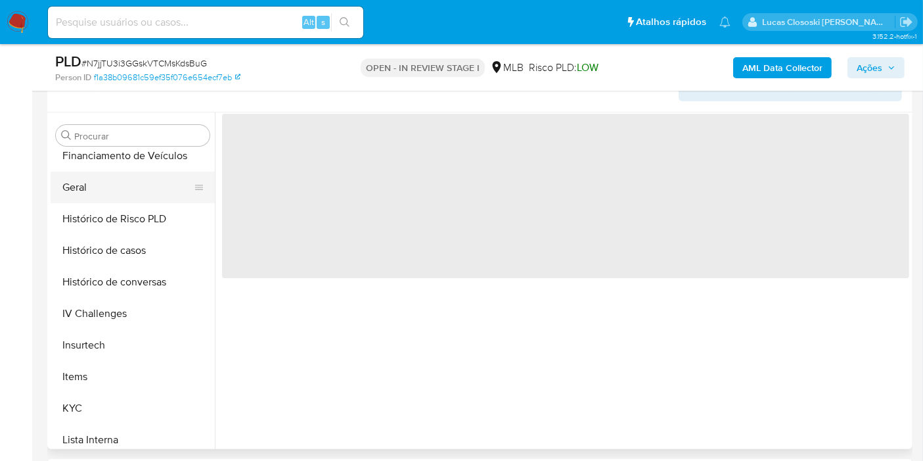
scroll to position [438, 0]
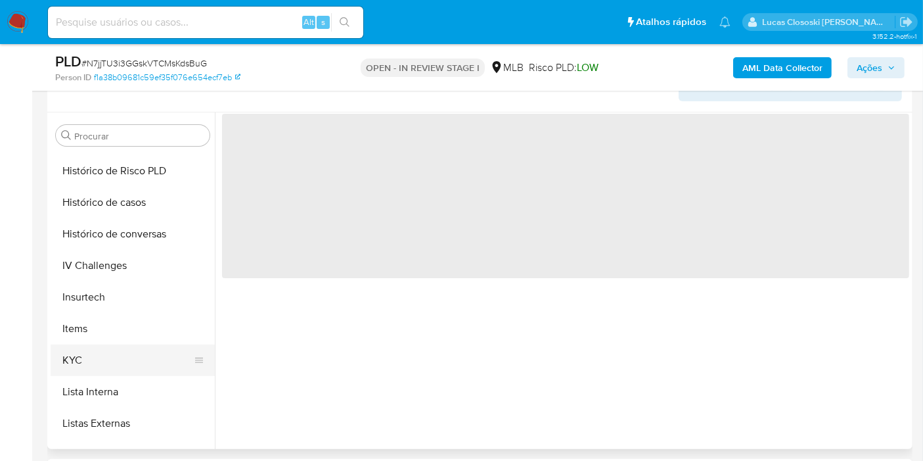
click at [106, 353] on button "KYC" at bounding box center [128, 360] width 154 height 32
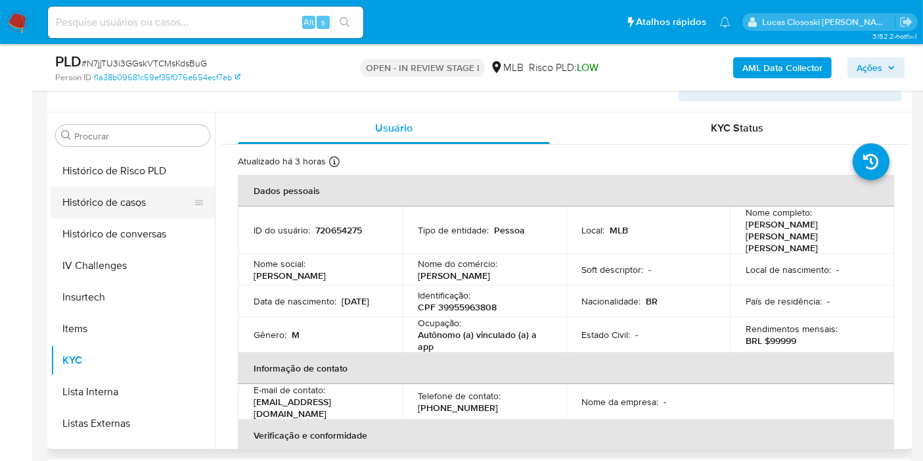
click at [131, 203] on button "Histórico de casos" at bounding box center [128, 203] width 154 height 32
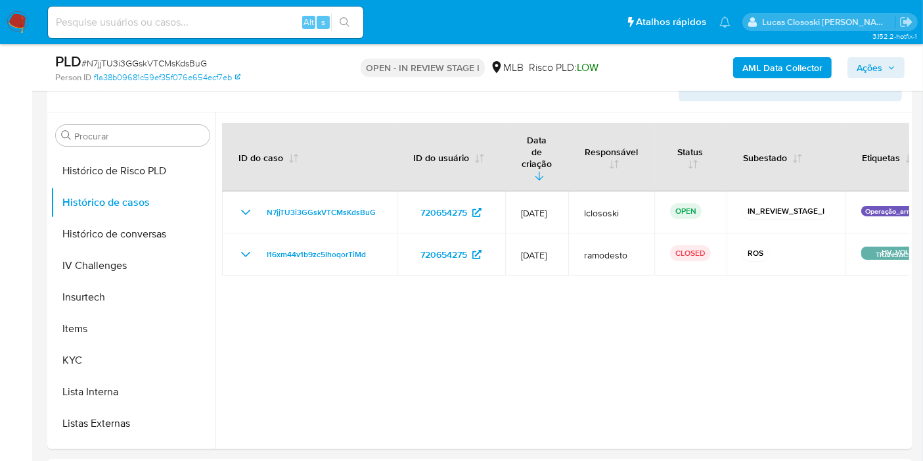
click at [882, 66] on span "Ações" at bounding box center [870, 67] width 26 height 21
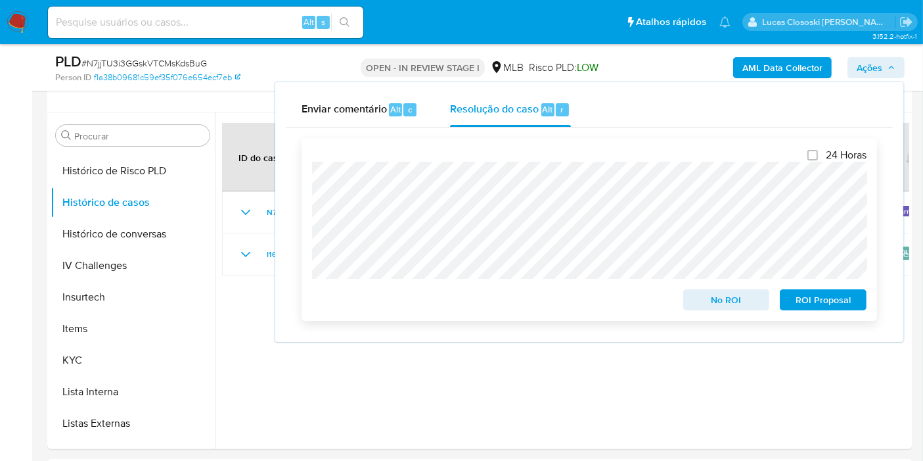
click at [709, 308] on span "No ROI" at bounding box center [727, 299] width 68 height 18
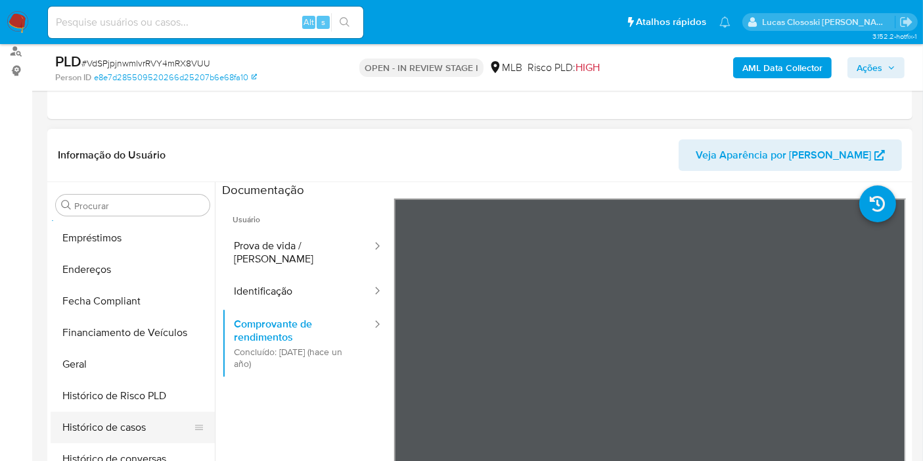
scroll to position [336, 0]
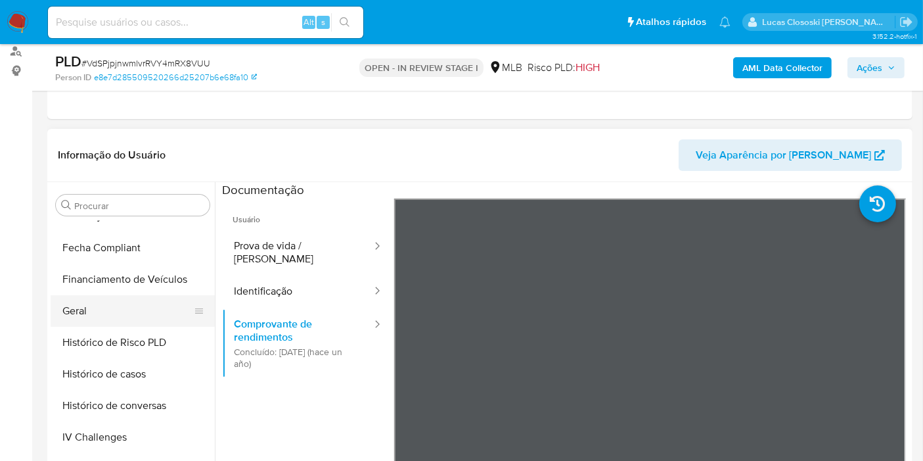
click at [86, 307] on button "Geral" at bounding box center [128, 311] width 154 height 32
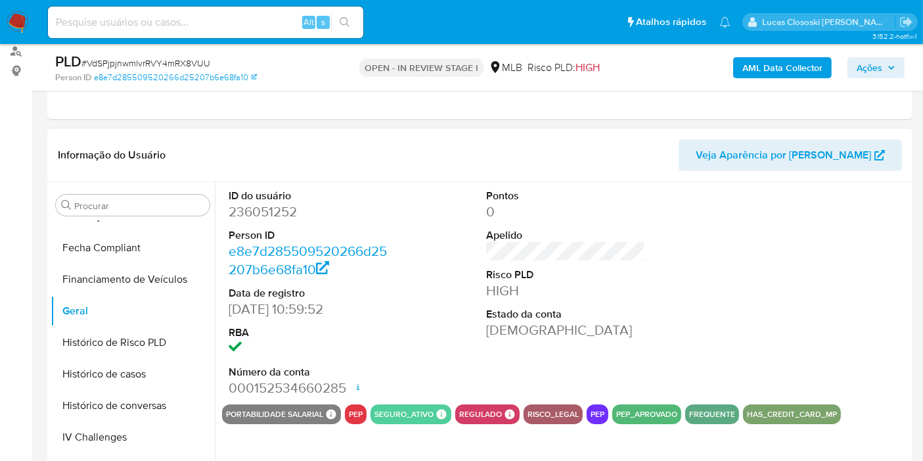
click at [294, 214] on dd "236051252" at bounding box center [308, 211] width 159 height 18
click at [290, 209] on dd "236051252" at bounding box center [308, 211] width 159 height 18
copy dd "236051252"
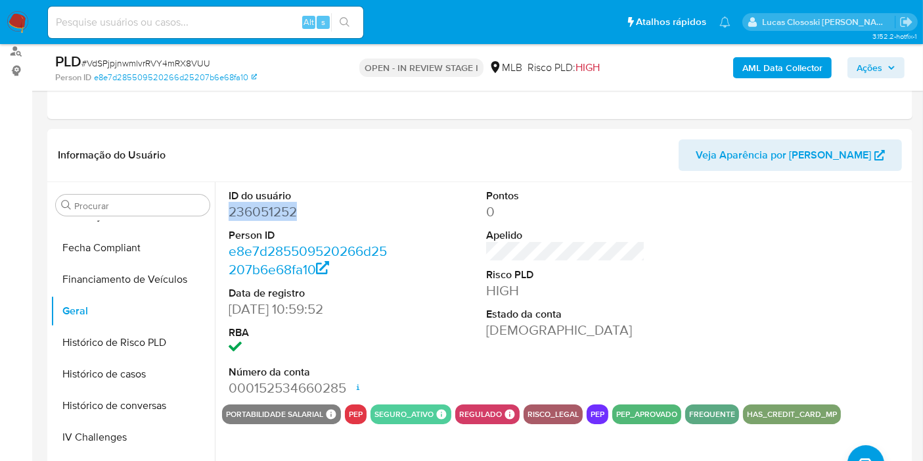
click at [871, 64] on span "Ações" at bounding box center [870, 67] width 26 height 21
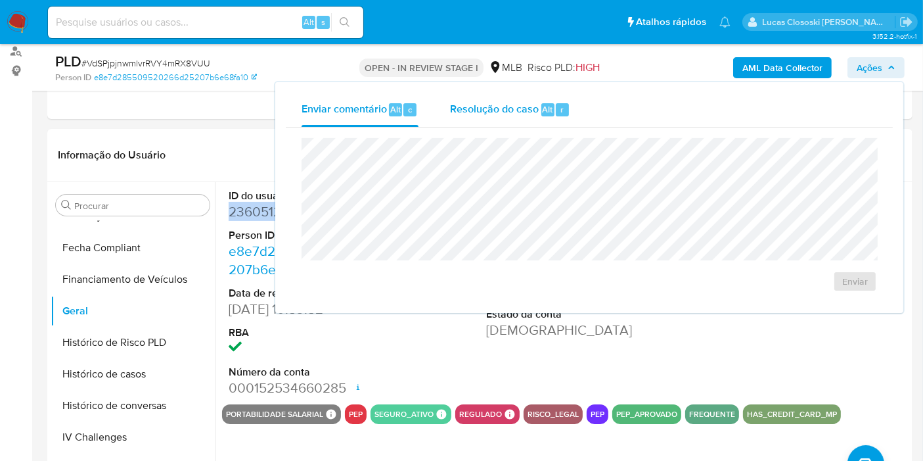
click at [569, 107] on button "Resolução do caso Alt r" at bounding box center [510, 110] width 152 height 34
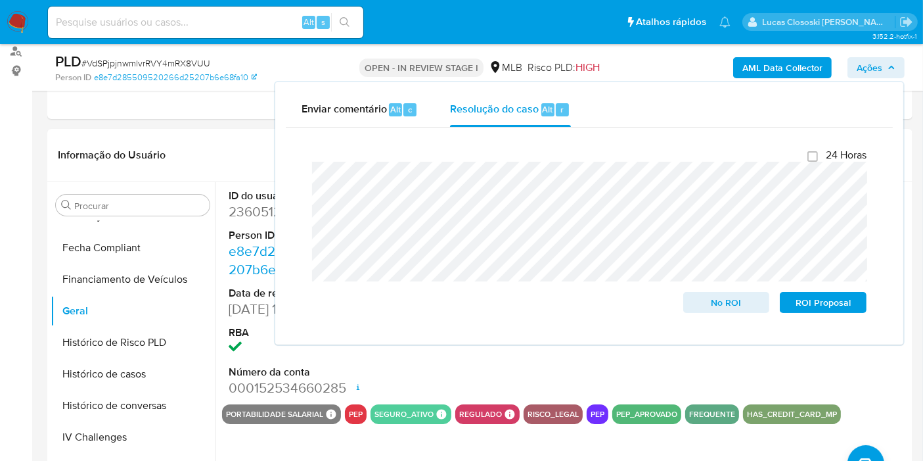
click at [889, 68] on icon "button" at bounding box center [891, 67] width 5 height 3
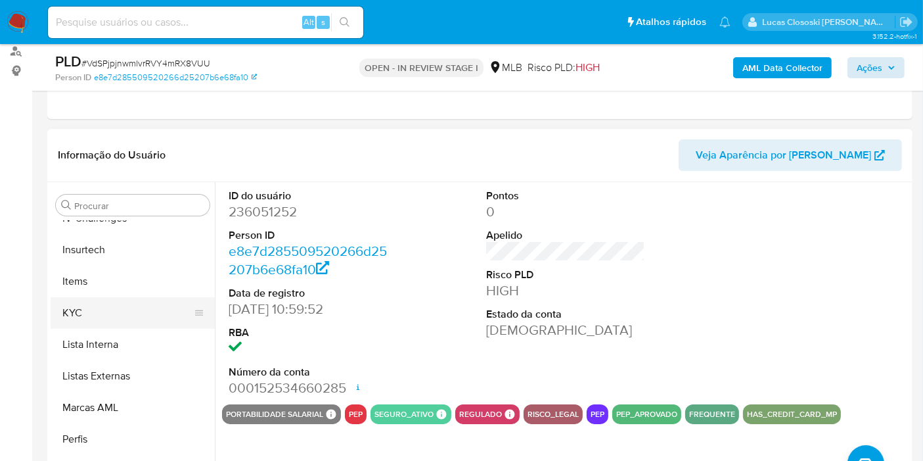
click at [87, 321] on button "KYC" at bounding box center [128, 313] width 154 height 32
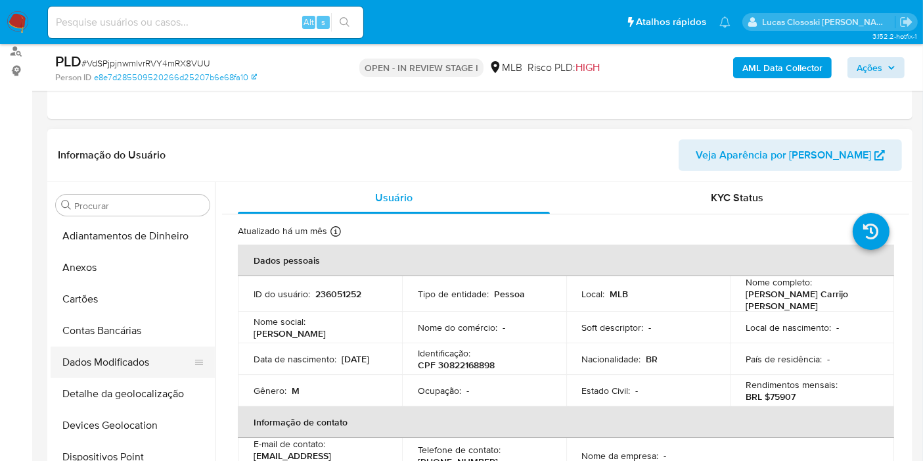
scroll to position [0, 0]
click at [105, 265] on button "Anexos" at bounding box center [128, 268] width 154 height 32
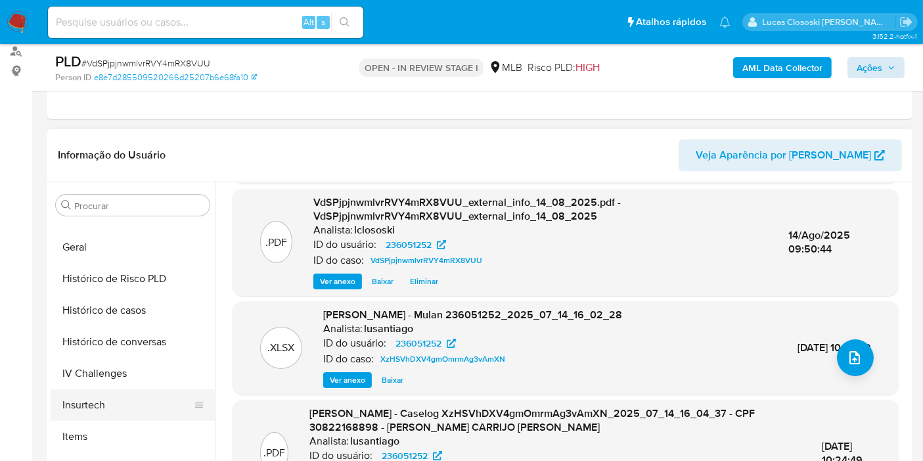
scroll to position [438, 0]
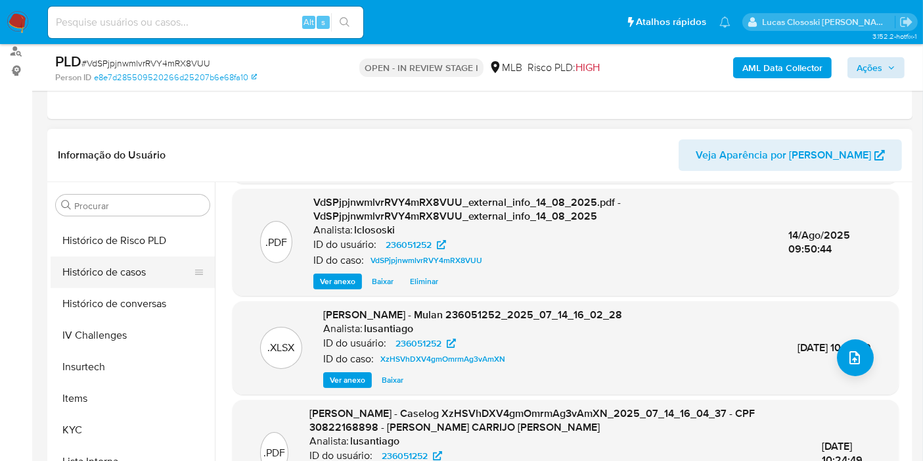
click at [116, 269] on button "Histórico de casos" at bounding box center [128, 272] width 154 height 32
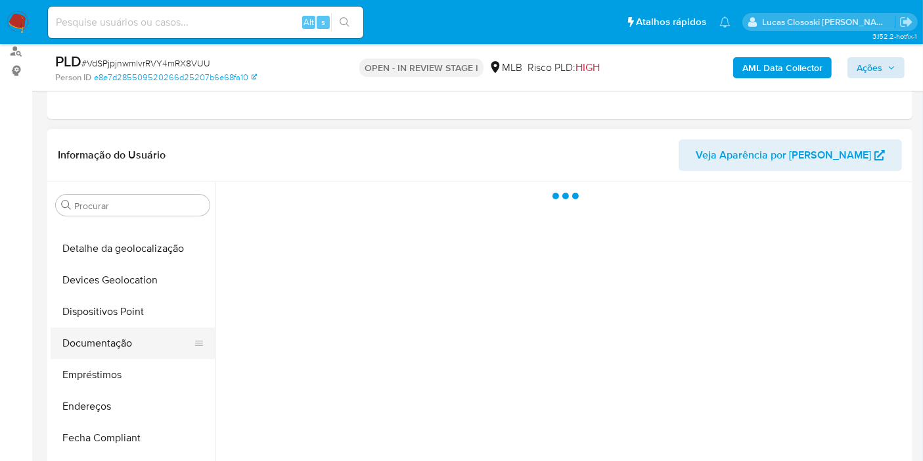
scroll to position [0, 0]
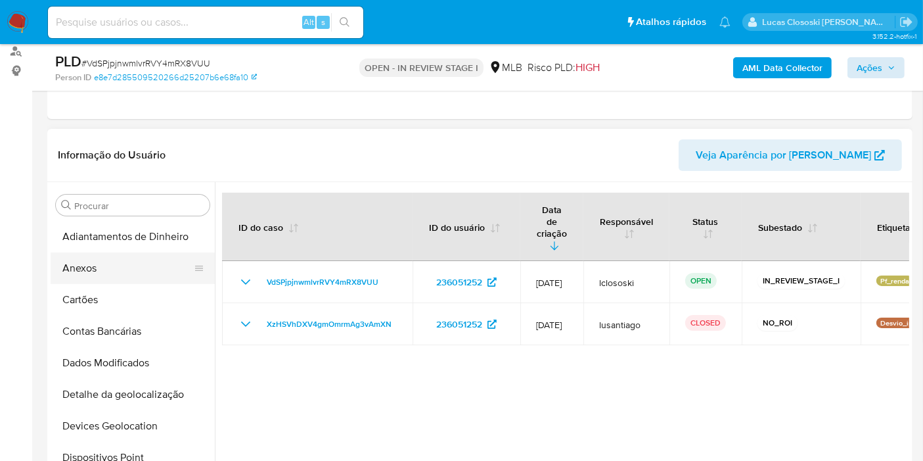
click at [99, 269] on button "Anexos" at bounding box center [128, 268] width 154 height 32
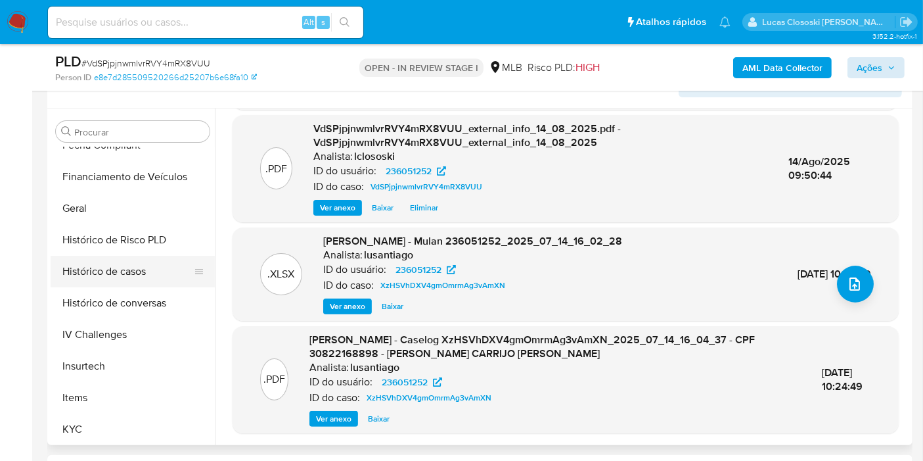
scroll to position [511, 0]
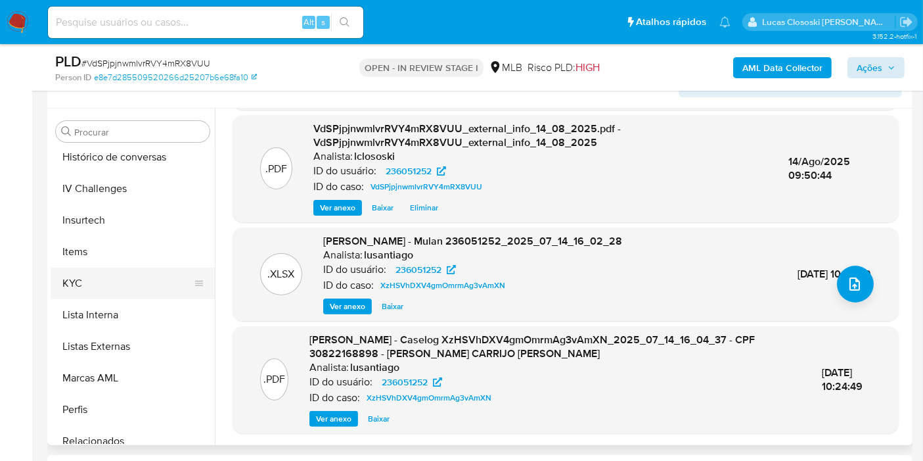
click at [108, 286] on button "KYC" at bounding box center [128, 283] width 154 height 32
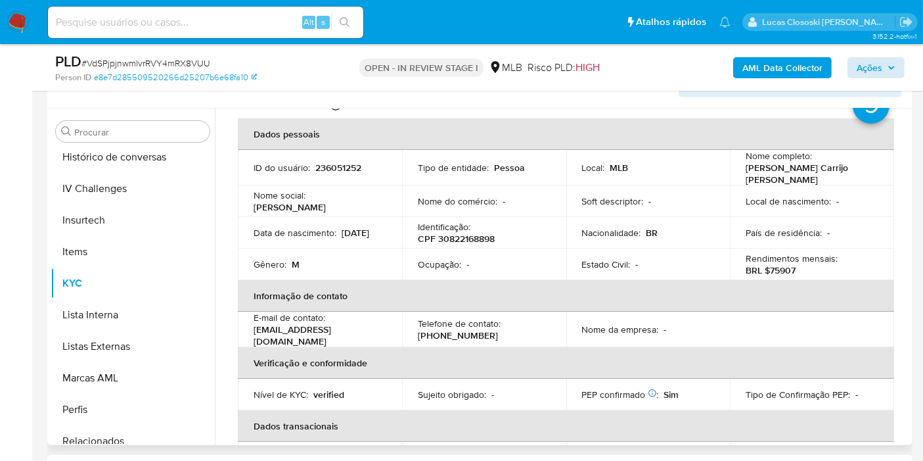
scroll to position [0, 0]
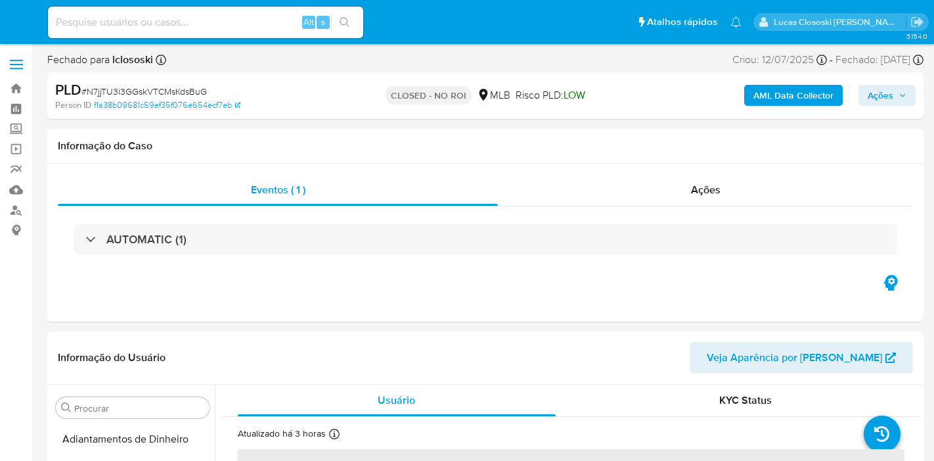
select select "10"
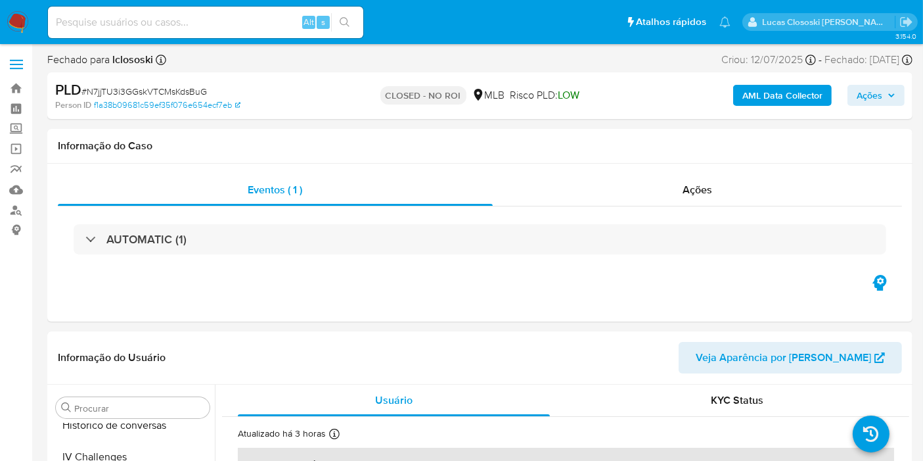
scroll to position [586, 0]
